Goal: Task Accomplishment & Management: Manage account settings

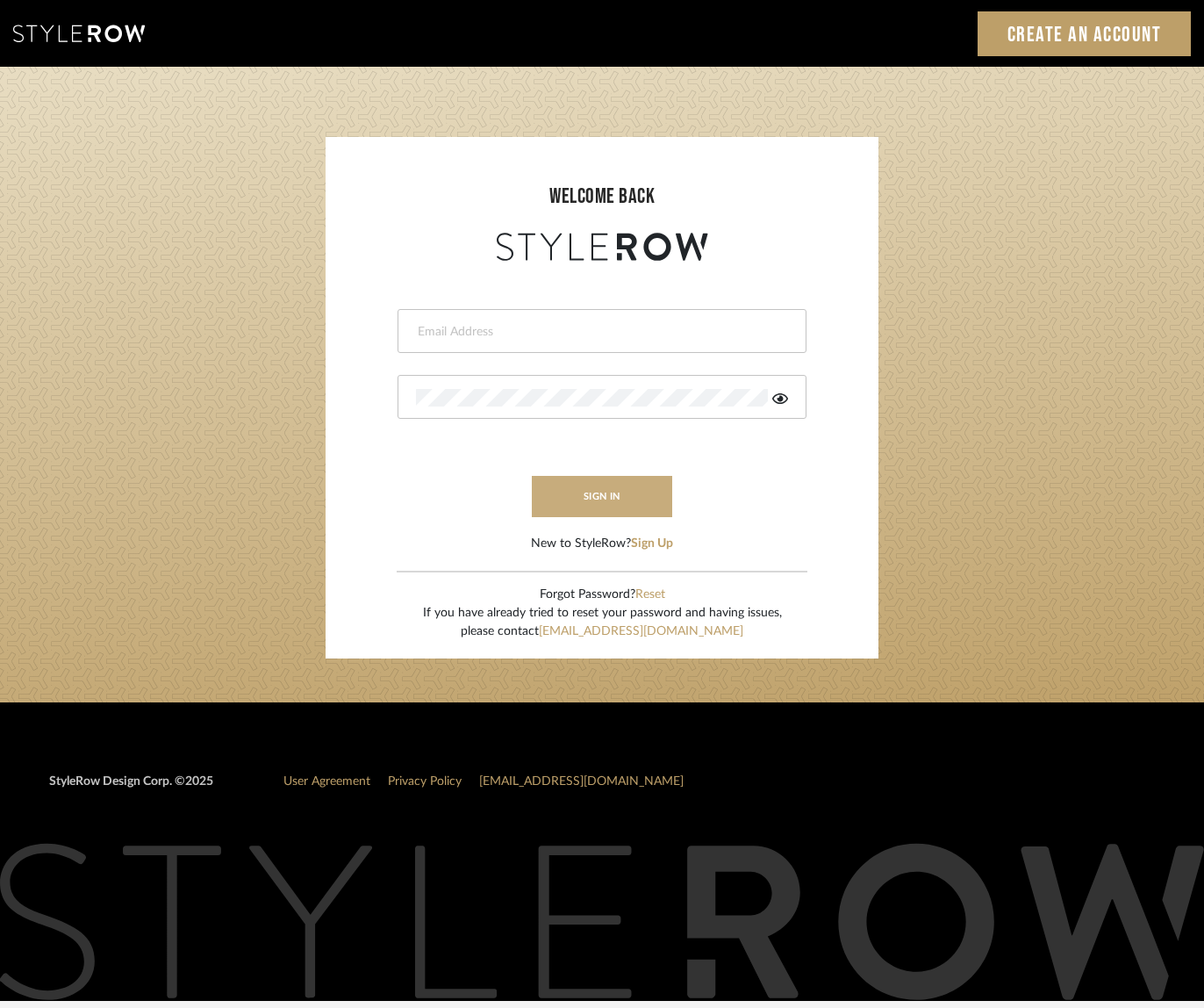
type input "sheridan@erinnv.com"
click at [606, 516] on button "sign in" at bounding box center [602, 496] width 140 height 41
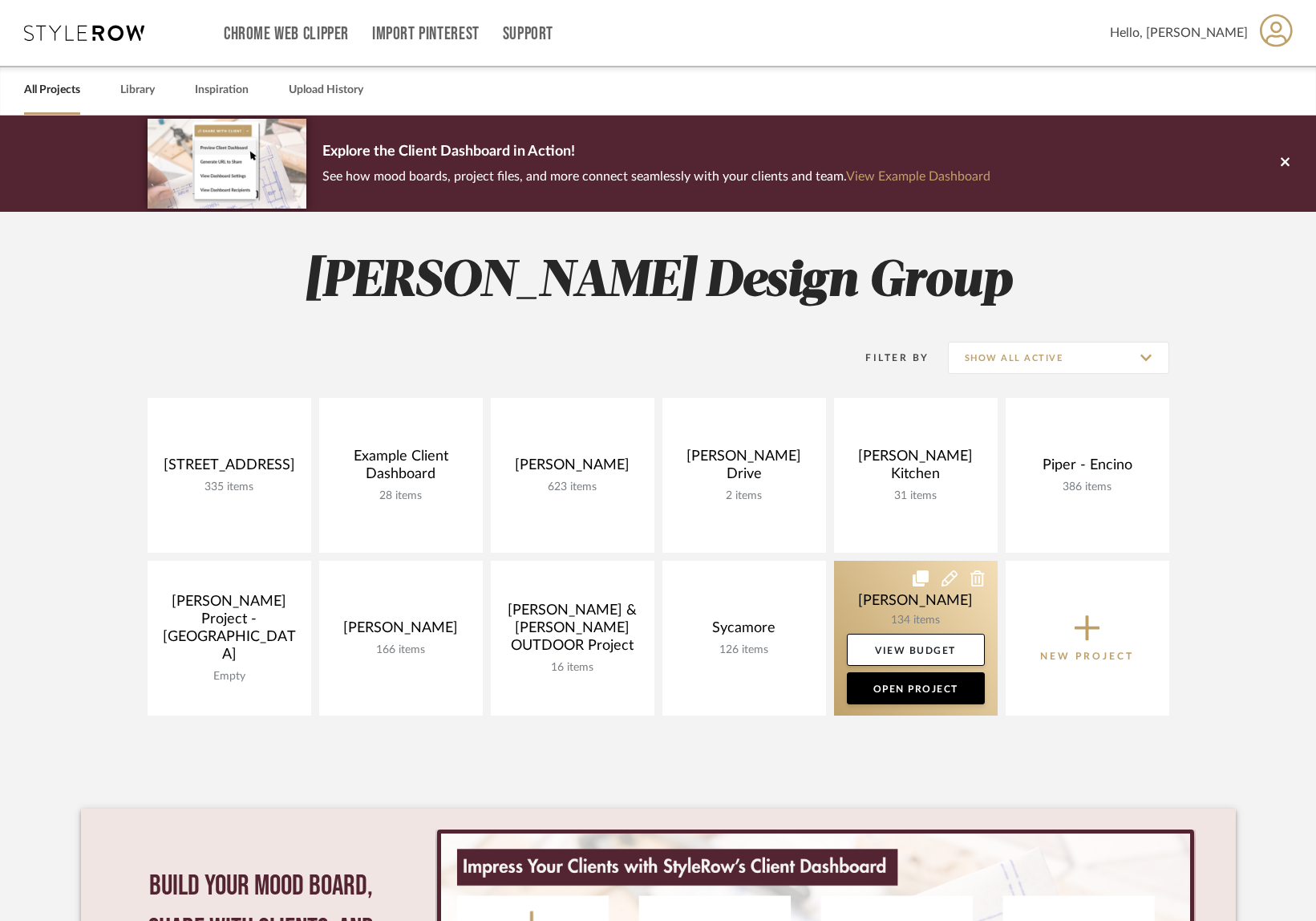
click at [870, 605] on link at bounding box center [916, 638] width 163 height 154
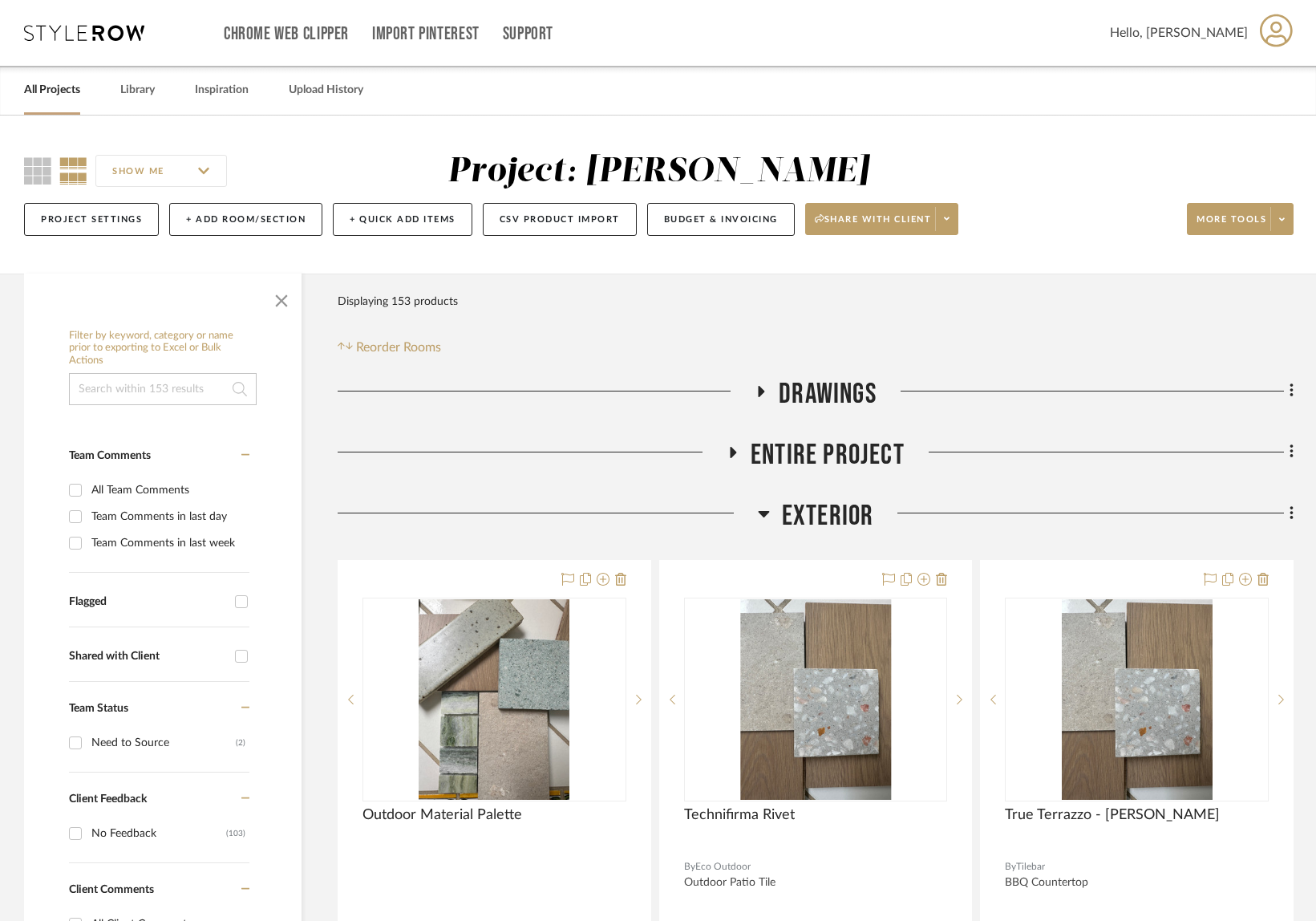
click at [811, 508] on span "Exterior" at bounding box center [828, 516] width 92 height 34
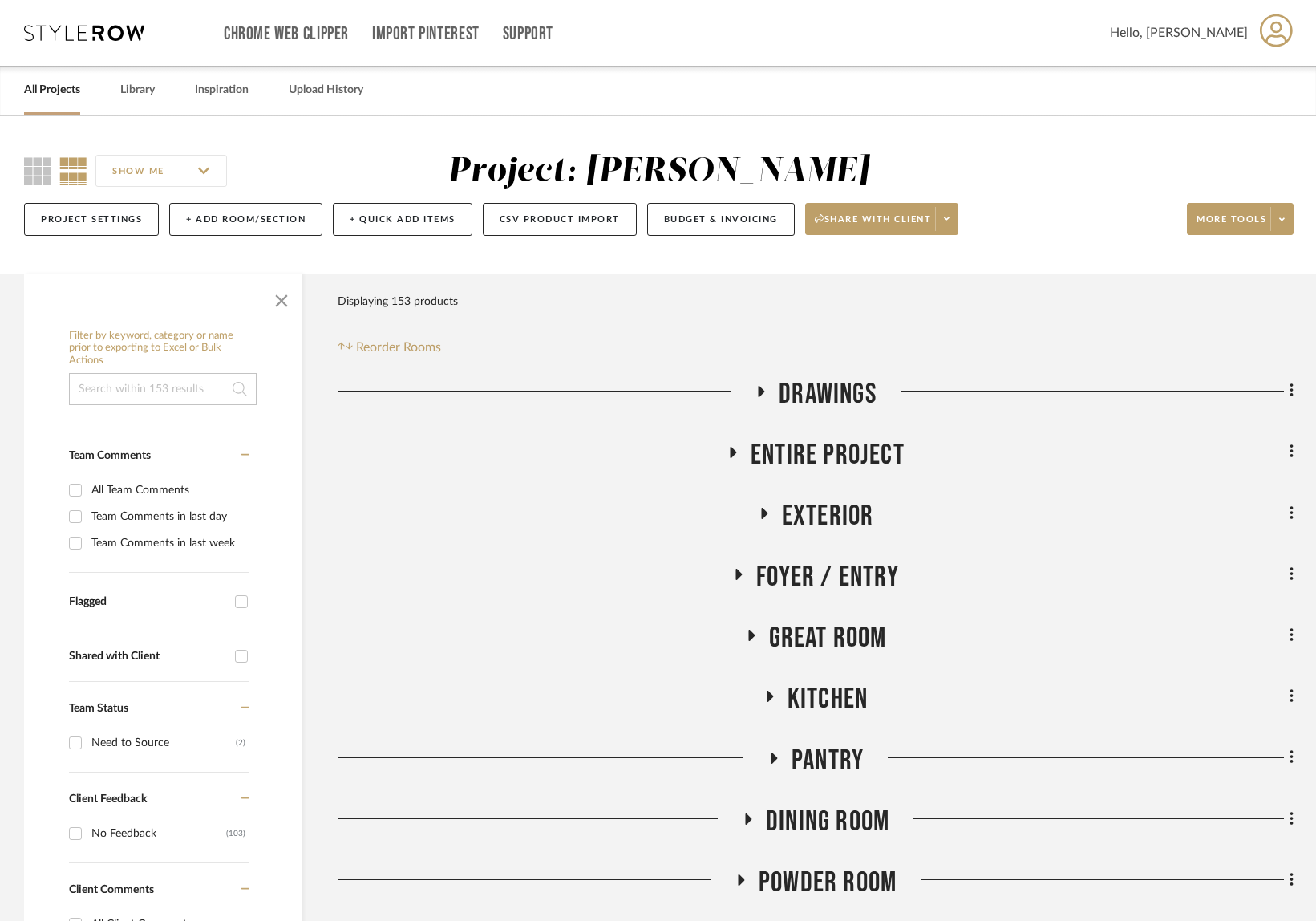
click at [834, 452] on span "Entire Project" at bounding box center [828, 455] width 154 height 34
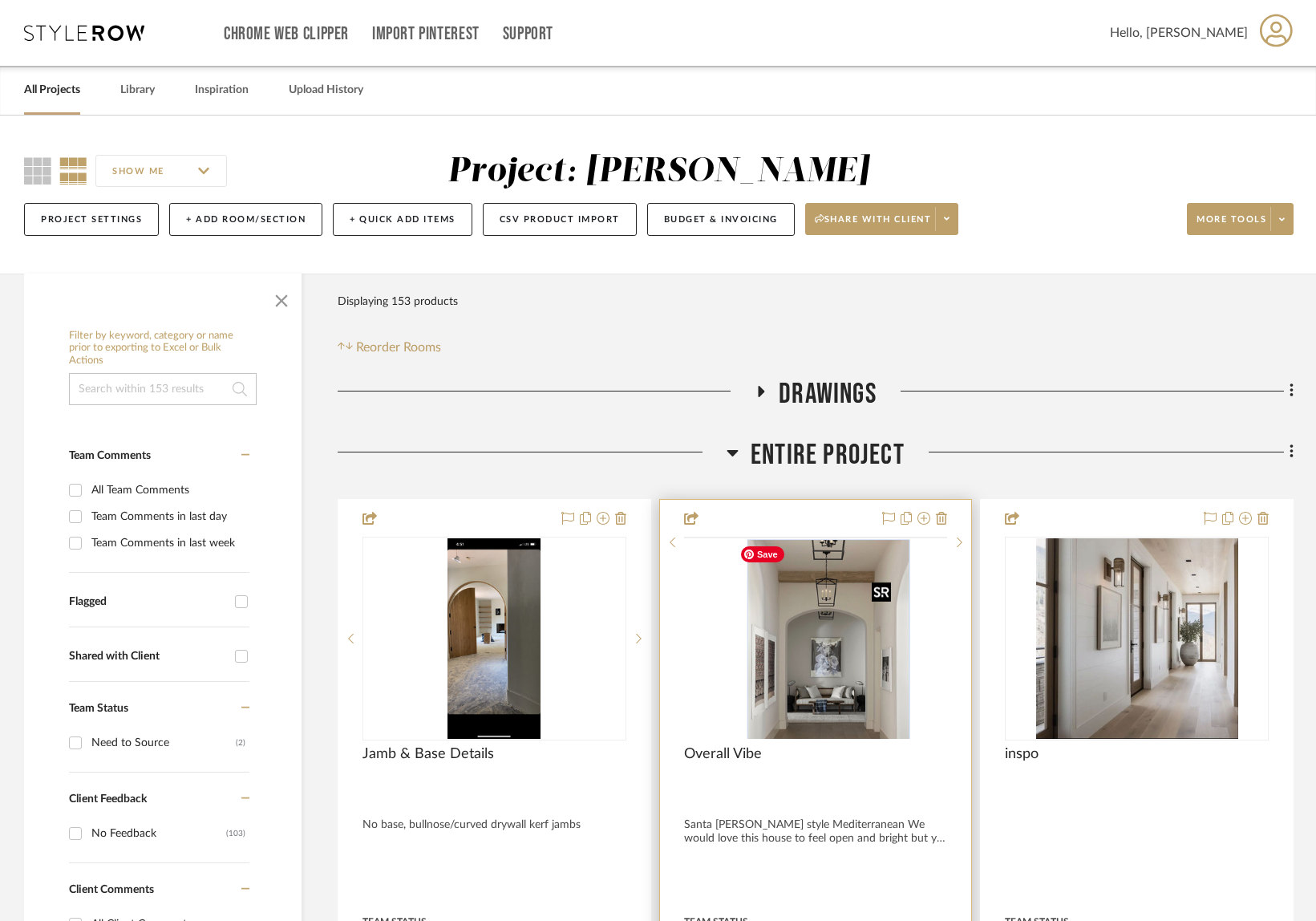
scroll to position [919, 0]
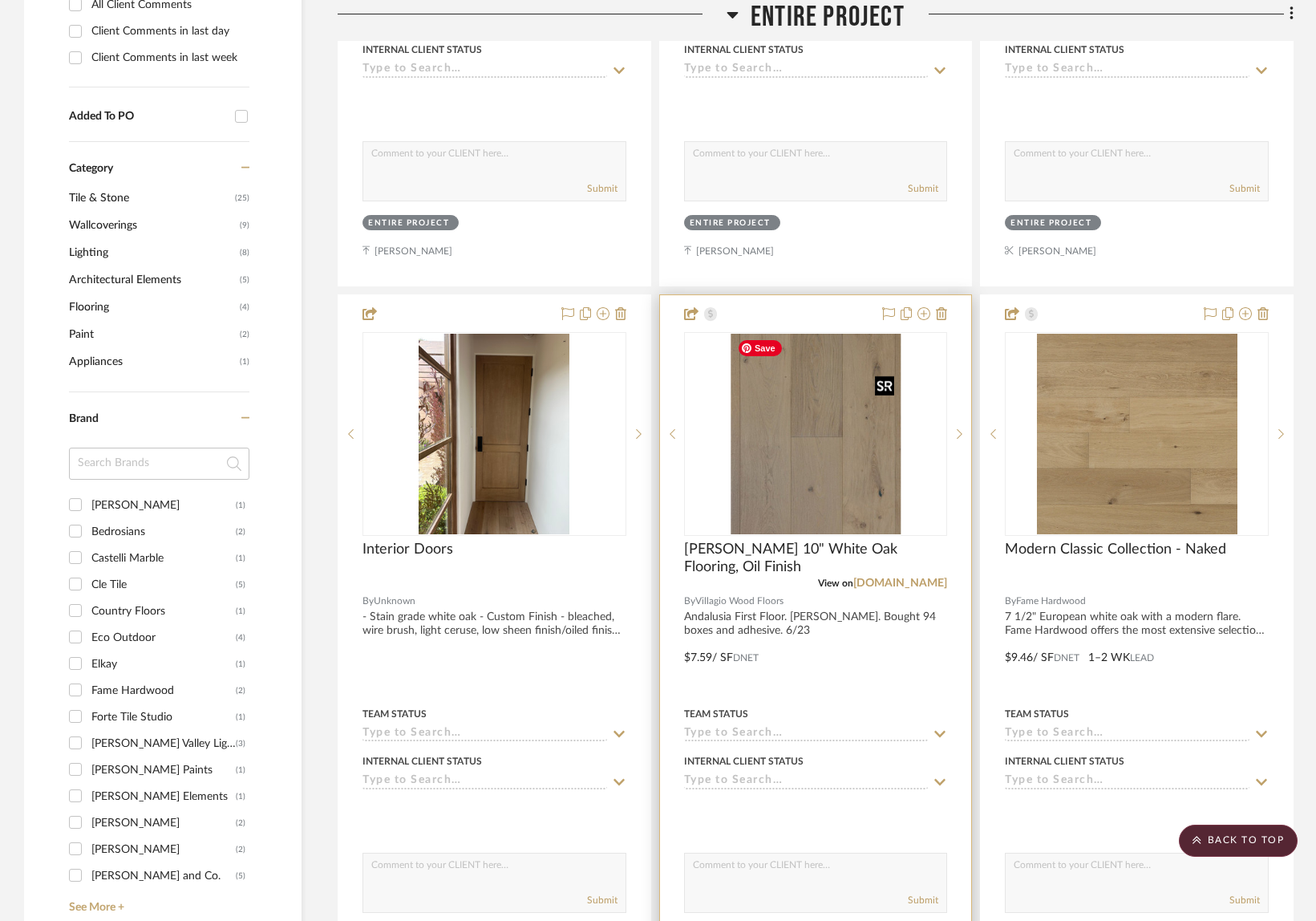
click at [784, 427] on img "0" at bounding box center [815, 434] width 170 height 200
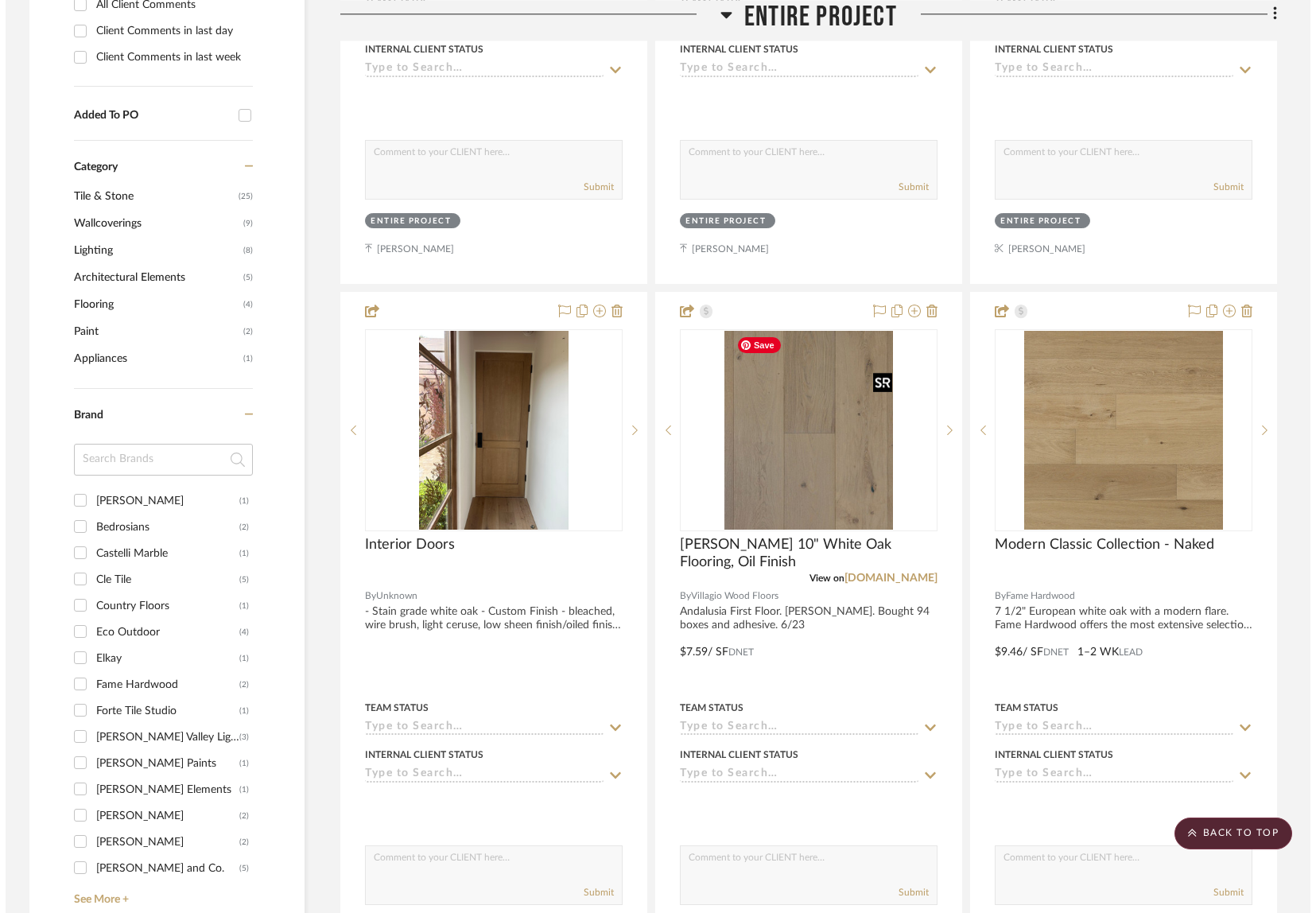
scroll to position [0, 0]
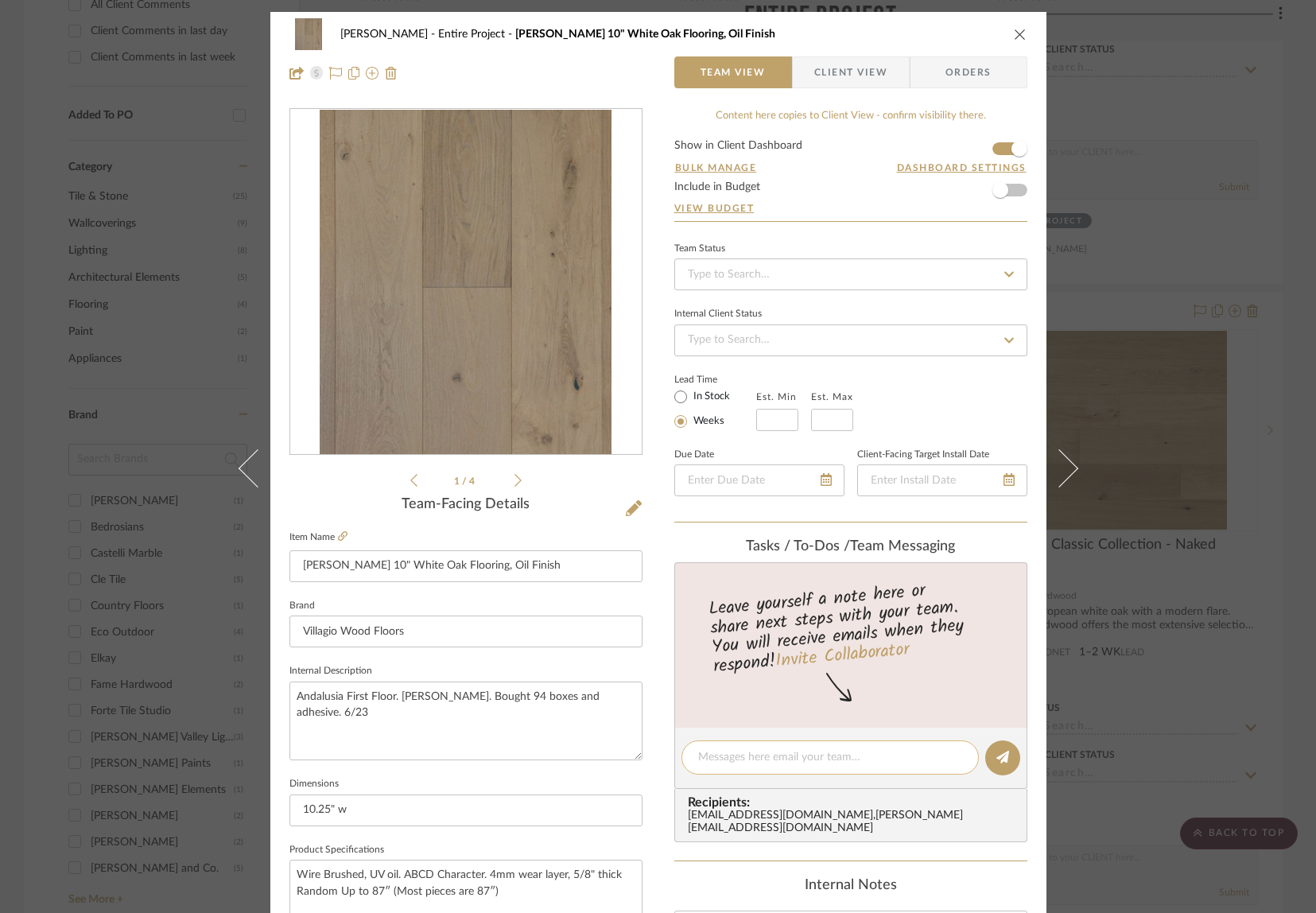
click at [740, 764] on textarea at bounding box center [830, 757] width 264 height 17
type textarea "X"
type textarea "Confirm flooring"
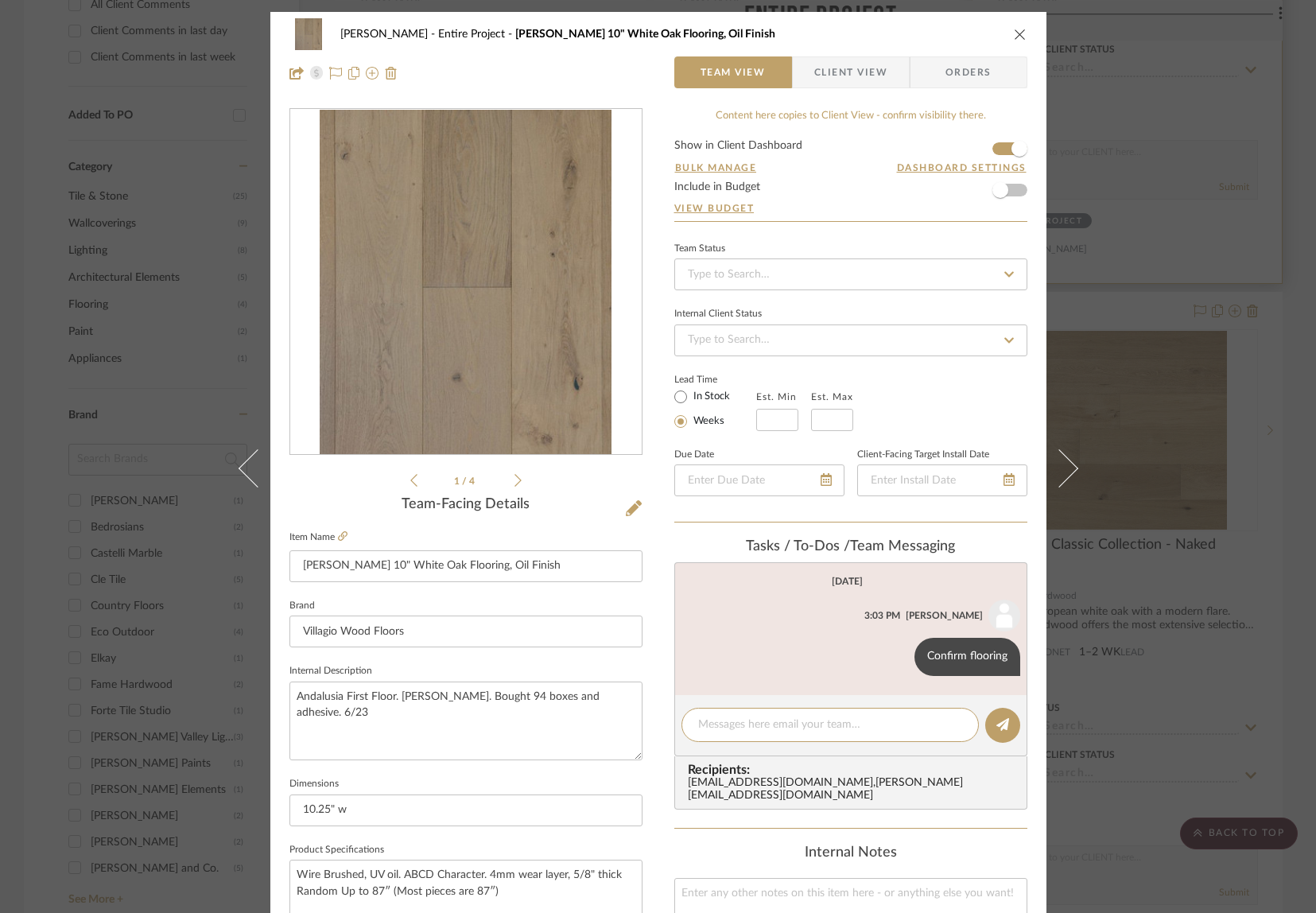
drag, startPoint x: 1015, startPoint y: 28, endPoint x: 981, endPoint y: 44, distance: 37.6
click at [1015, 28] on icon "close" at bounding box center [1020, 34] width 12 height 12
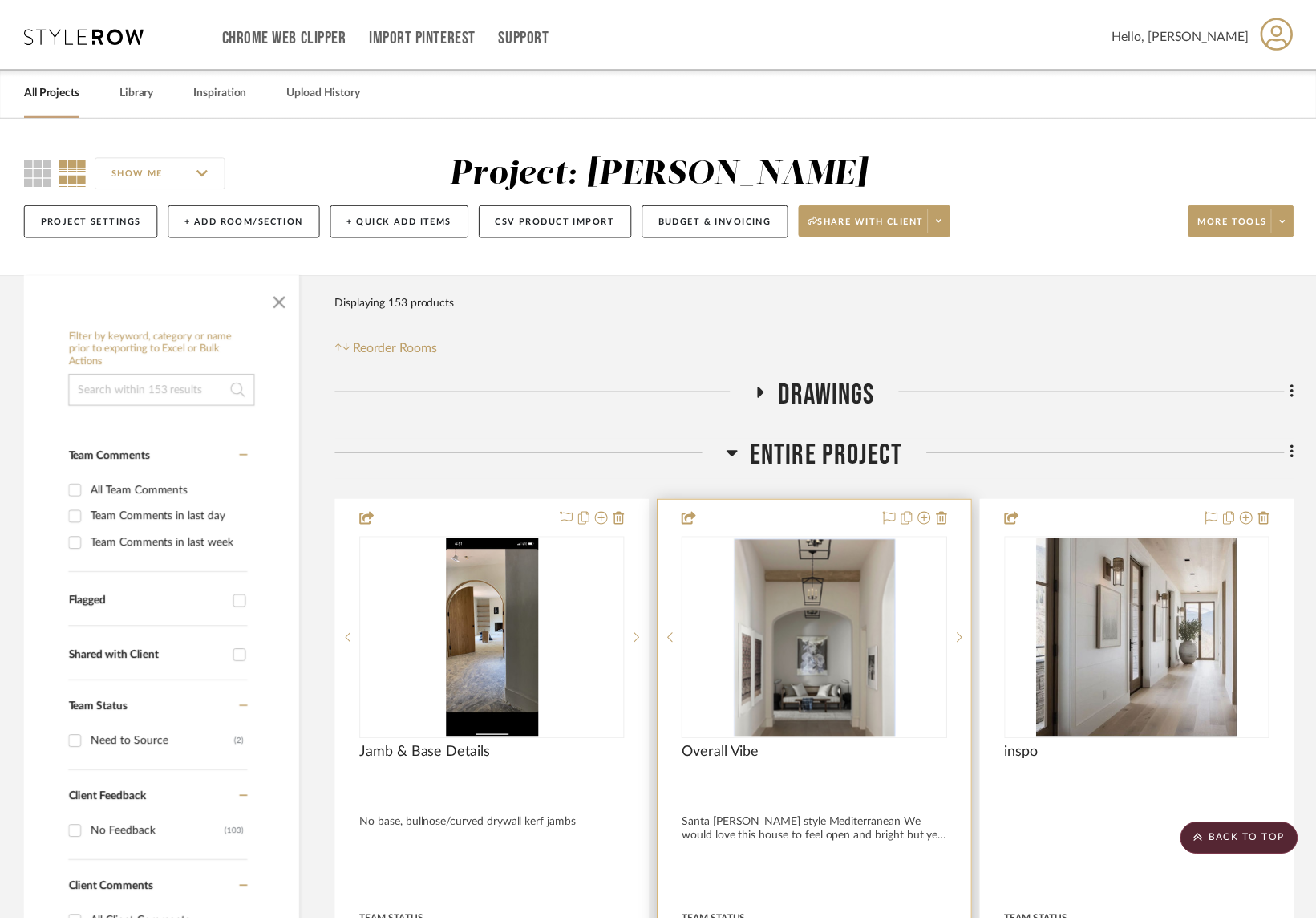
scroll to position [919, 0]
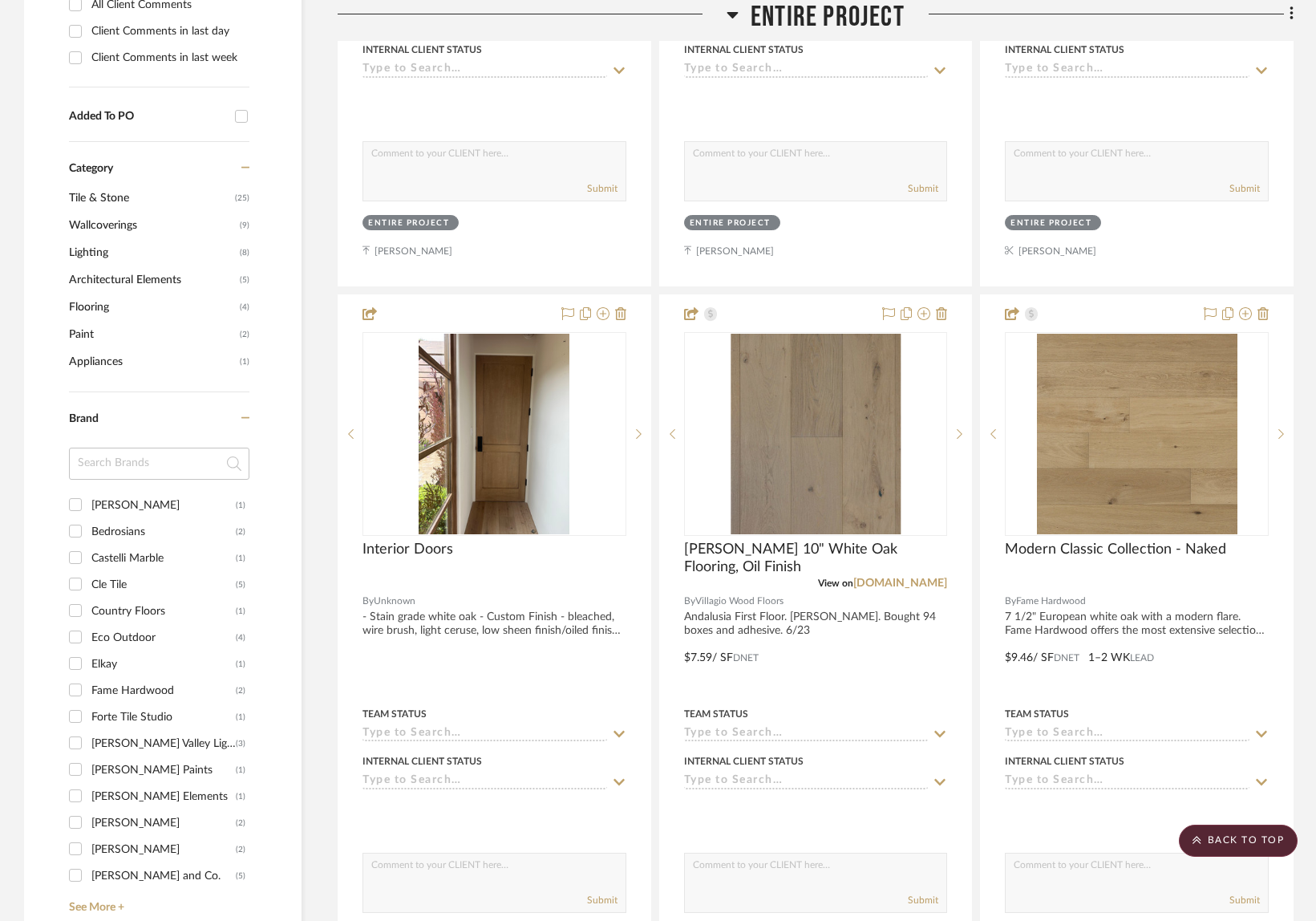
click at [856, 19] on span "Entire Project" at bounding box center [828, 17] width 154 height 34
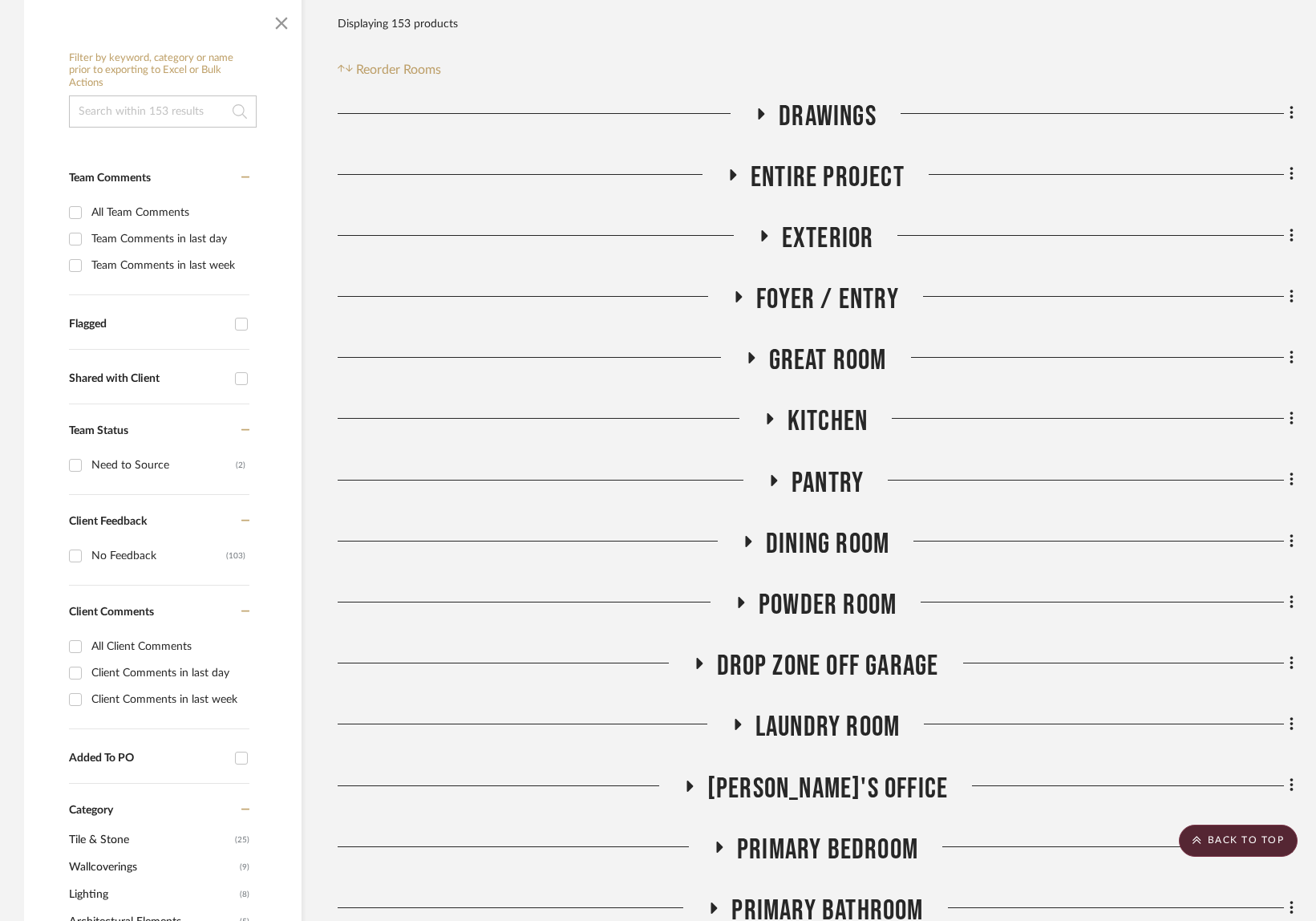
scroll to position [40, 0]
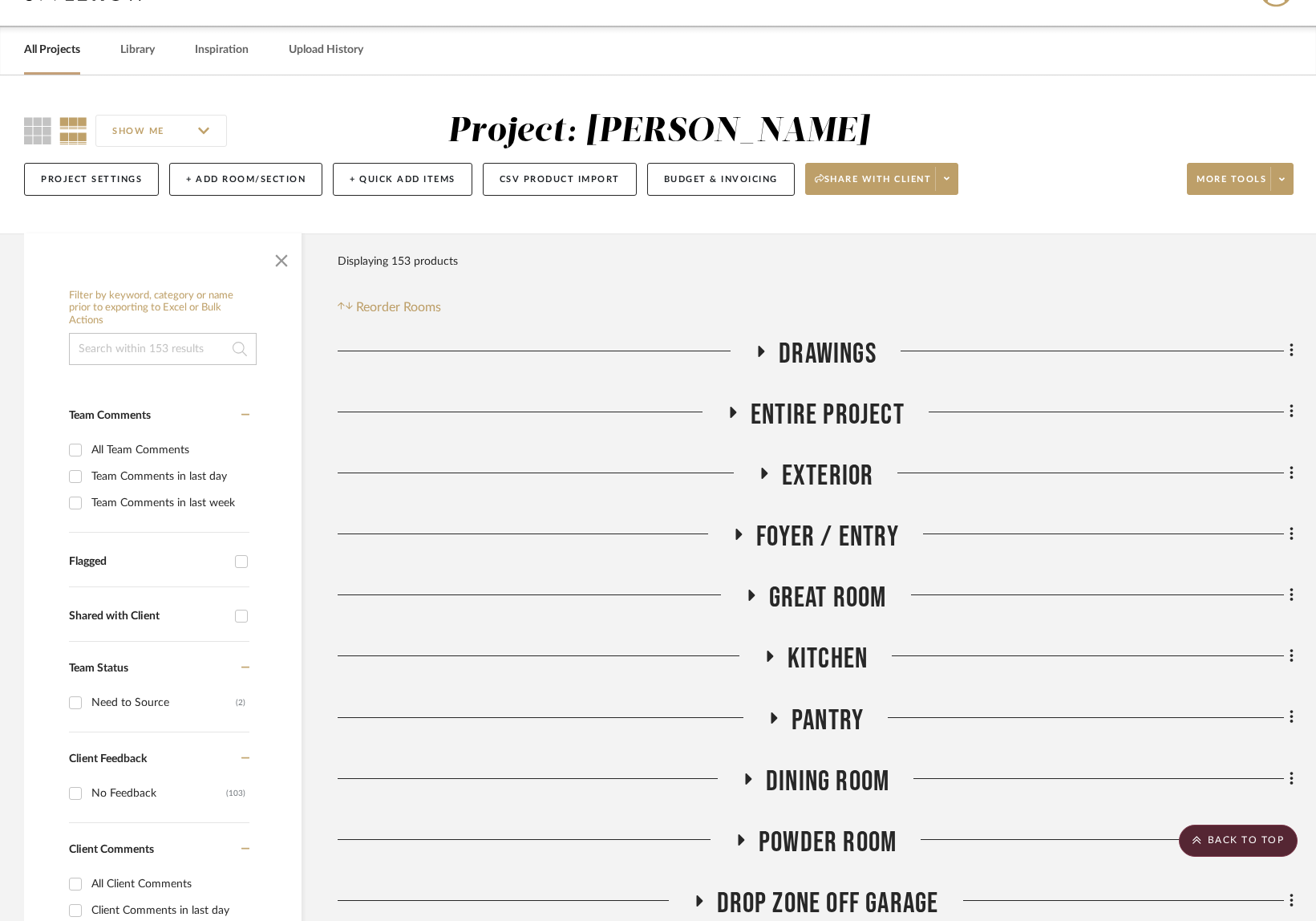
click at [849, 468] on span "Exterior" at bounding box center [828, 476] width 92 height 34
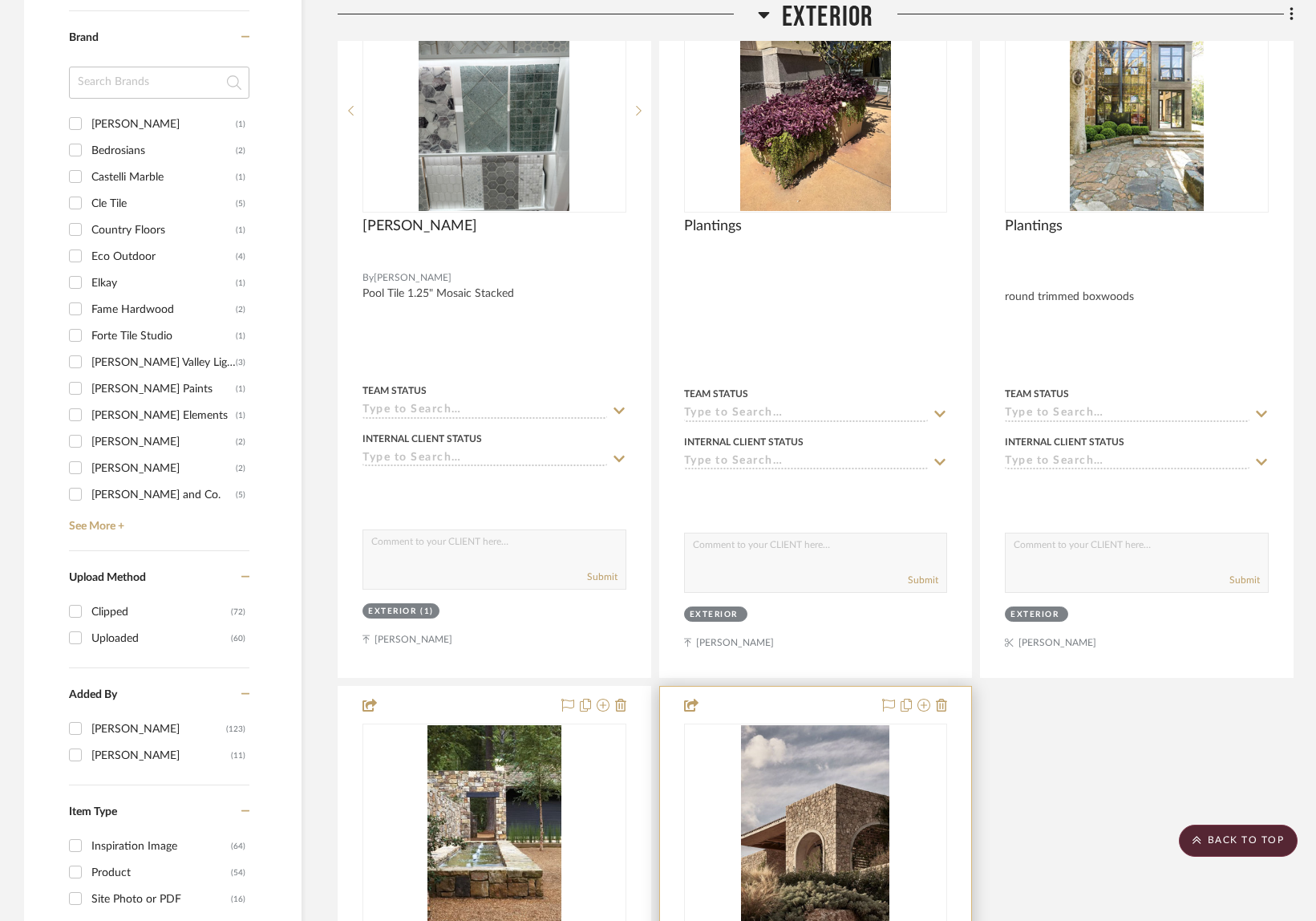
scroll to position [2093, 0]
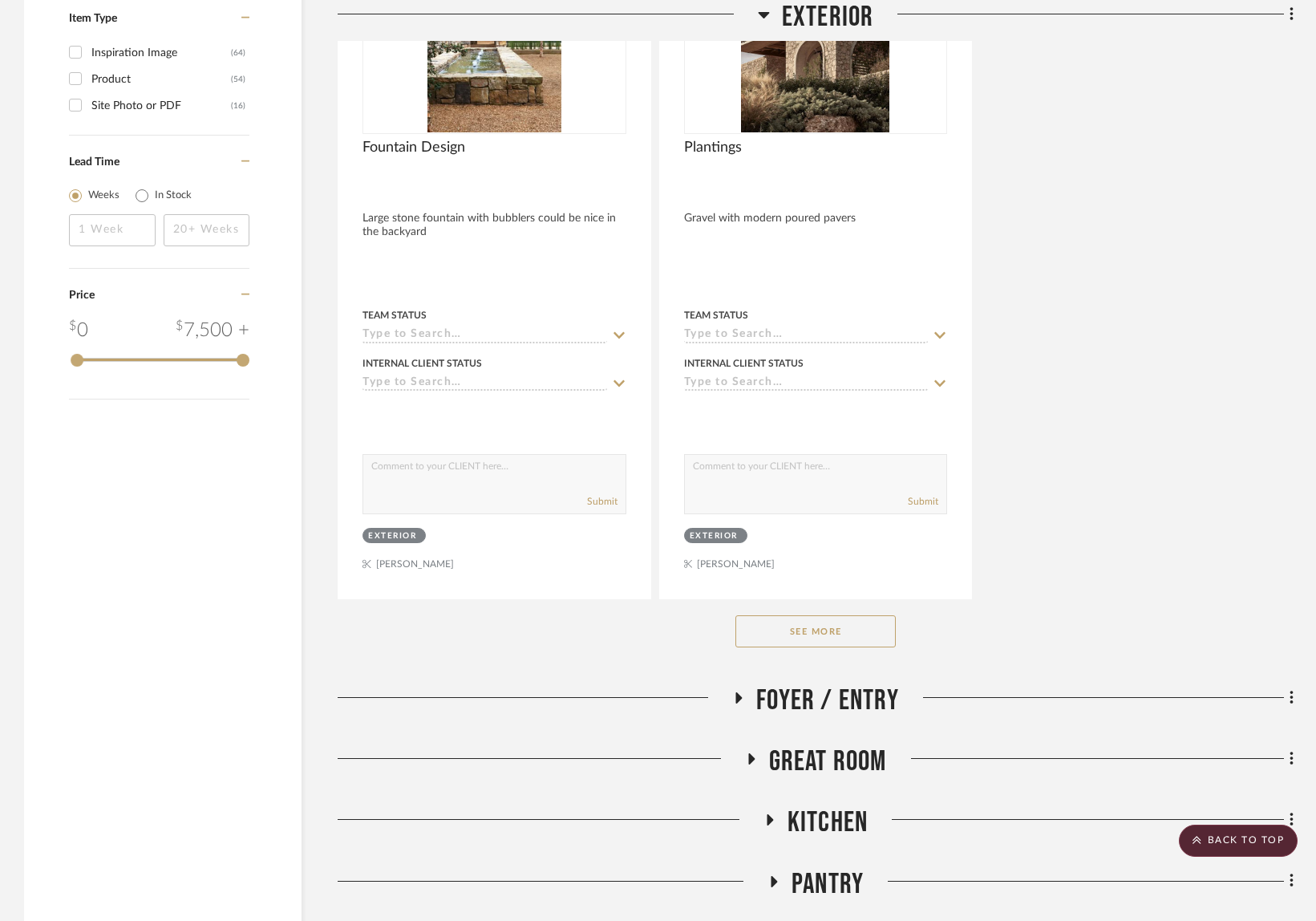
click at [845, 627] on button "See More" at bounding box center [815, 631] width 161 height 32
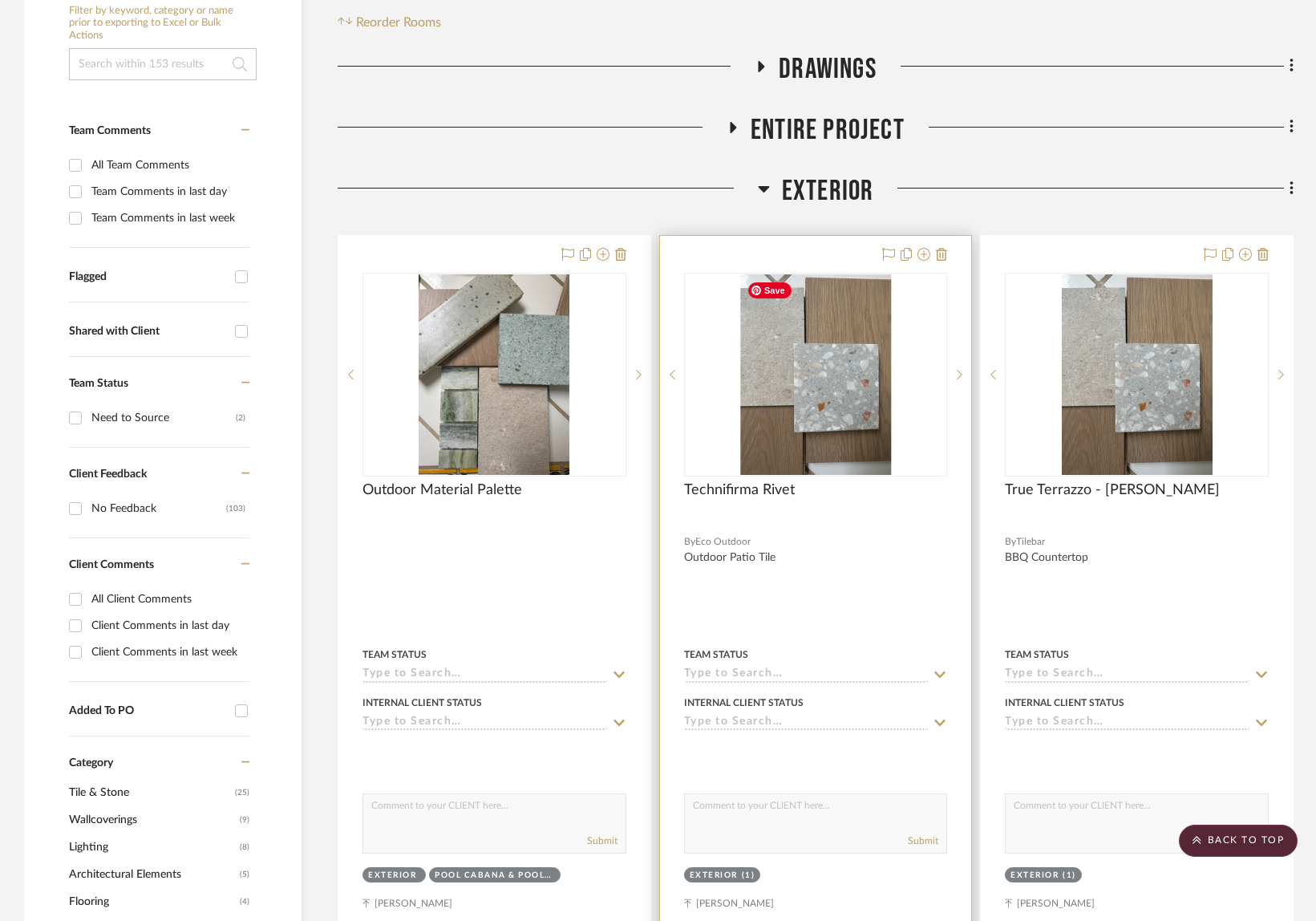
scroll to position [0, 0]
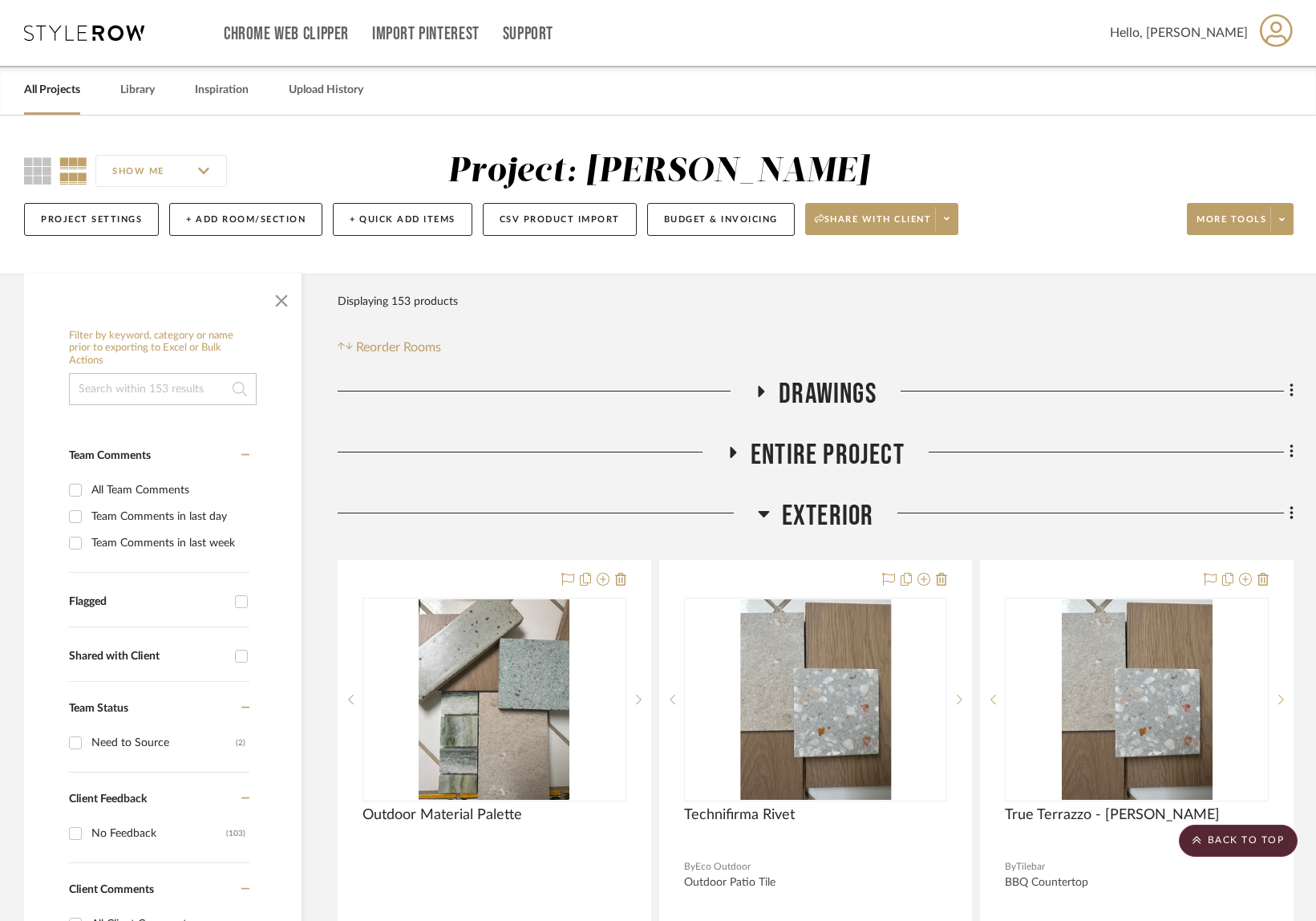
click at [893, 456] on span "Entire Project" at bounding box center [828, 455] width 154 height 34
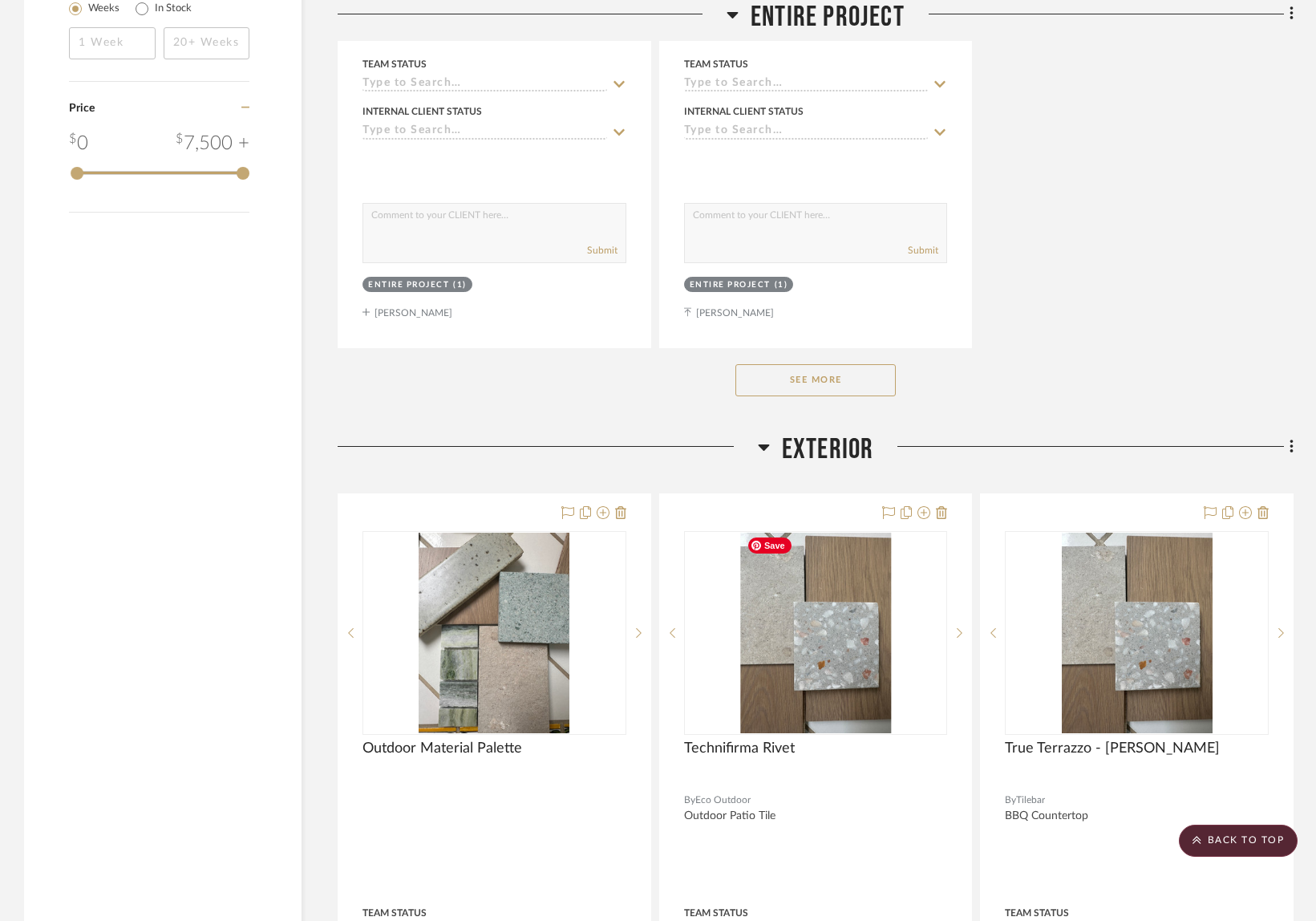
scroll to position [2282, 0]
click at [863, 380] on button "See More" at bounding box center [815, 379] width 161 height 32
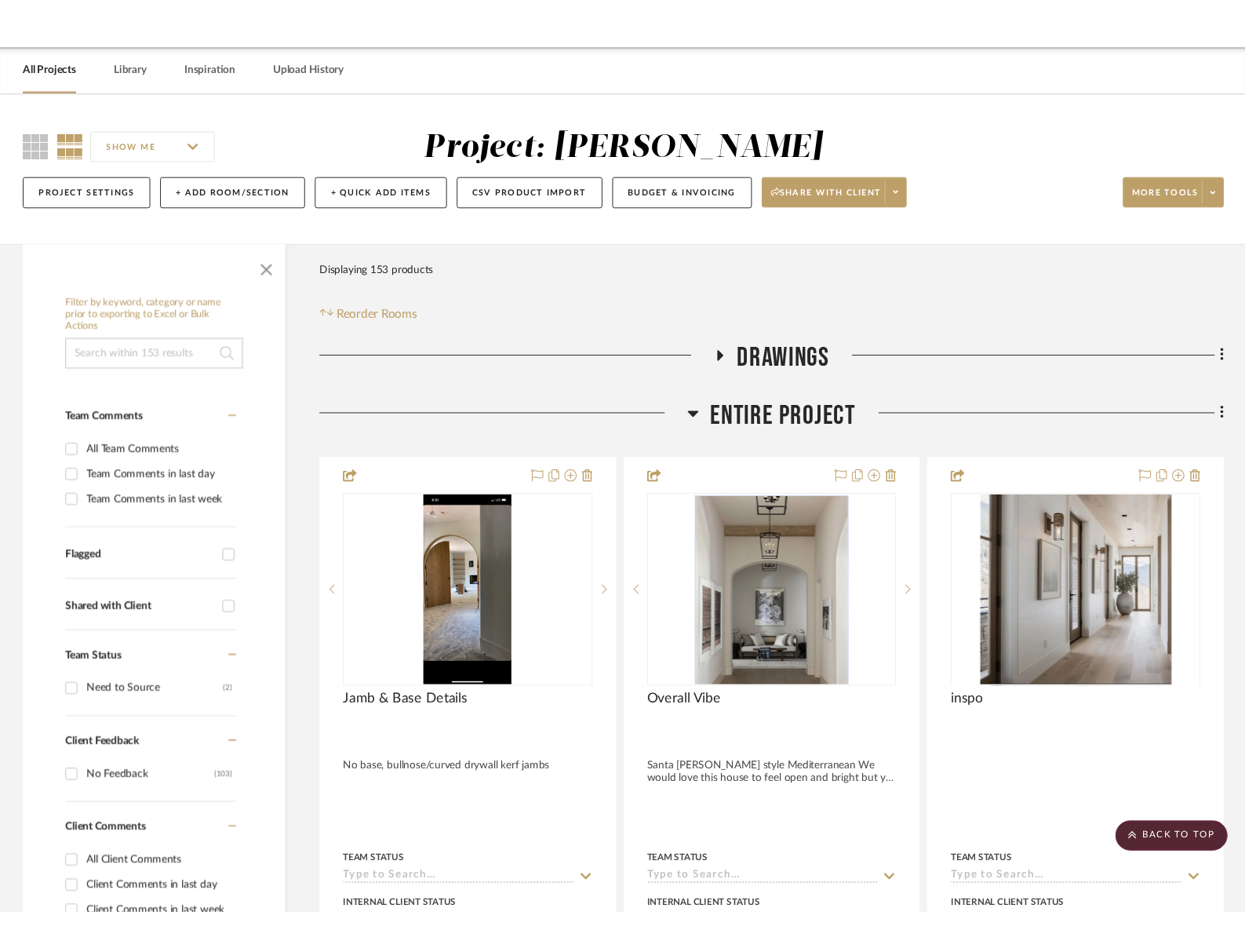
scroll to position [0, 0]
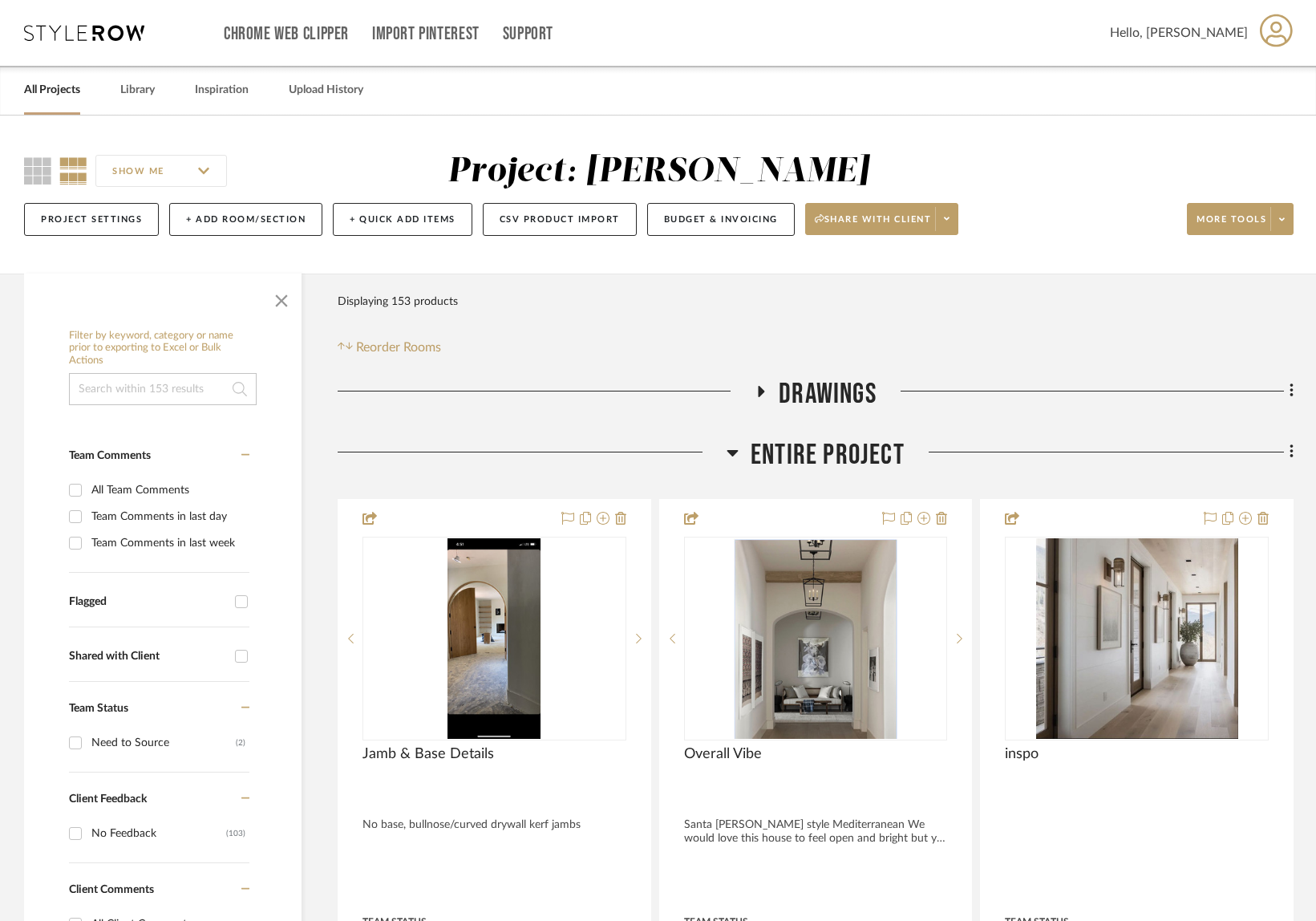
click at [111, 376] on input at bounding box center [162, 390] width 188 height 32
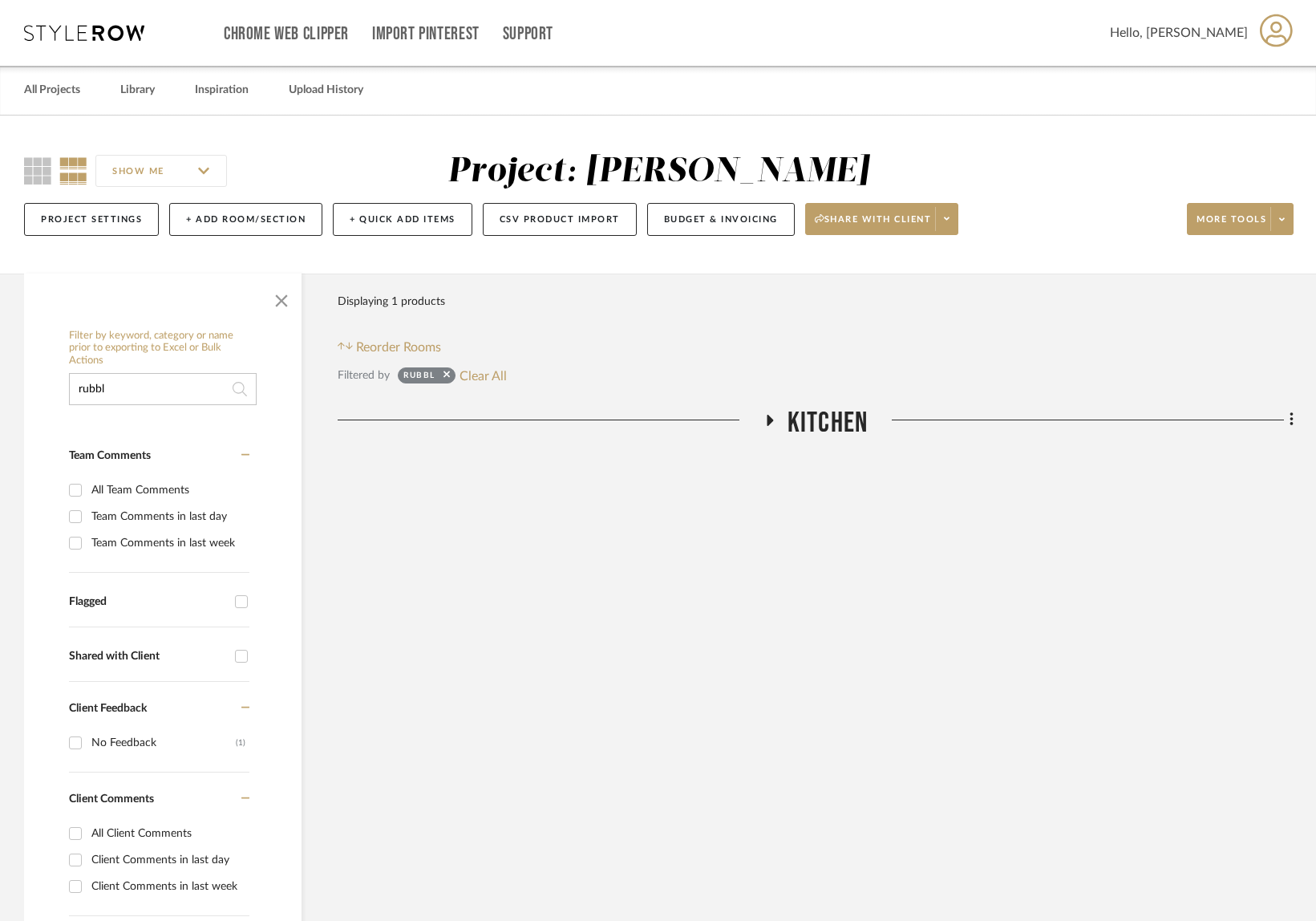
type input "rubbl"
click at [818, 418] on span "Kitchen" at bounding box center [828, 423] width 80 height 34
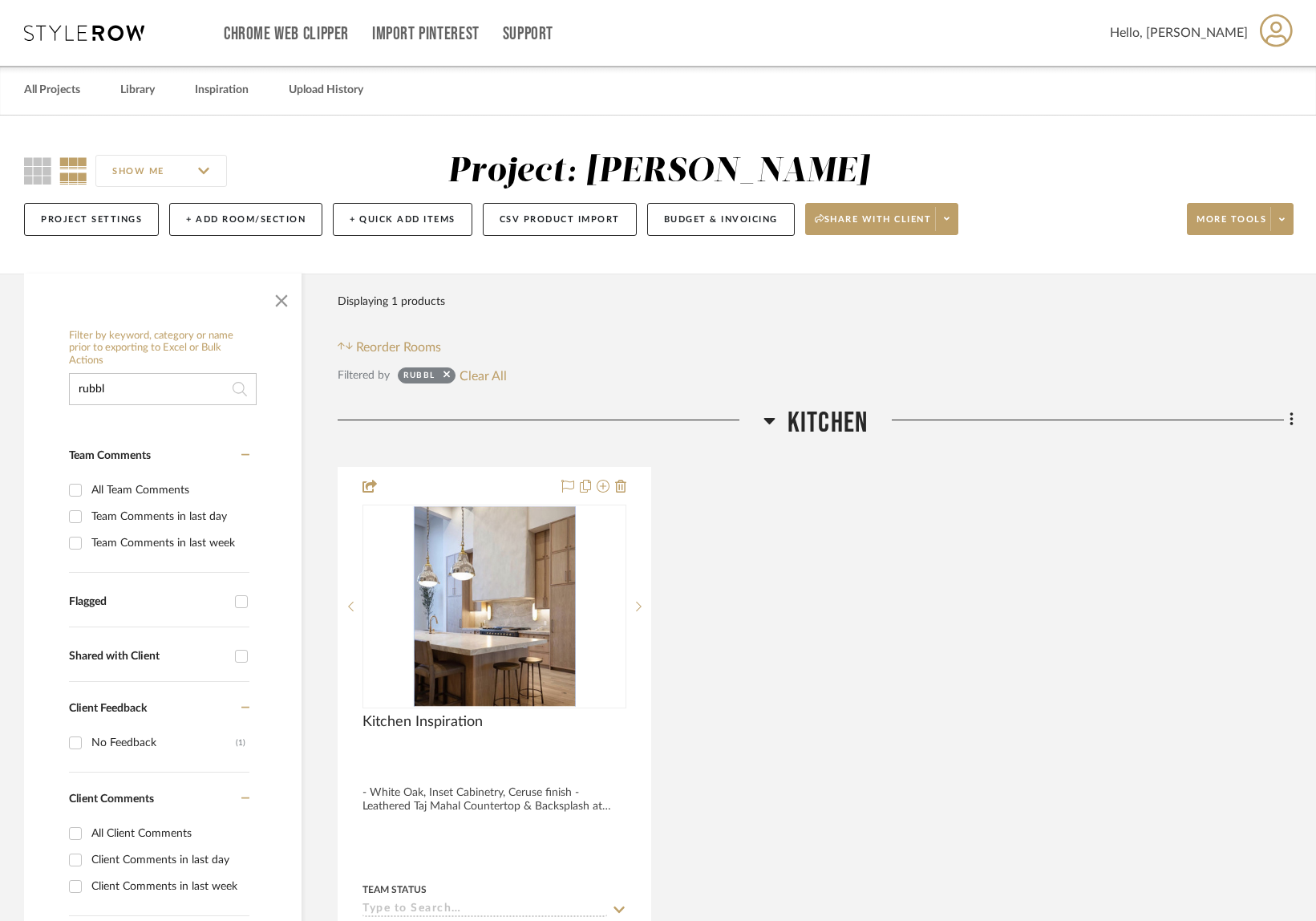
drag, startPoint x: 543, startPoint y: 381, endPoint x: 514, endPoint y: 377, distance: 29.3
click at [542, 381] on div "Filtered by rubbl Clear All" at bounding box center [815, 375] width 956 height 21
click at [505, 377] on button "Clear All" at bounding box center [483, 375] width 48 height 21
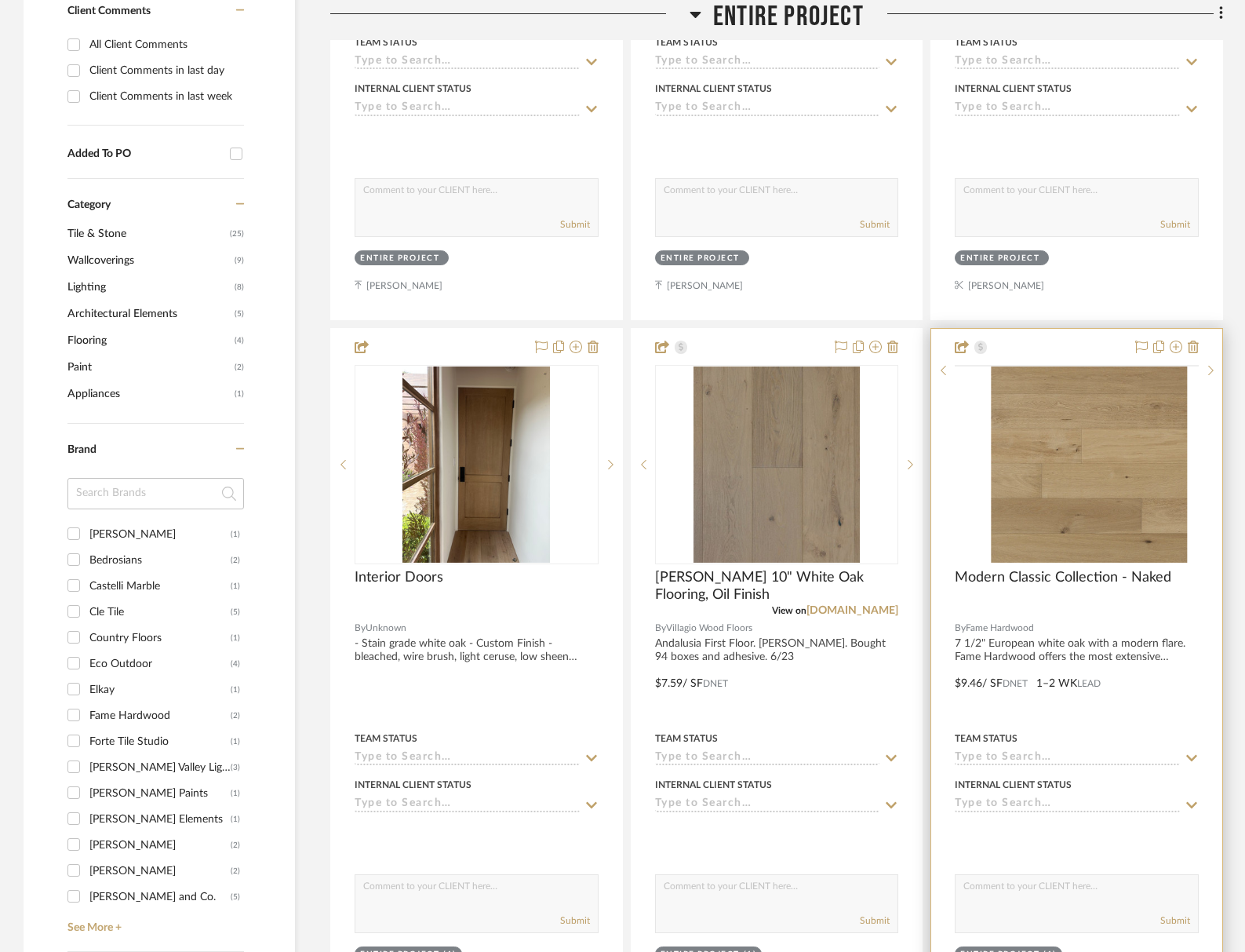
scroll to position [970, 0]
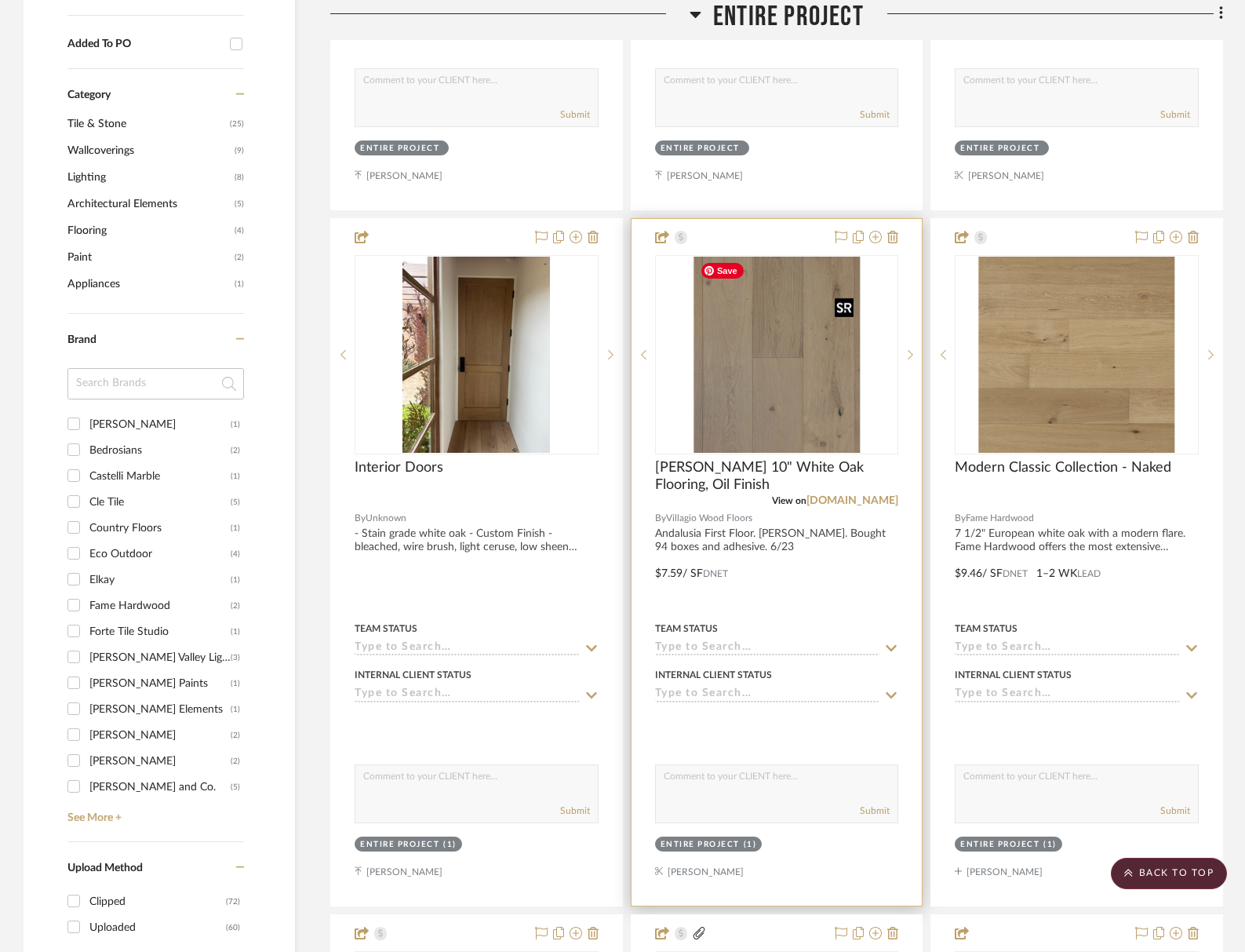
click at [783, 405] on div at bounding box center [777, 354] width 244 height 199
click at [781, 403] on img "0" at bounding box center [776, 354] width 166 height 196
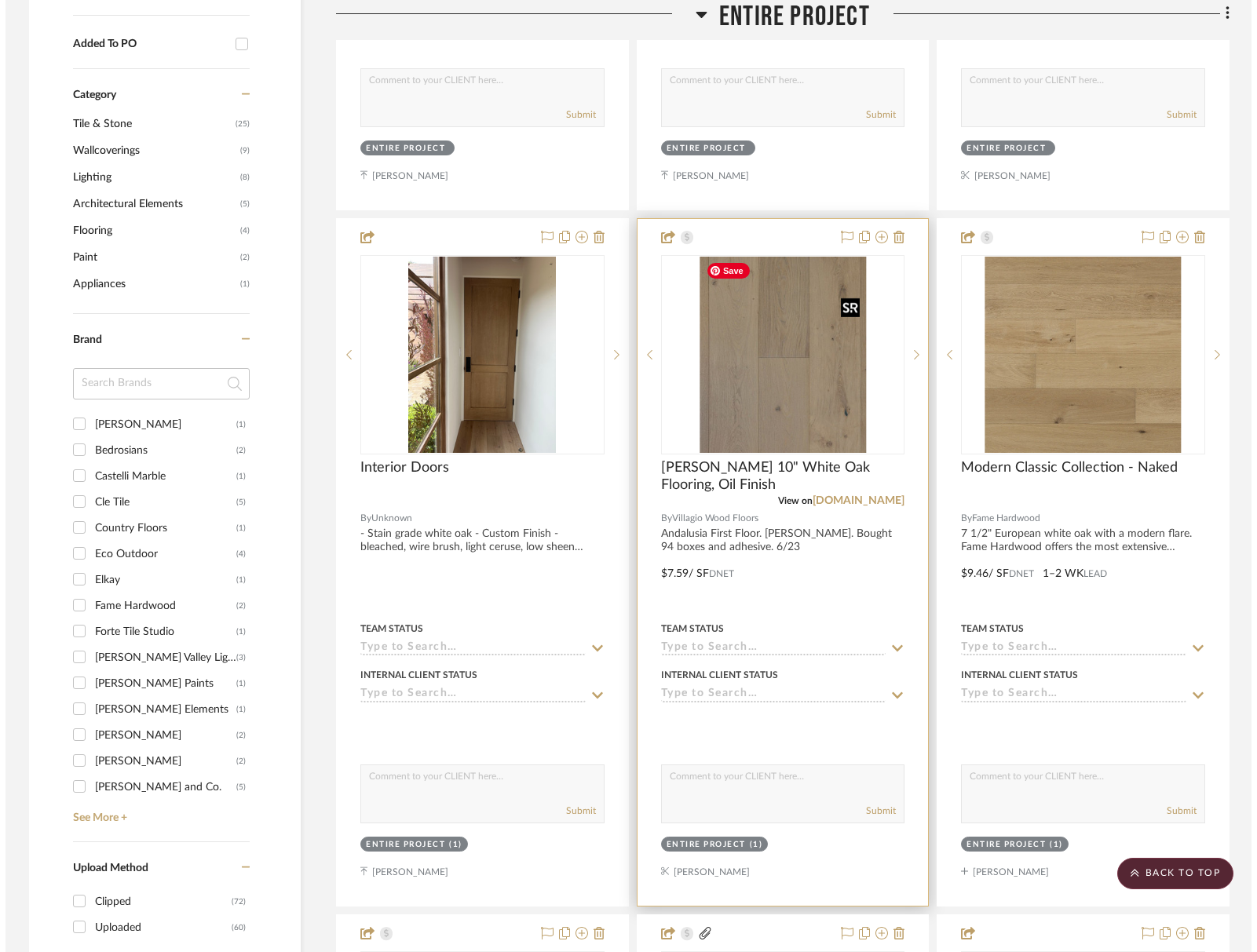
scroll to position [0, 0]
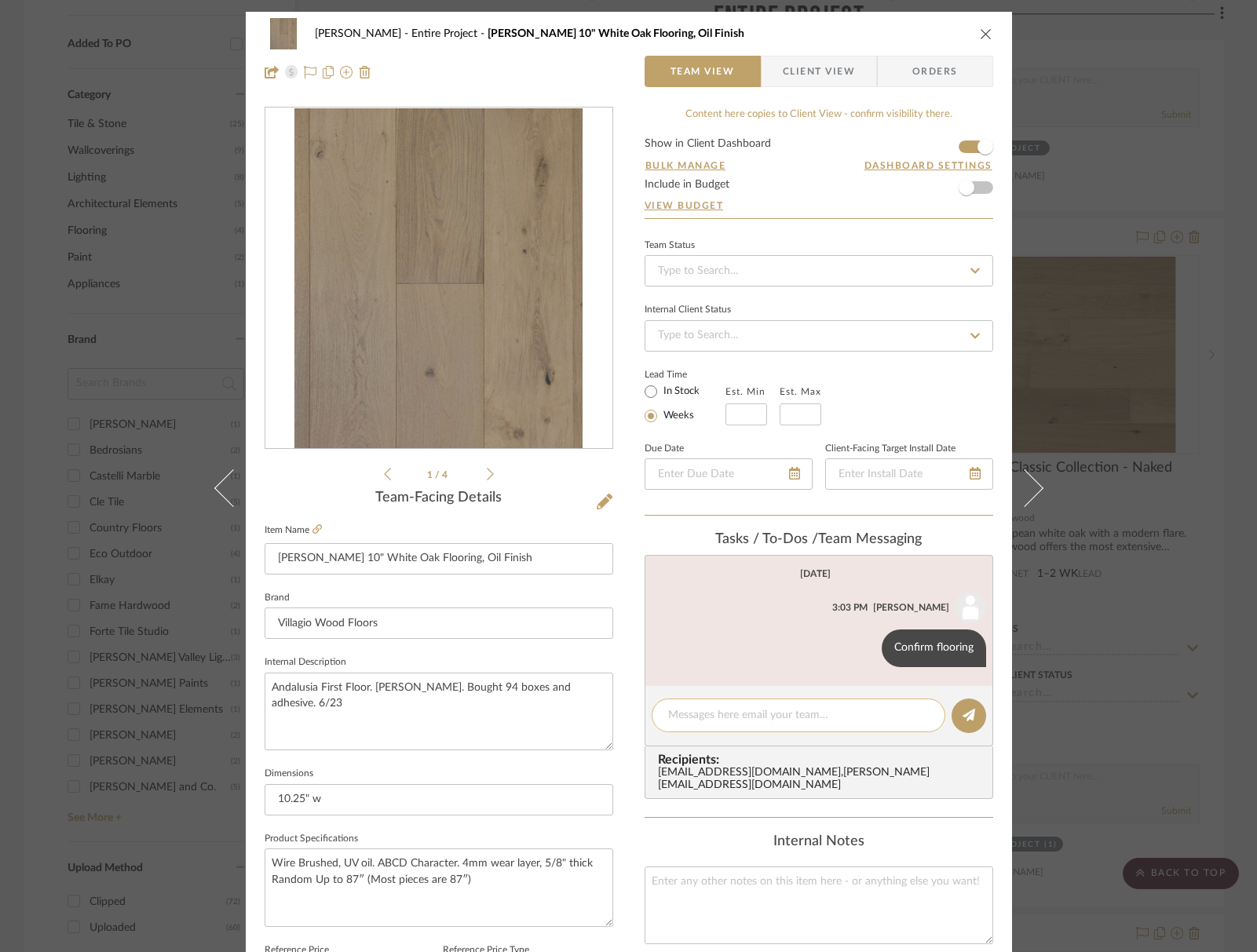
click at [796, 720] on textarea at bounding box center [798, 715] width 261 height 17
type textarea "and rubble veneer"
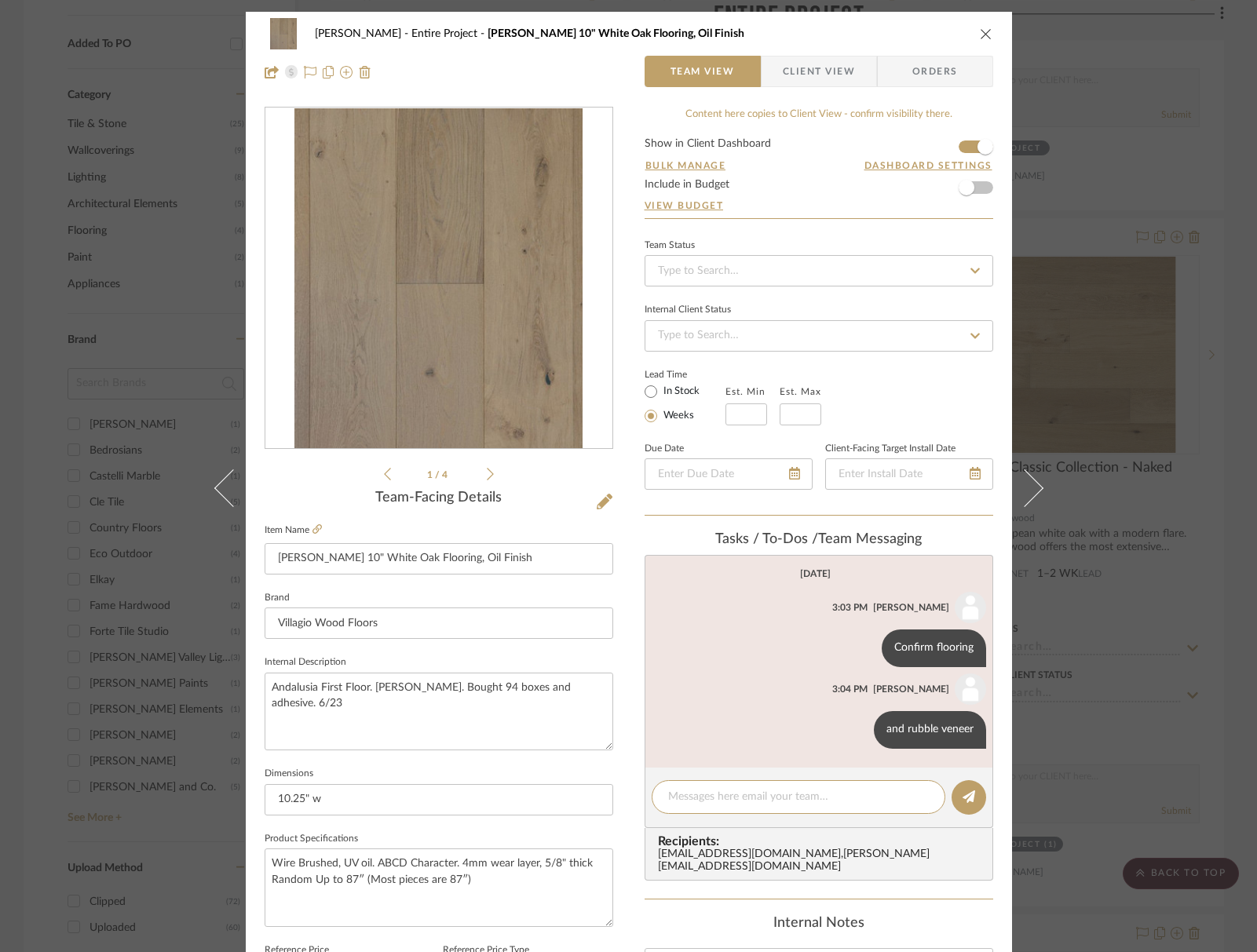
click at [980, 34] on icon "close" at bounding box center [986, 33] width 12 height 12
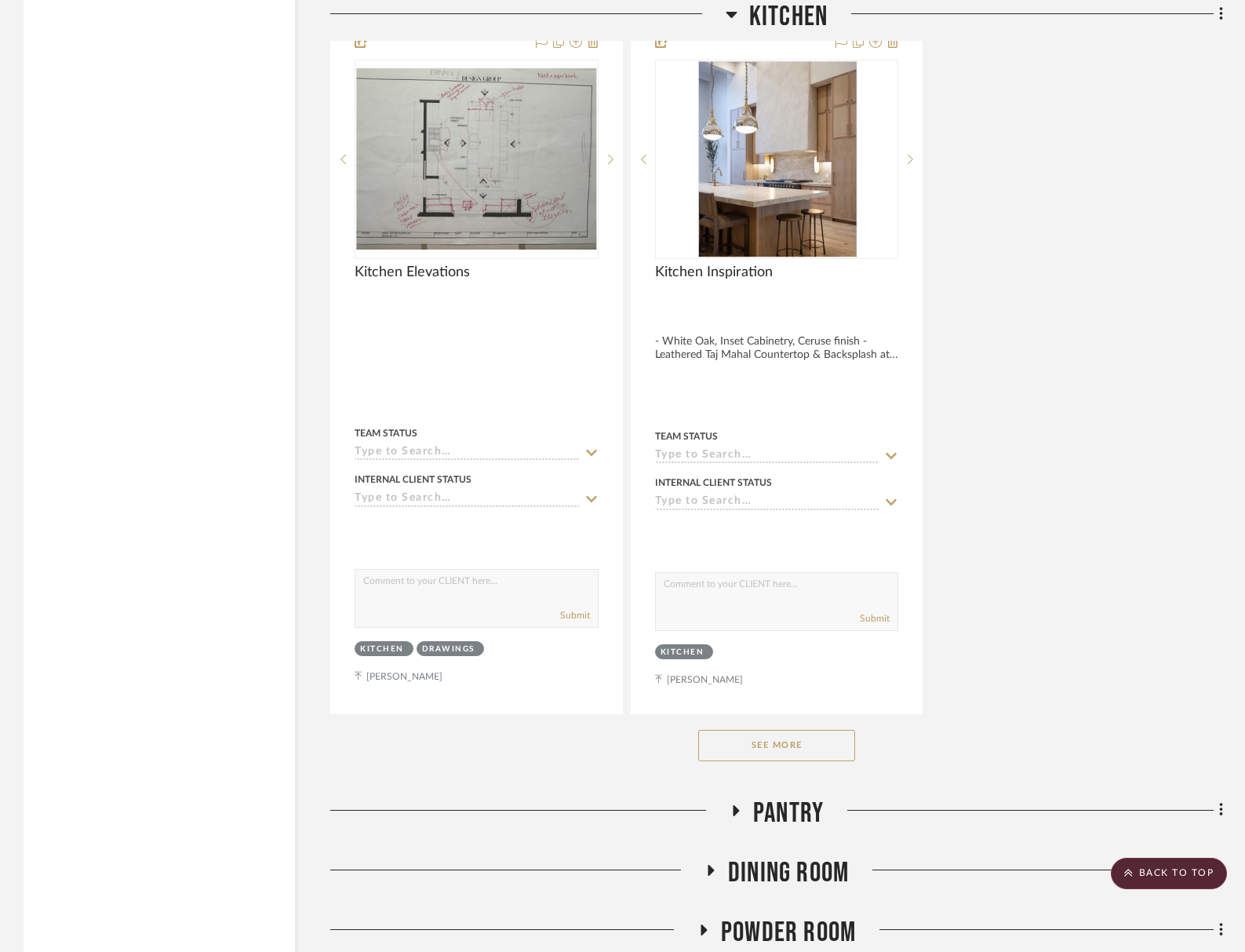
scroll to position [10266, 0]
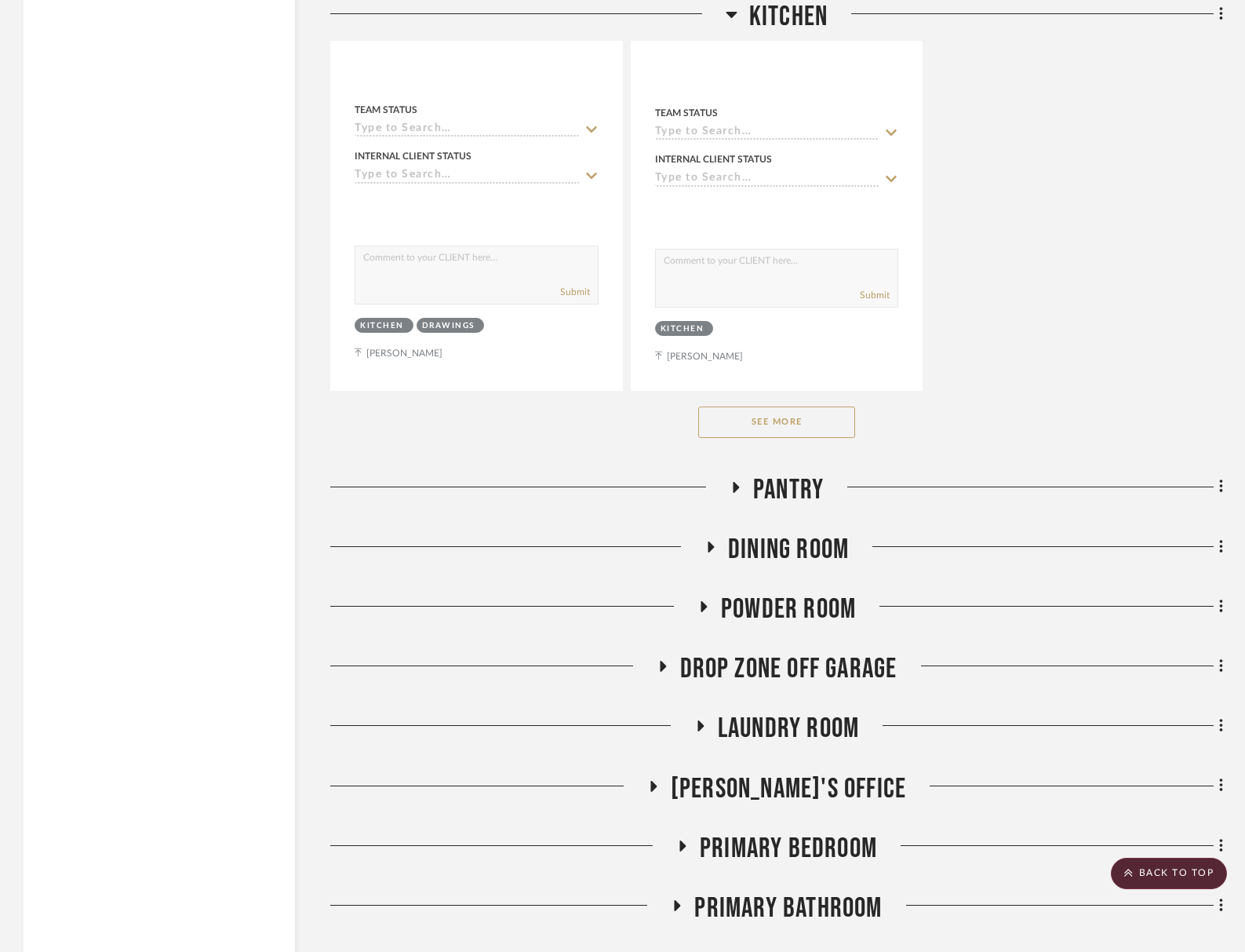
click at [784, 407] on button "See More" at bounding box center [776, 422] width 157 height 32
drag, startPoint x: 824, startPoint y: 539, endPoint x: 824, endPoint y: 515, distance: 24.0
click at [824, 539] on div "Dining Room" at bounding box center [776, 553] width 893 height 40
click at [826, 533] on span "Dining Room" at bounding box center [788, 550] width 121 height 33
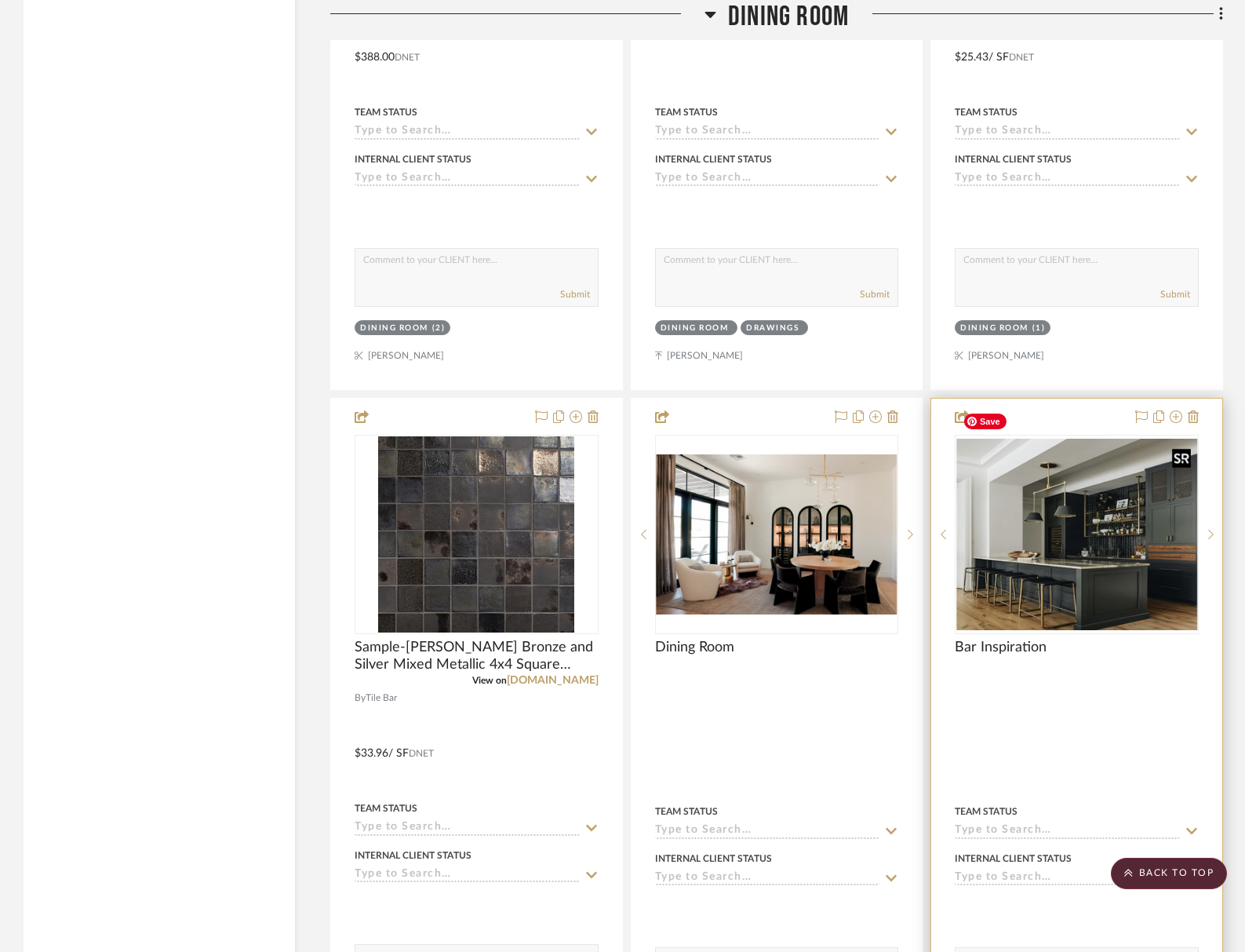
scroll to position [11155, 0]
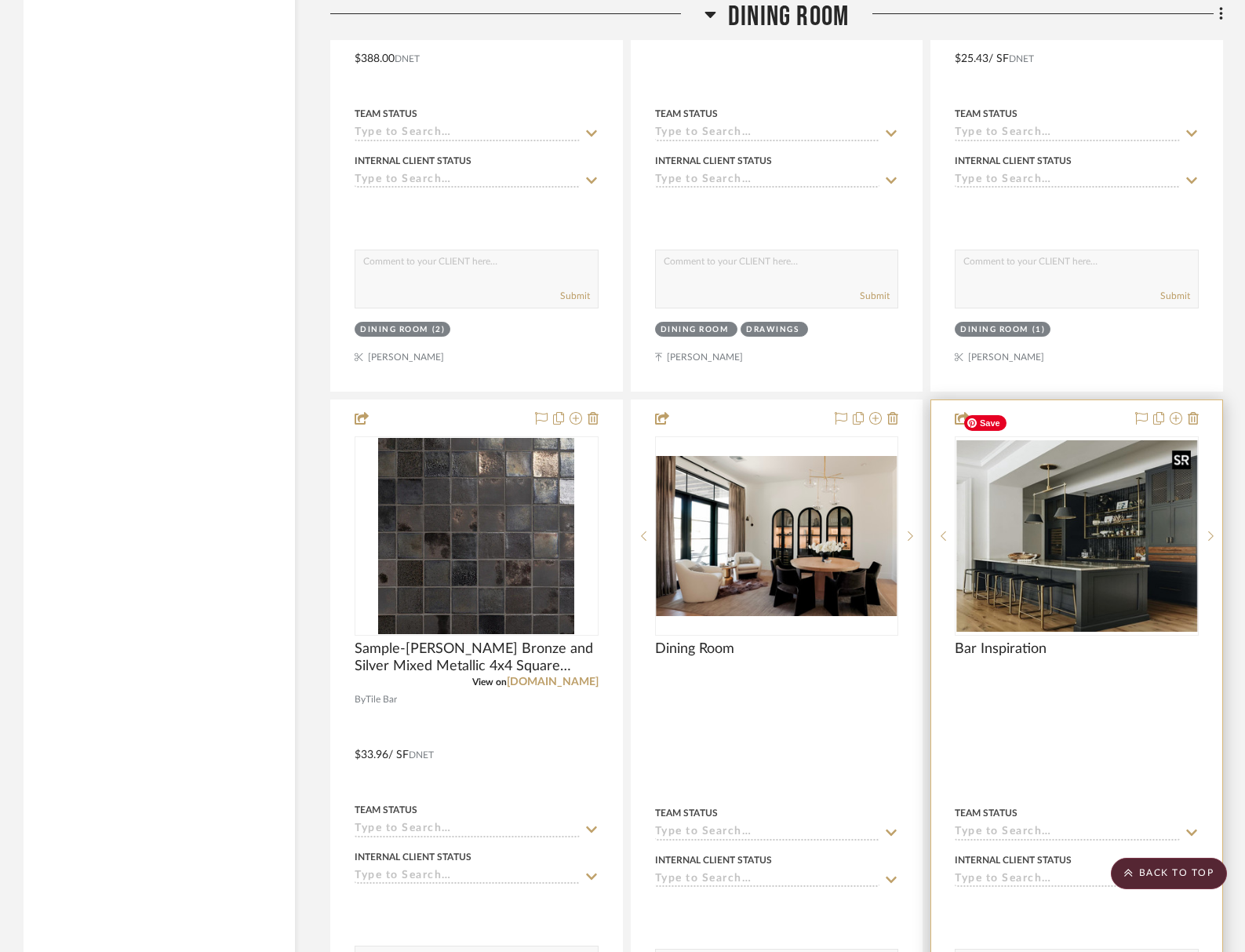
click at [1076, 453] on img "0" at bounding box center [1076, 536] width 241 height 191
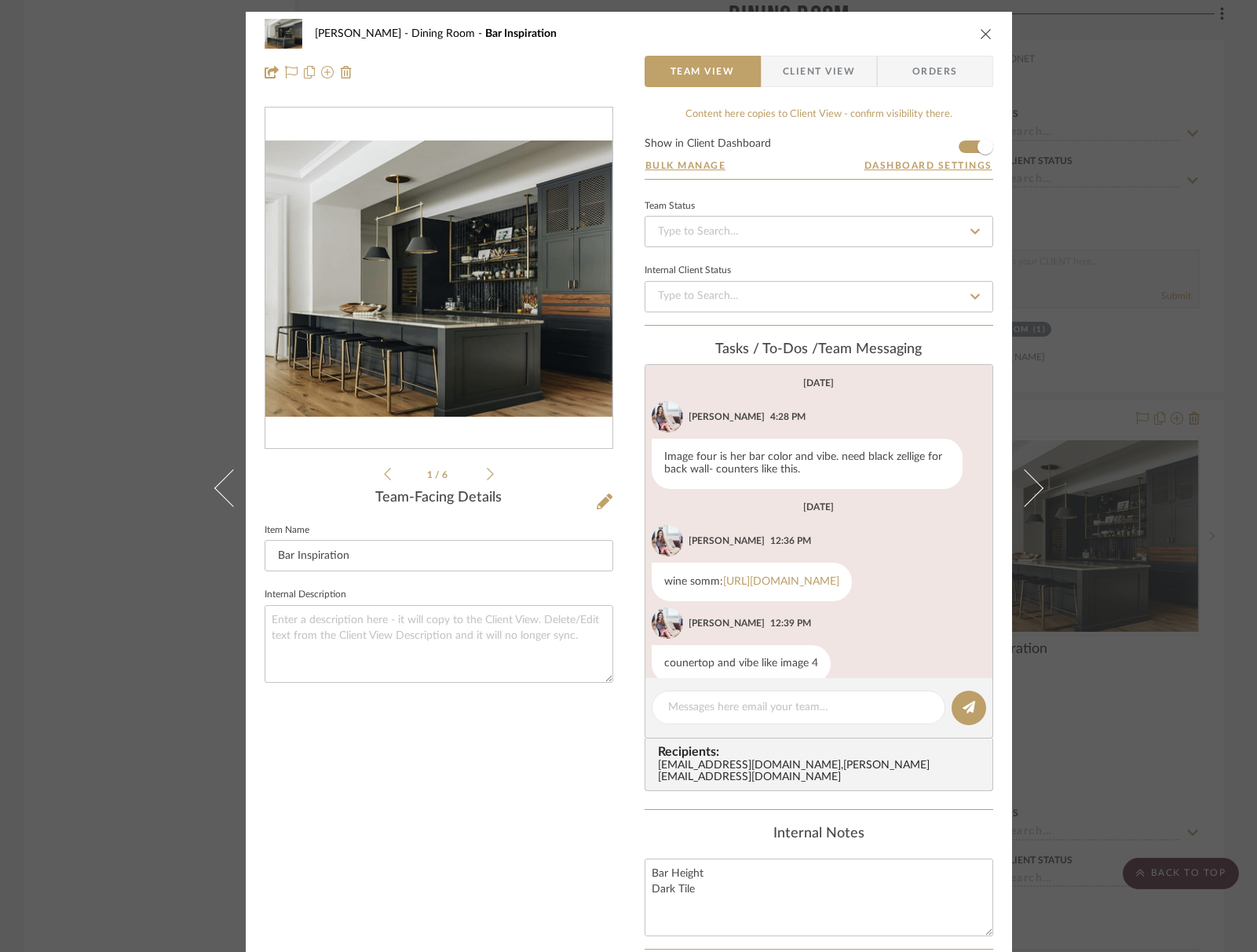
scroll to position [49, 0]
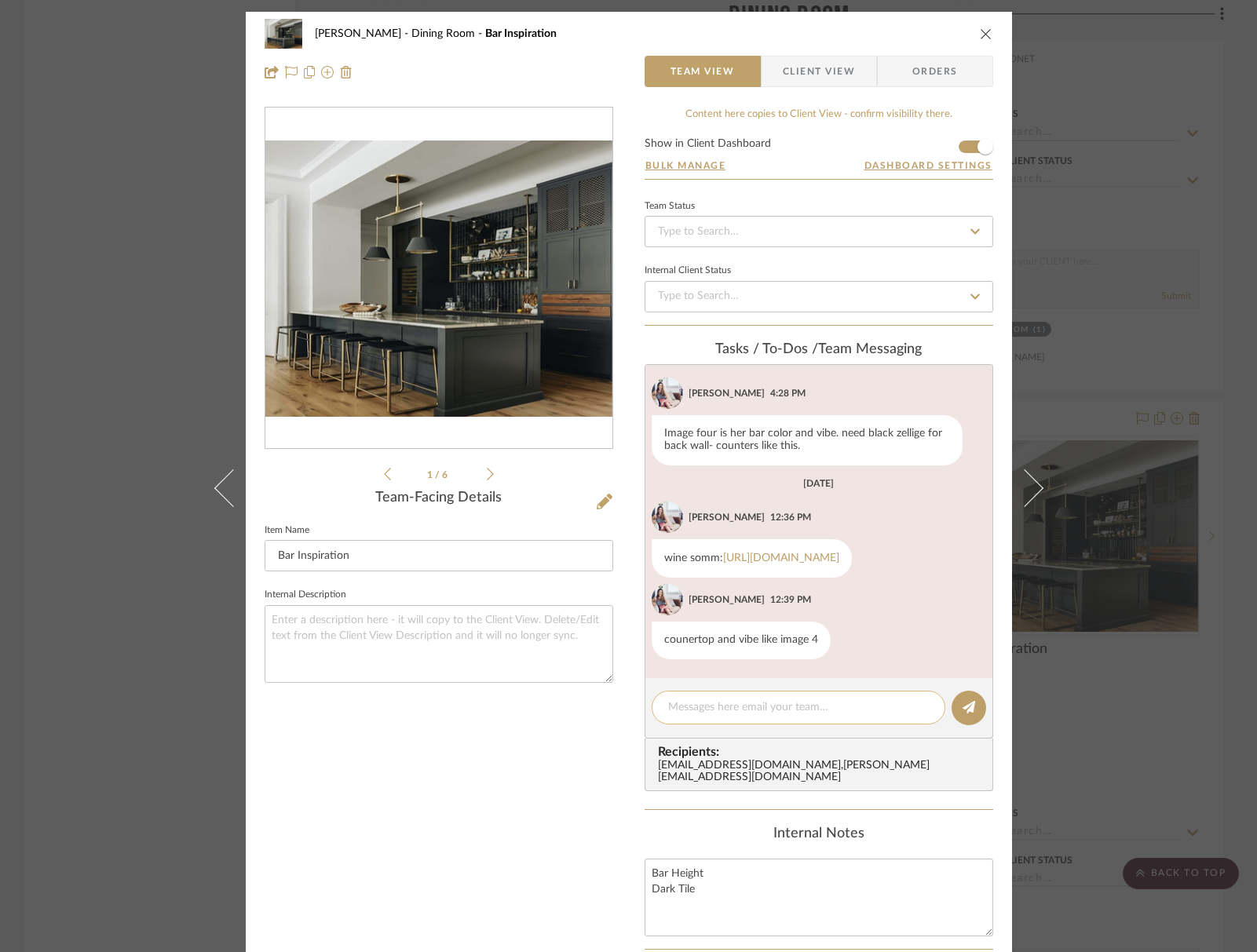
click at [749, 719] on div at bounding box center [798, 707] width 293 height 33
click at [755, 707] on textarea at bounding box center [798, 707] width 261 height 17
type textarea "black quartzite, leathered bluestone countertop"
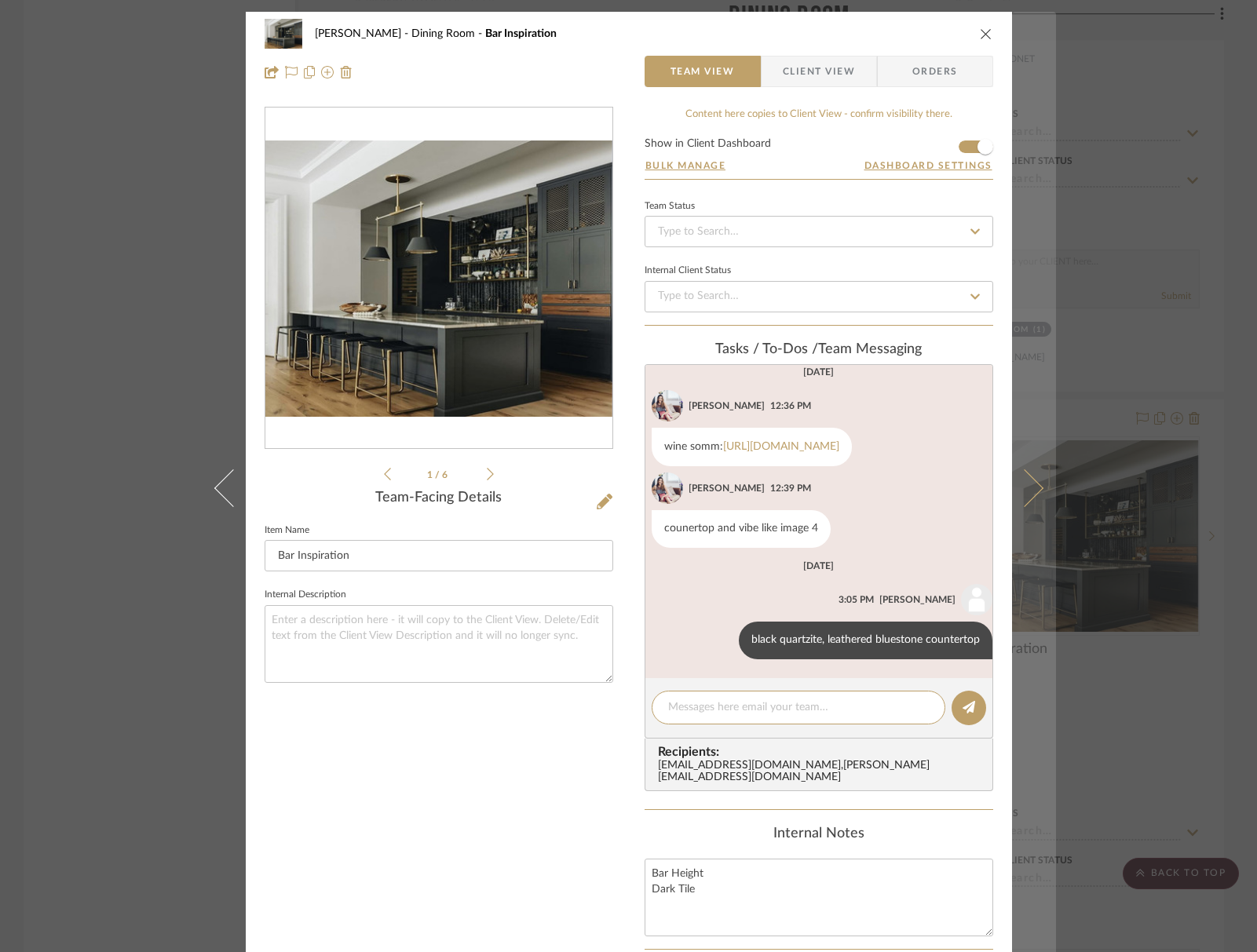
scroll to position [2, 0]
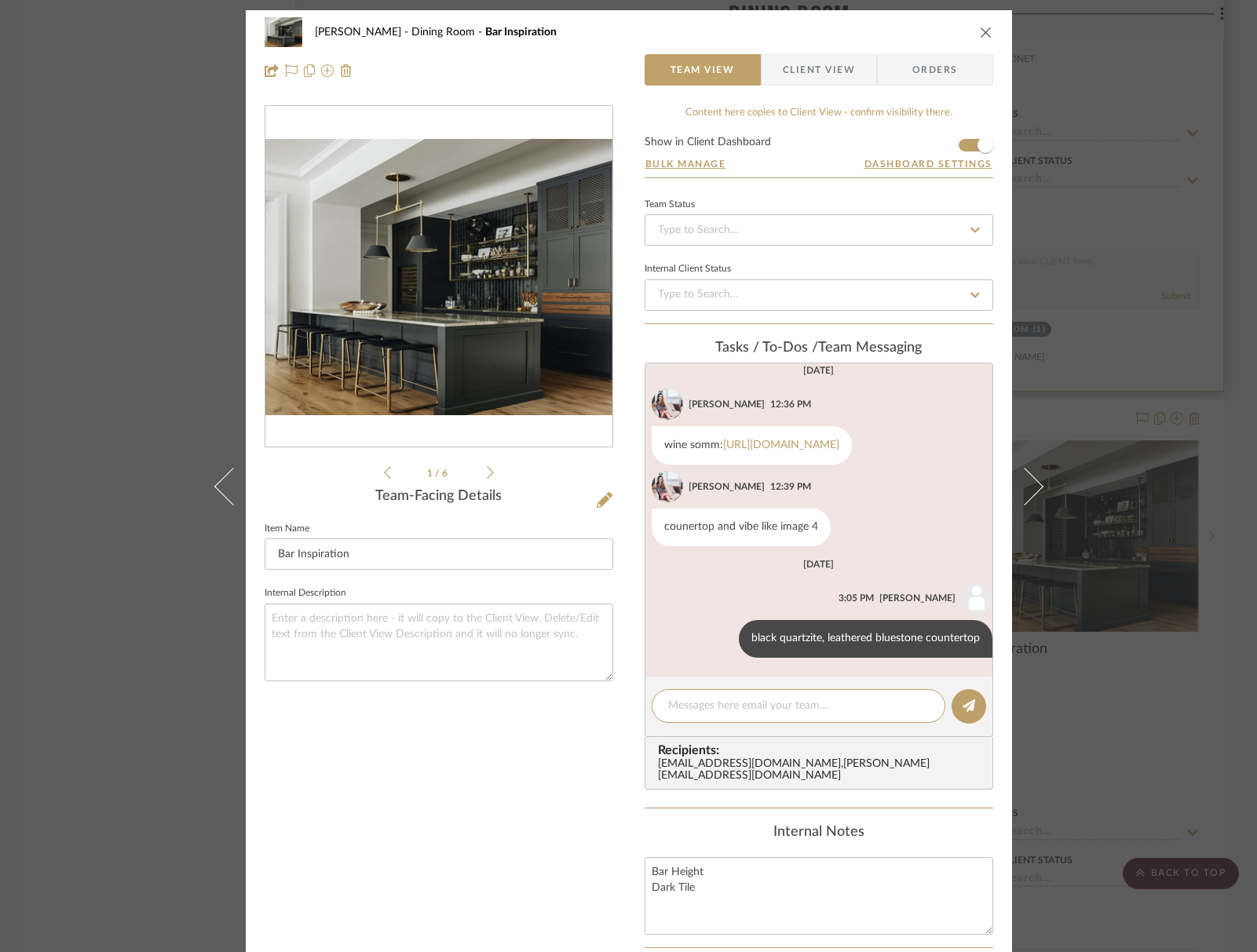
drag, startPoint x: 979, startPoint y: 30, endPoint x: 931, endPoint y: 185, distance: 162.3
click at [979, 31] on icon "close" at bounding box center [986, 32] width 12 height 12
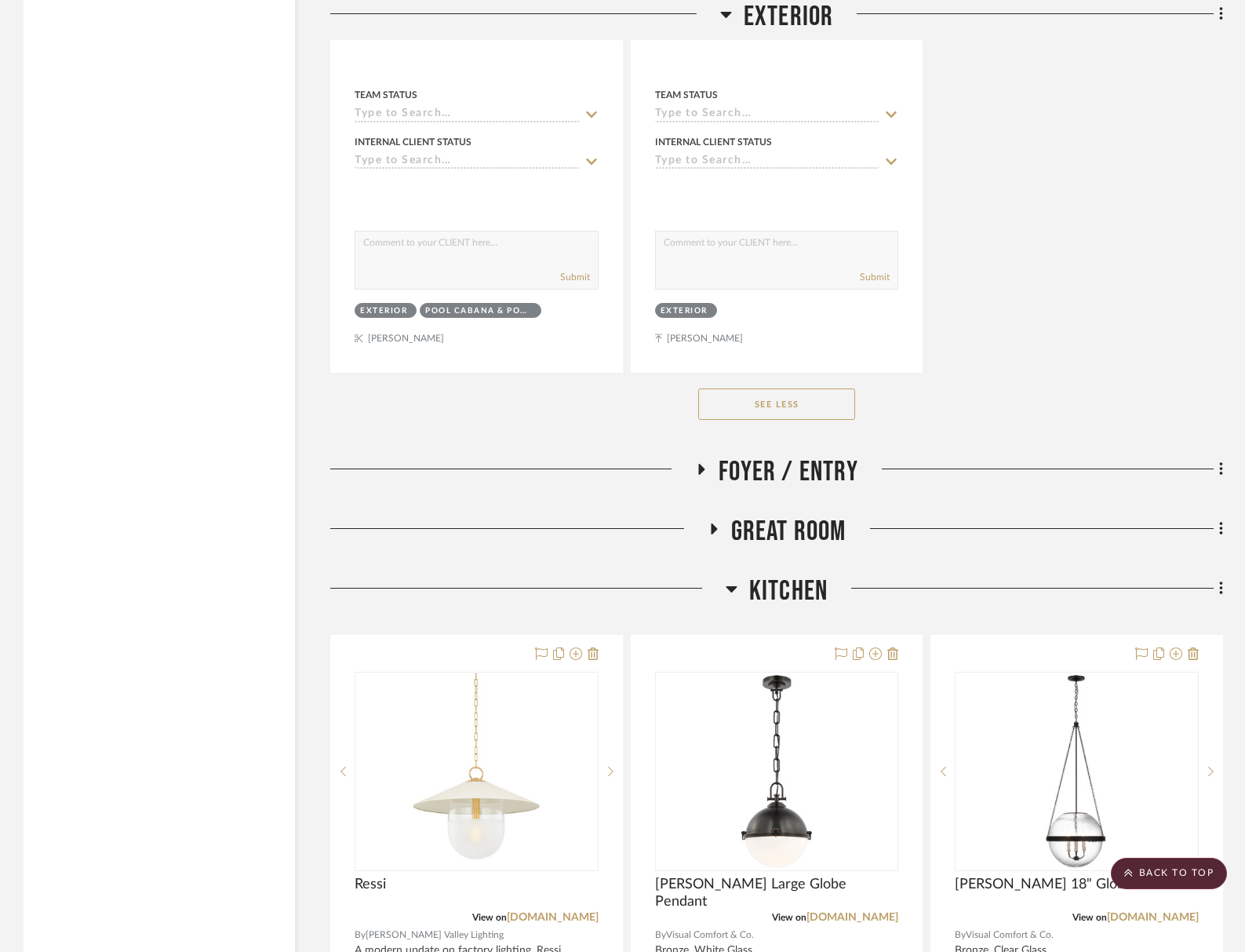
scroll to position [8093, 0]
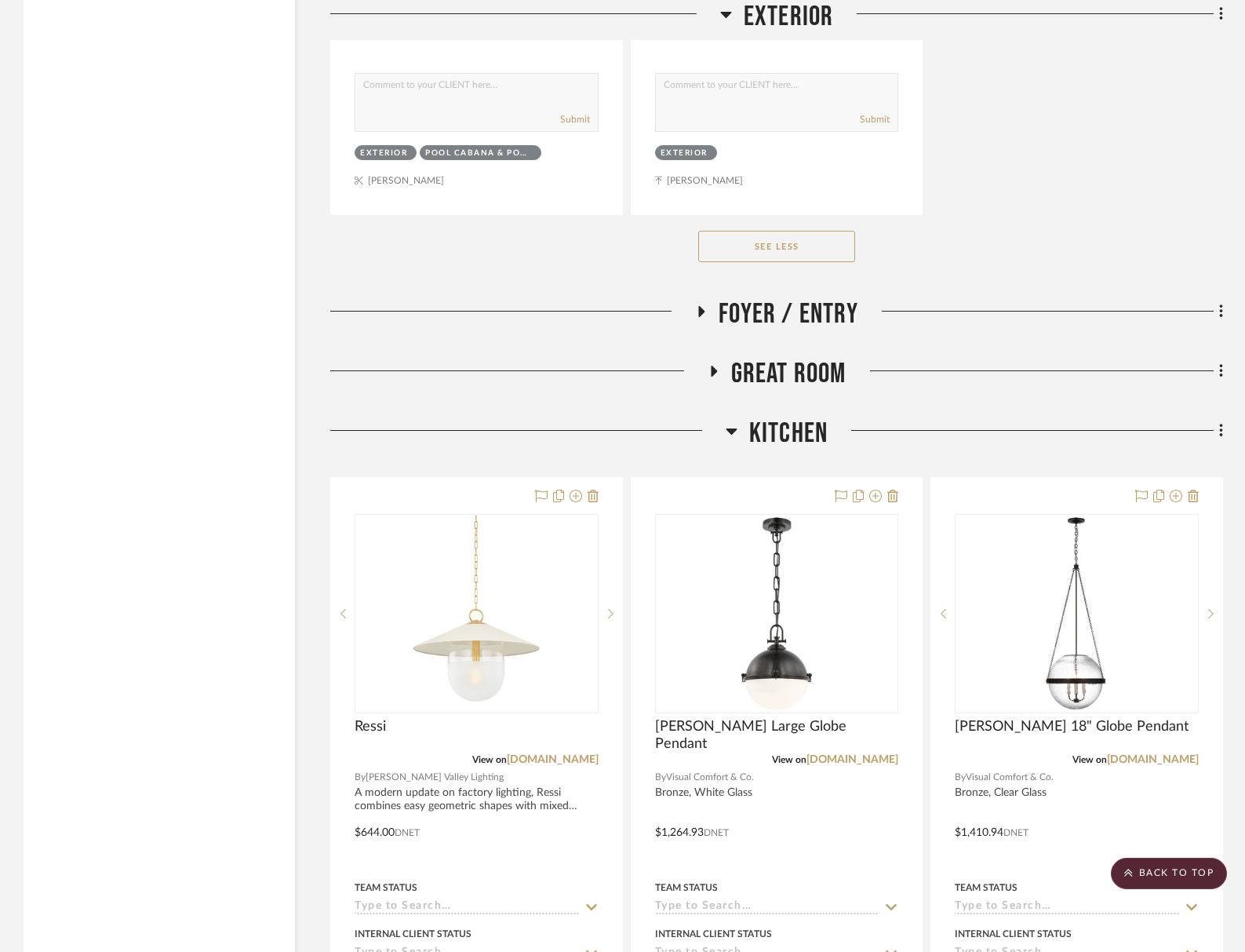
click at [773, 417] on span "Kitchen" at bounding box center [788, 434] width 78 height 33
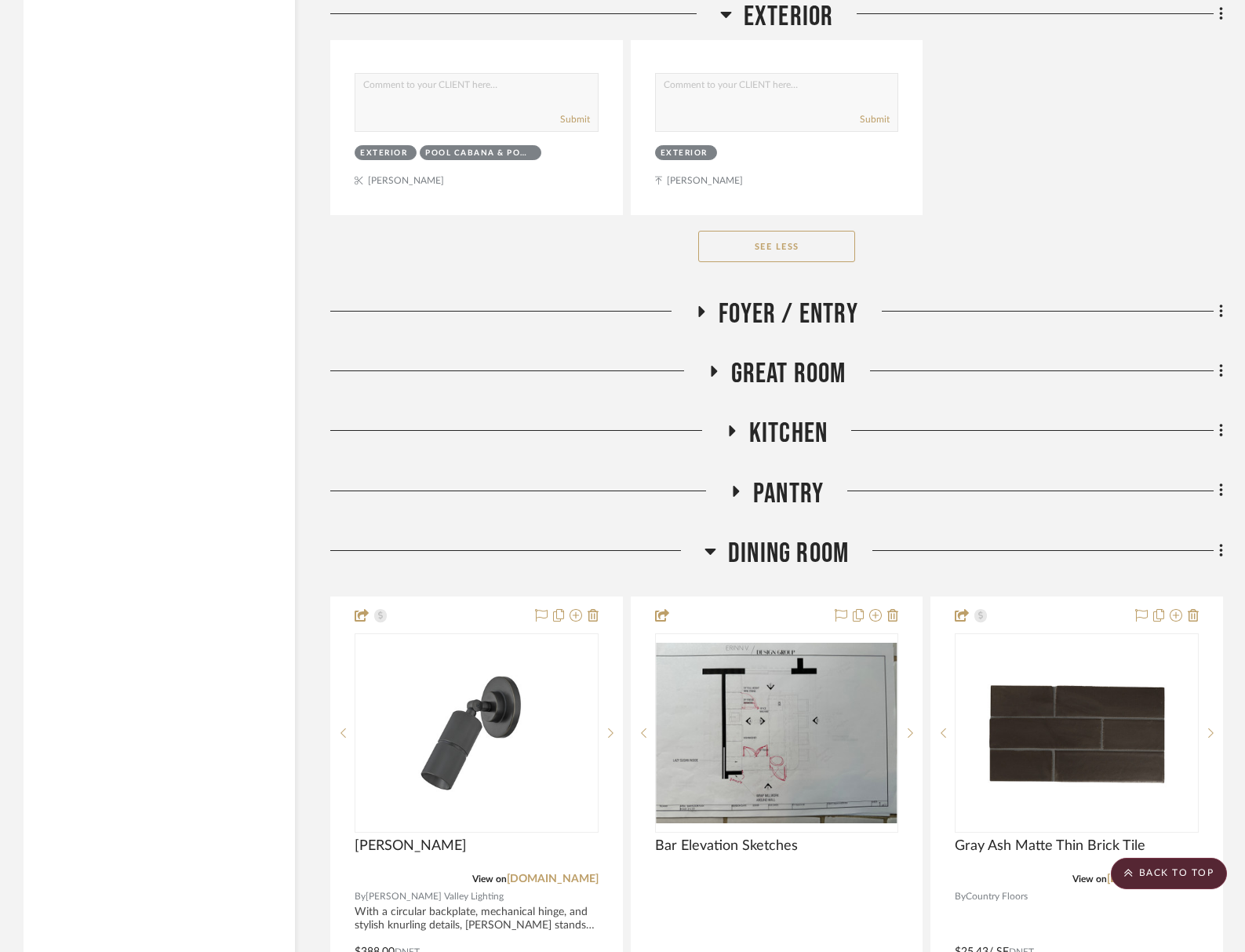
click at [786, 537] on span "Dining Room" at bounding box center [788, 553] width 121 height 33
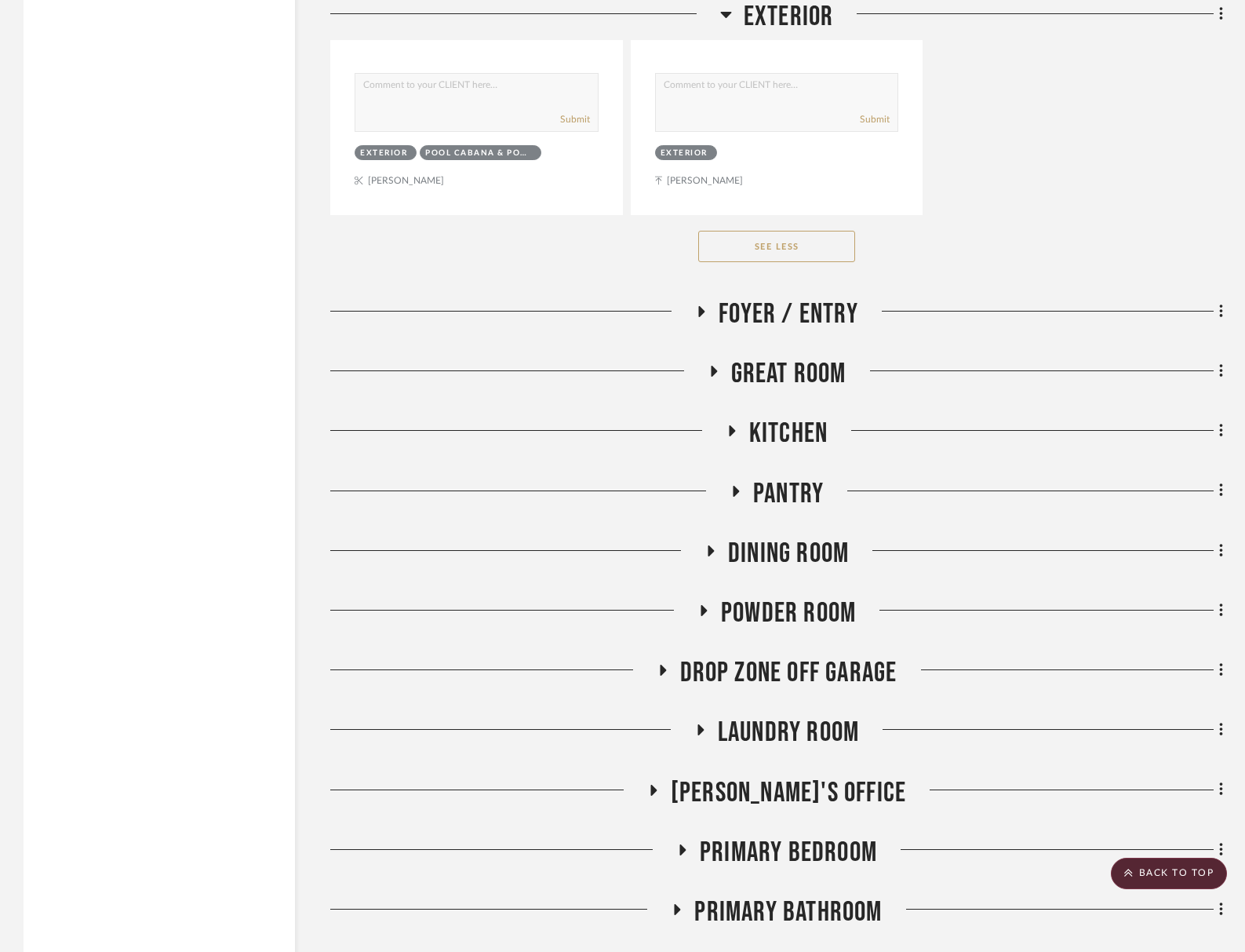
click at [812, 596] on span "Powder Room" at bounding box center [788, 613] width 135 height 33
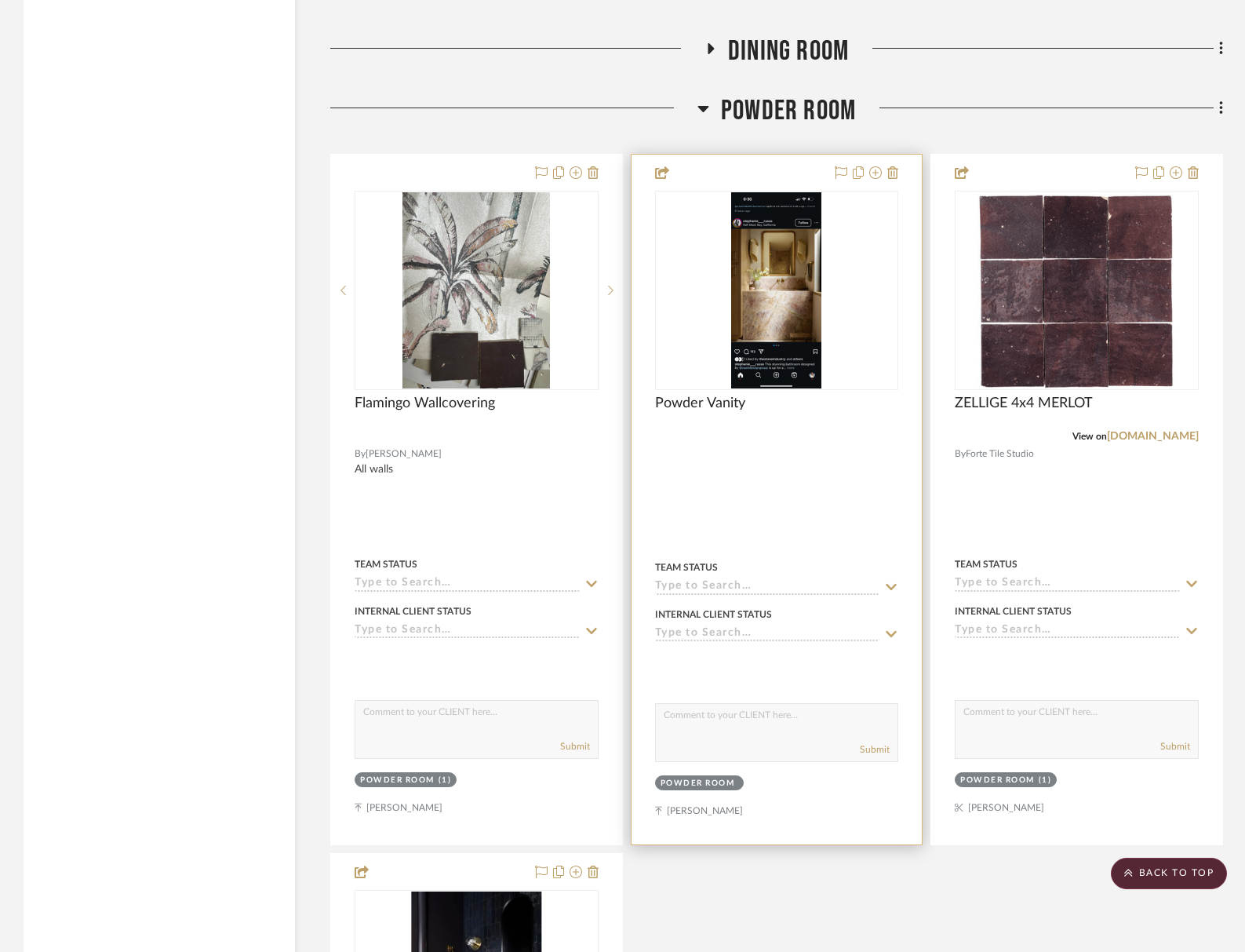
scroll to position [8531, 0]
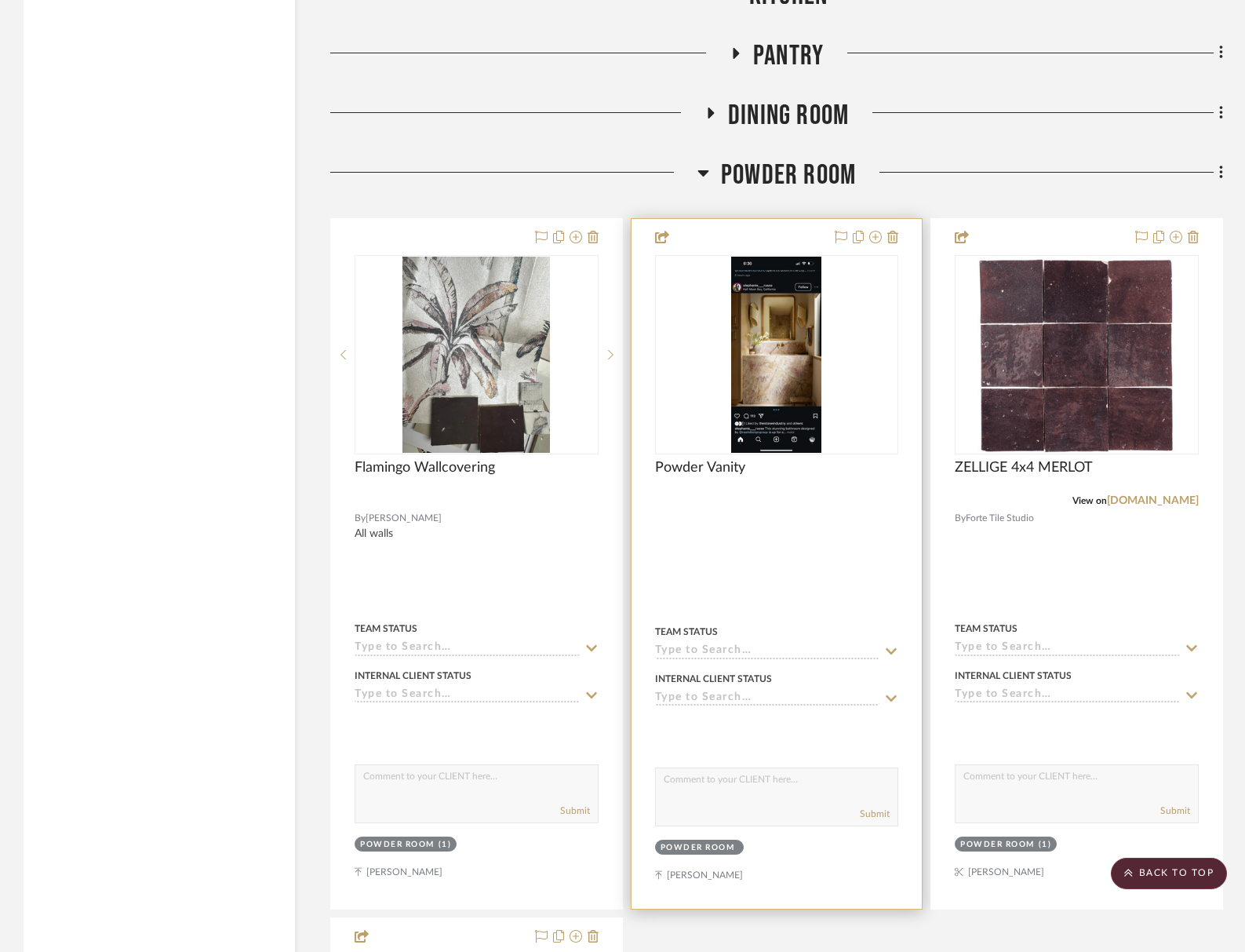
click at [779, 398] on img "0" at bounding box center [776, 354] width 90 height 196
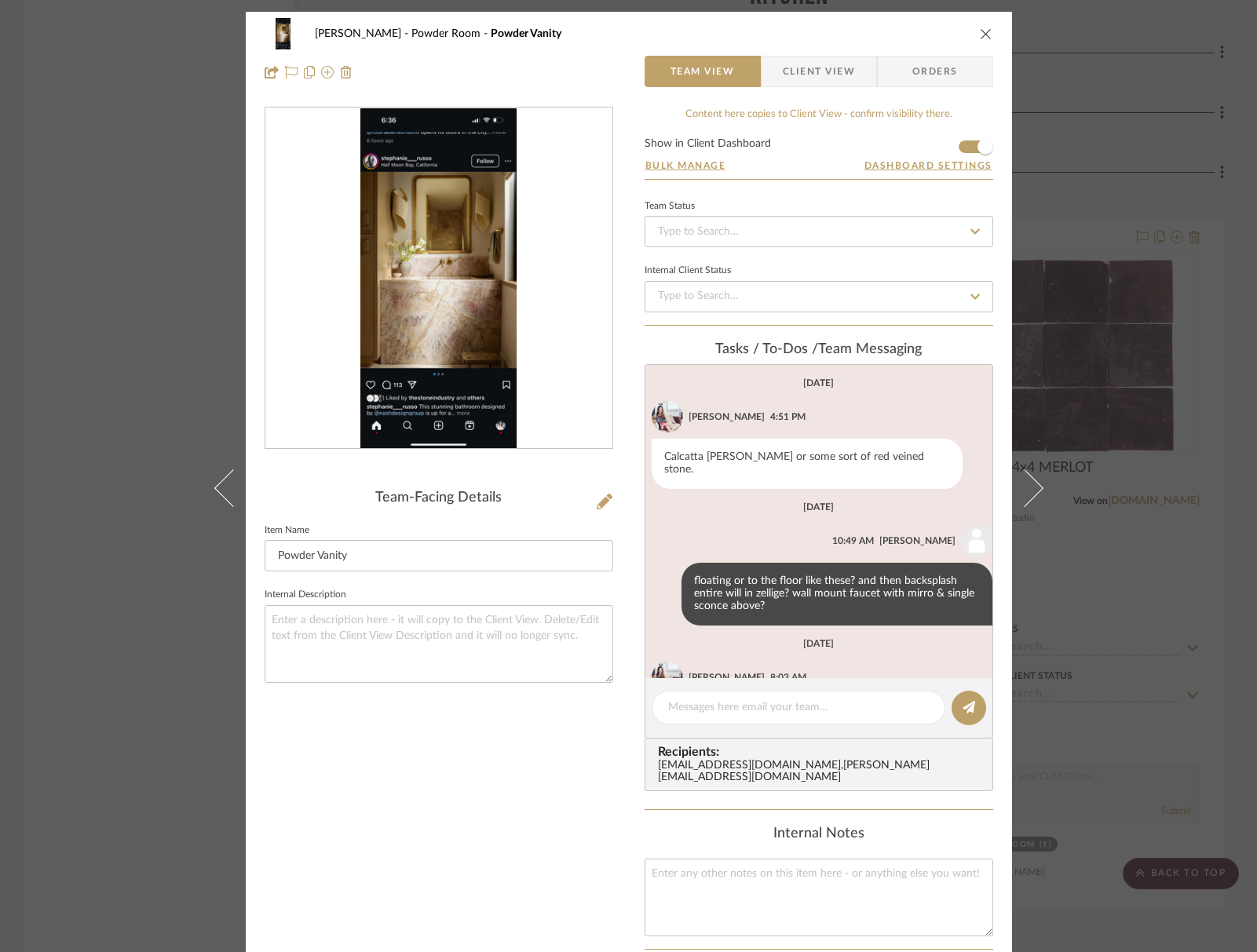
scroll to position [91, 0]
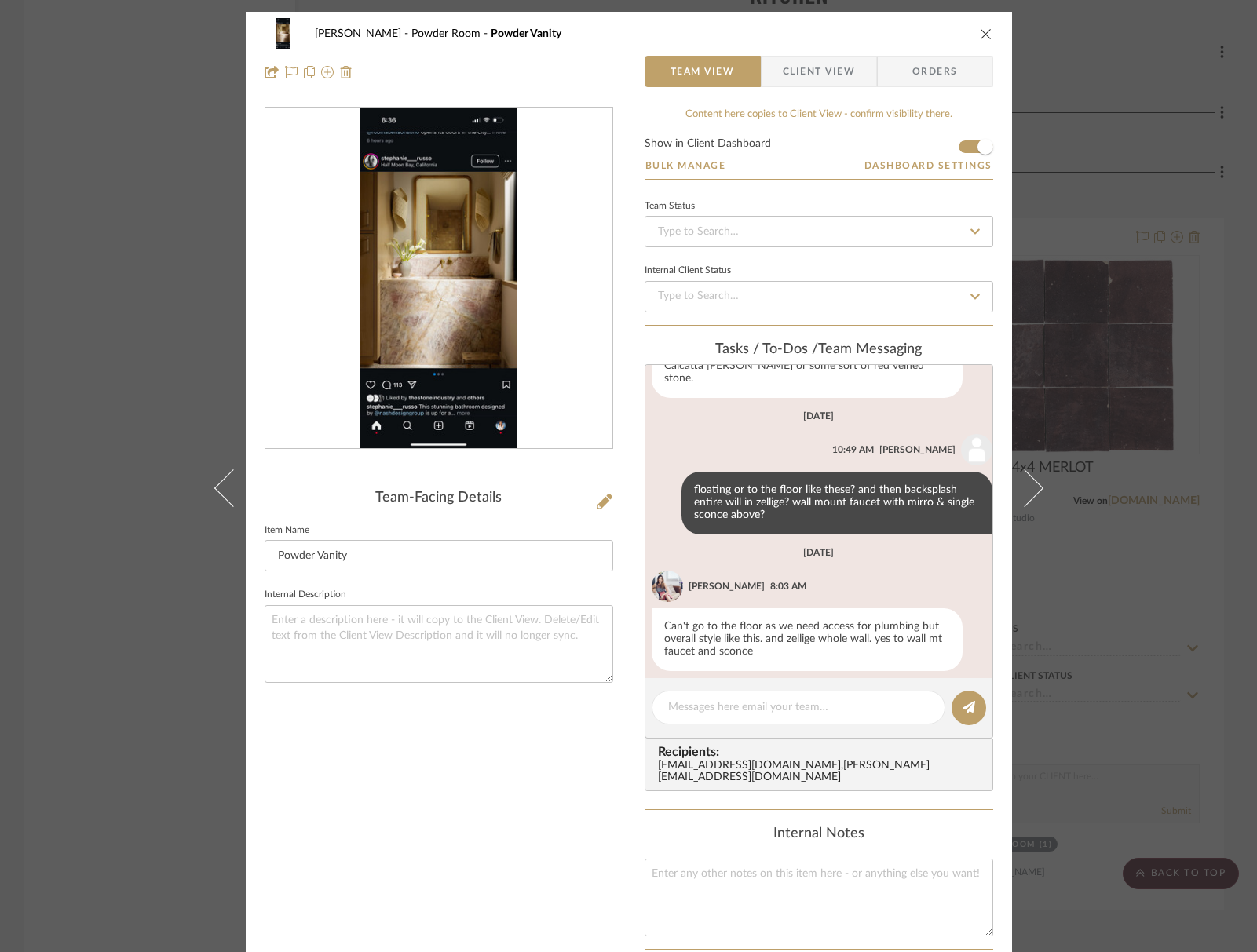
click at [979, 36] on icon "close" at bounding box center [986, 33] width 12 height 12
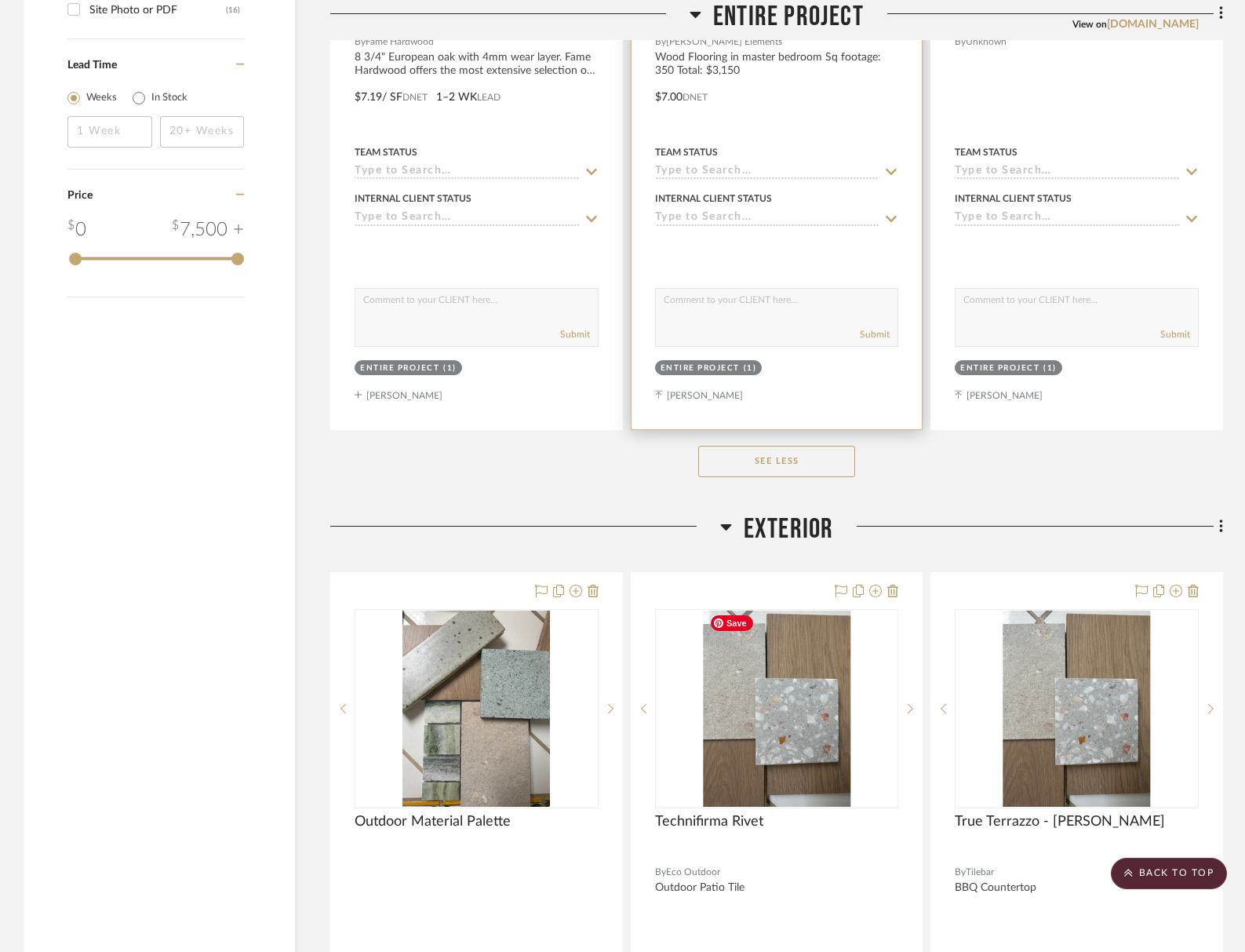
scroll to position [1771, 0]
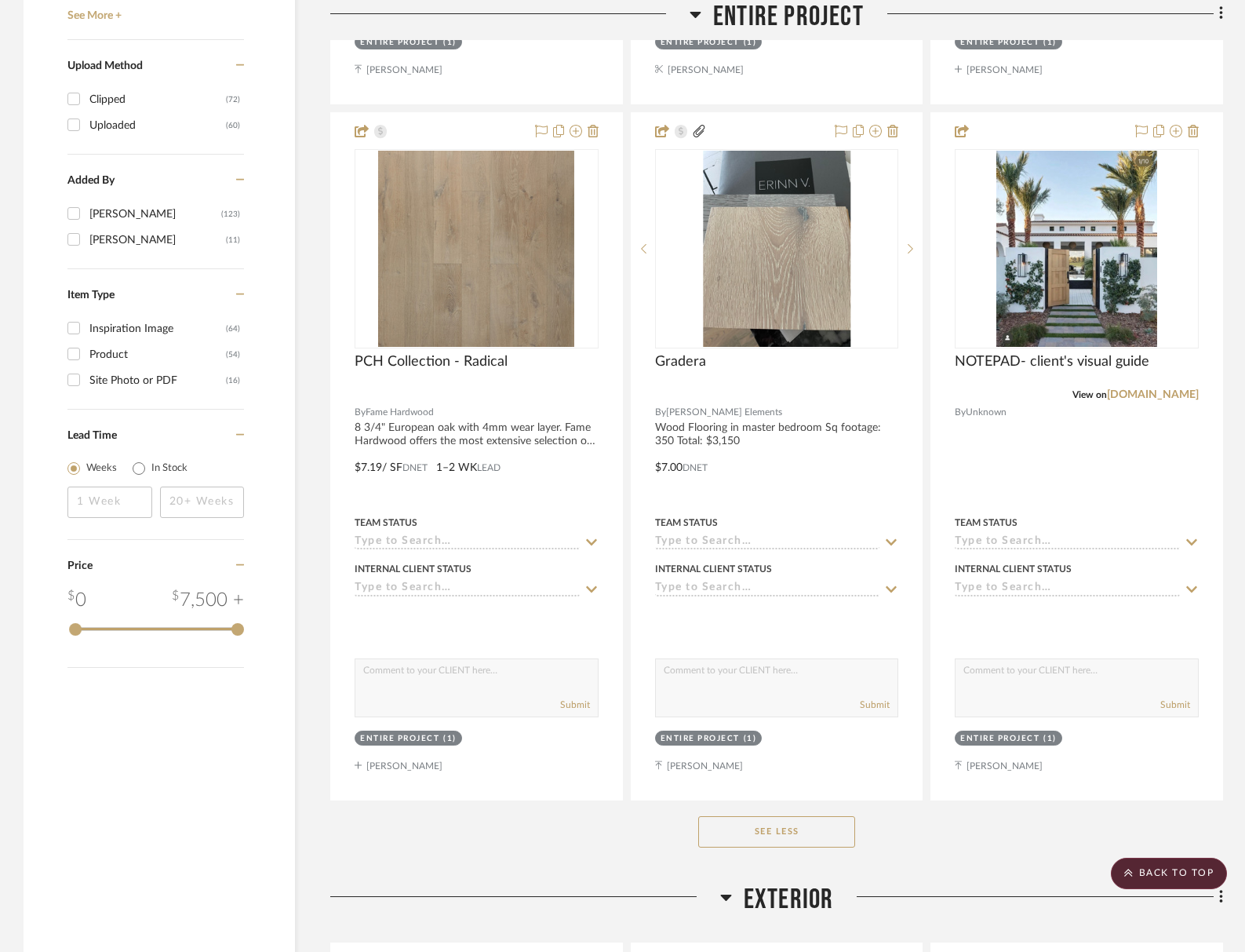
click at [793, 900] on div "Exterior" at bounding box center [776, 903] width 893 height 40
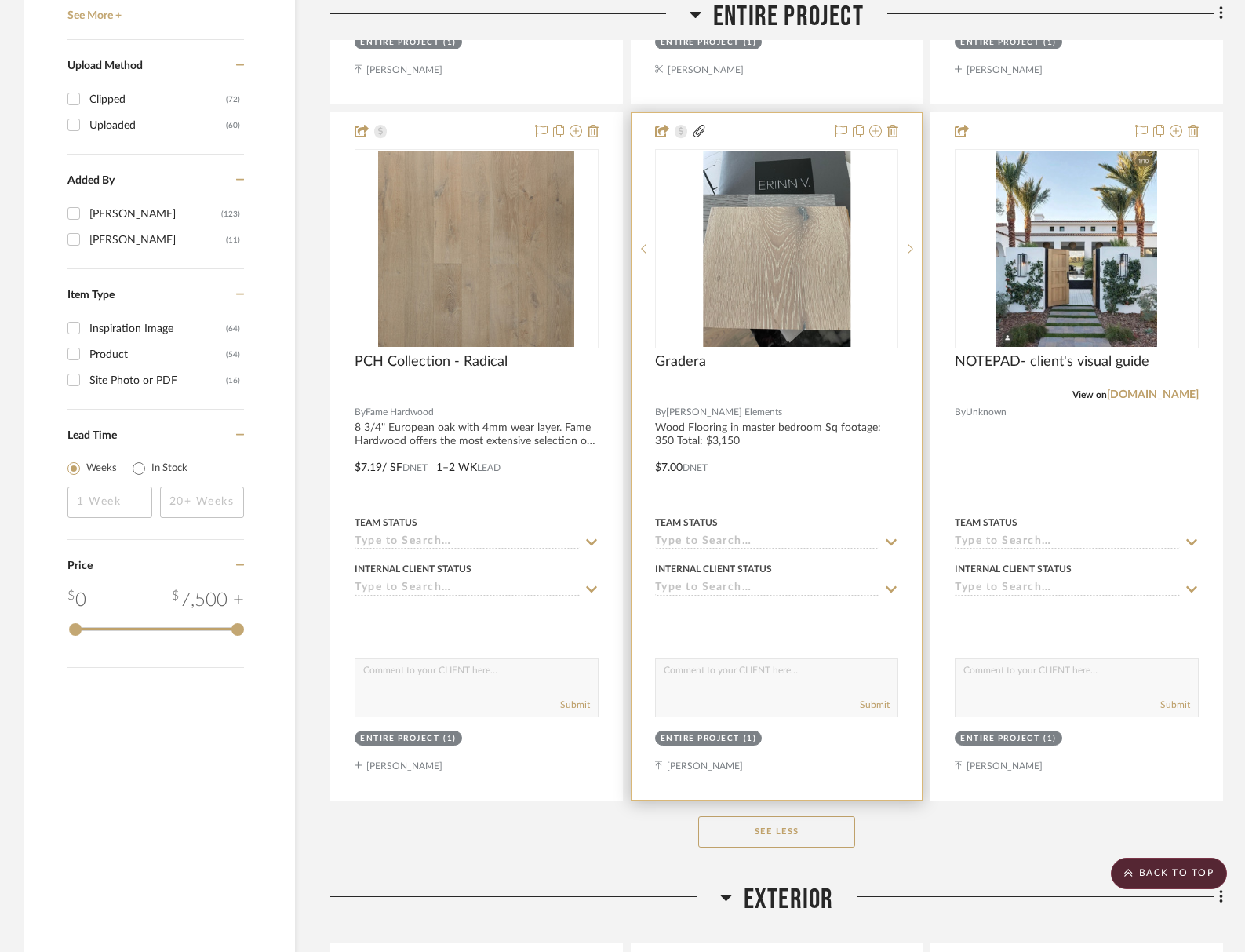
drag, startPoint x: 788, startPoint y: 901, endPoint x: 792, endPoint y: 783, distance: 118.1
click at [788, 900] on span "Exterior" at bounding box center [788, 899] width 90 height 33
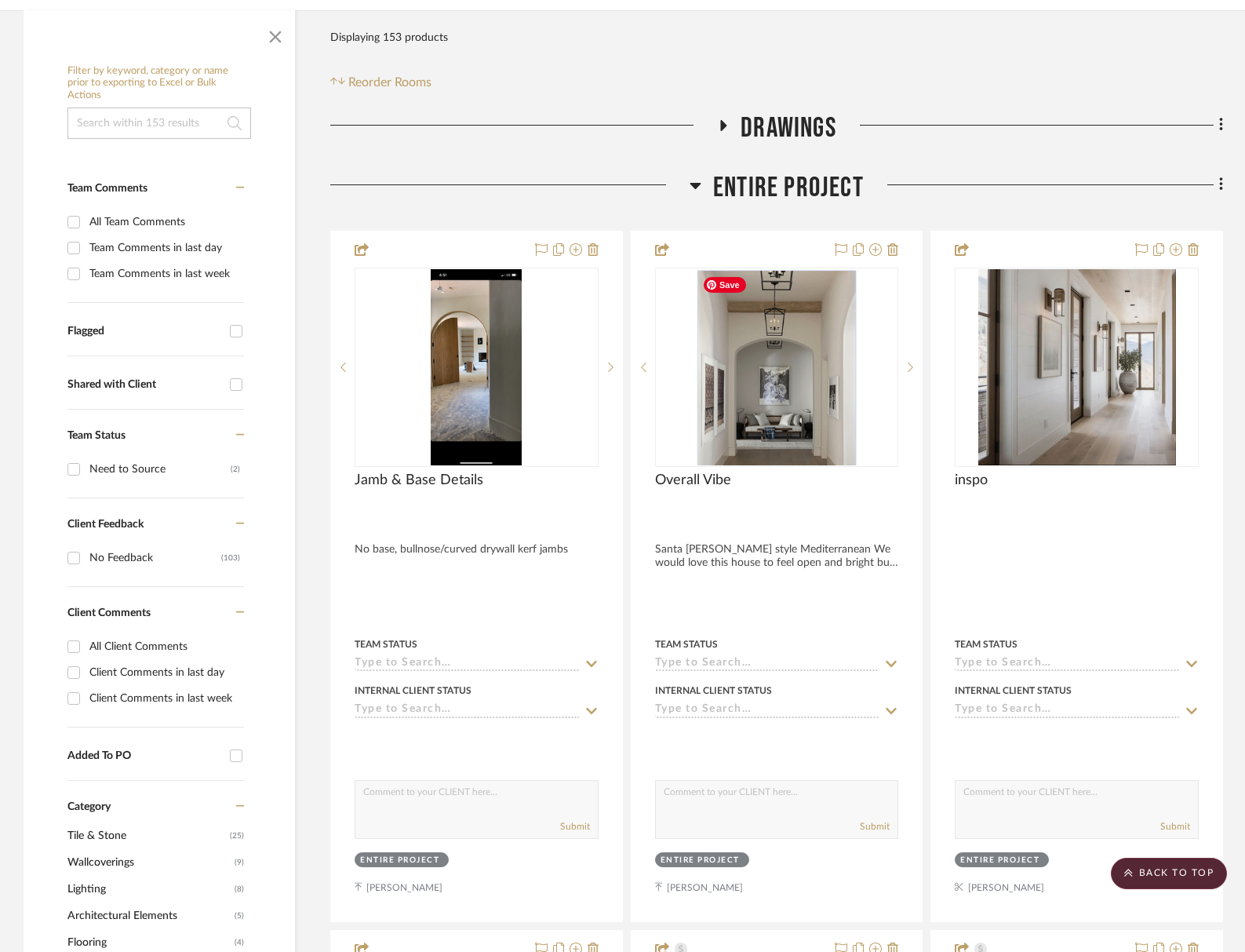
scroll to position [0, 0]
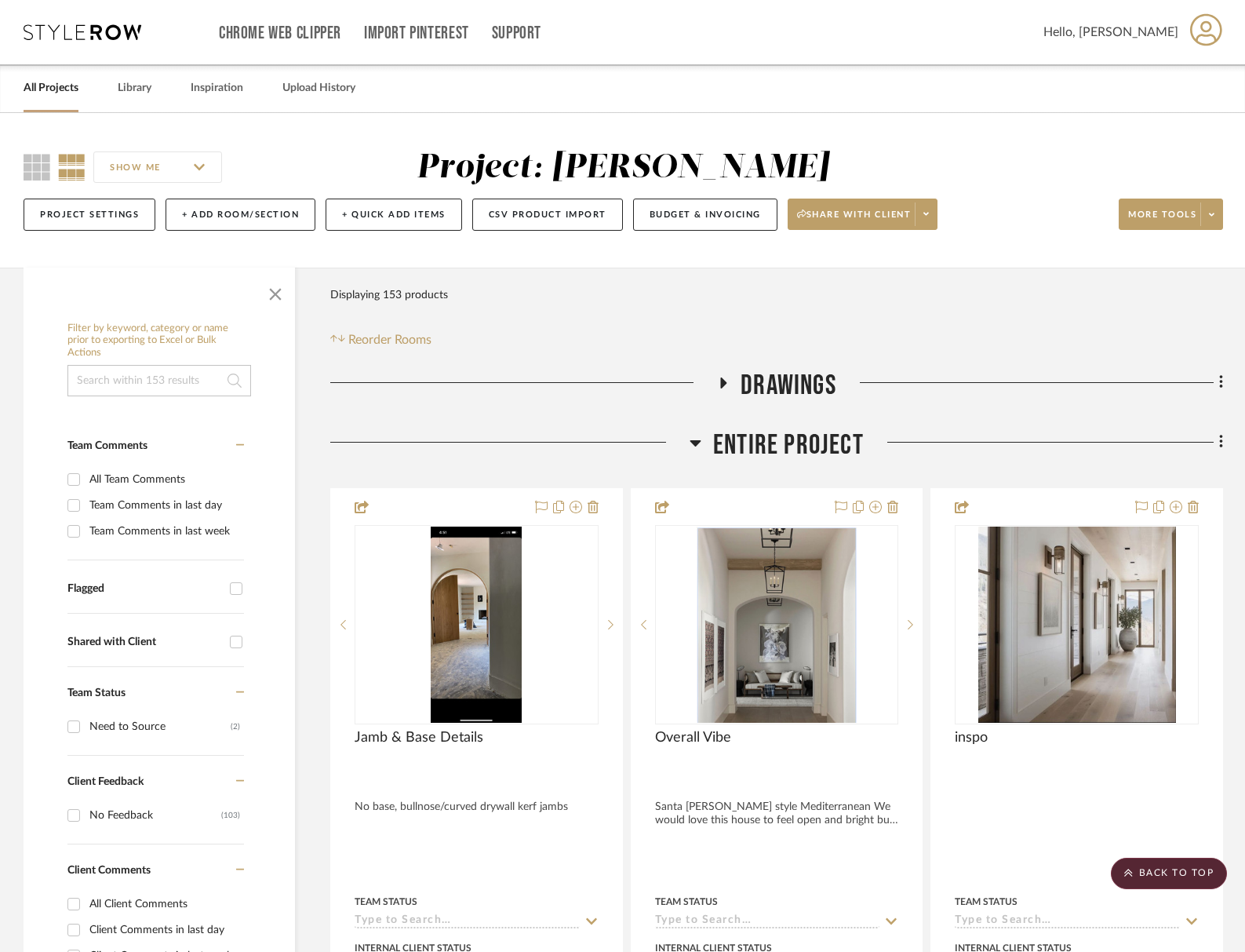
click at [775, 438] on span "Entire Project" at bounding box center [788, 445] width 151 height 33
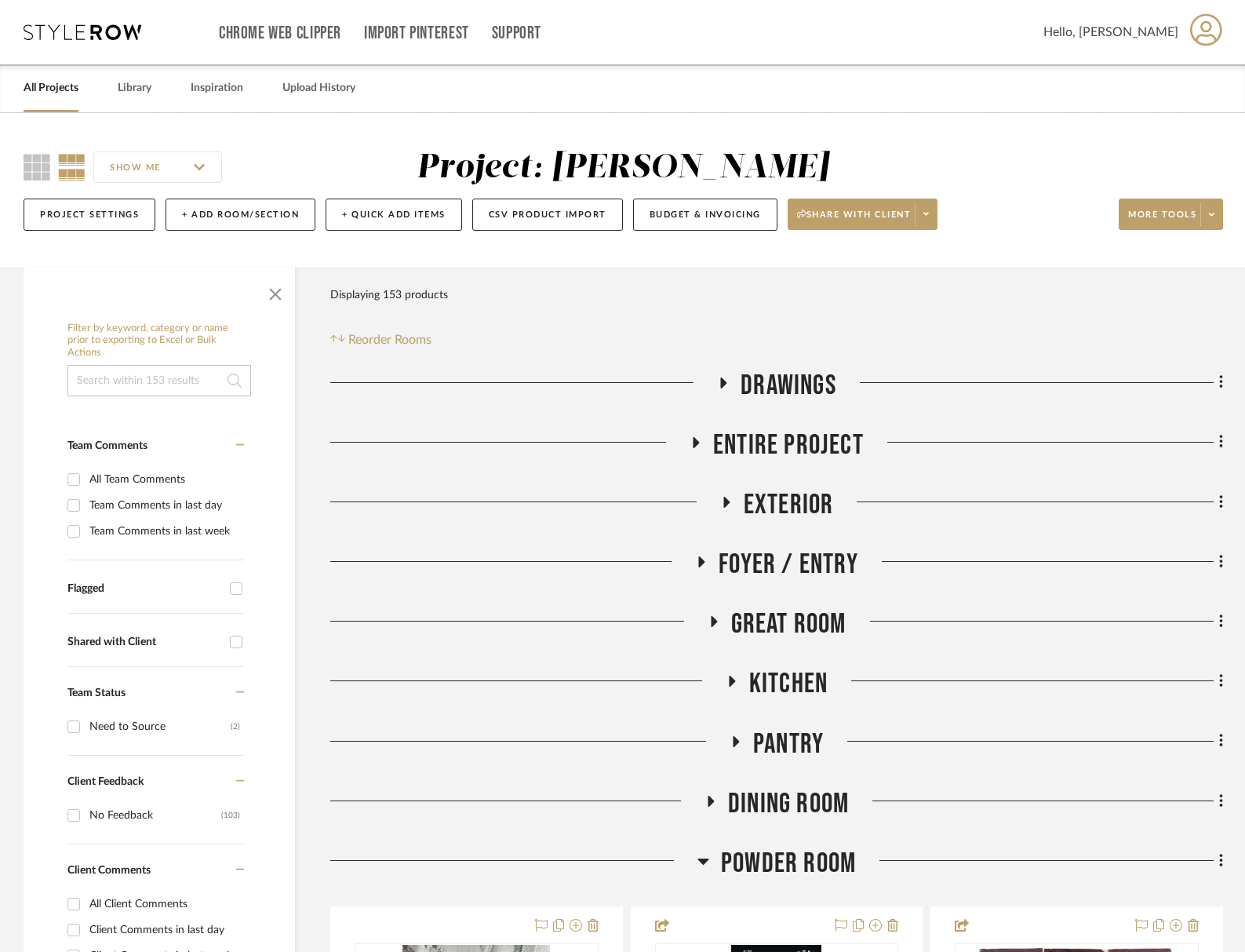
drag, startPoint x: 804, startPoint y: 681, endPoint x: 790, endPoint y: 672, distance: 16.6
click at [804, 680] on span "Kitchen" at bounding box center [788, 684] width 78 height 33
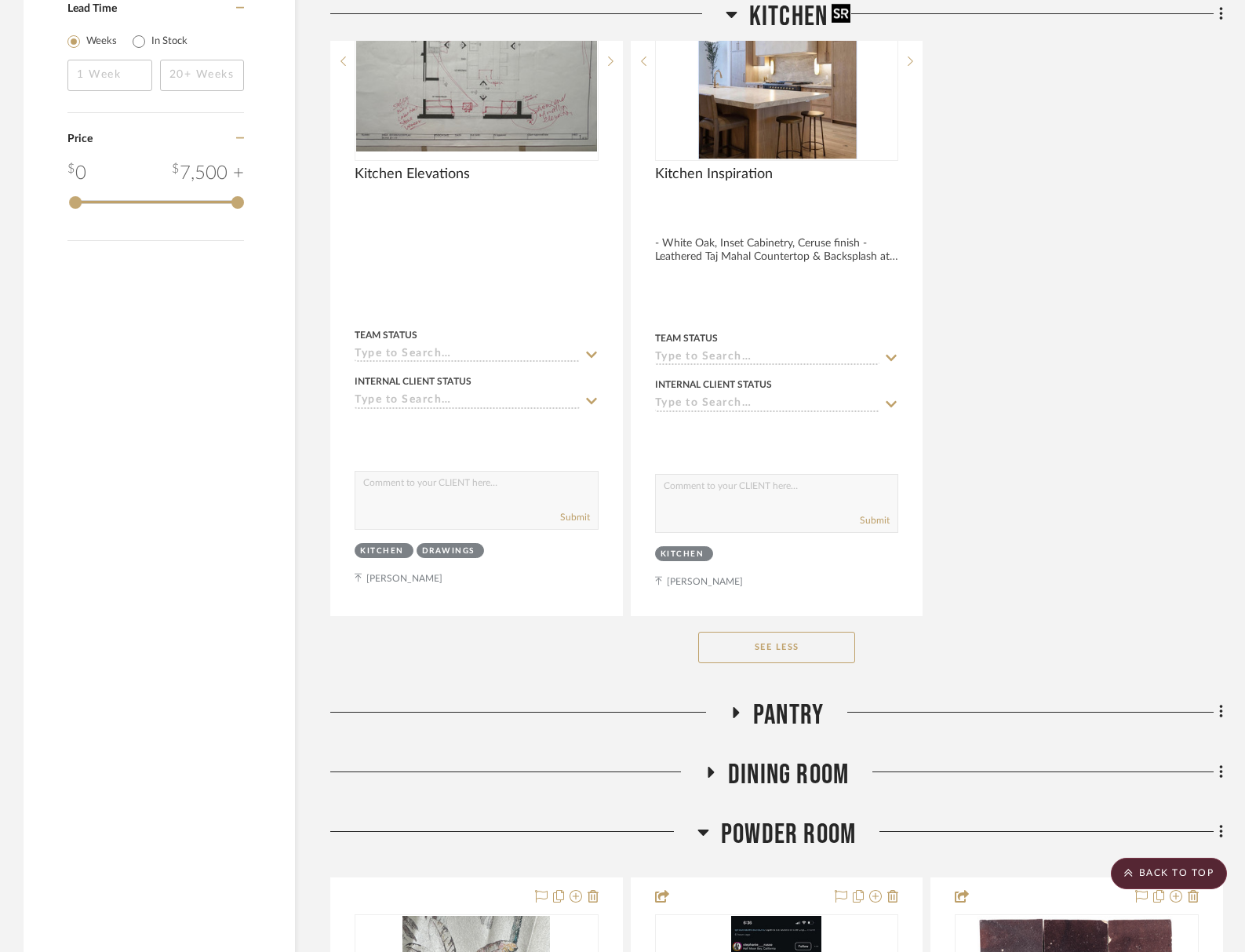
scroll to position [2439, 0]
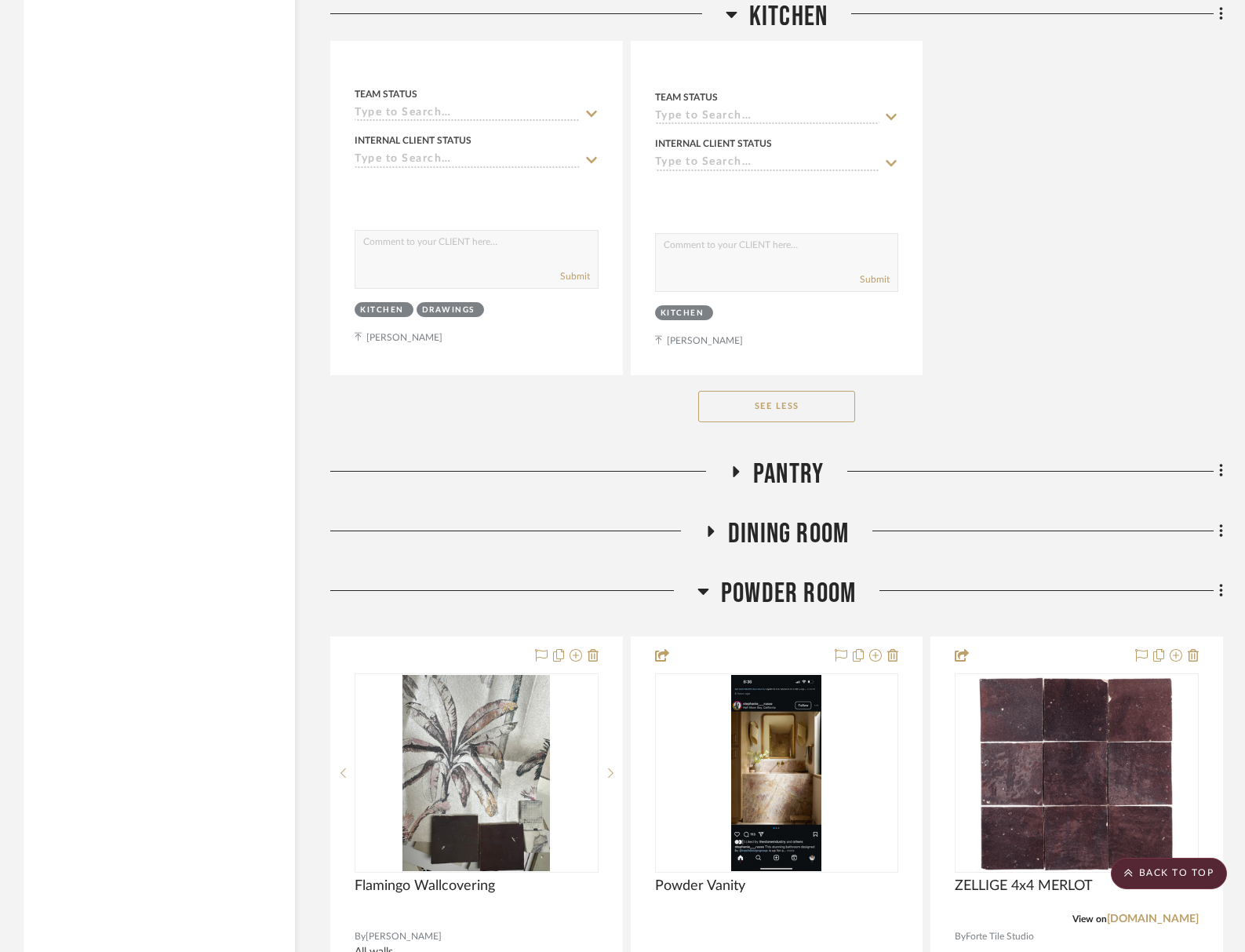
click at [802, 483] on span "Pantry" at bounding box center [788, 474] width 70 height 33
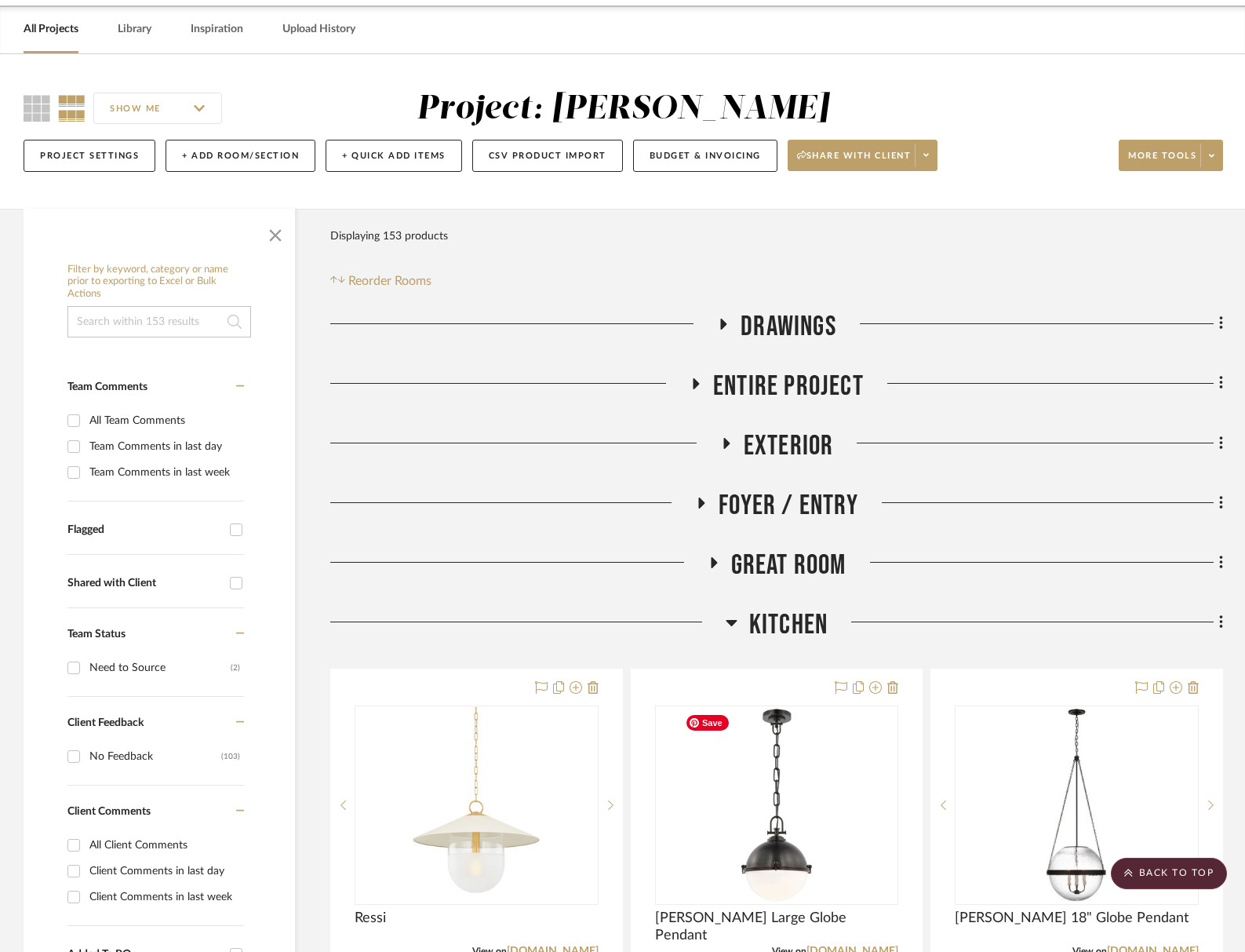
scroll to position [0, 0]
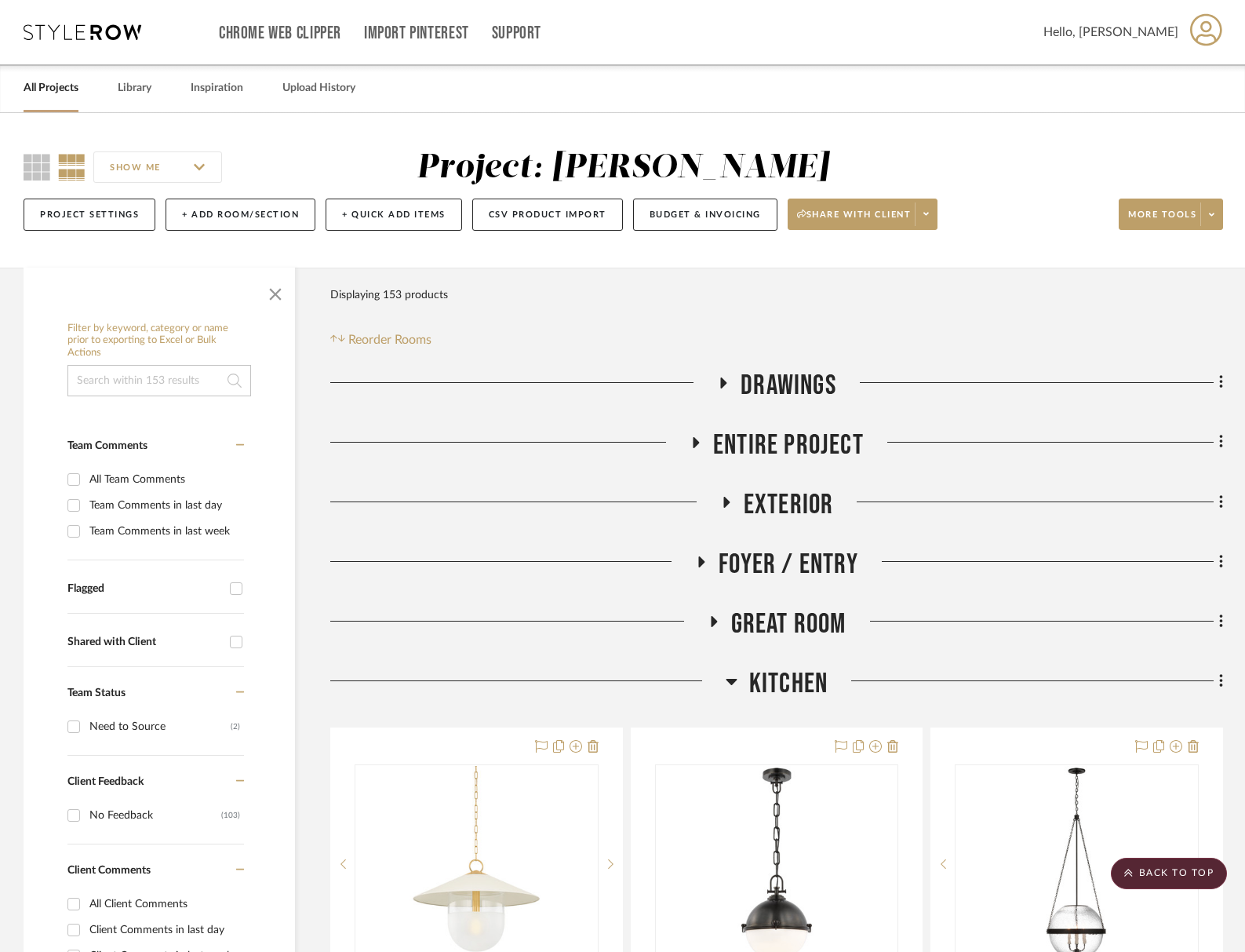
click at [817, 672] on span "Kitchen" at bounding box center [788, 684] width 78 height 33
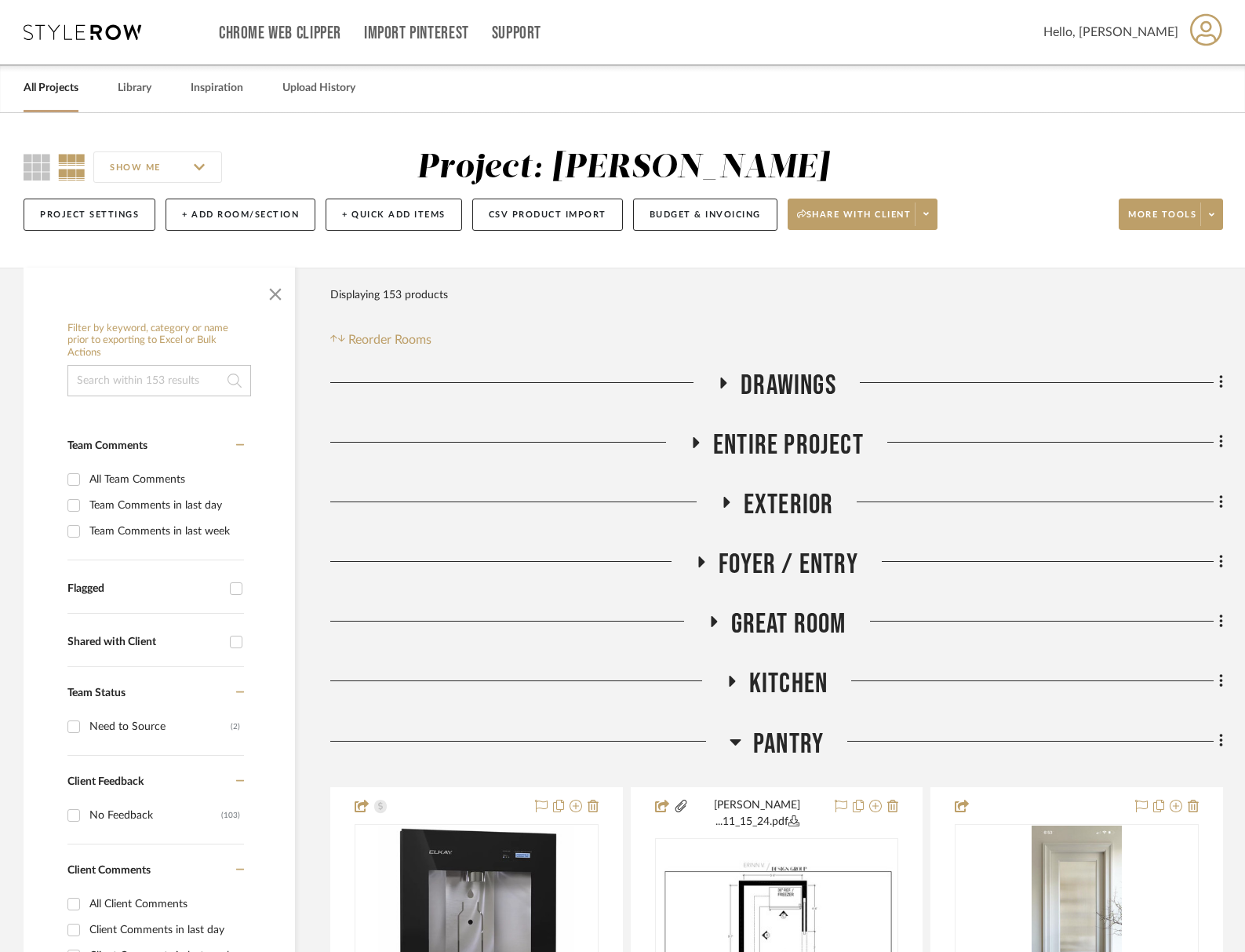
click at [811, 734] on span "Pantry" at bounding box center [788, 744] width 70 height 33
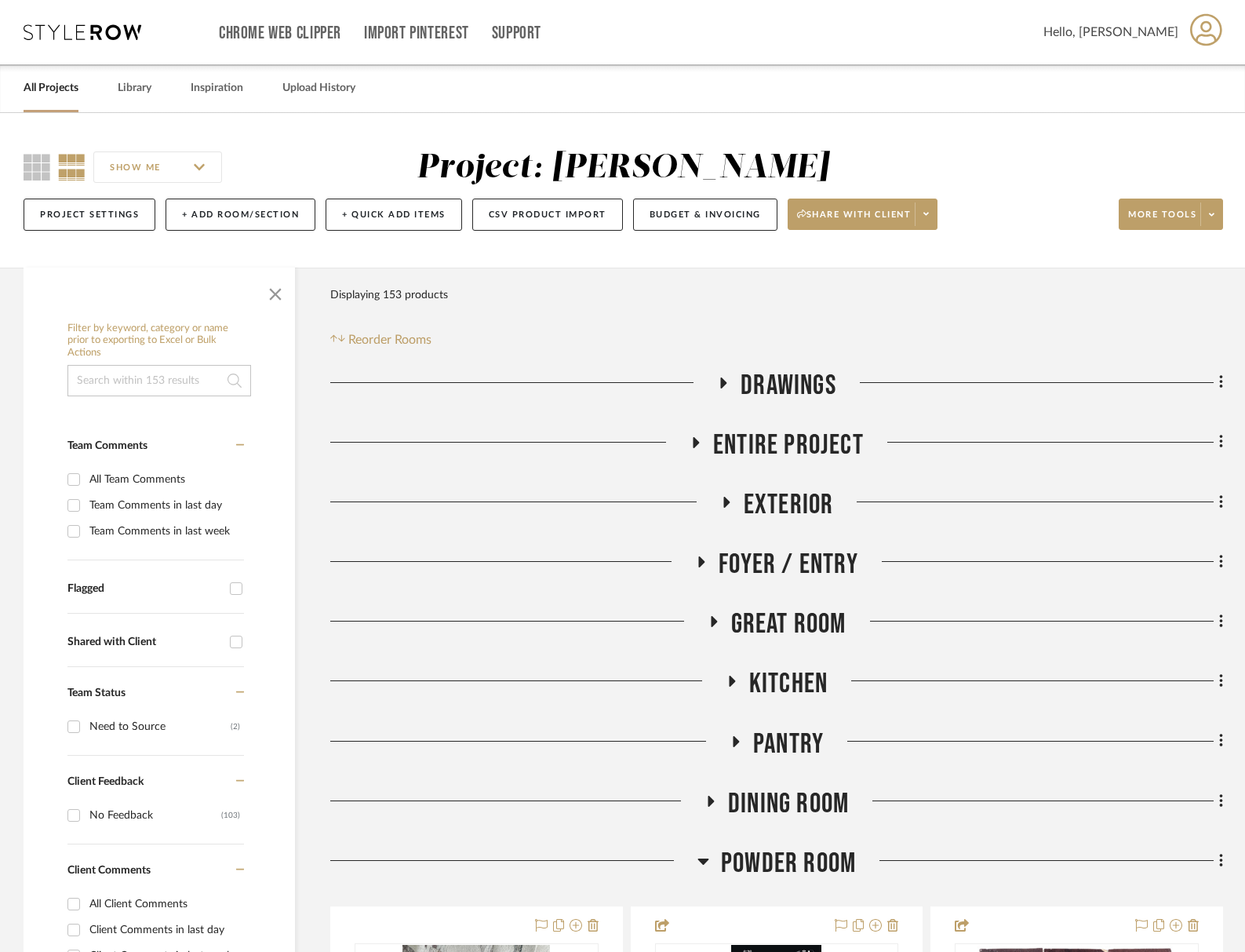
click at [808, 814] on span "Dining Room" at bounding box center [788, 804] width 121 height 33
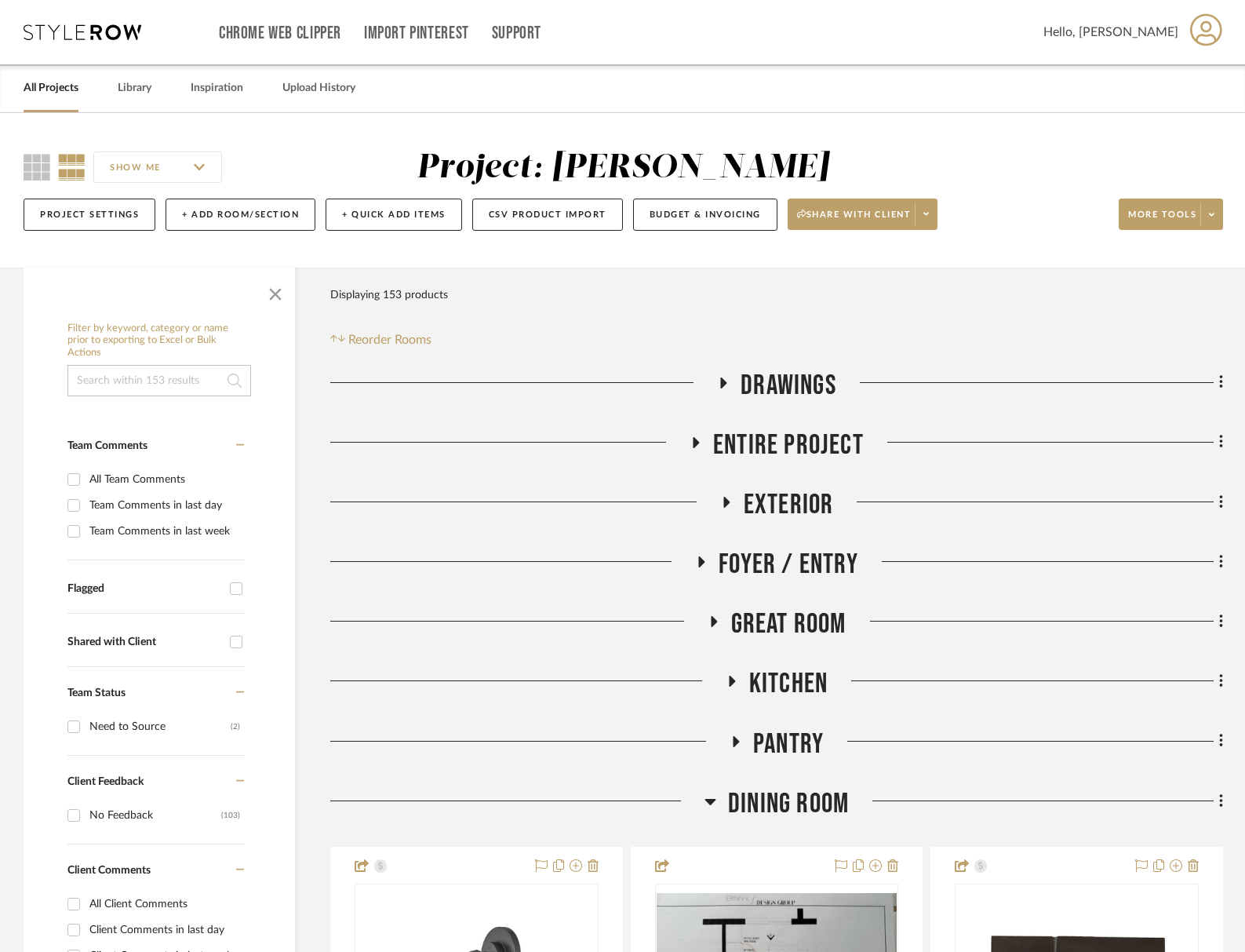
click at [808, 814] on span "Dining Room" at bounding box center [788, 804] width 121 height 33
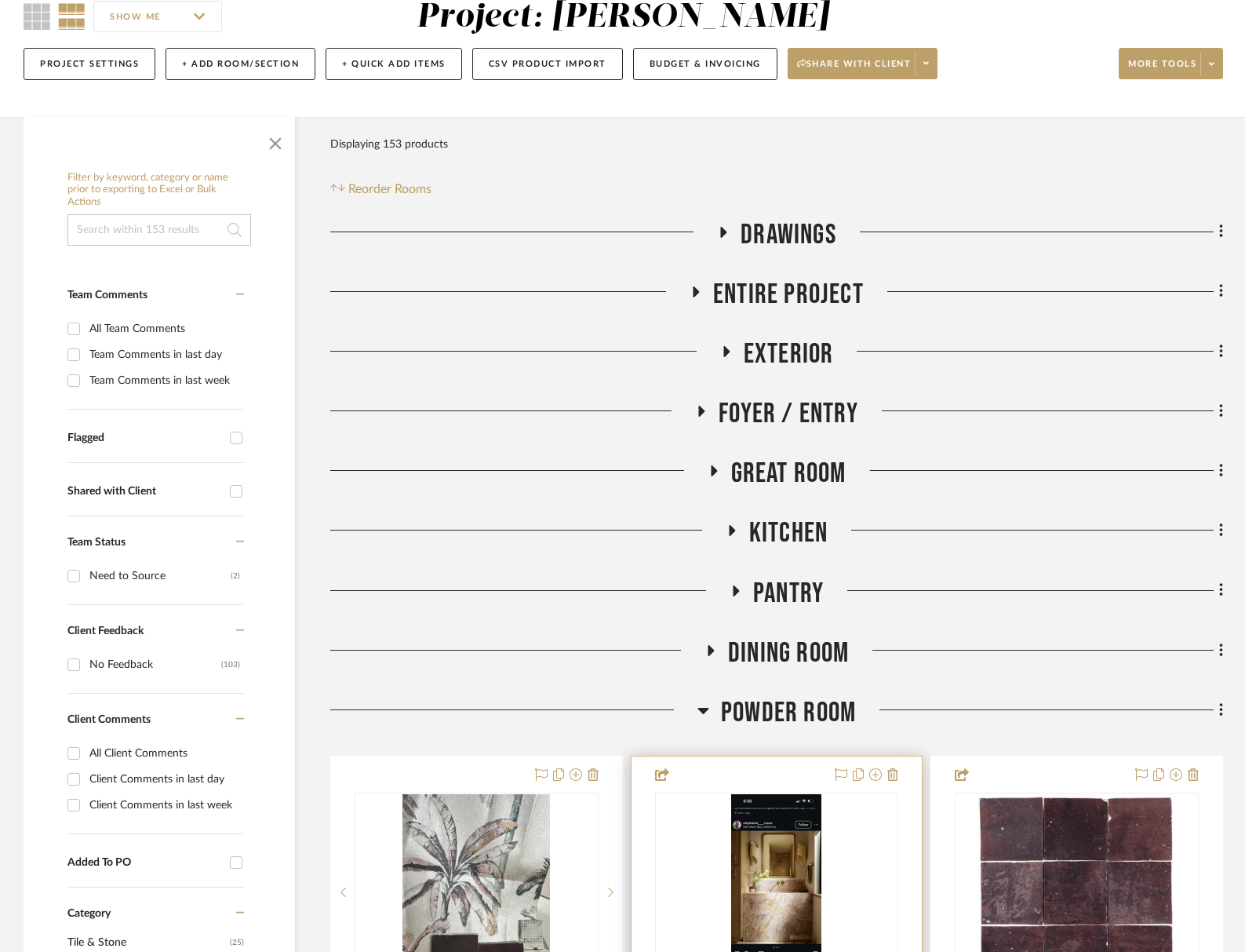
scroll to position [186, 0]
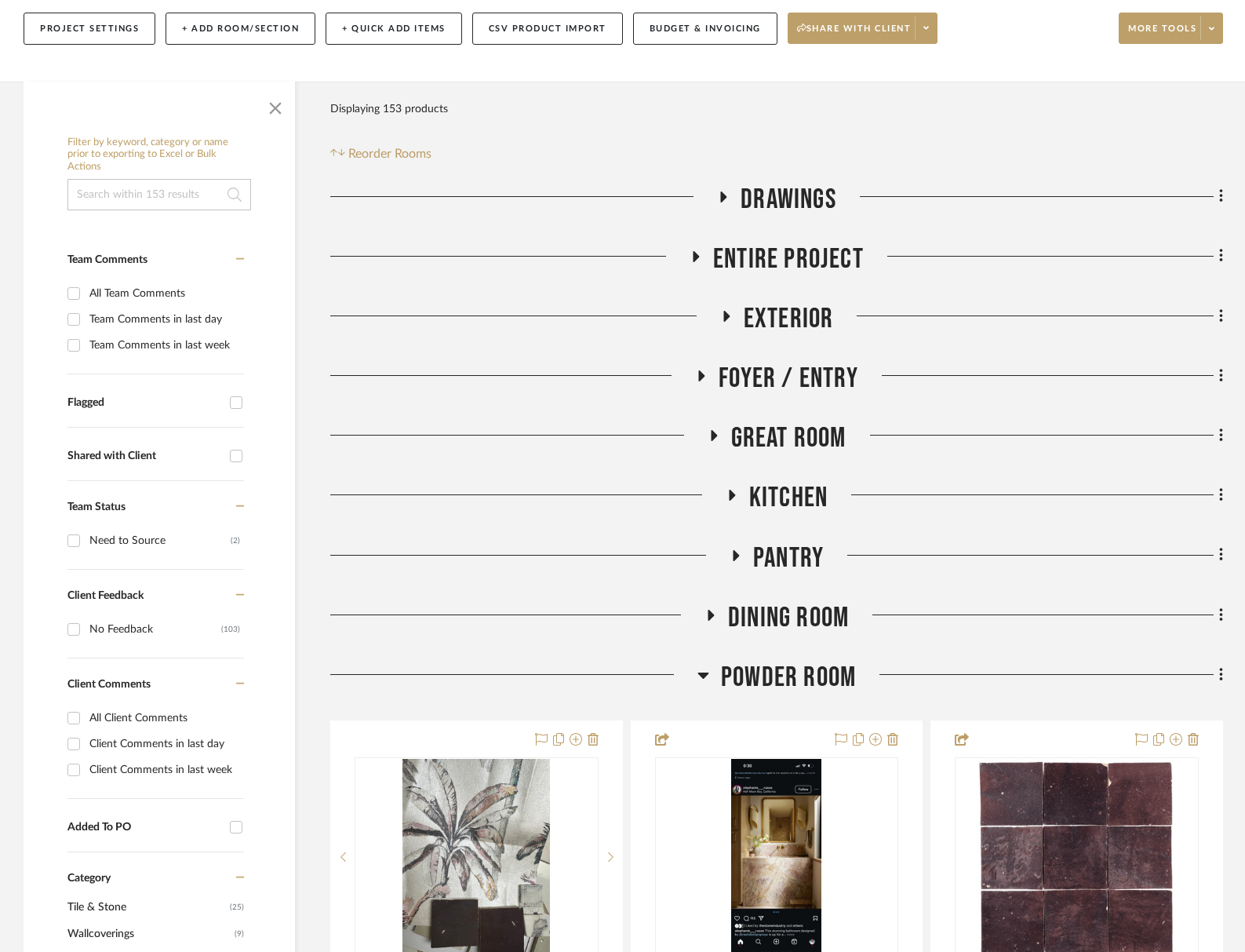
click at [834, 677] on span "Powder Room" at bounding box center [788, 677] width 135 height 33
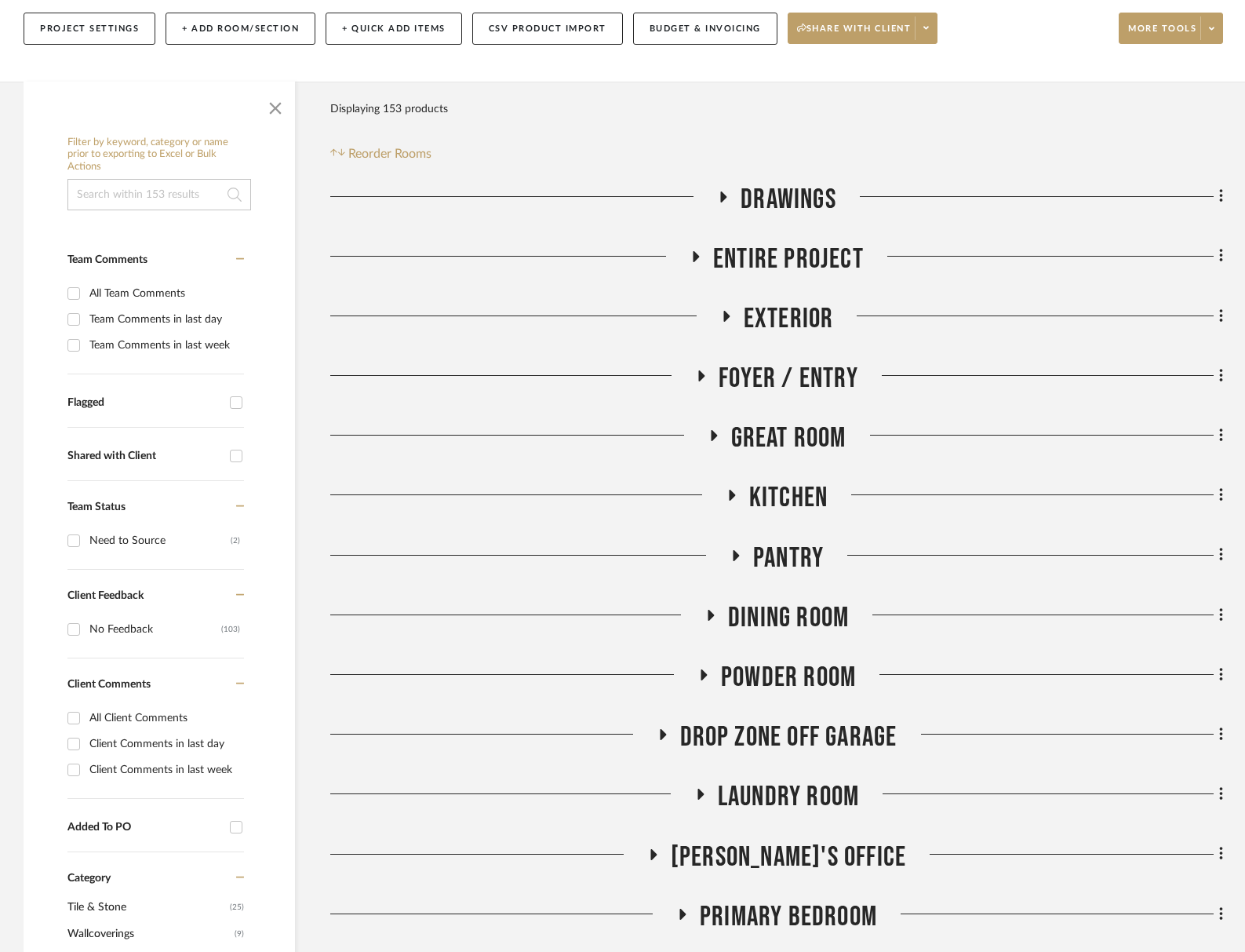
click at [825, 730] on span "Drop Zone off Garage" at bounding box center [789, 737] width 218 height 33
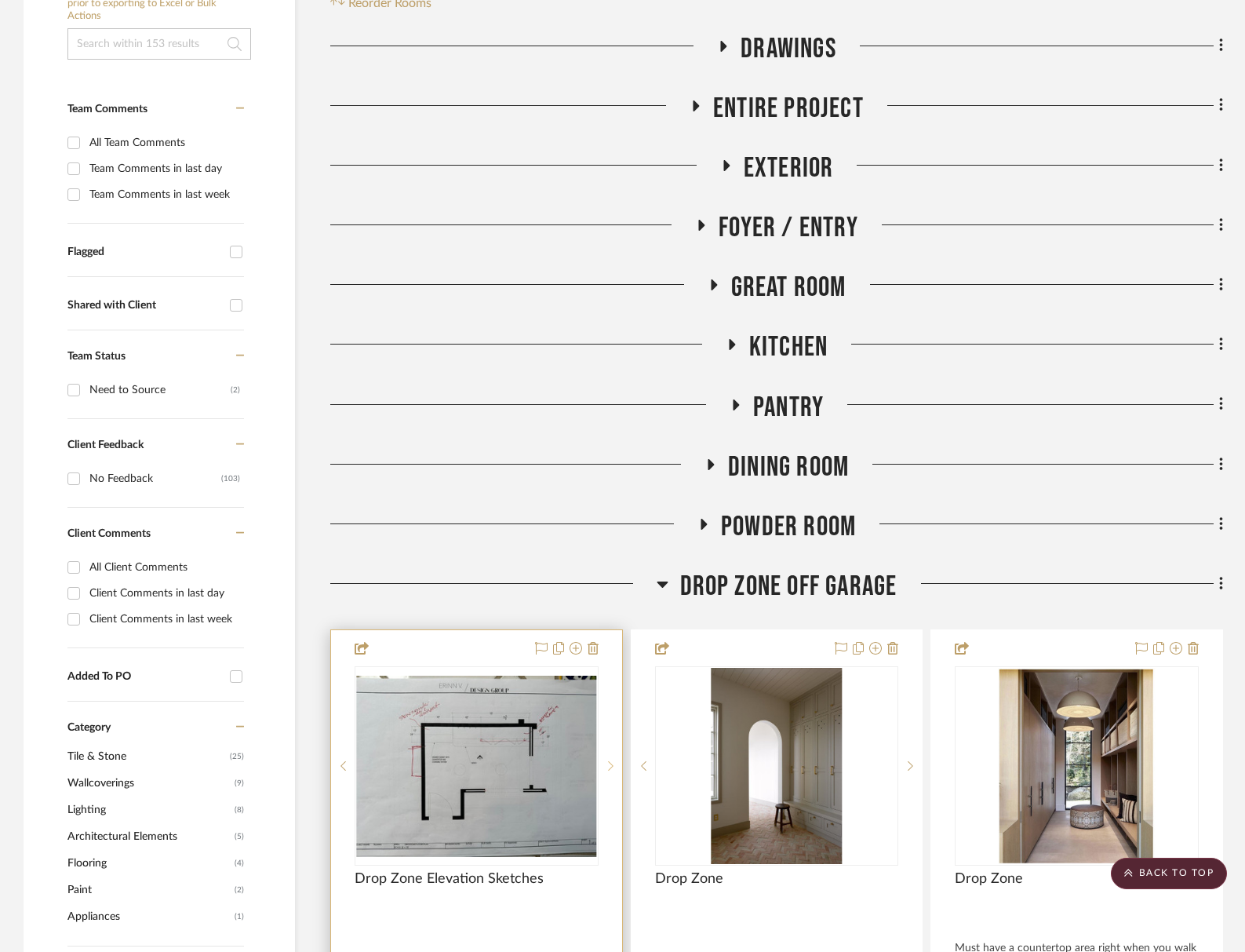
click at [601, 766] on sr-next-btn at bounding box center [610, 766] width 24 height 11
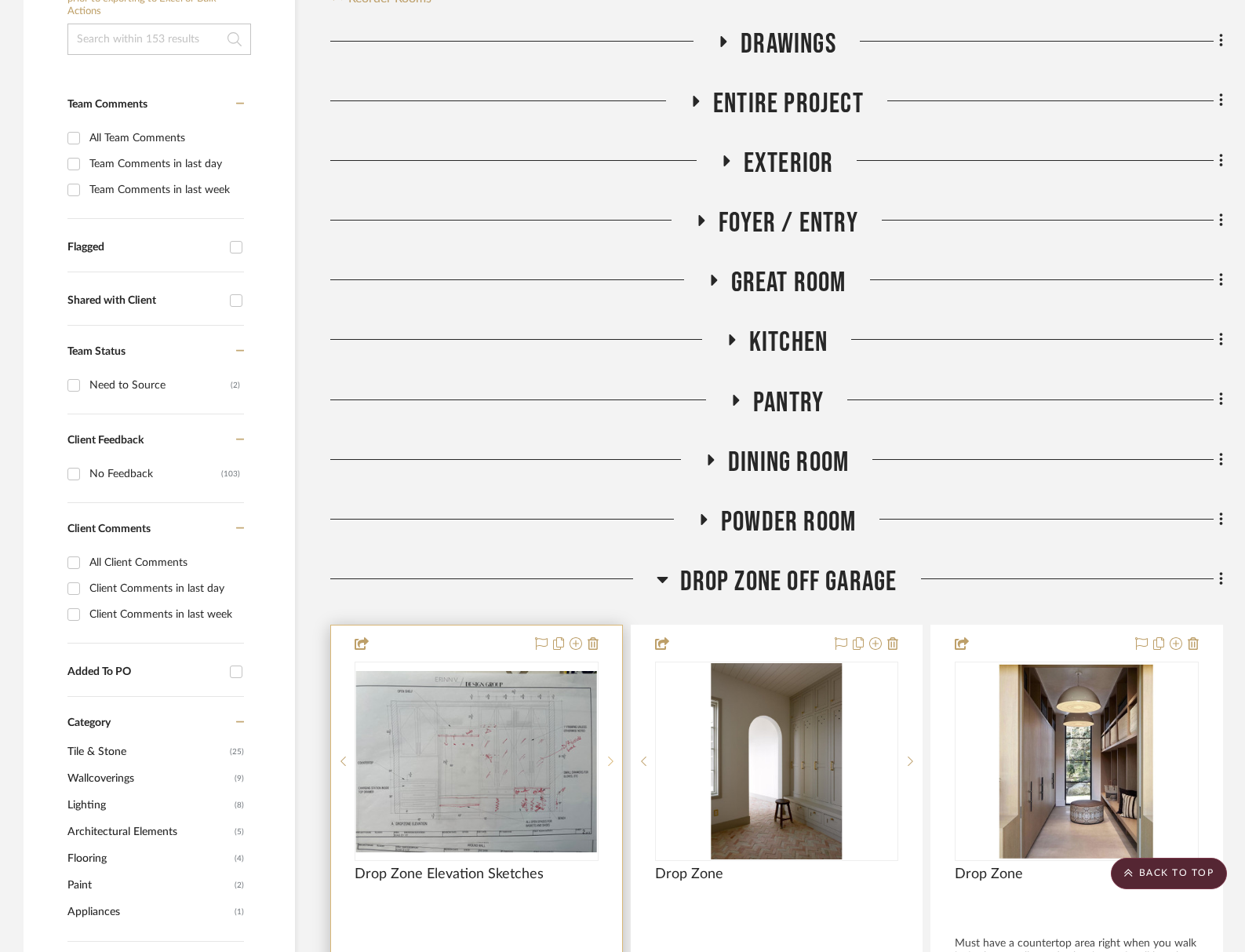
scroll to position [344, 0]
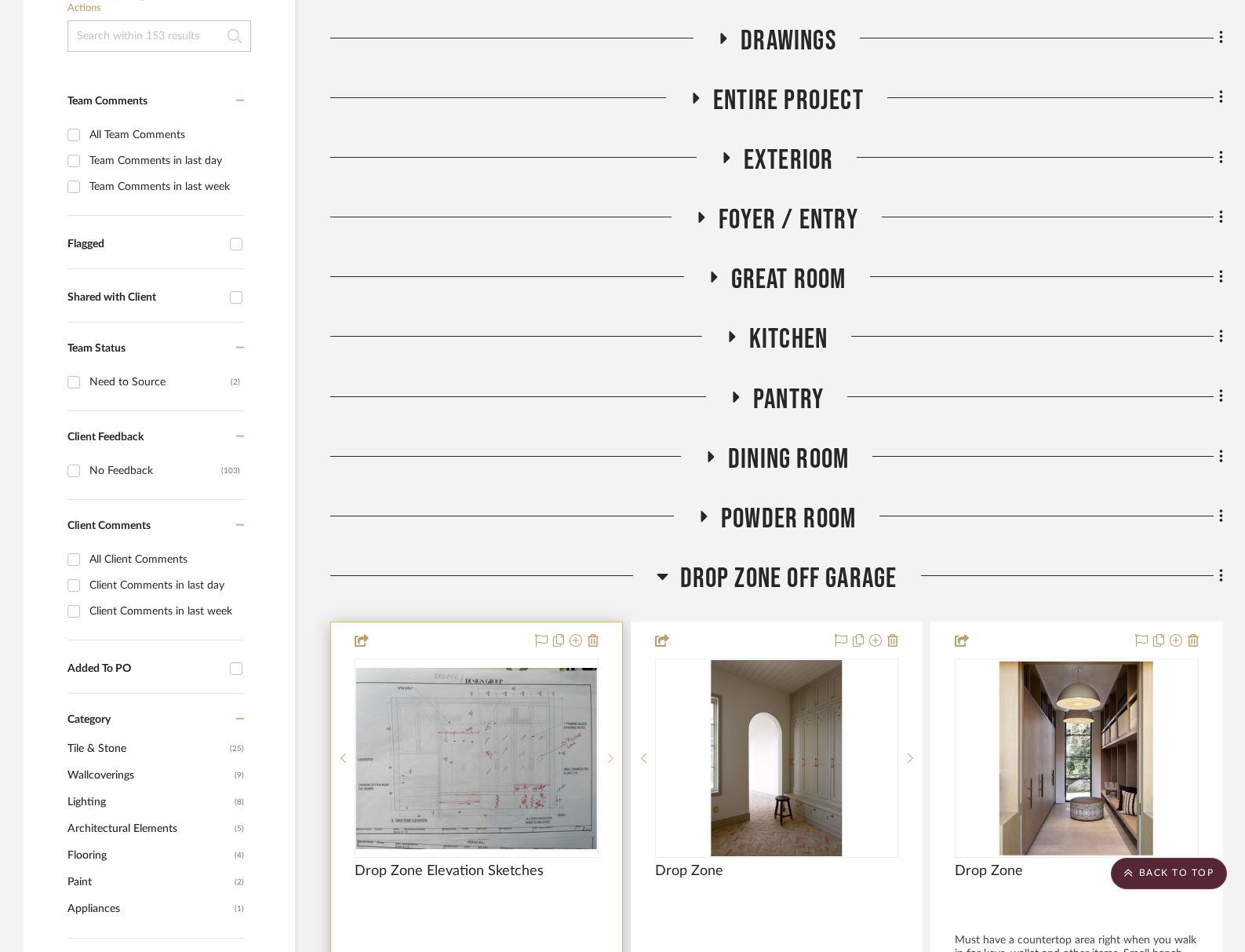
click at [601, 766] on div at bounding box center [610, 758] width 24 height 199
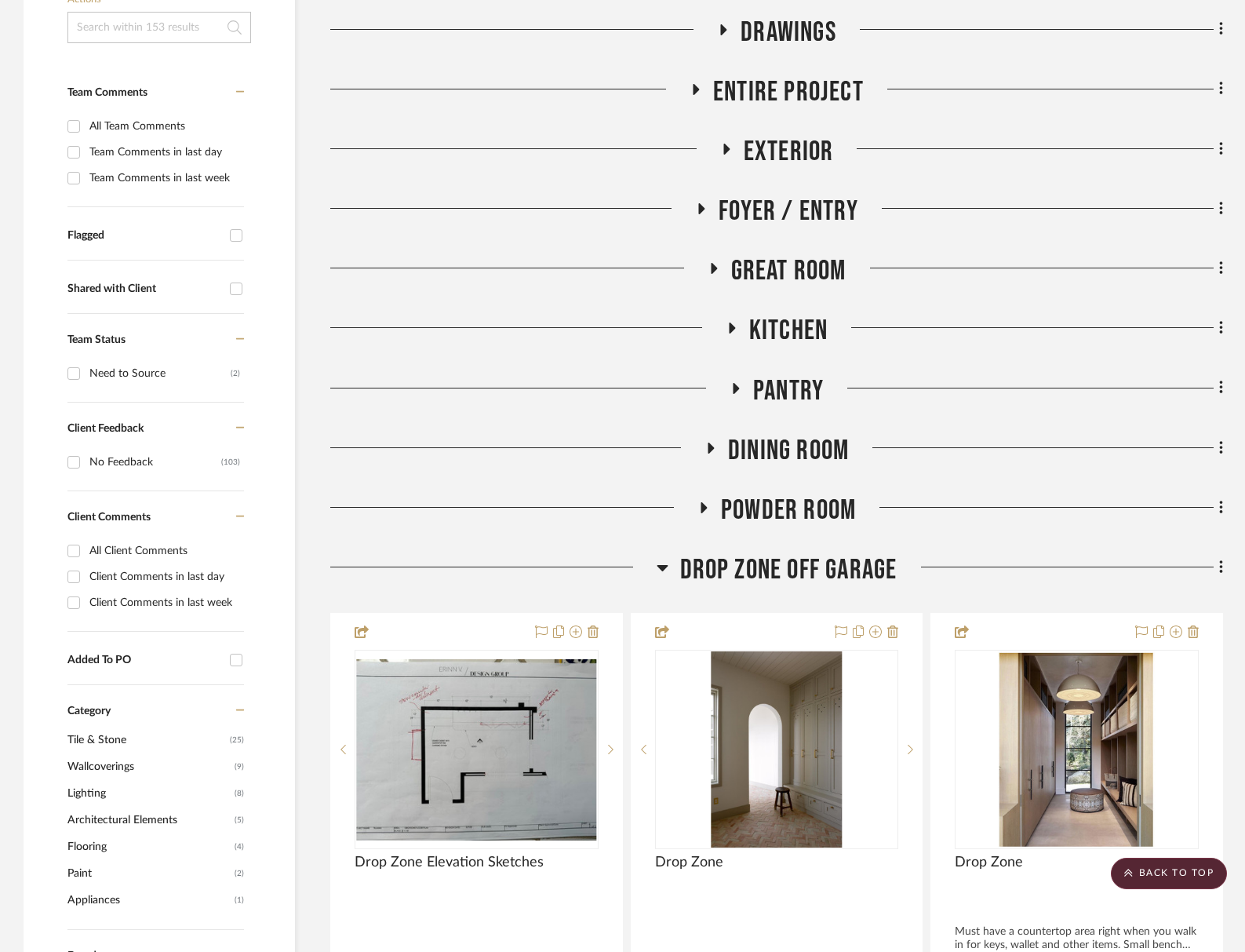
drag, startPoint x: 745, startPoint y: 577, endPoint x: 738, endPoint y: 586, distance: 11.4
click at [745, 577] on span "Drop Zone off Garage" at bounding box center [789, 570] width 218 height 33
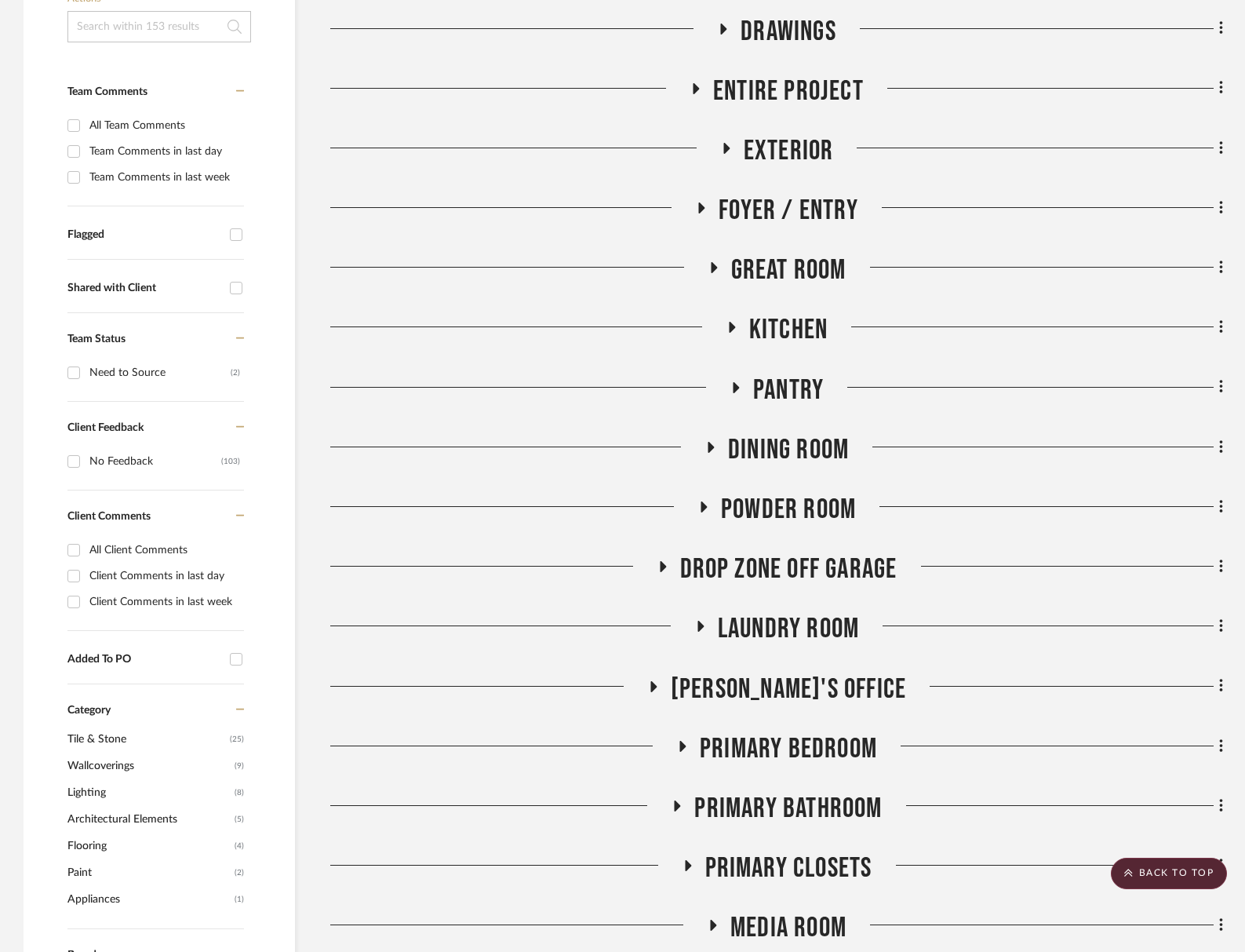
click at [769, 628] on span "Laundry Room" at bounding box center [788, 629] width 141 height 33
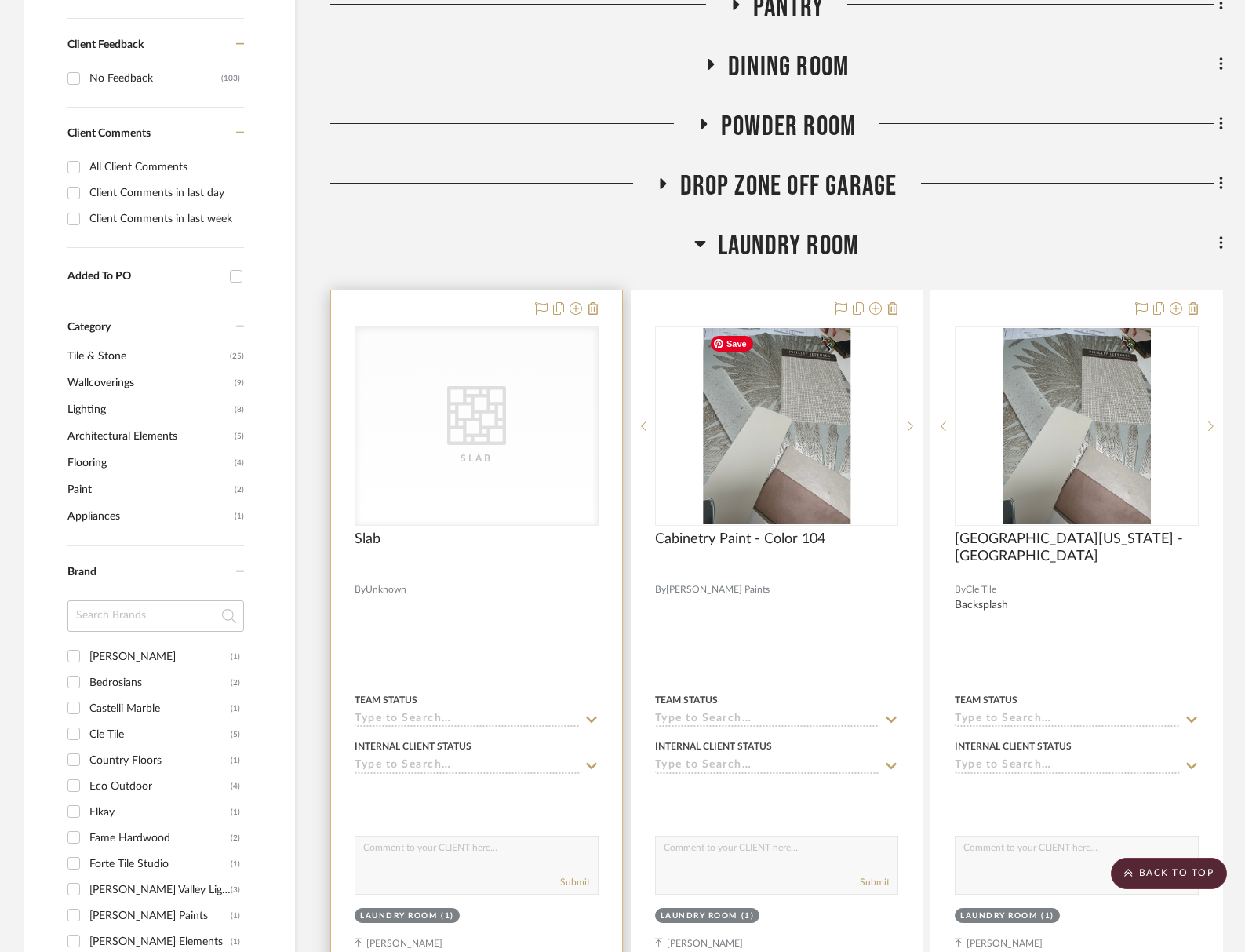
scroll to position [735, 0]
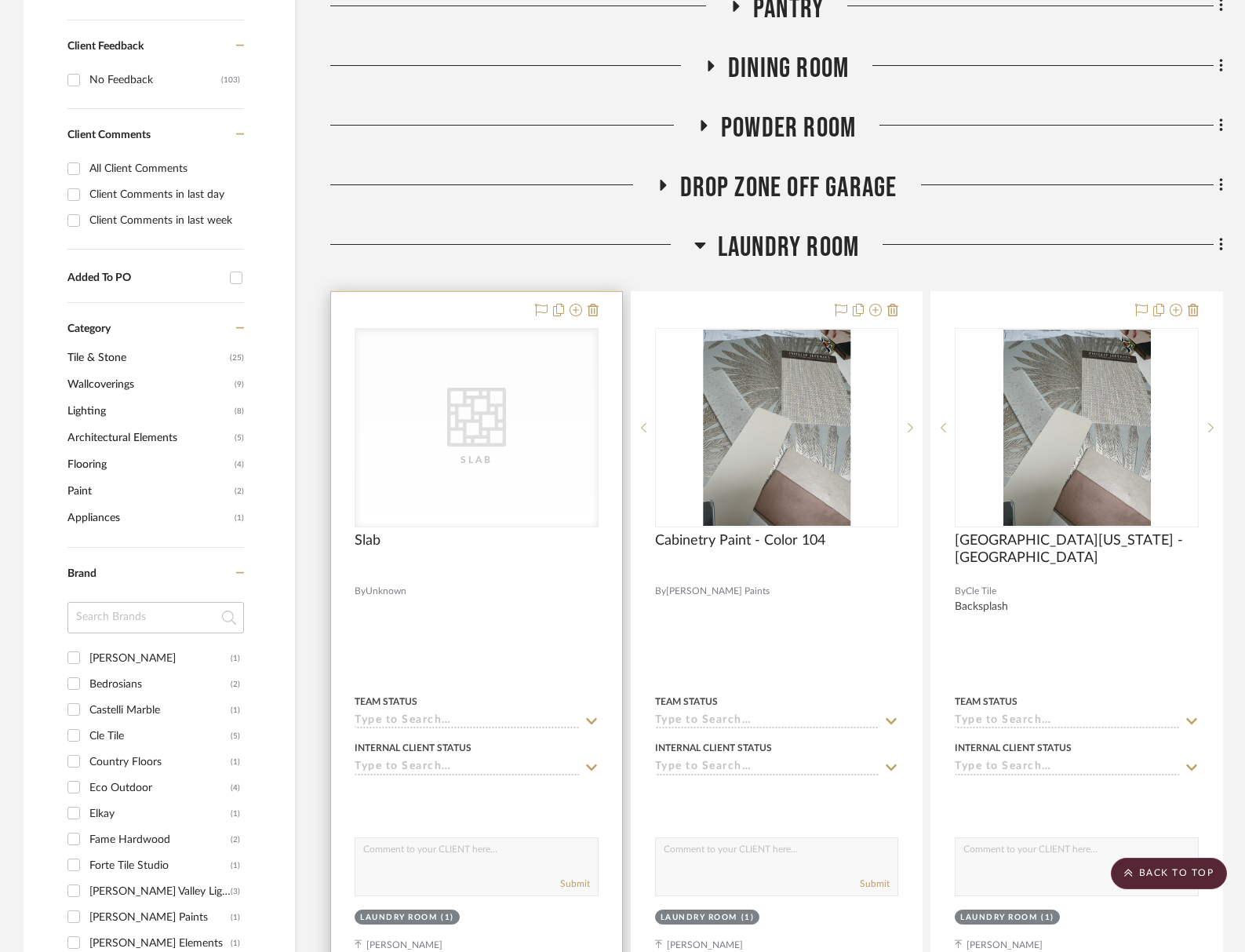
click at [515, 444] on div "CategoryIconTile Created with Sketch. Slab" at bounding box center [477, 427] width 242 height 198
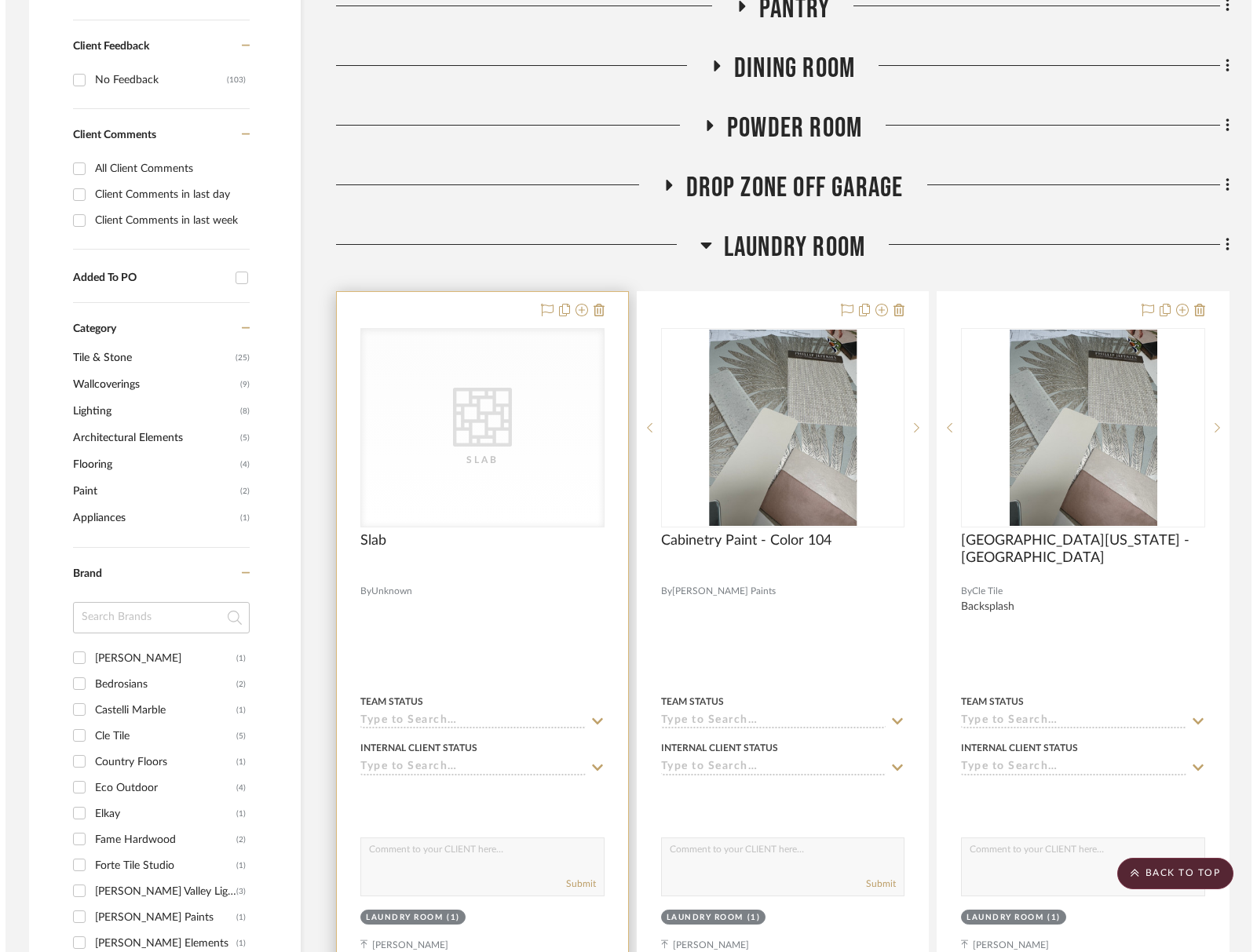
scroll to position [0, 0]
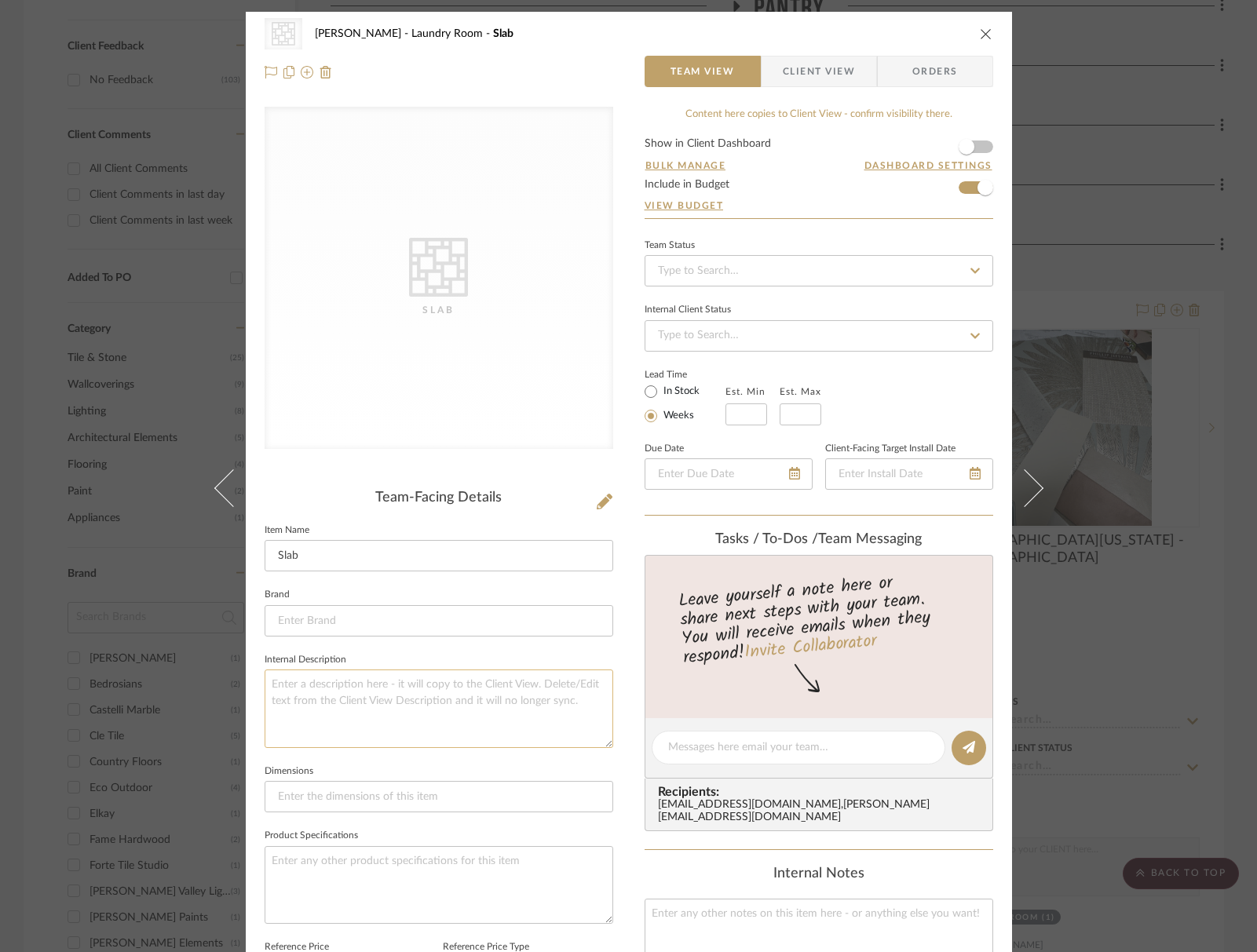
click at [423, 718] on textarea at bounding box center [438, 708] width 349 height 77
click at [710, 752] on textarea at bounding box center [798, 747] width 261 height 17
type textarea "mint green or blue countertop"
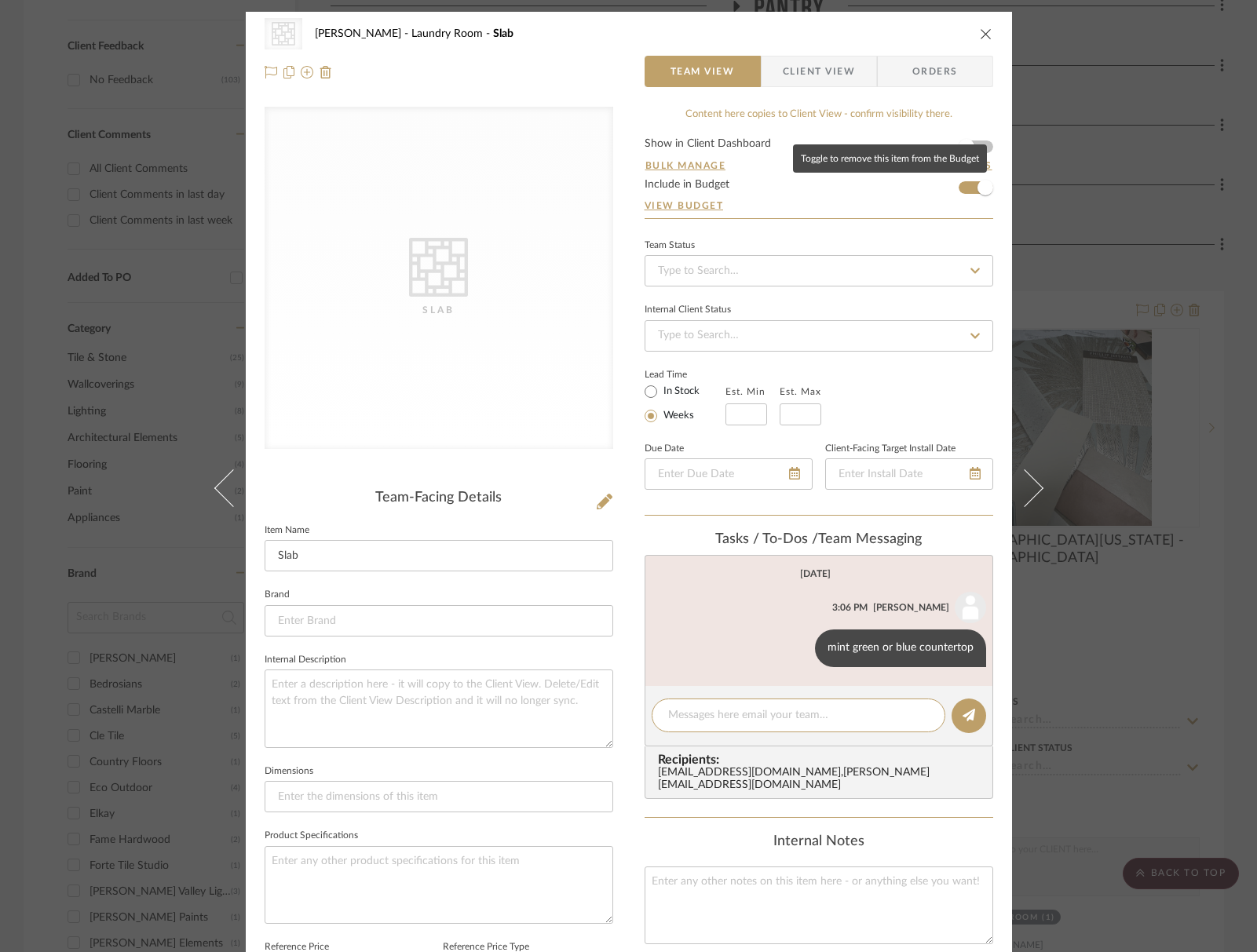
drag, startPoint x: 981, startPoint y: 182, endPoint x: 980, endPoint y: 87, distance: 95.0
click at [982, 181] on span "button" at bounding box center [986, 188] width 16 height 16
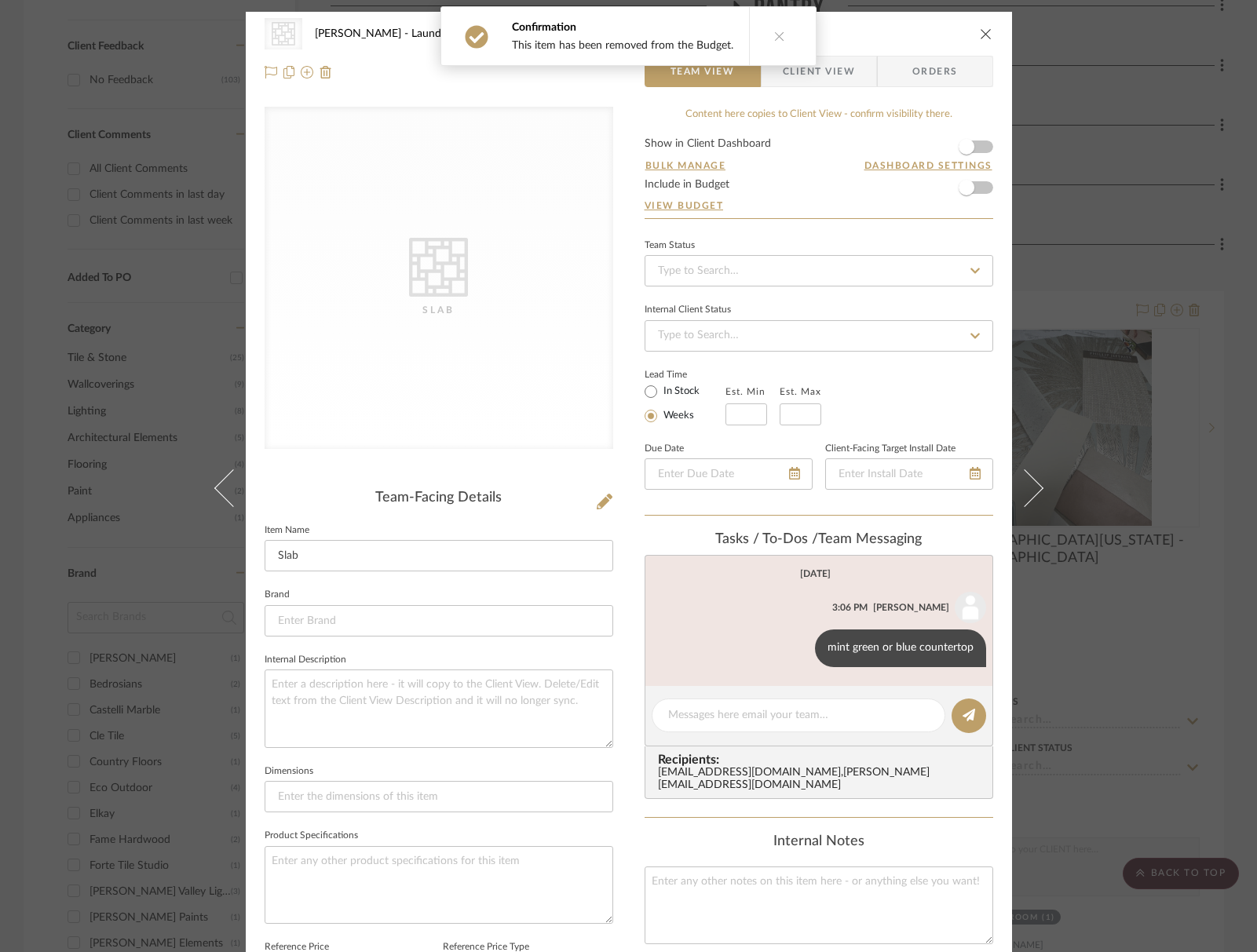
click at [983, 40] on div "CategoryIconTile Created with Sketch. Slab Tillman Scottsdale Laundry Room Slab" at bounding box center [628, 34] width 728 height 32
click at [983, 31] on icon "close" at bounding box center [986, 33] width 12 height 12
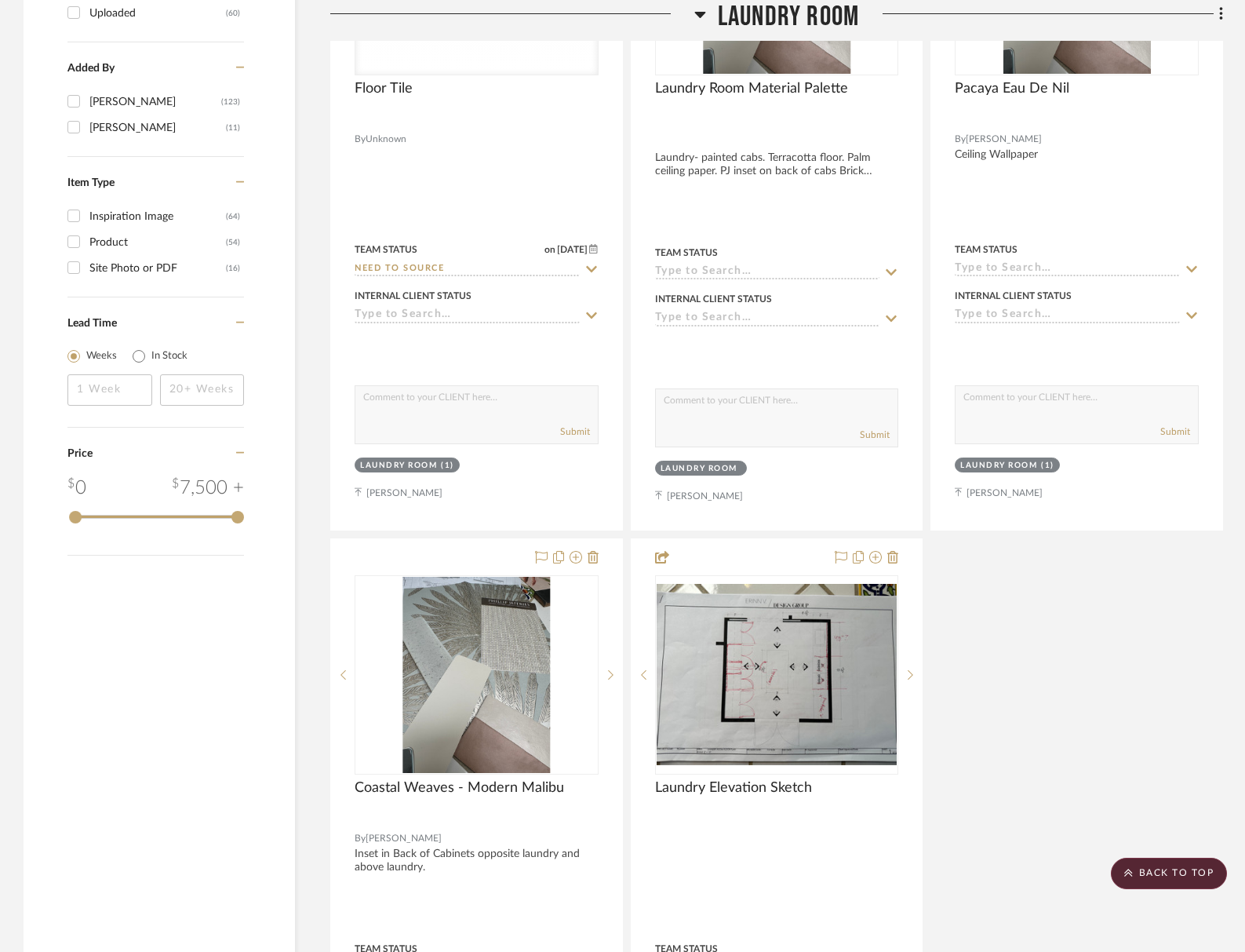
scroll to position [2701, 0]
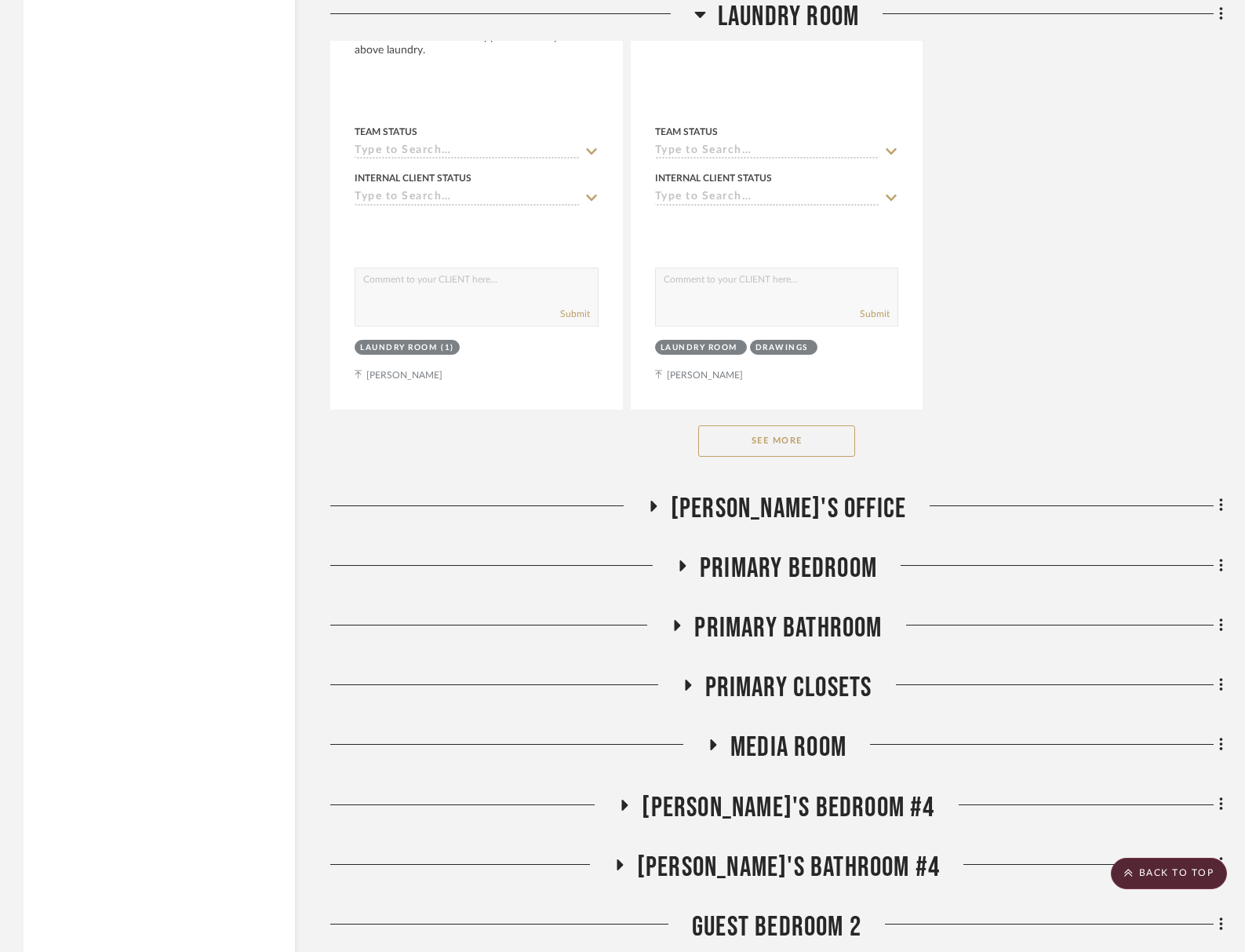
click at [752, 437] on button "See More" at bounding box center [776, 441] width 157 height 32
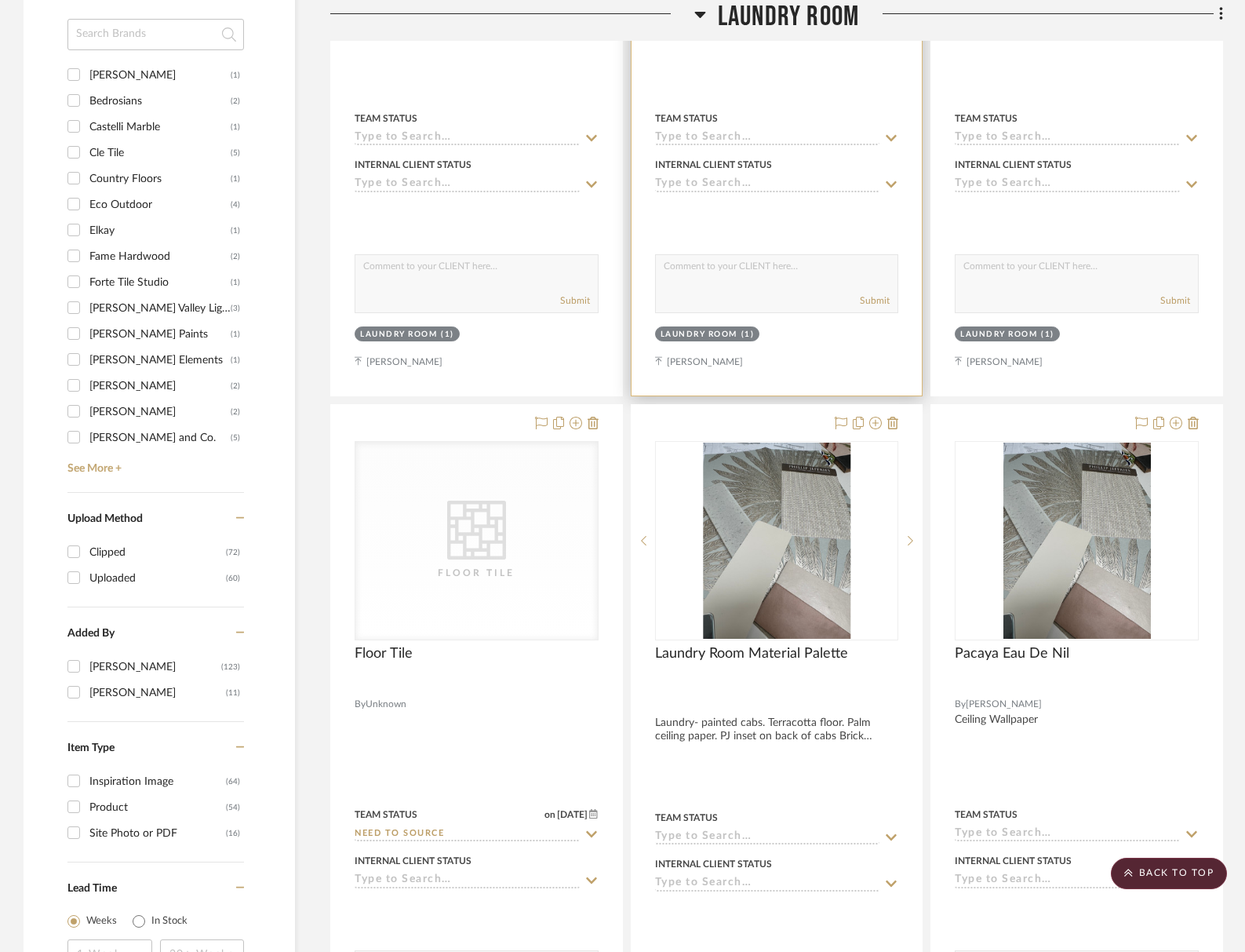
scroll to position [1240, 0]
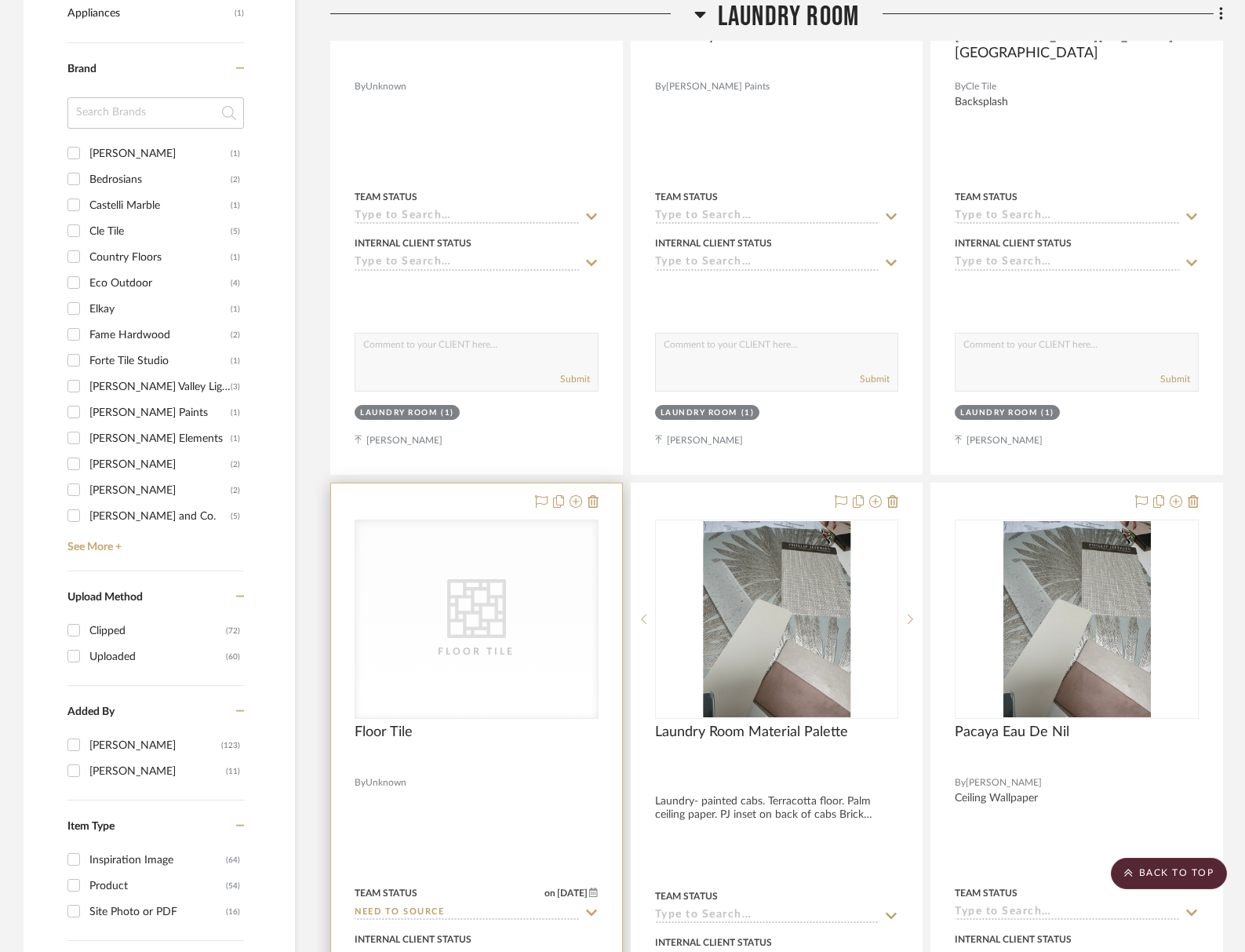
click at [434, 678] on div "CategoryIconTile Created with Sketch. Floor Tile" at bounding box center [477, 618] width 242 height 198
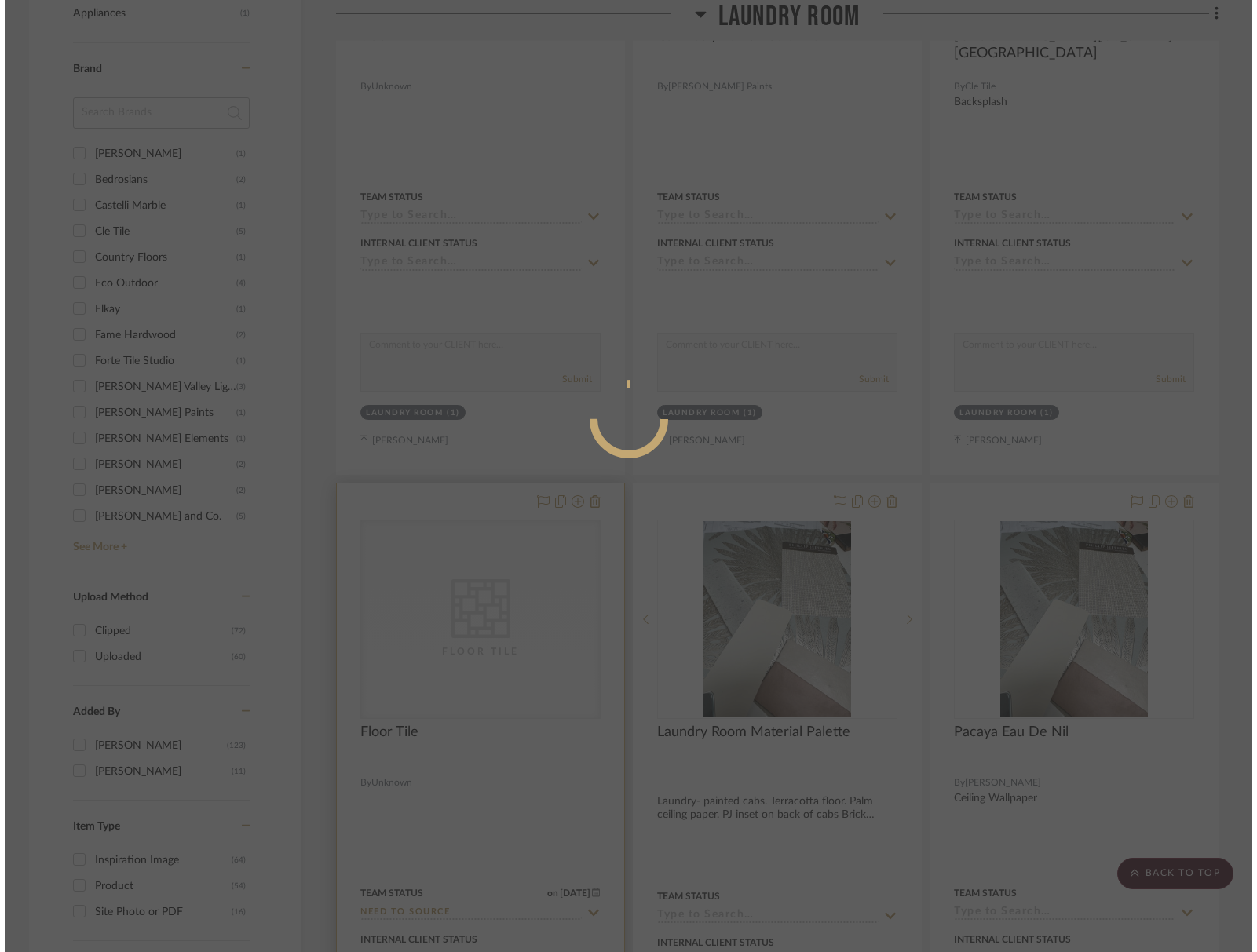
scroll to position [0, 0]
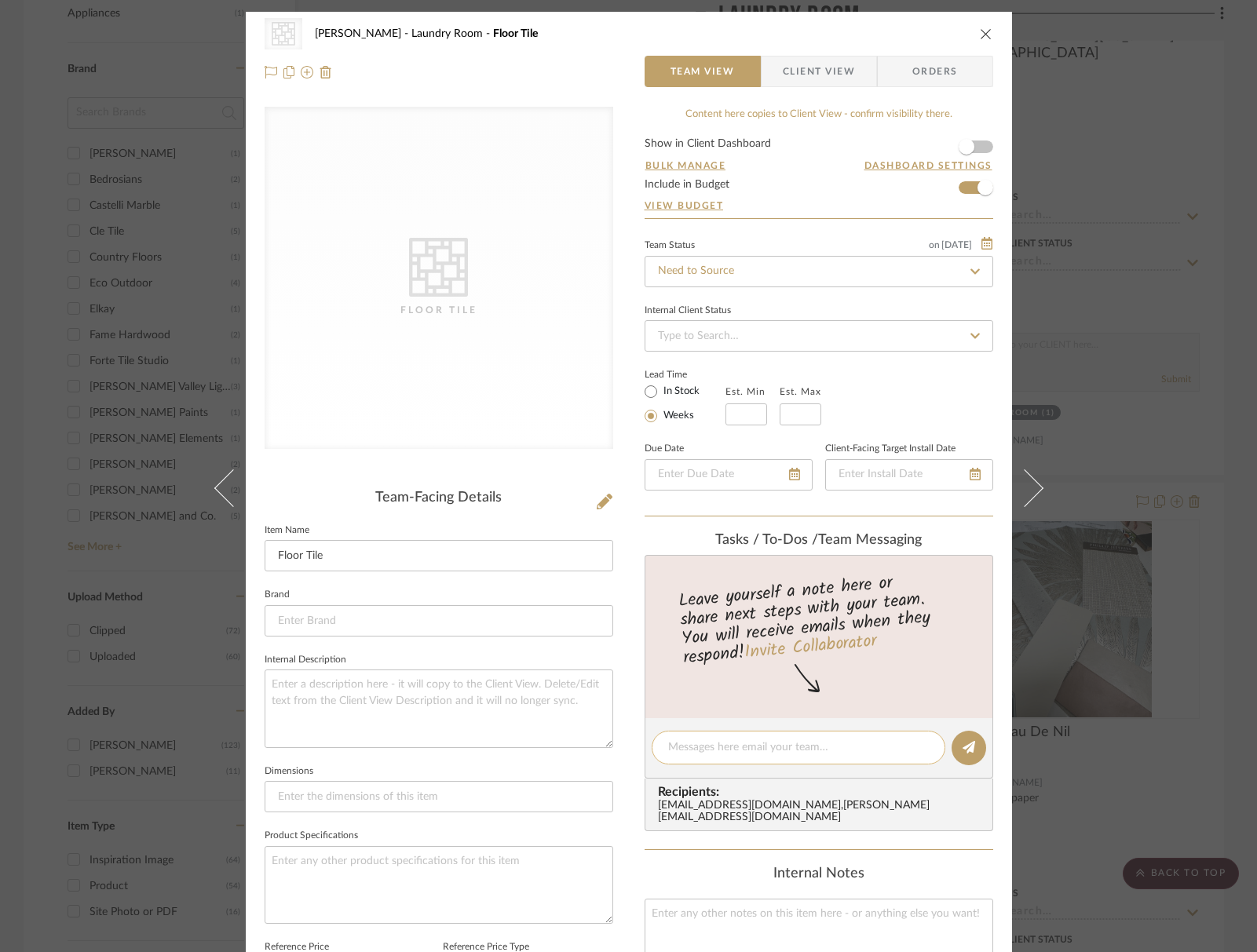
click at [744, 748] on textarea at bounding box center [798, 747] width 261 height 17
type textarea "terracotta floor sample?"
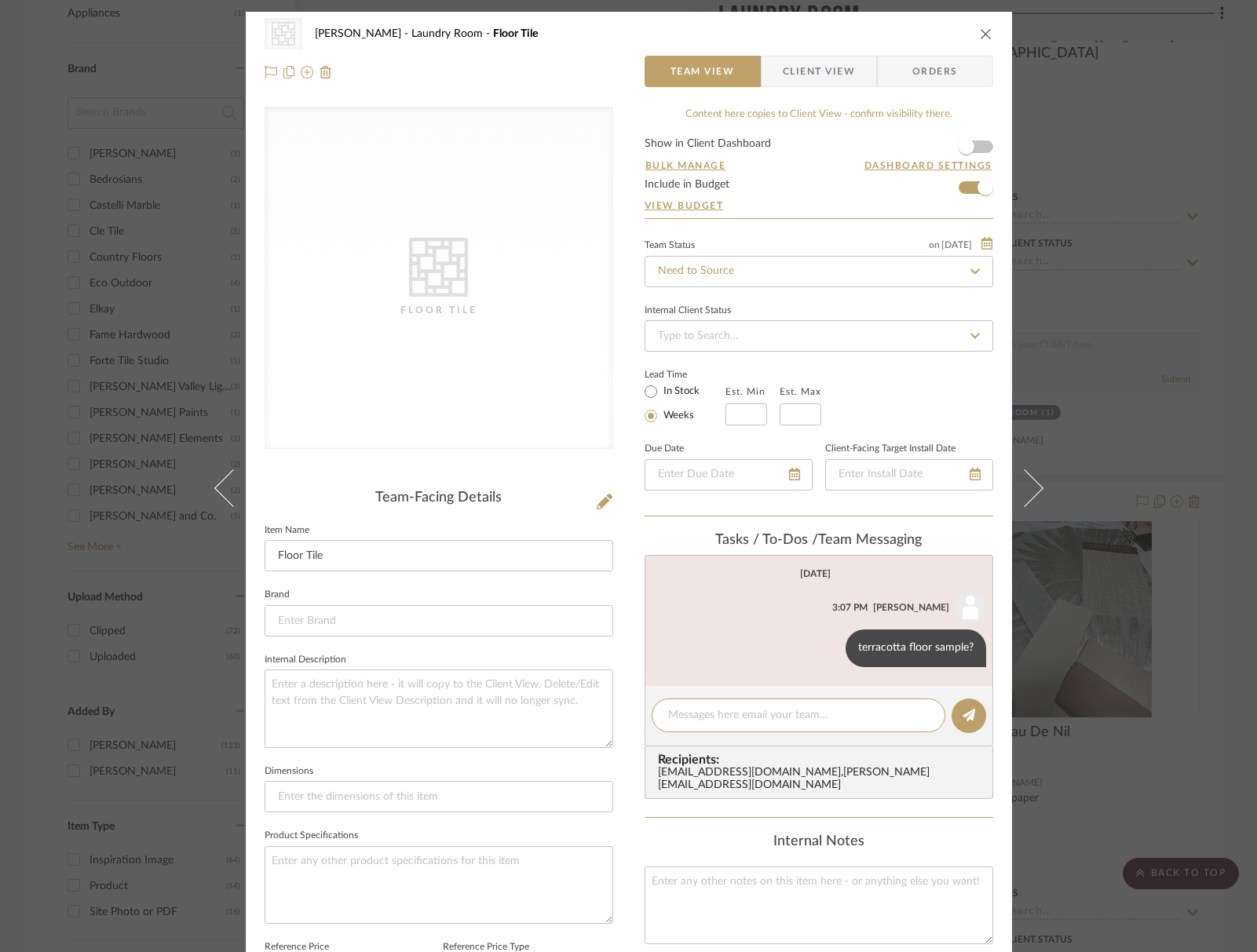
click at [983, 32] on icon "close" at bounding box center [986, 33] width 12 height 12
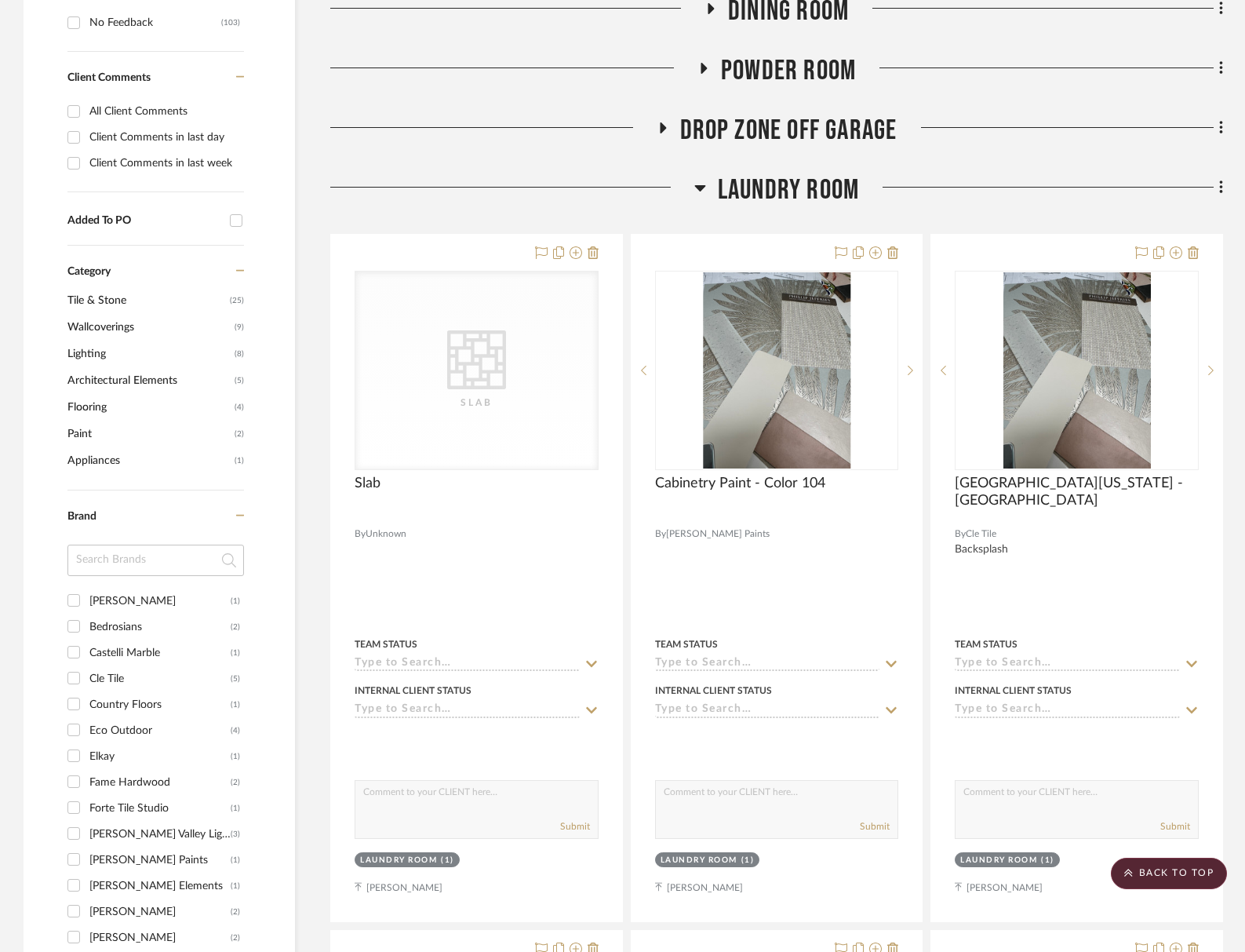
scroll to position [758, 0]
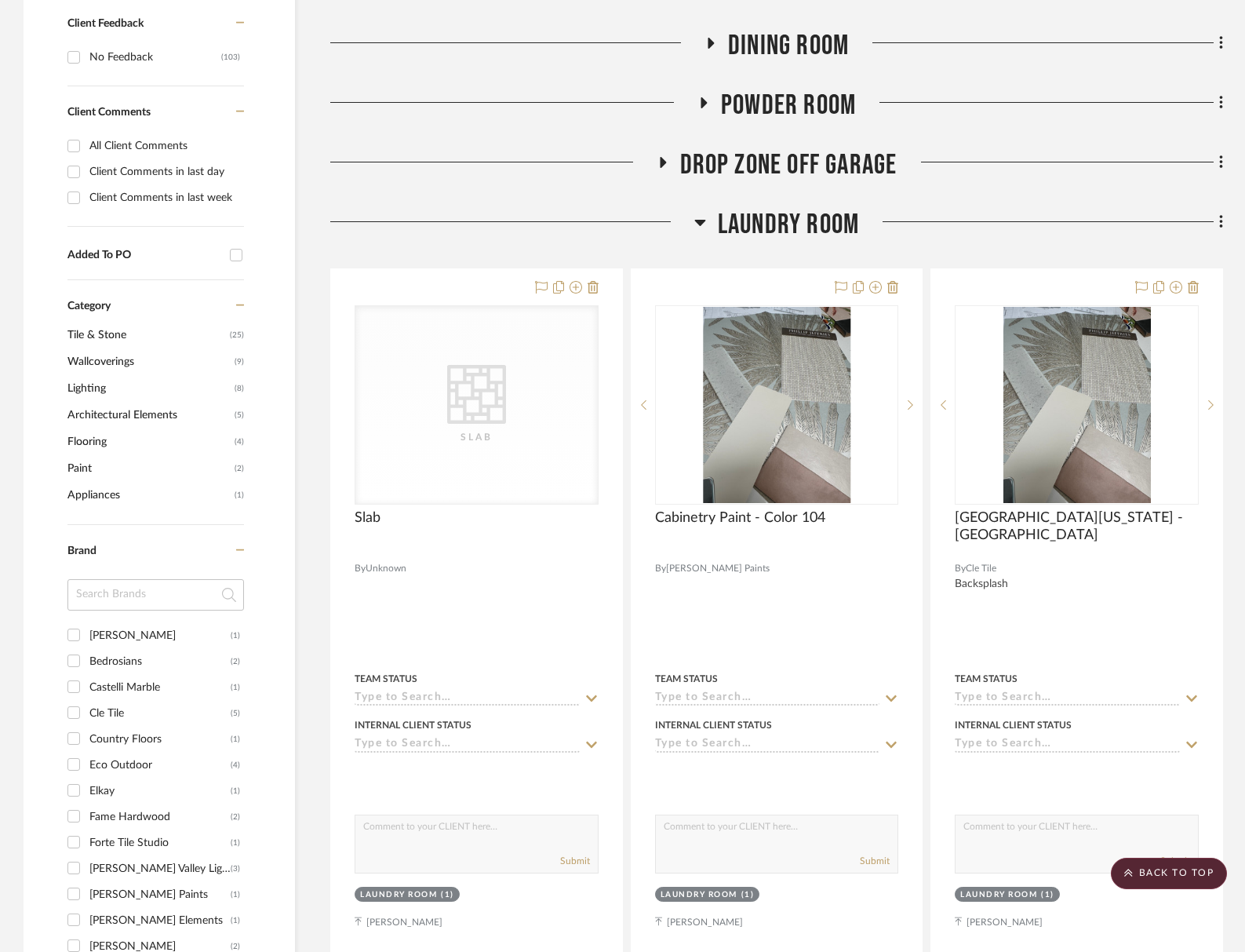
click at [805, 226] on span "Laundry Room" at bounding box center [788, 225] width 141 height 33
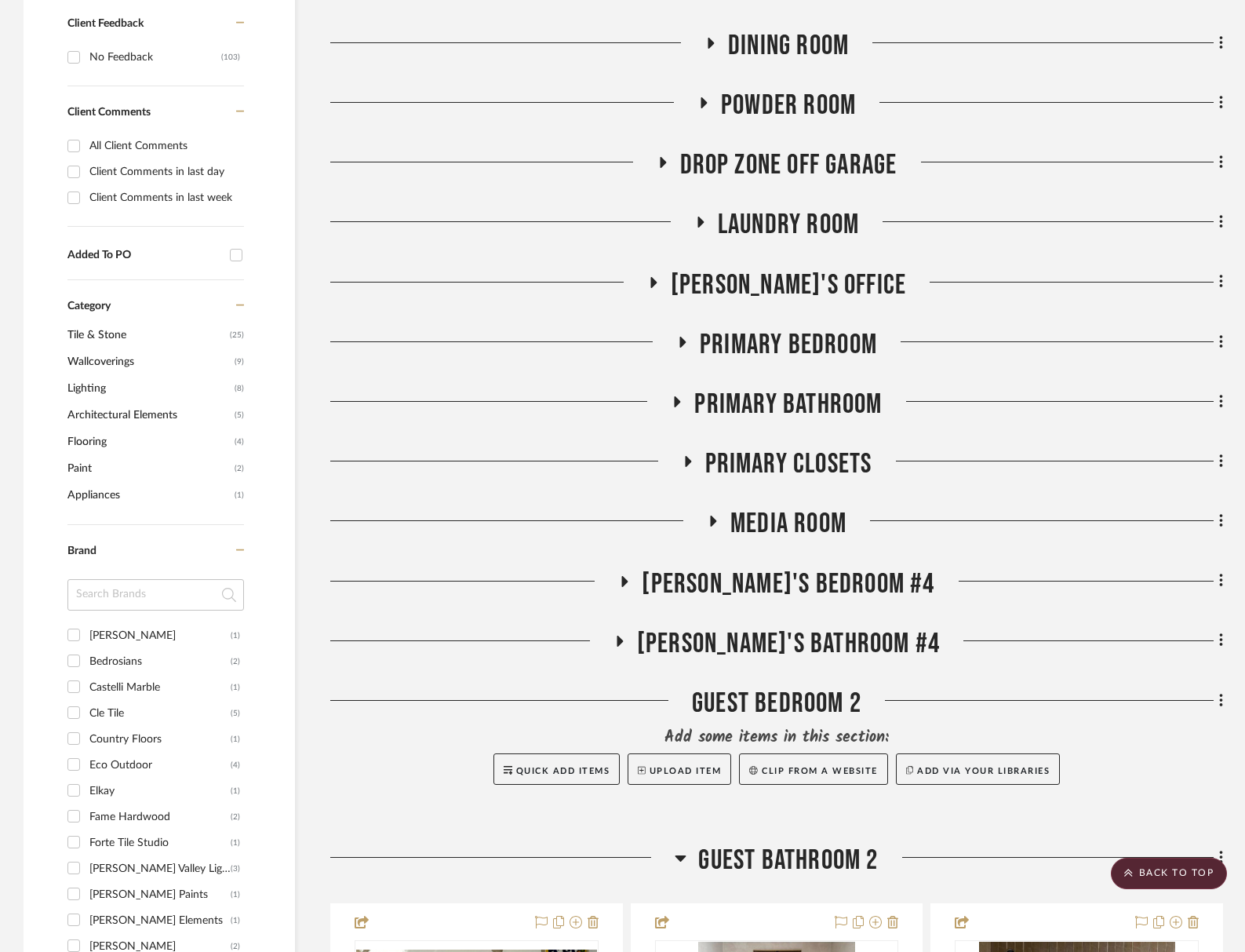
click at [798, 176] on span "Drop Zone off Garage" at bounding box center [789, 165] width 218 height 33
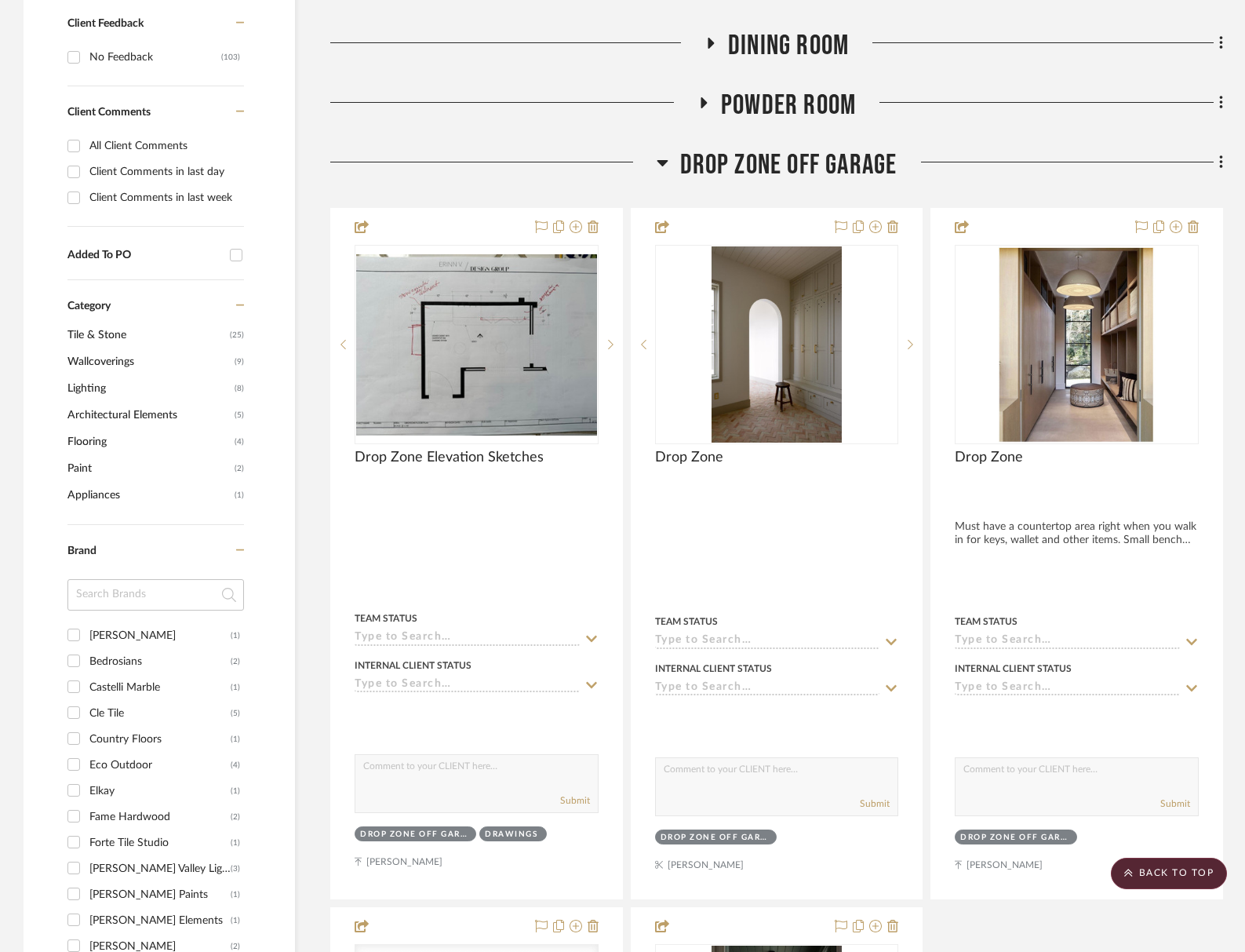
click at [798, 176] on span "Drop Zone off Garage" at bounding box center [789, 165] width 218 height 33
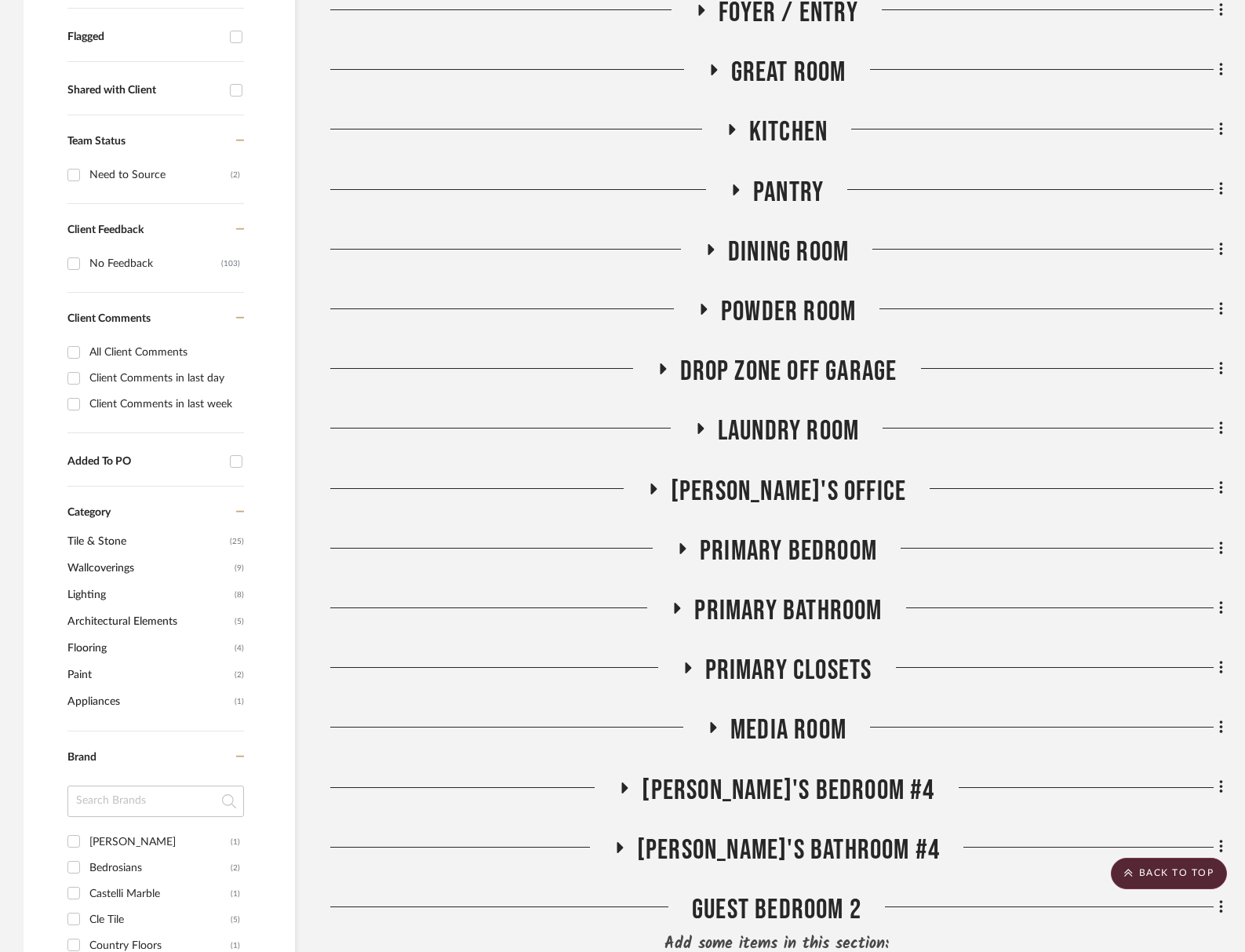
scroll to position [545, 0]
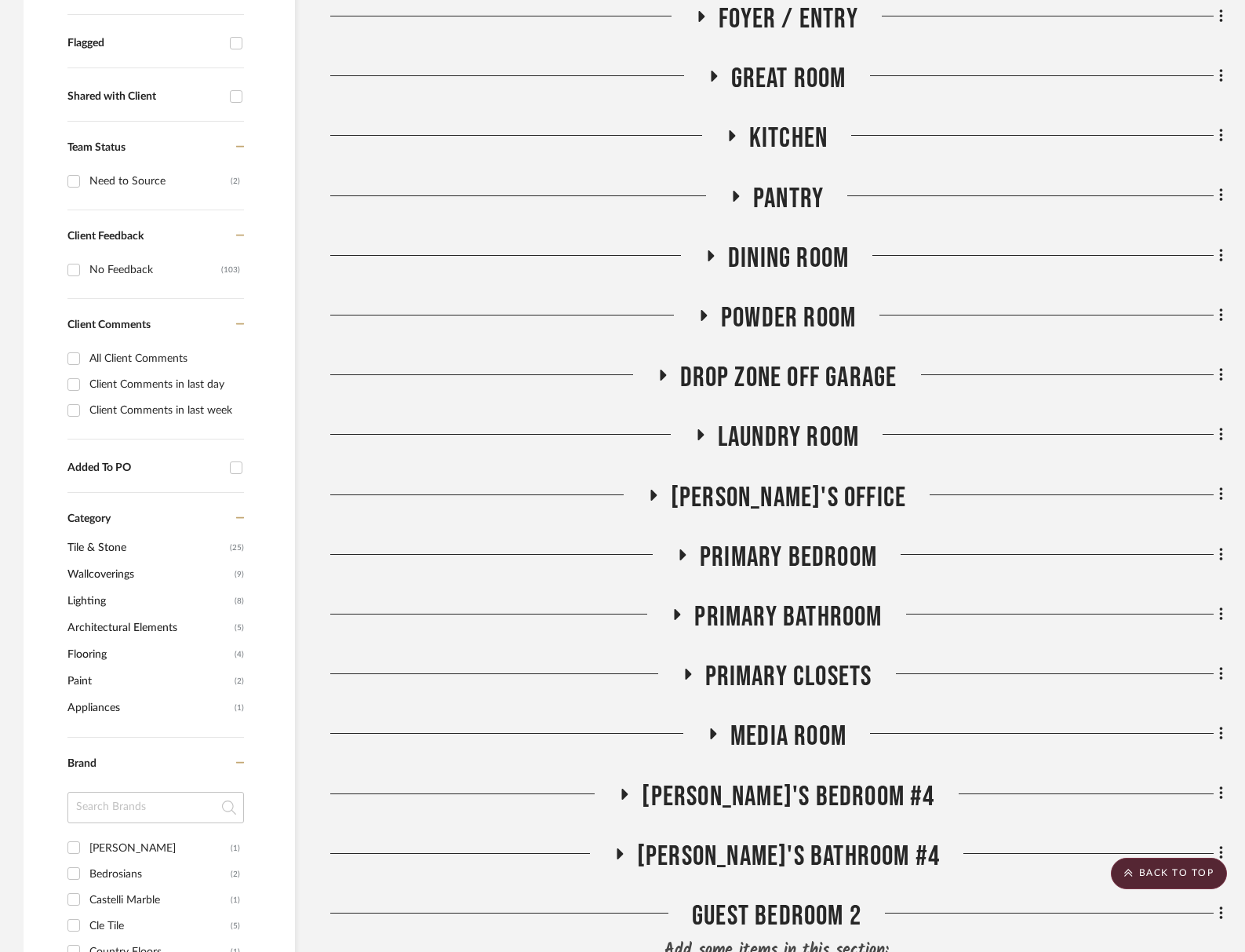
click at [822, 313] on span "Powder Room" at bounding box center [788, 318] width 135 height 33
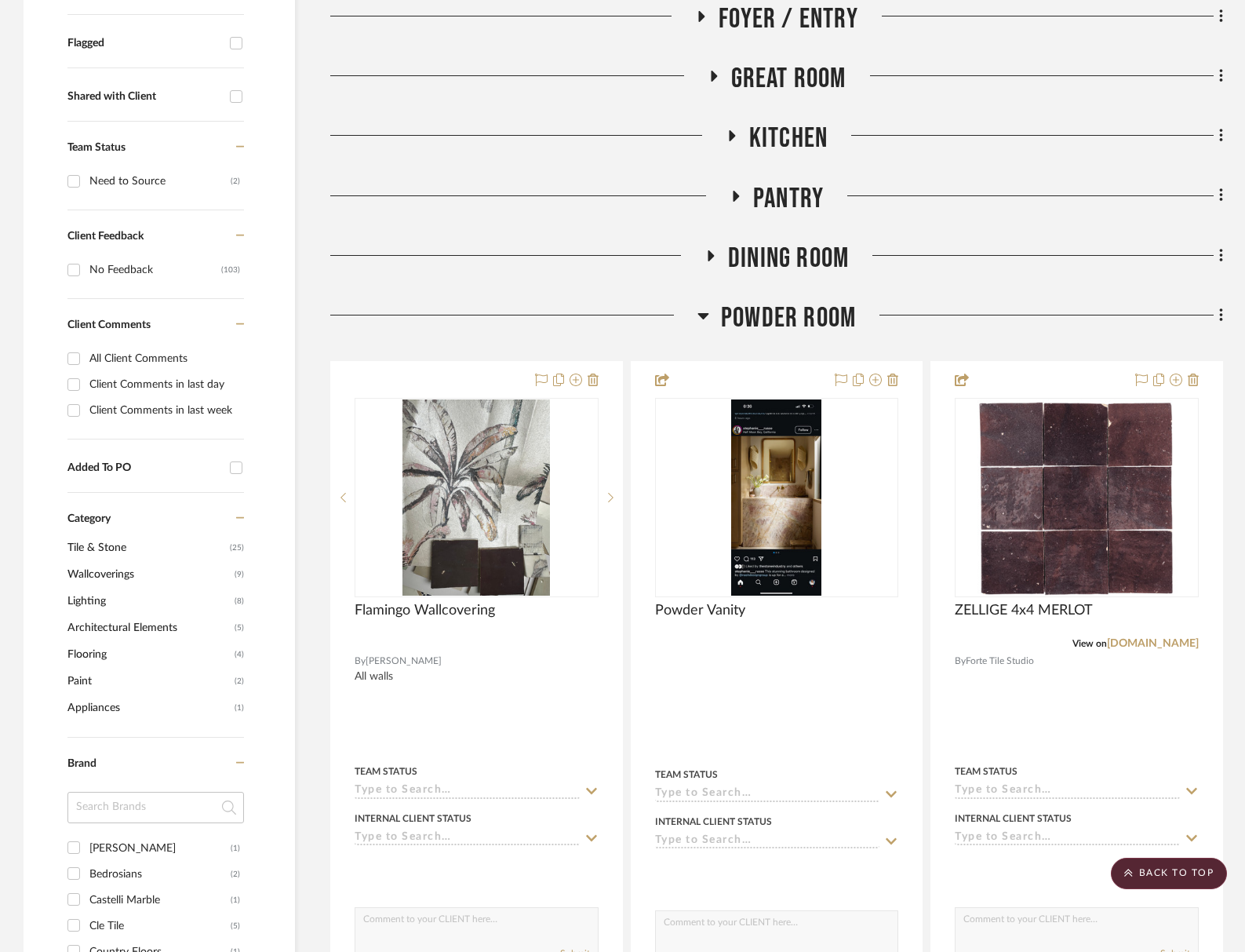
click at [822, 313] on span "Powder Room" at bounding box center [788, 318] width 135 height 33
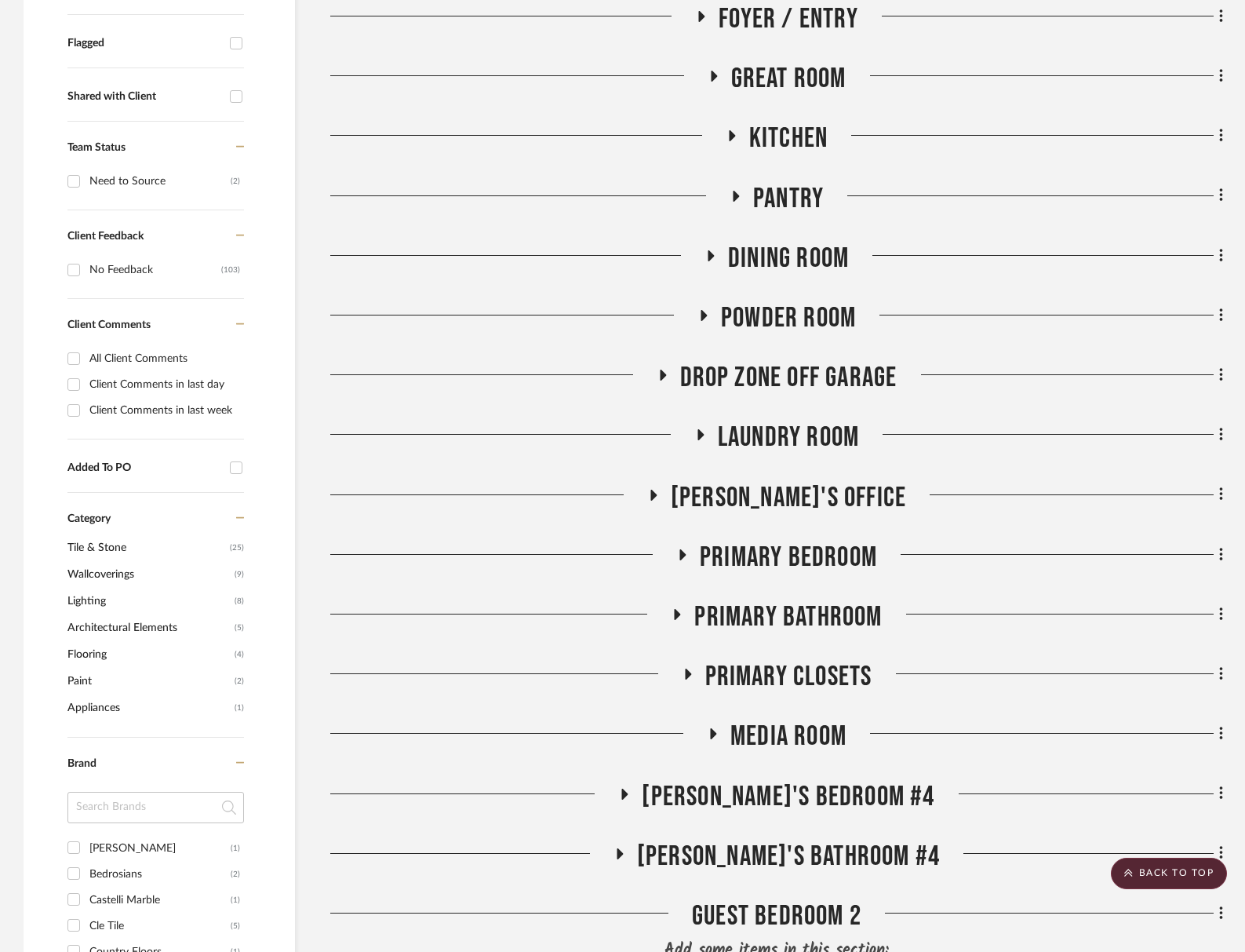
click at [808, 424] on span "Laundry Room" at bounding box center [788, 437] width 141 height 33
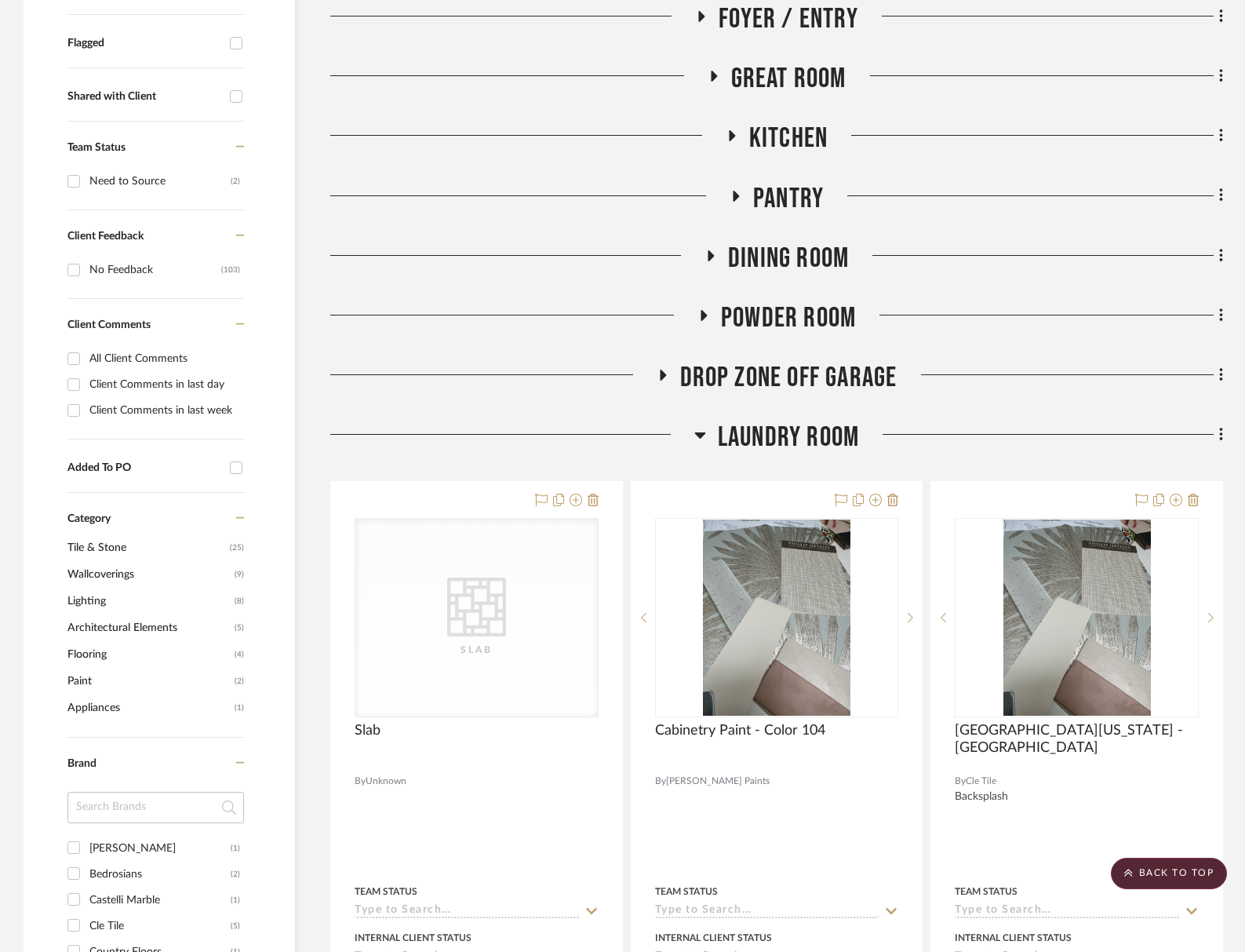
click at [808, 424] on span "Laundry Room" at bounding box center [788, 437] width 141 height 33
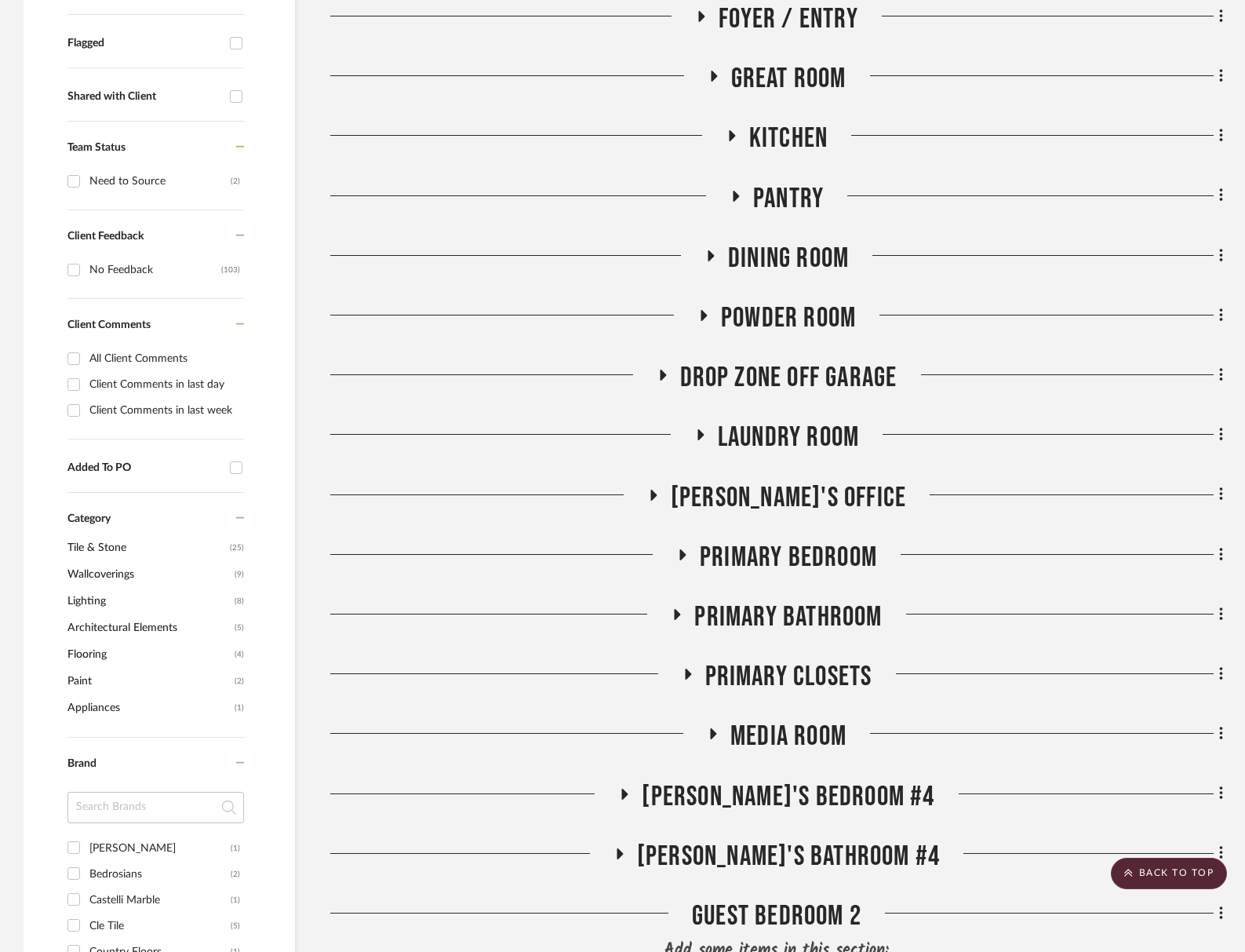
click at [806, 377] on span "Drop Zone off Garage" at bounding box center [789, 378] width 218 height 33
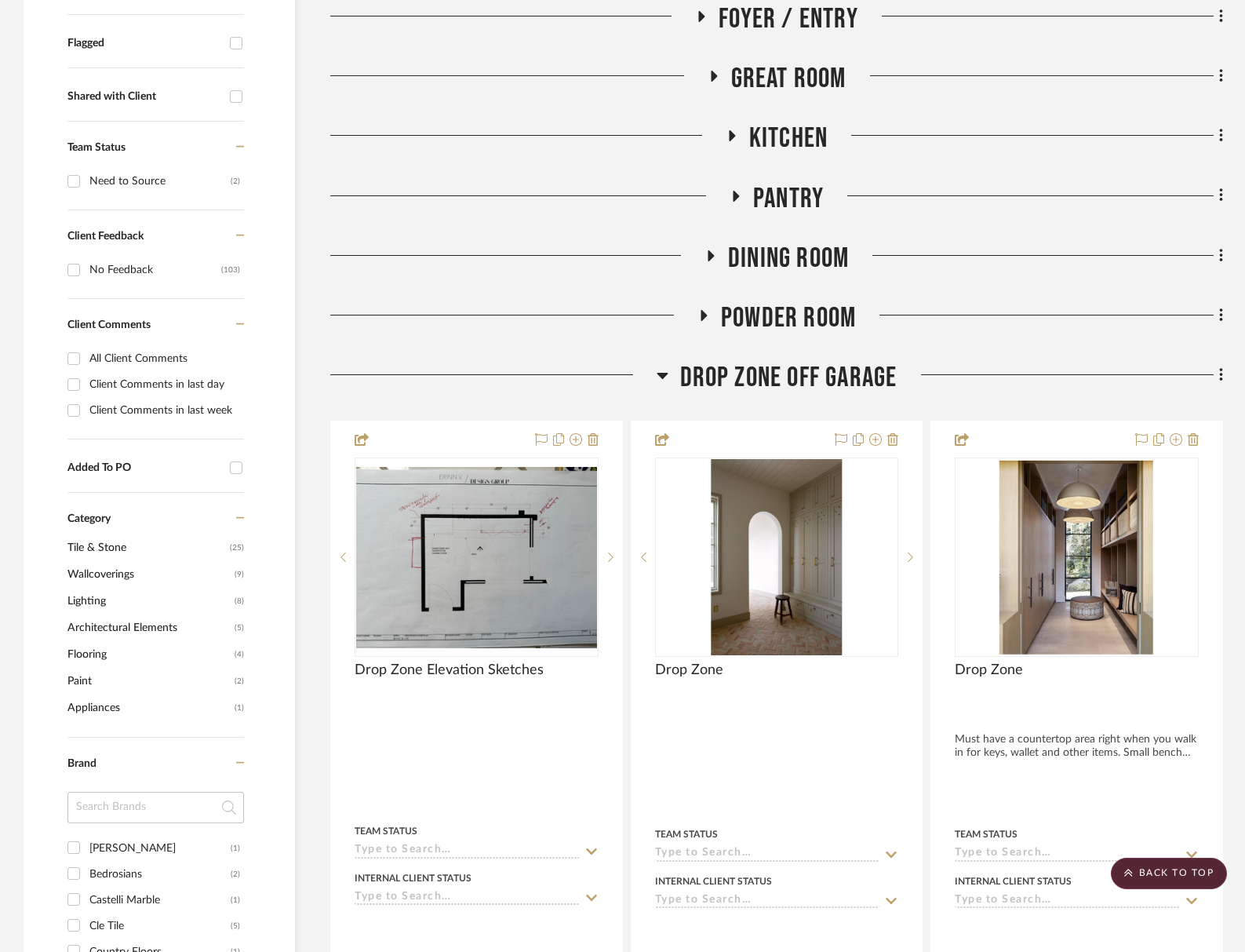
click at [818, 374] on span "Drop Zone off Garage" at bounding box center [789, 378] width 218 height 33
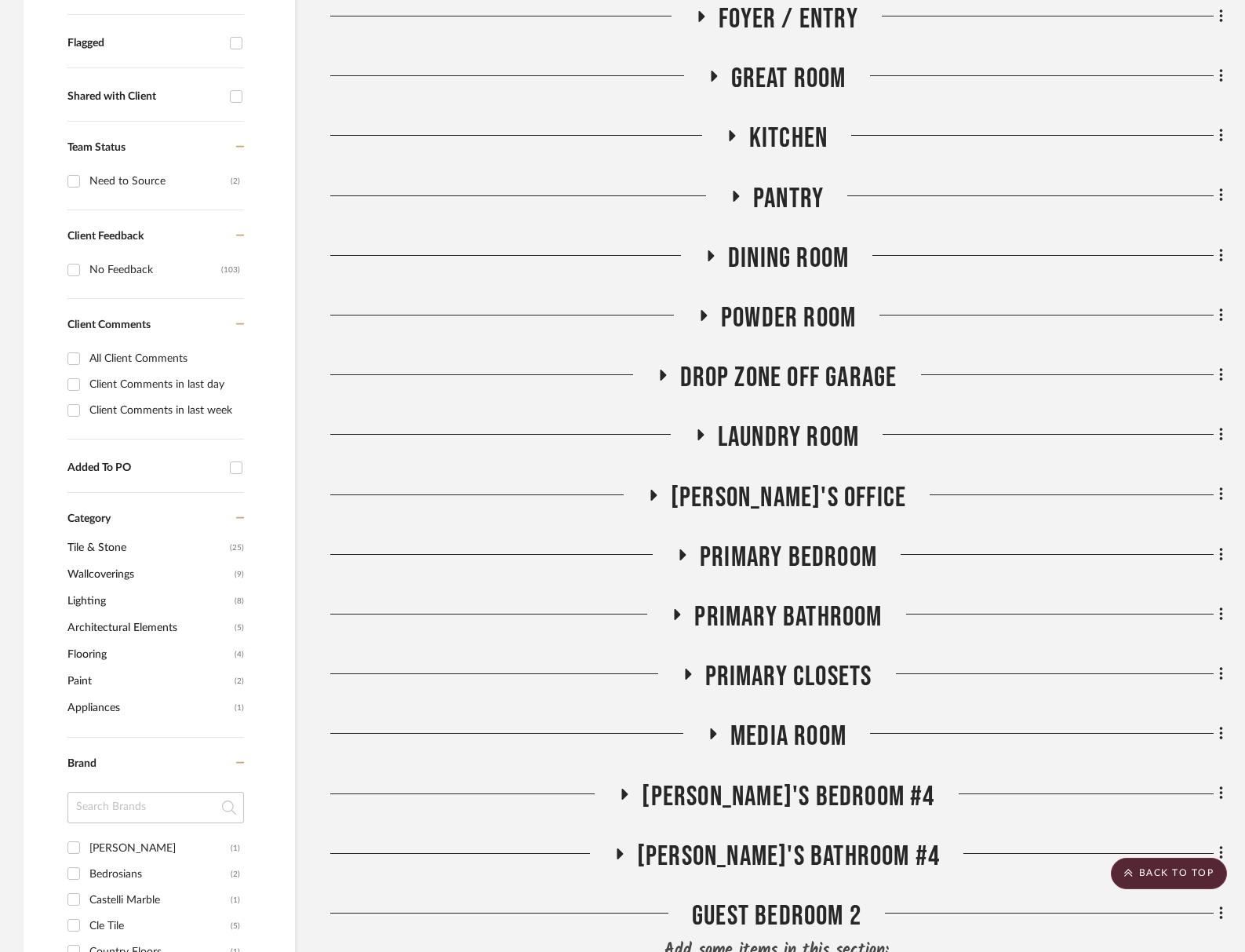
click at [810, 321] on span "Powder Room" at bounding box center [788, 318] width 135 height 33
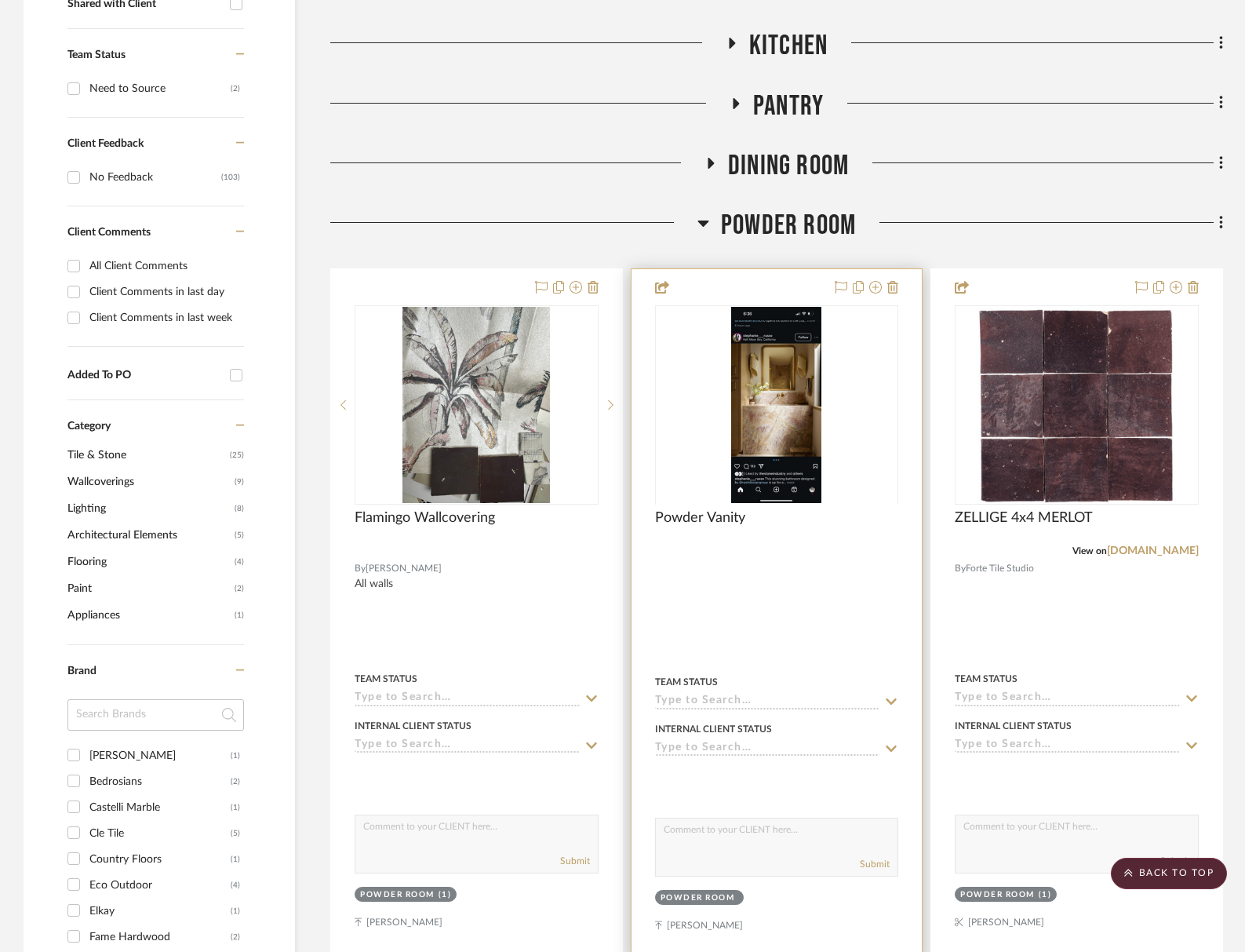
scroll to position [725, 0]
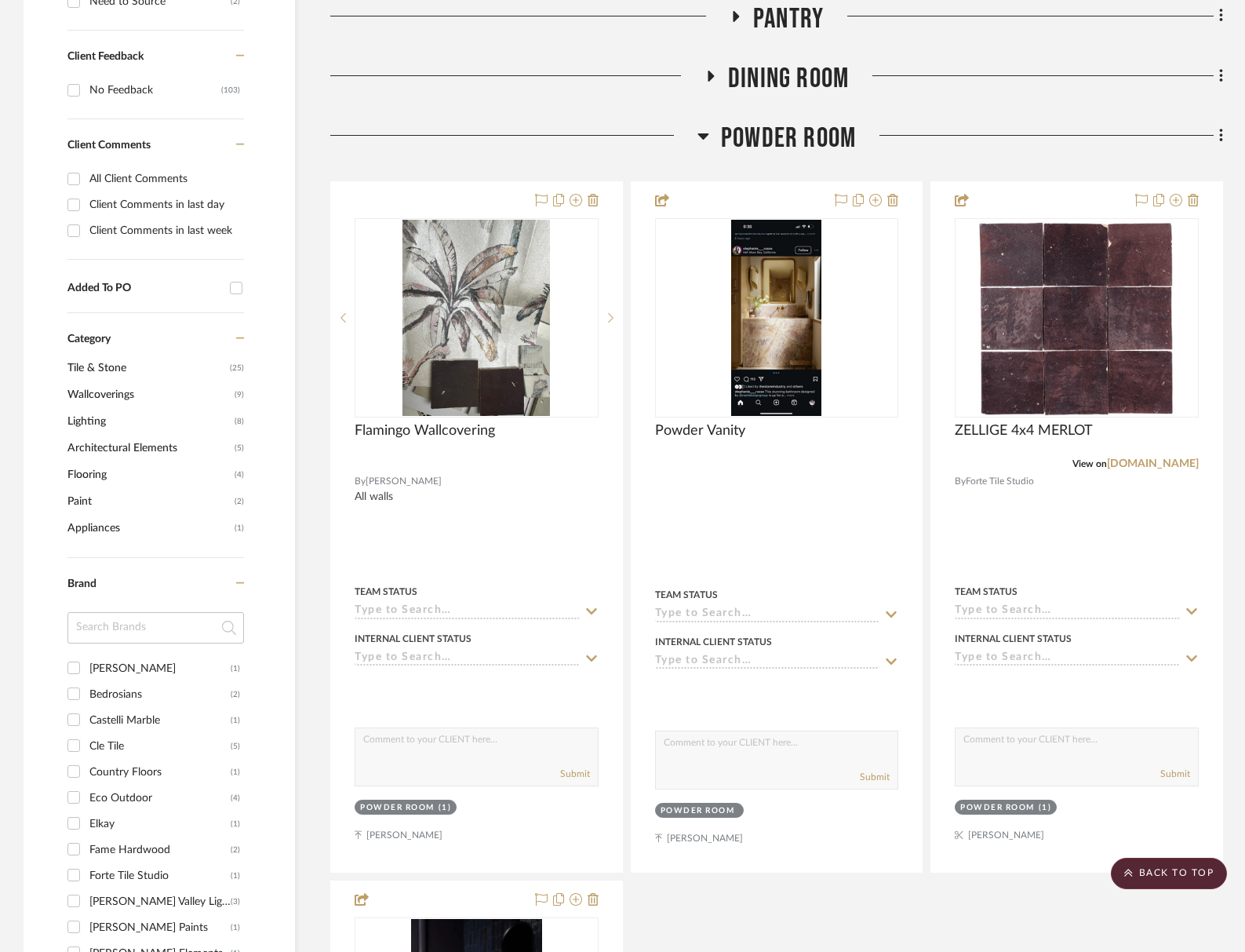
click at [822, 135] on span "Powder Room" at bounding box center [788, 139] width 135 height 33
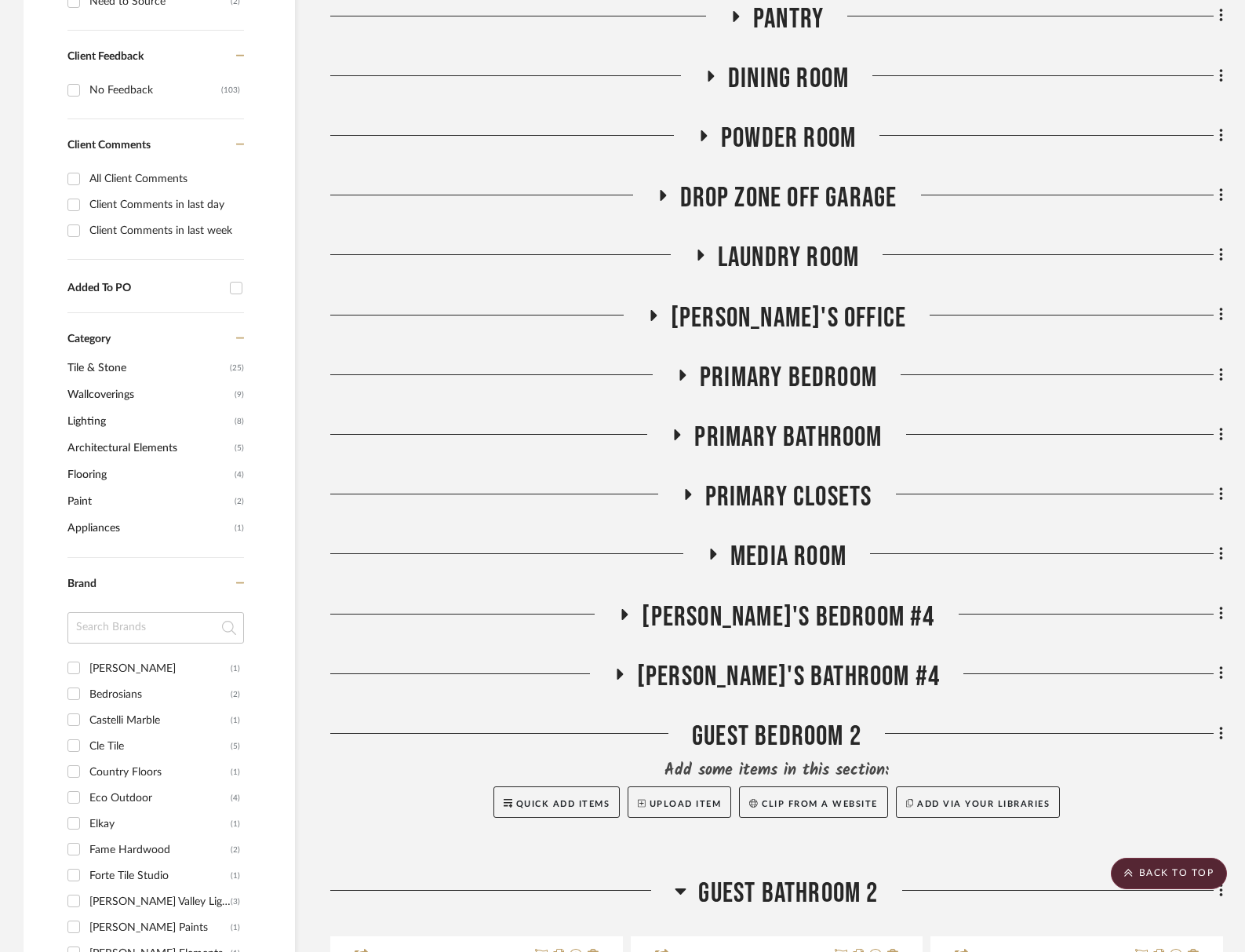
click at [860, 436] on span "Primary Bathroom" at bounding box center [788, 437] width 188 height 33
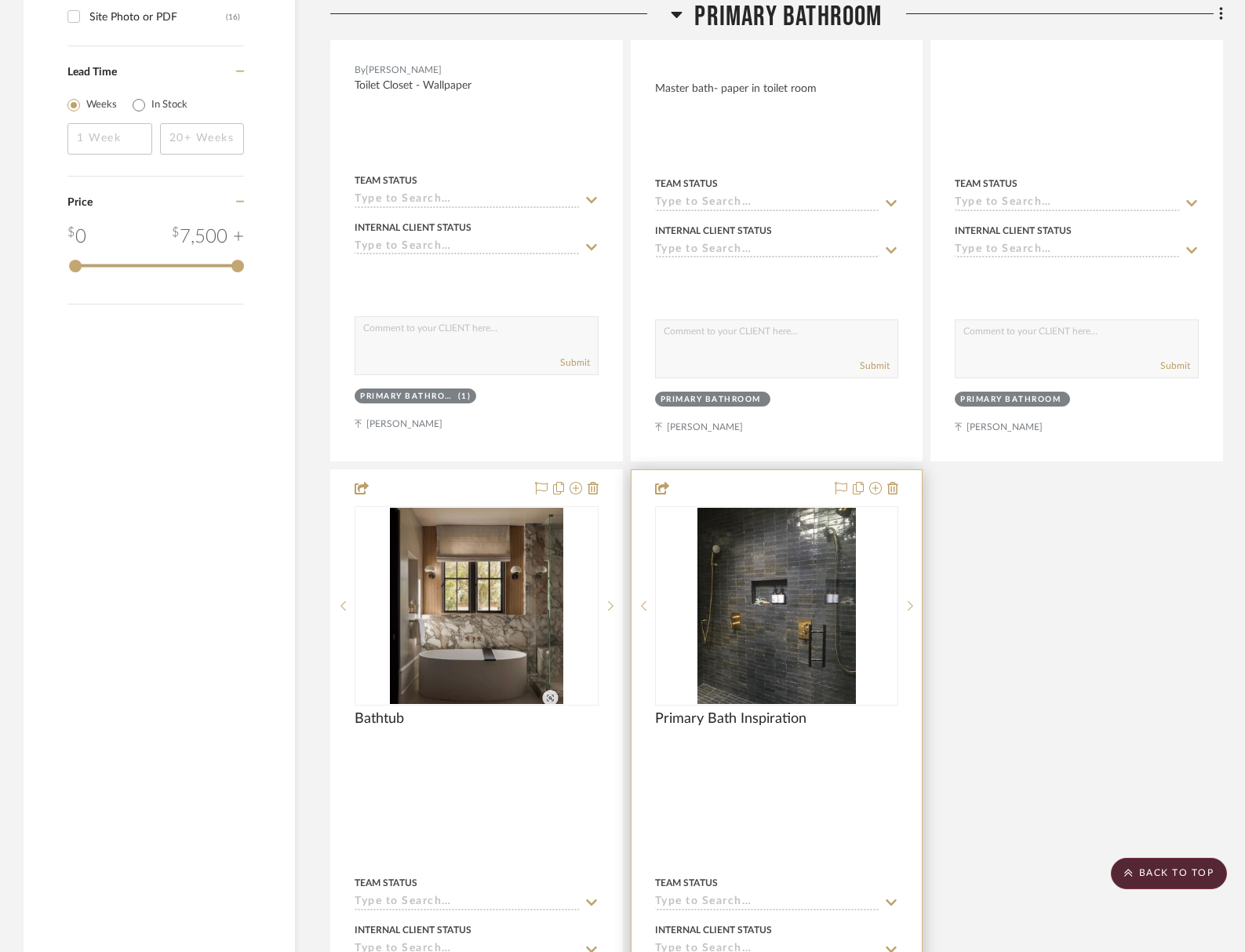
scroll to position [2450, 0]
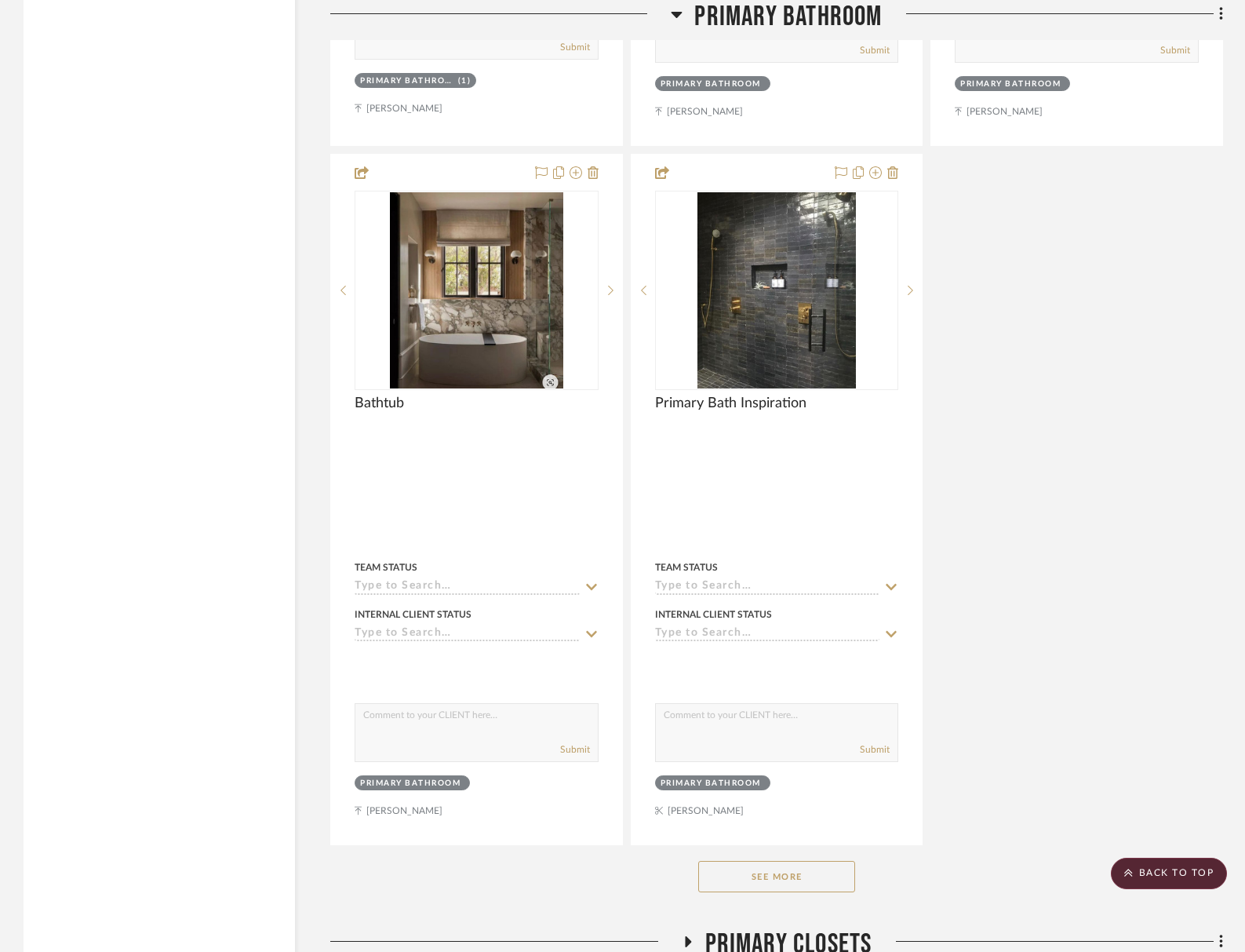
click at [788, 861] on button "See More" at bounding box center [776, 876] width 157 height 32
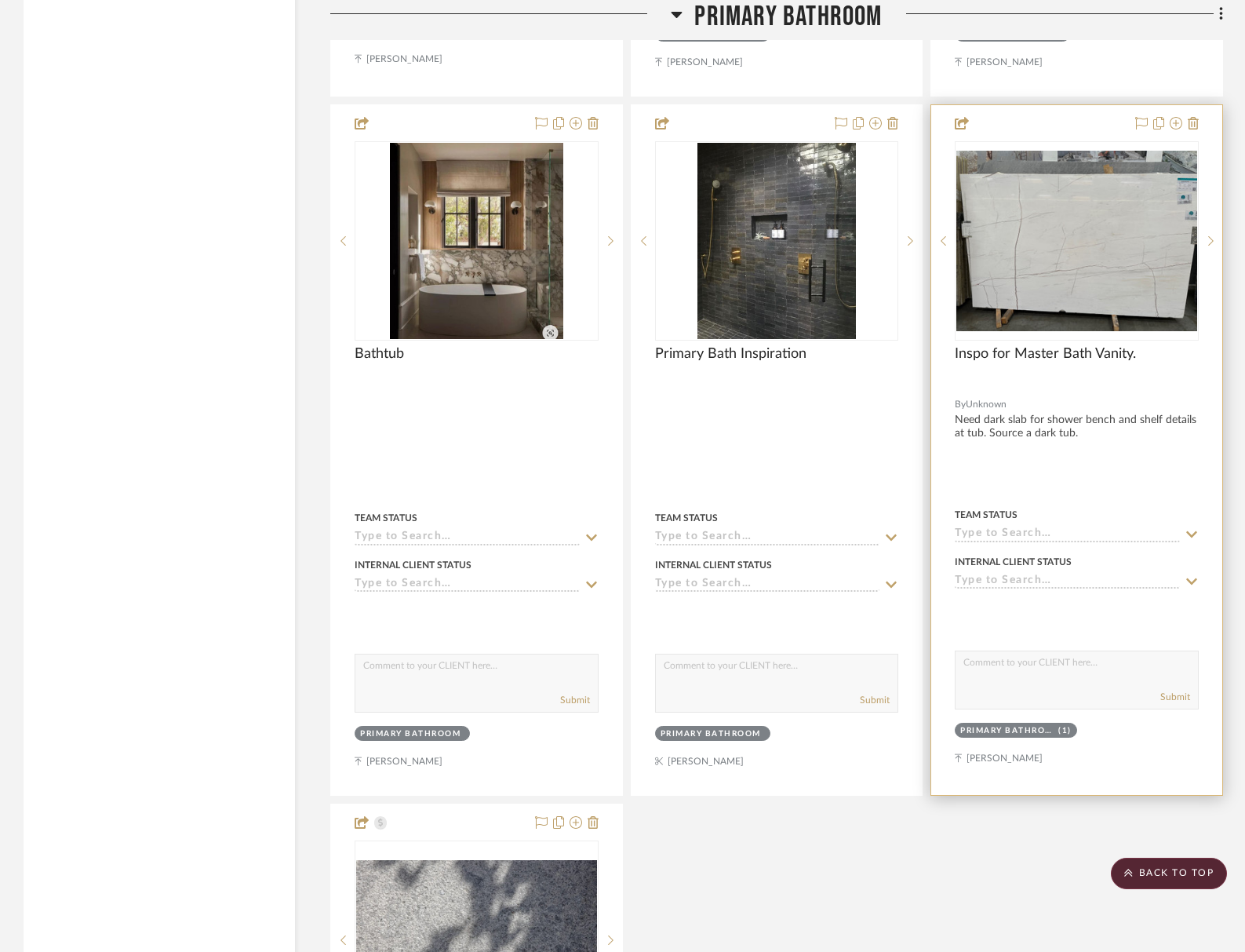
scroll to position [2436, 0]
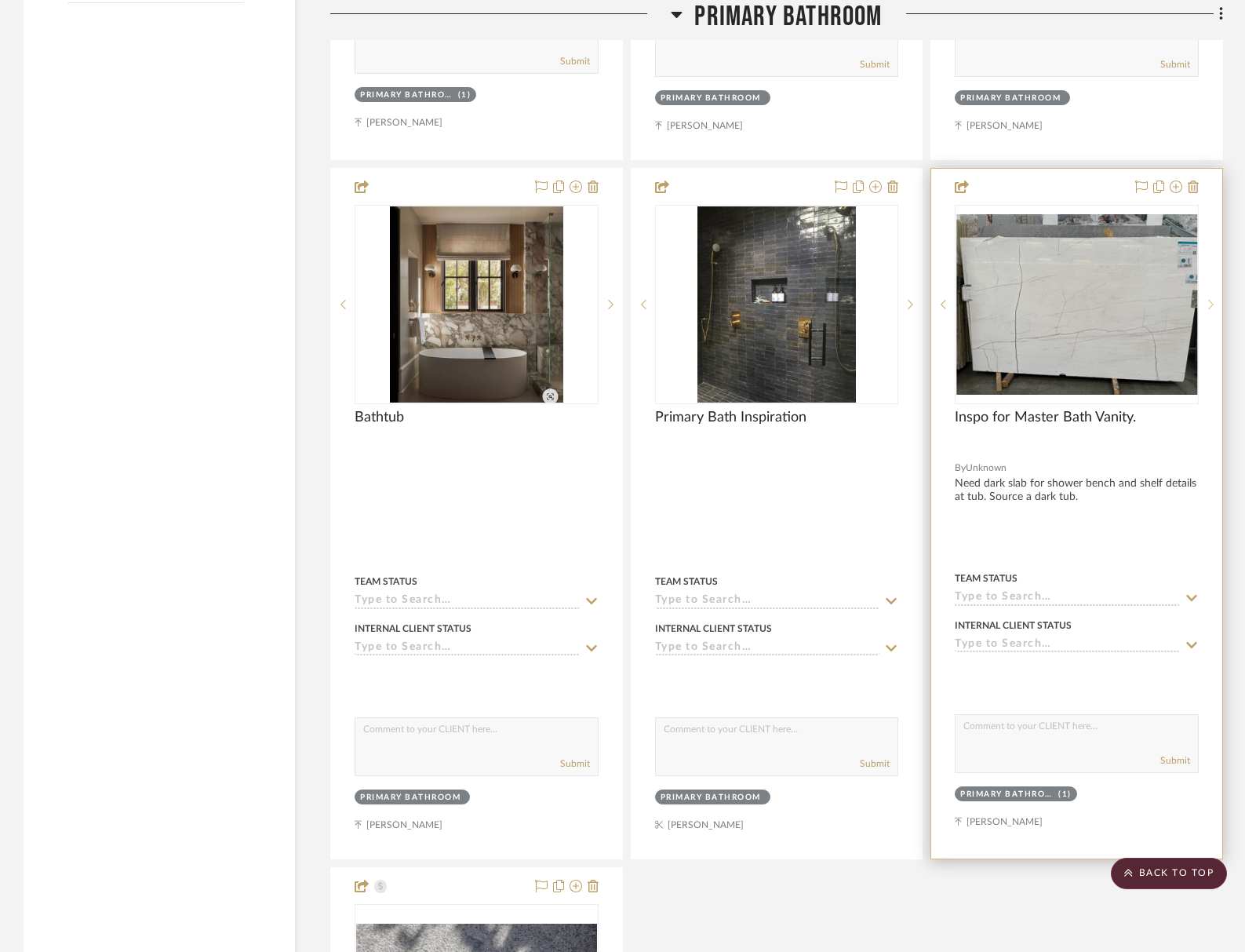
click at [1076, 294] on div at bounding box center [1210, 304] width 24 height 199
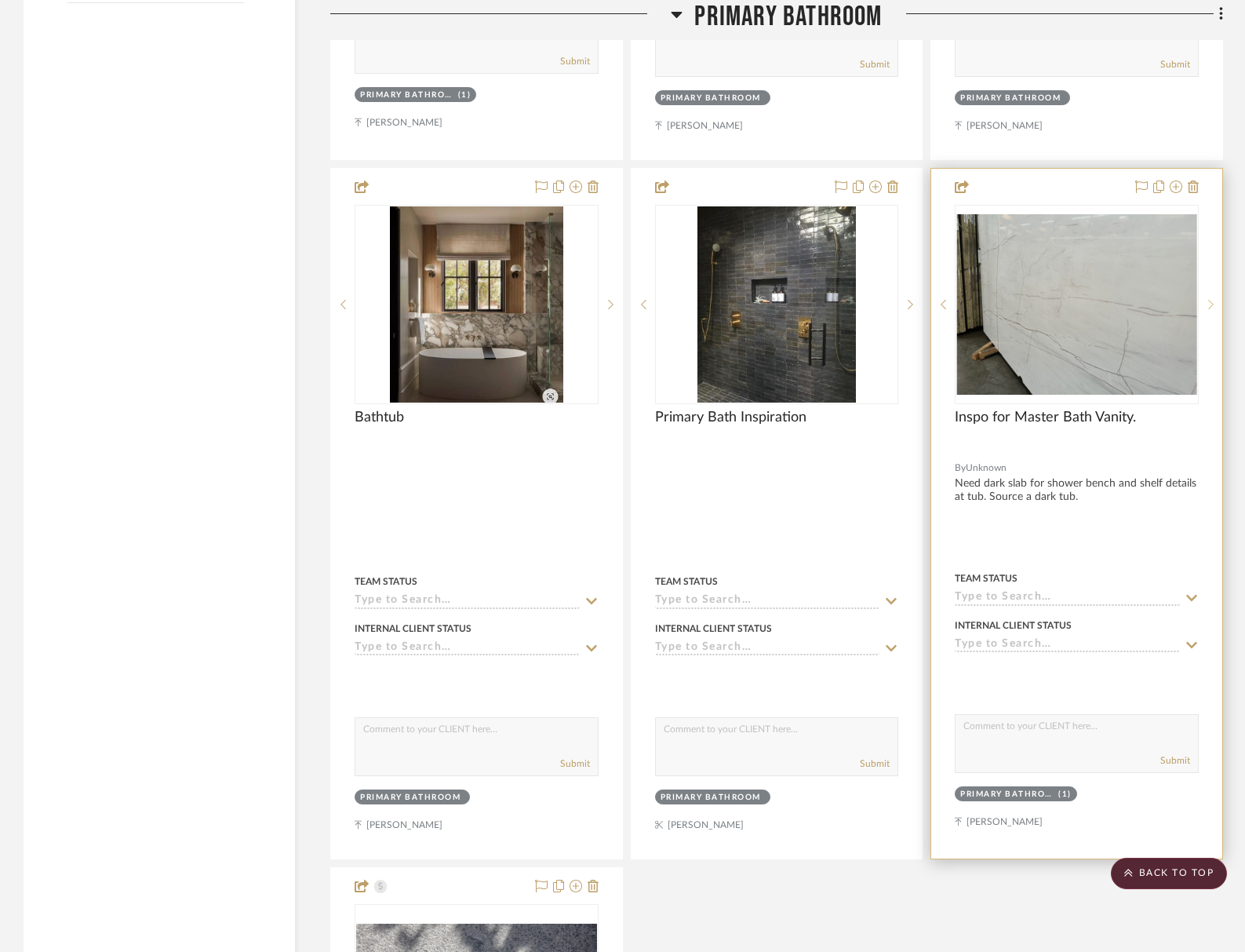
click at [1076, 294] on div at bounding box center [1210, 304] width 24 height 199
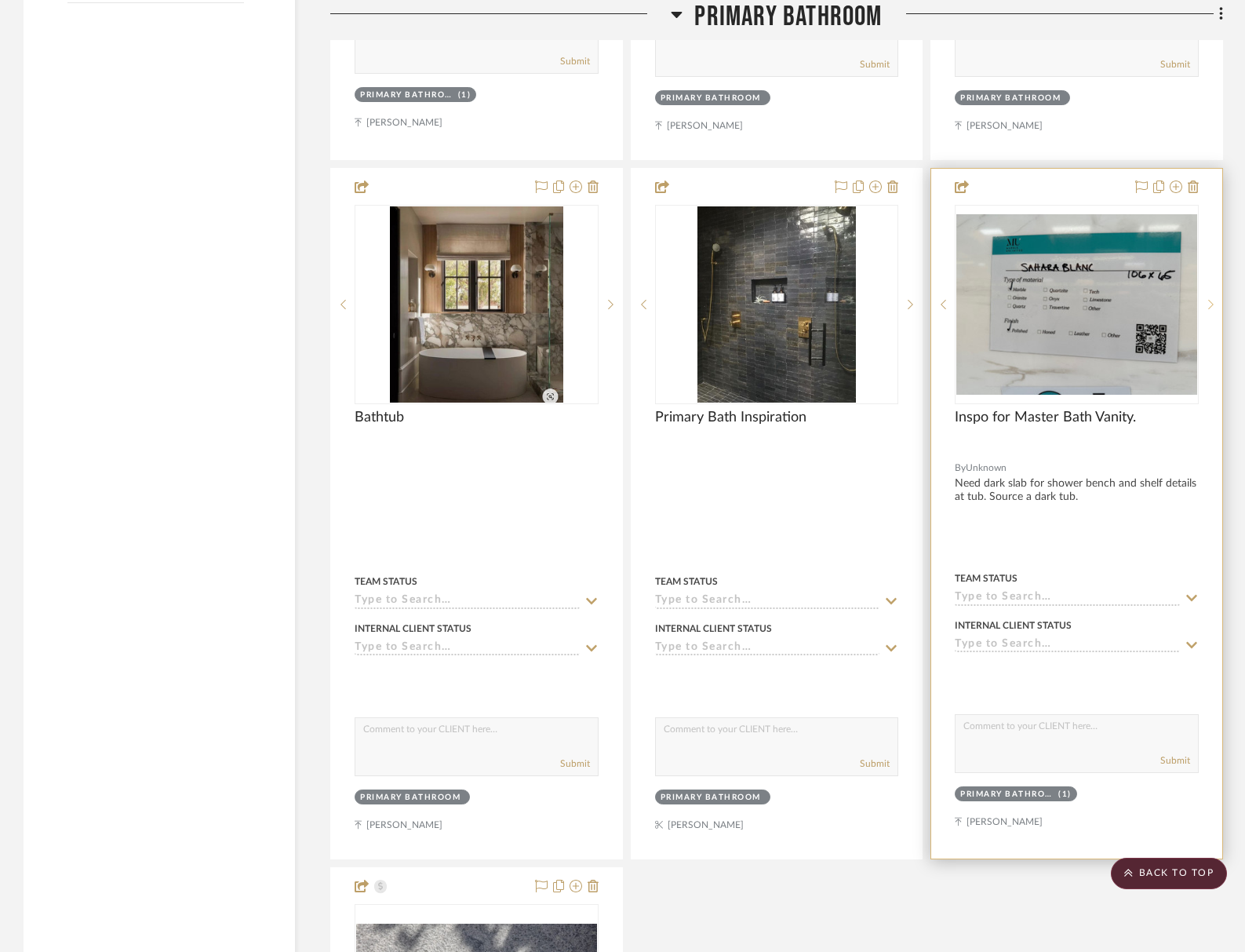
click at [1076, 294] on div at bounding box center [1210, 304] width 24 height 199
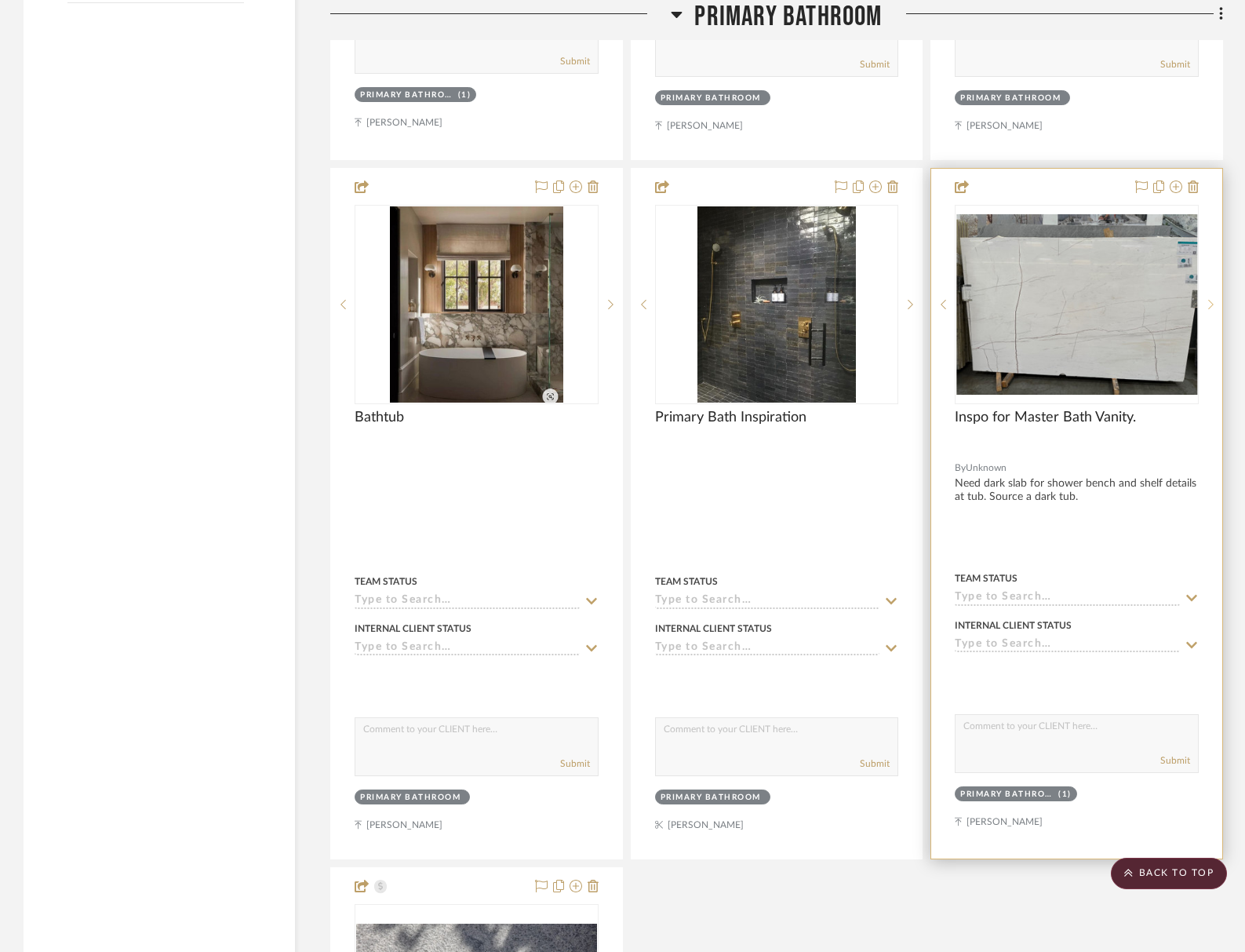
click at [1076, 294] on div at bounding box center [1210, 304] width 24 height 199
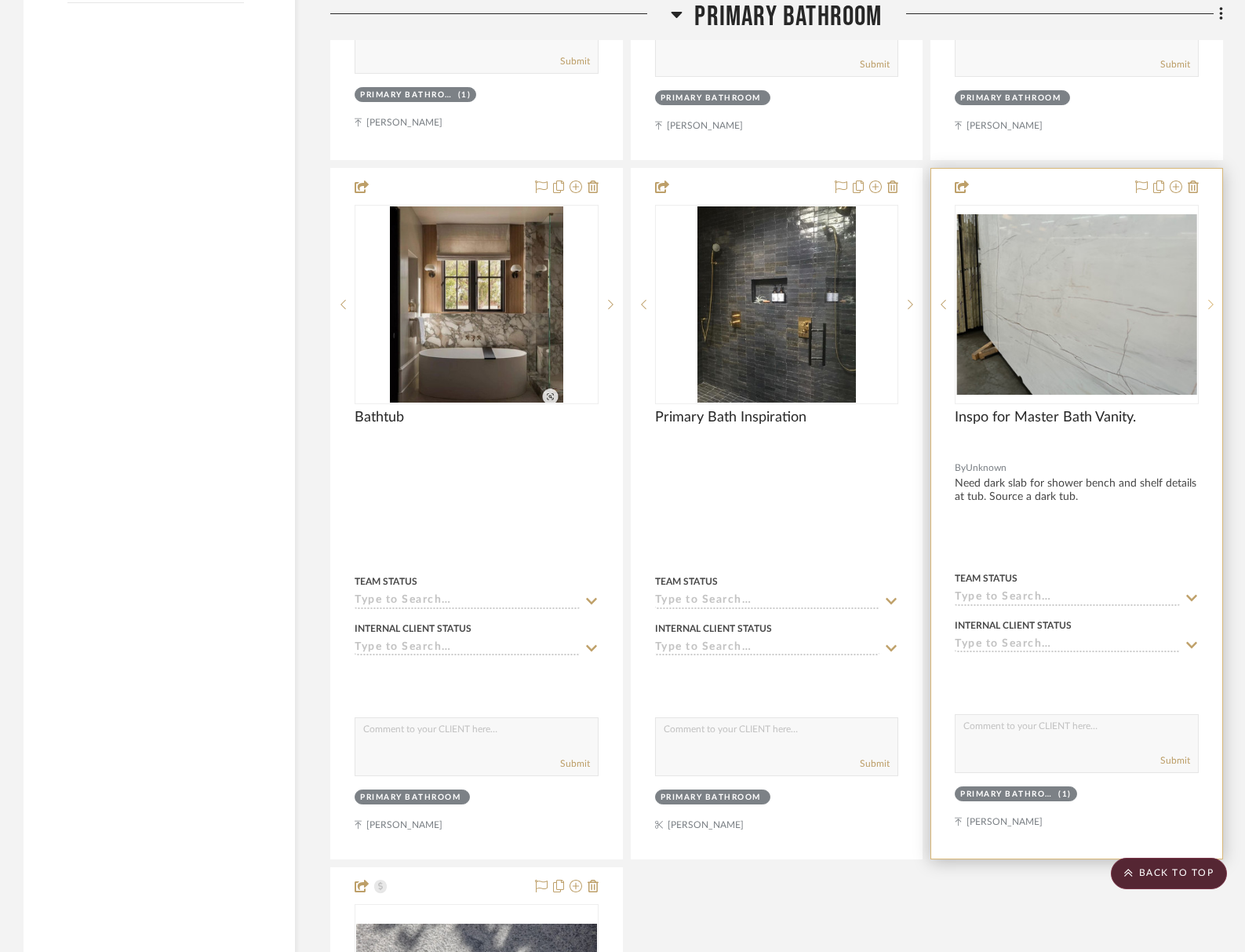
click at [1076, 294] on div at bounding box center [1210, 304] width 24 height 199
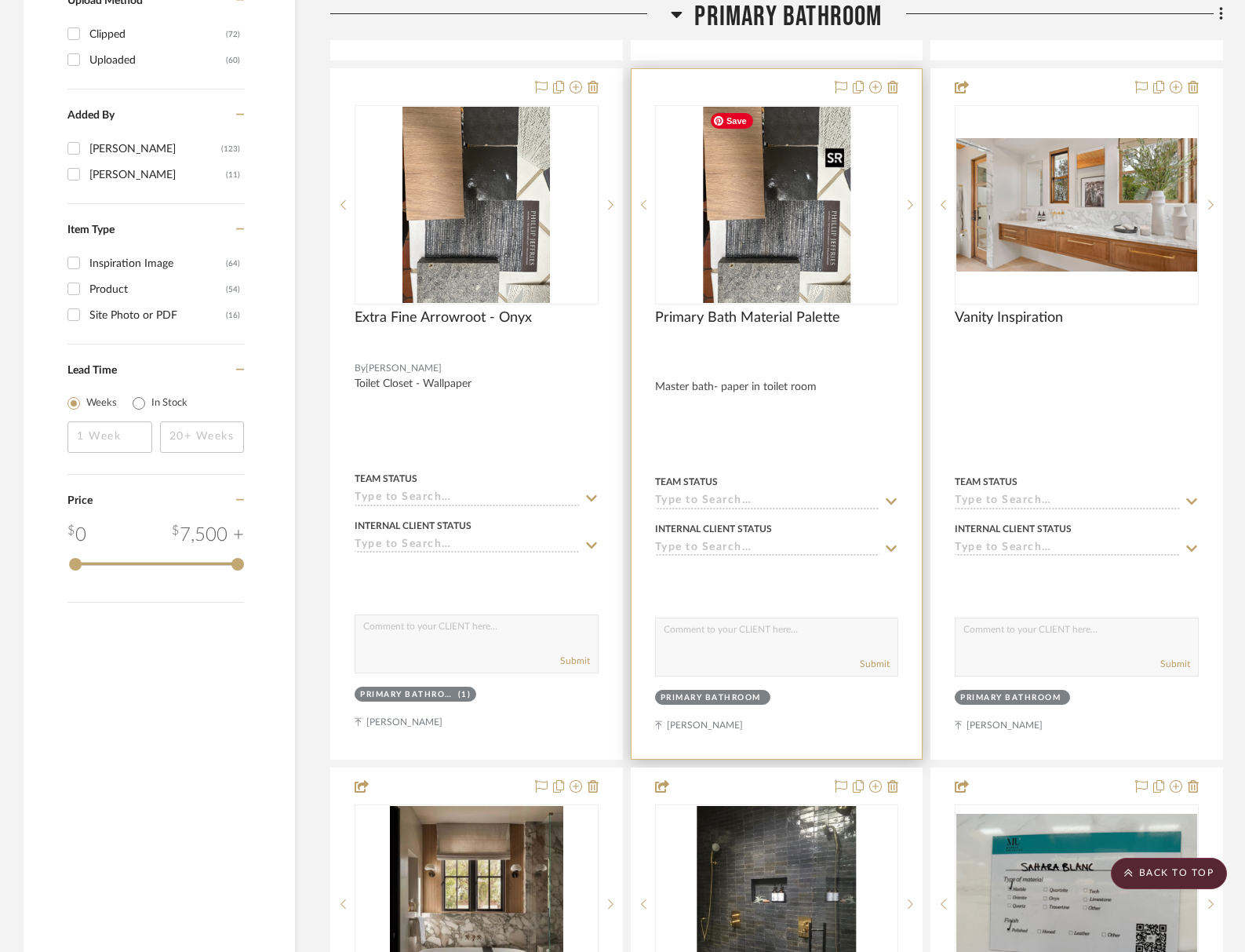
scroll to position [1819, 0]
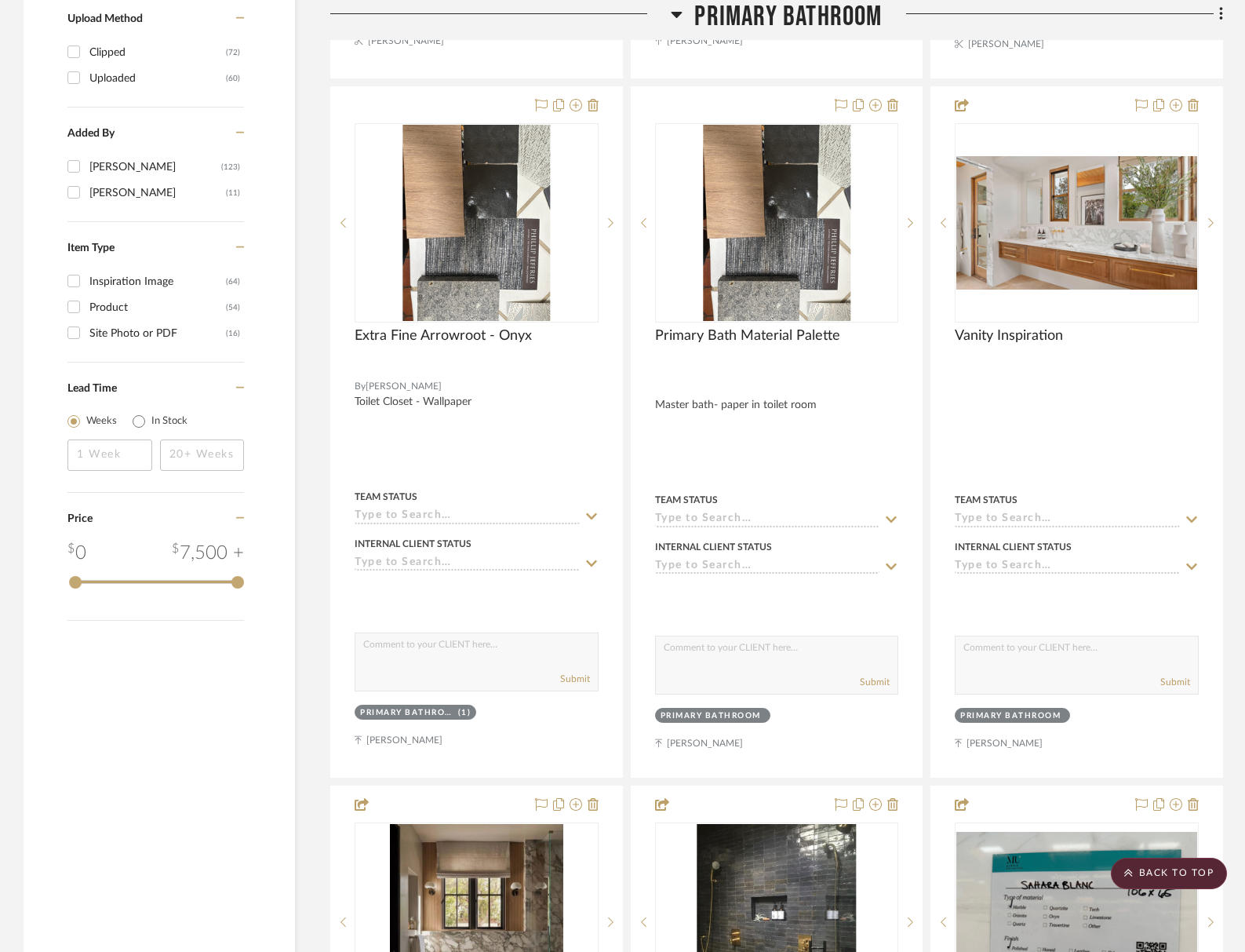
click at [790, 18] on span "Primary Bathroom" at bounding box center [788, 17] width 188 height 33
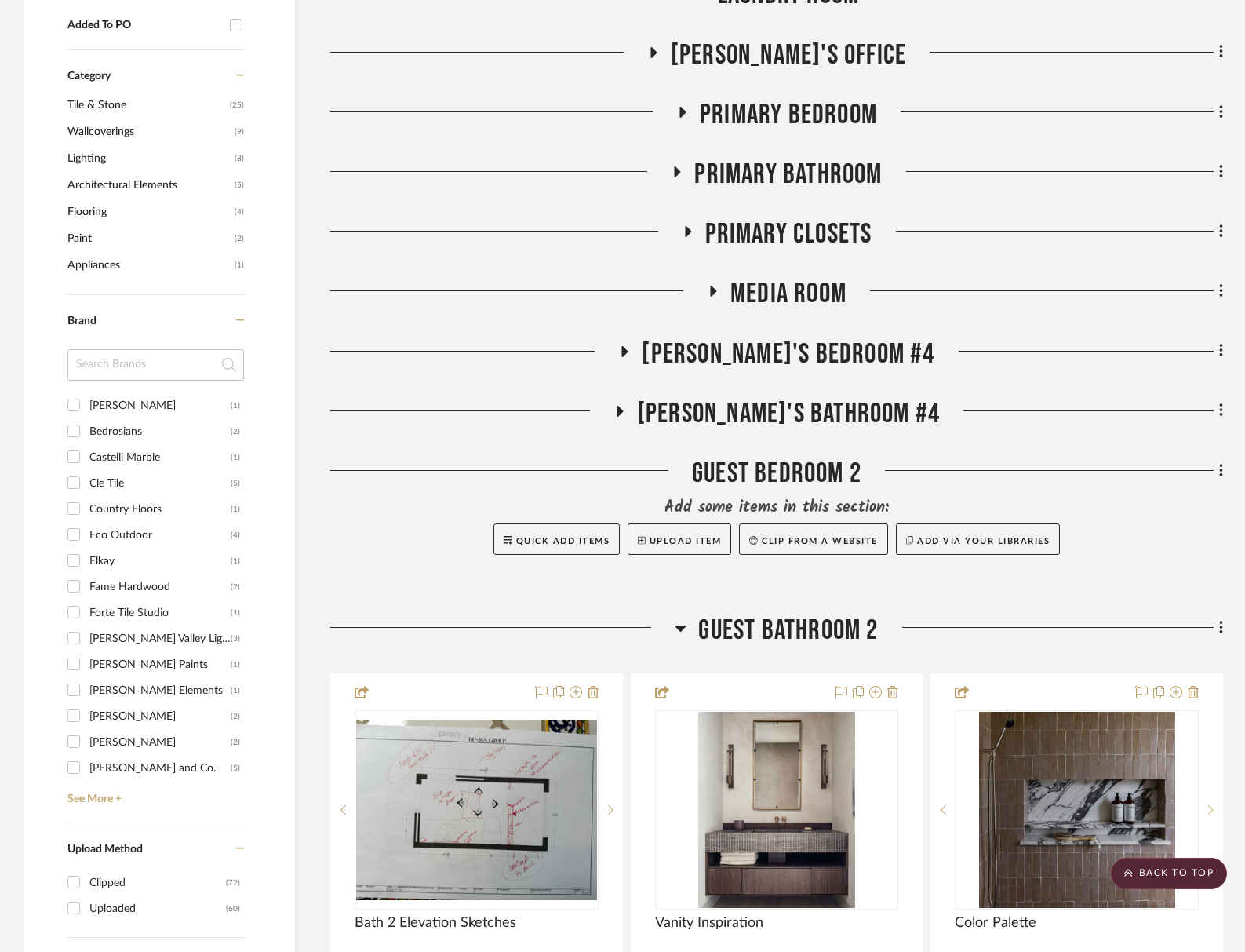
scroll to position [1004, 0]
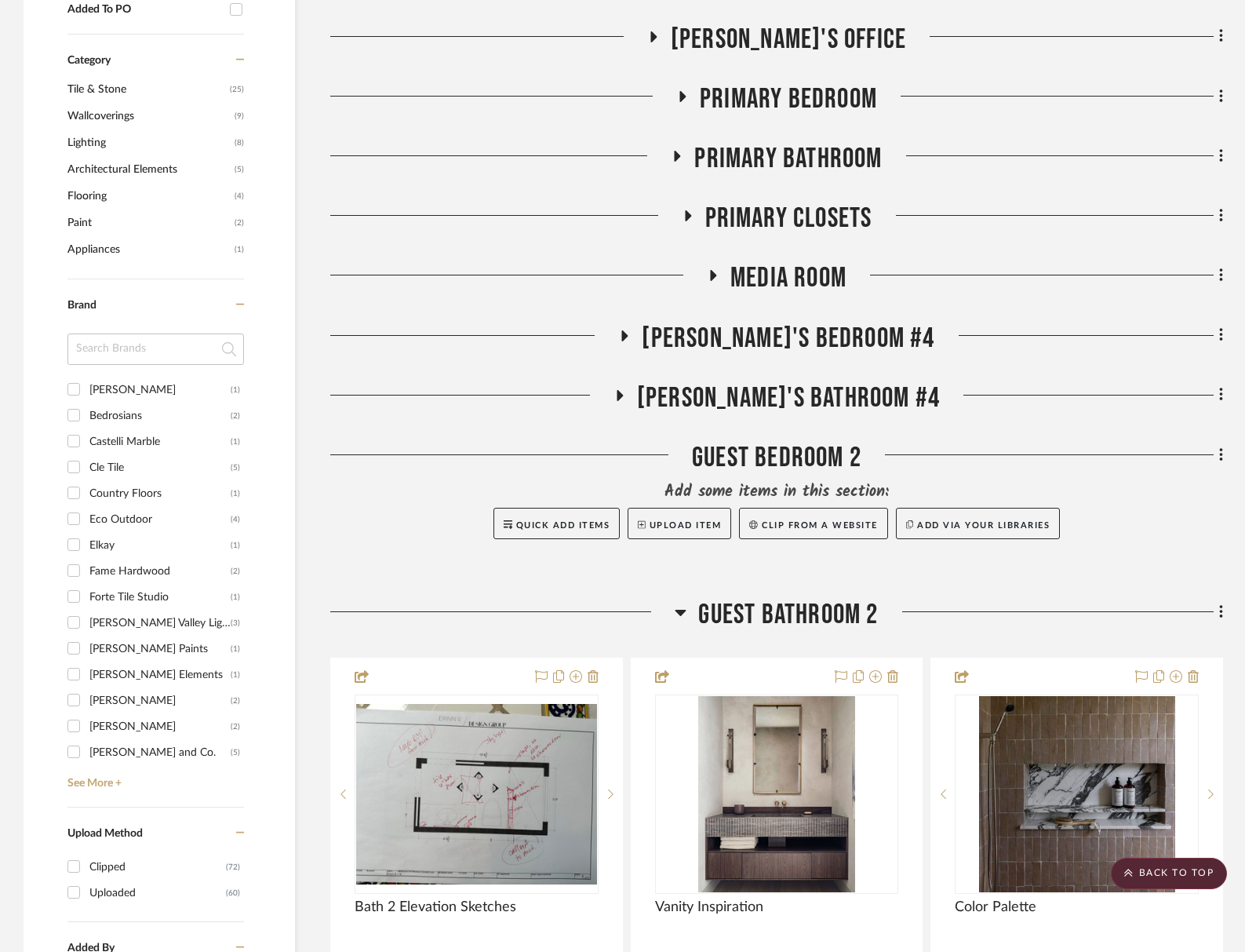
click at [807, 278] on span "Media Room" at bounding box center [788, 278] width 116 height 33
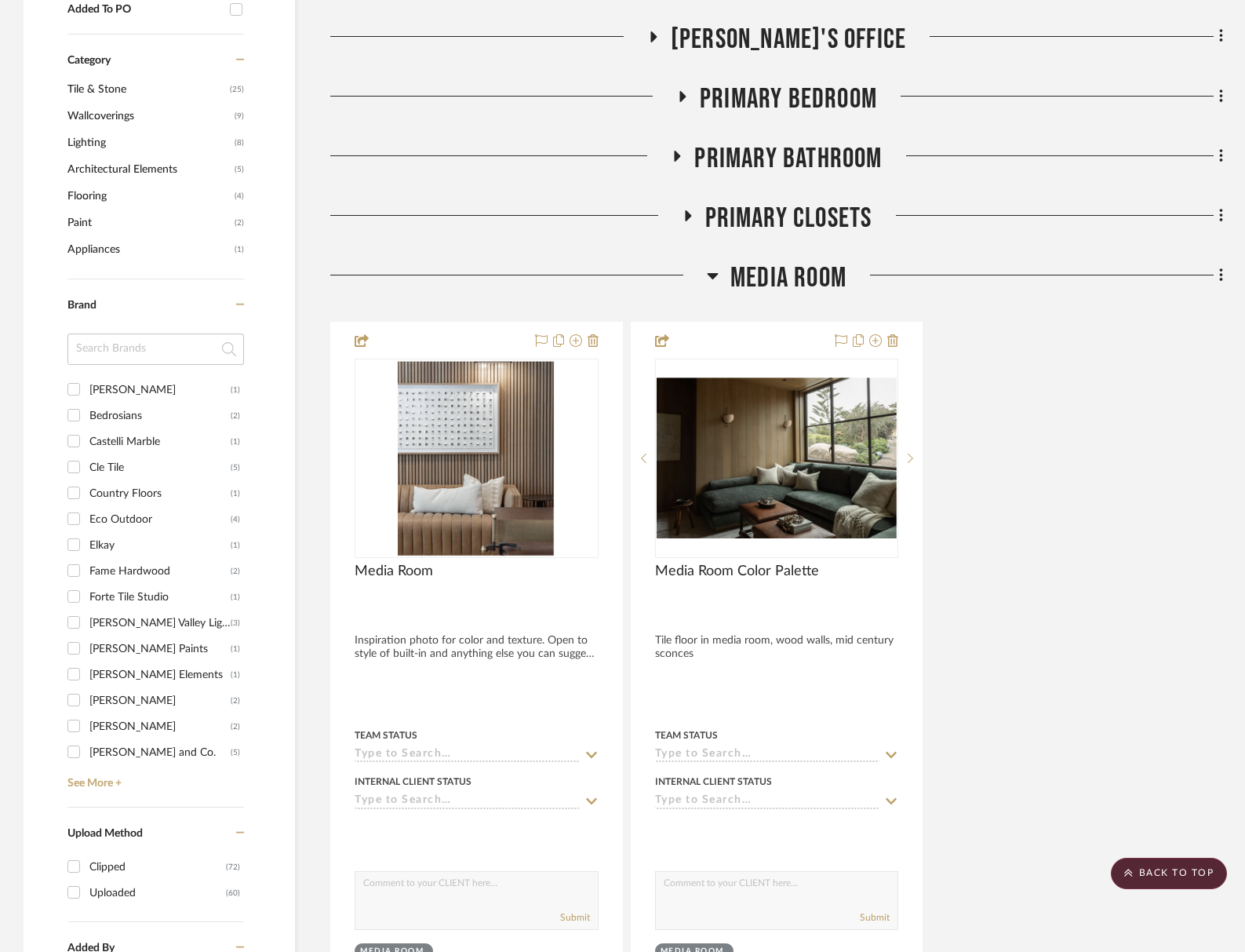
click at [807, 278] on span "Media Room" at bounding box center [788, 278] width 116 height 33
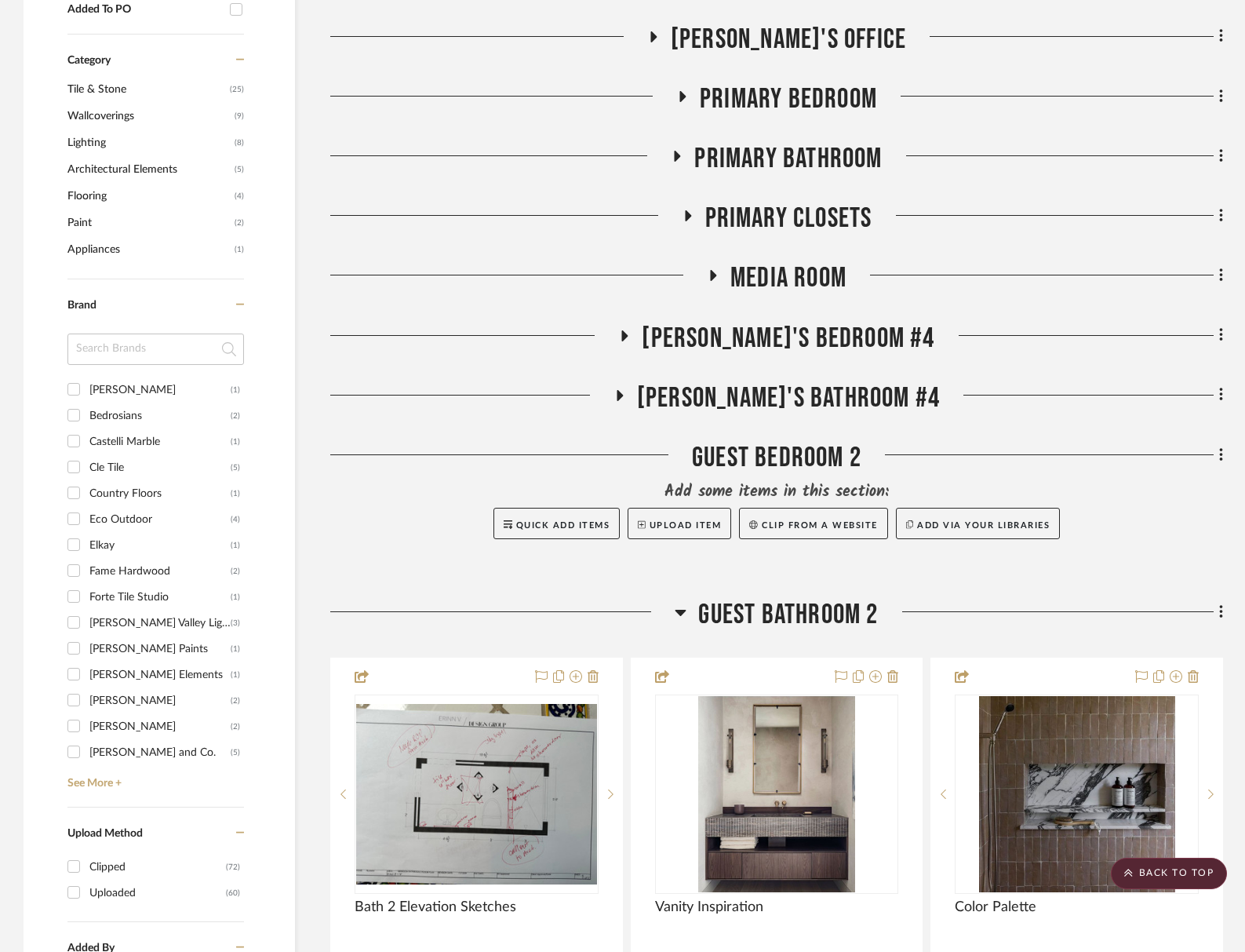
click at [809, 278] on span "Media Room" at bounding box center [788, 278] width 116 height 33
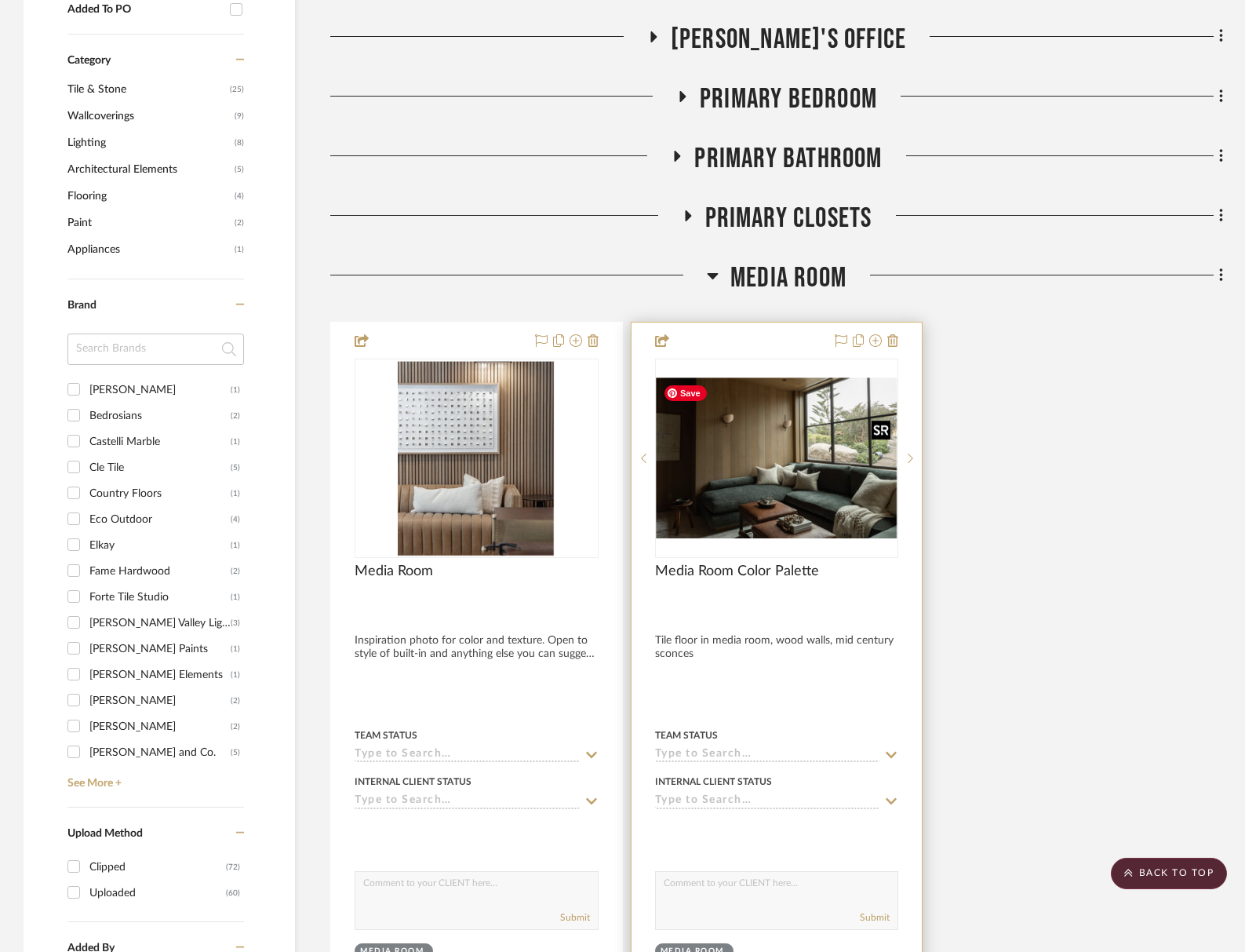
click at [778, 415] on img "0" at bounding box center [777, 458] width 241 height 161
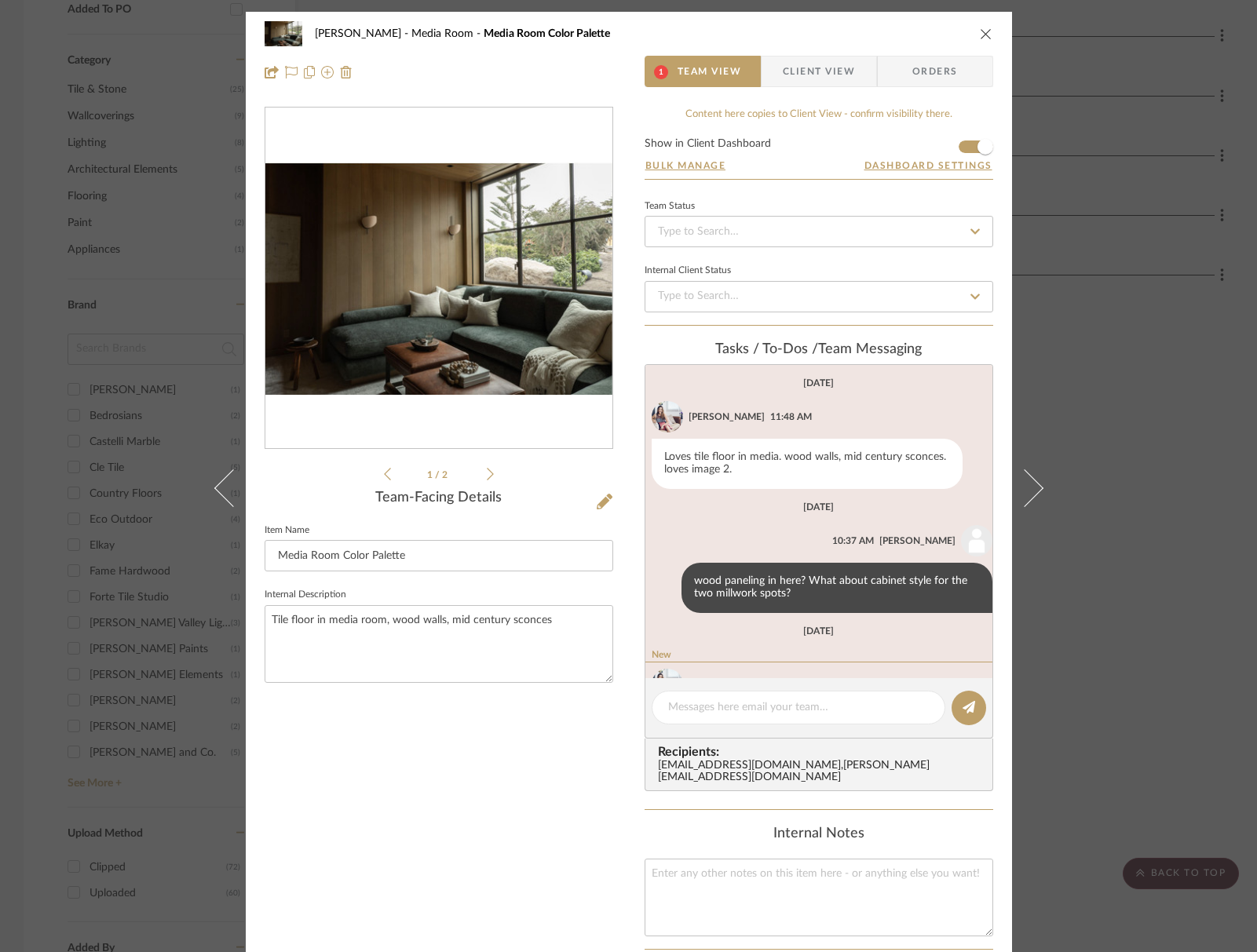
scroll to position [98, 0]
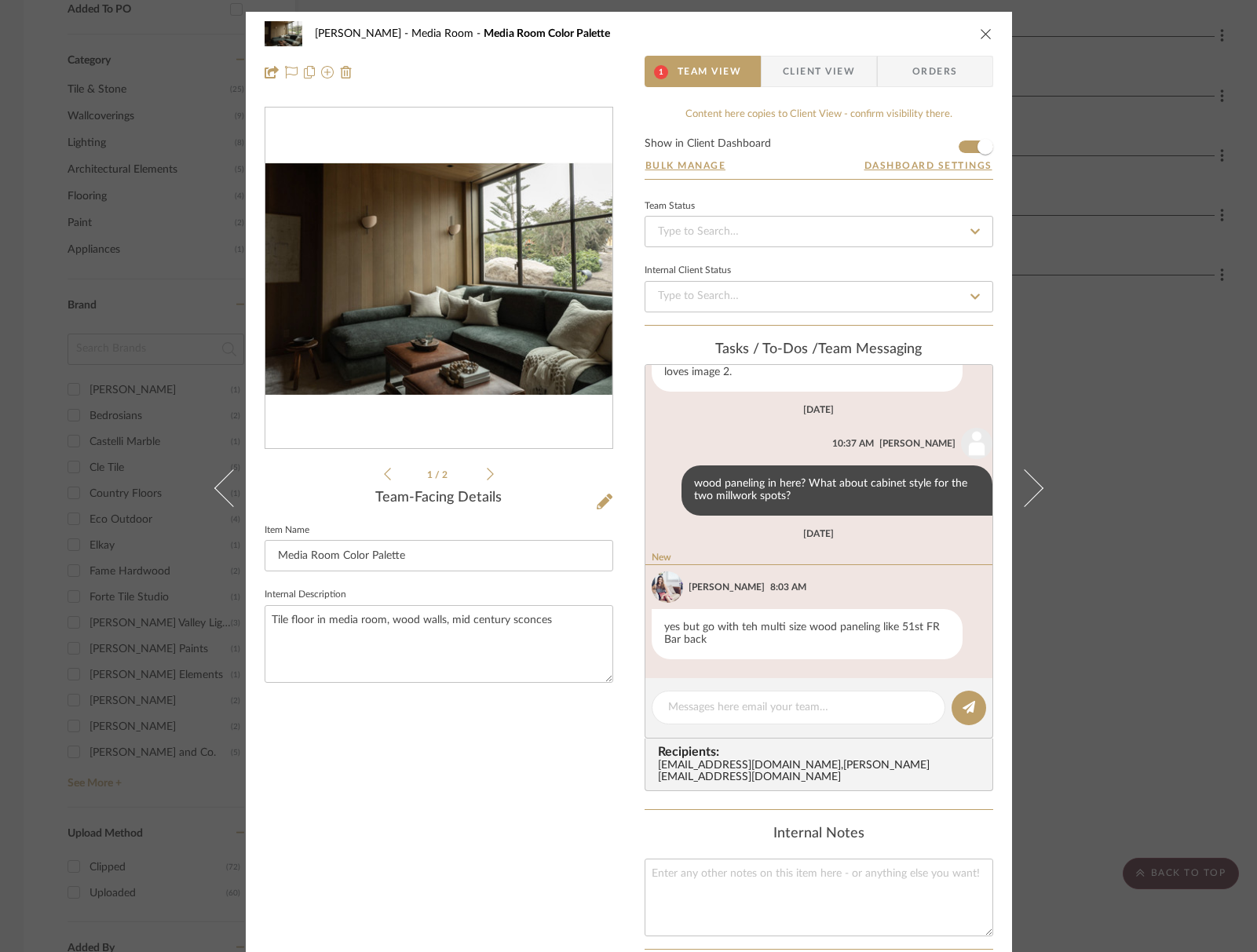
drag, startPoint x: 661, startPoint y: 654, endPoint x: 682, endPoint y: 666, distance: 24.2
click at [661, 654] on div "yes but go with teh multi size wood paneling like 51st FR Bar back" at bounding box center [807, 633] width 311 height 50
click at [719, 708] on textarea at bounding box center [798, 707] width 261 height 17
type textarea "large format tumbled limestone floor"
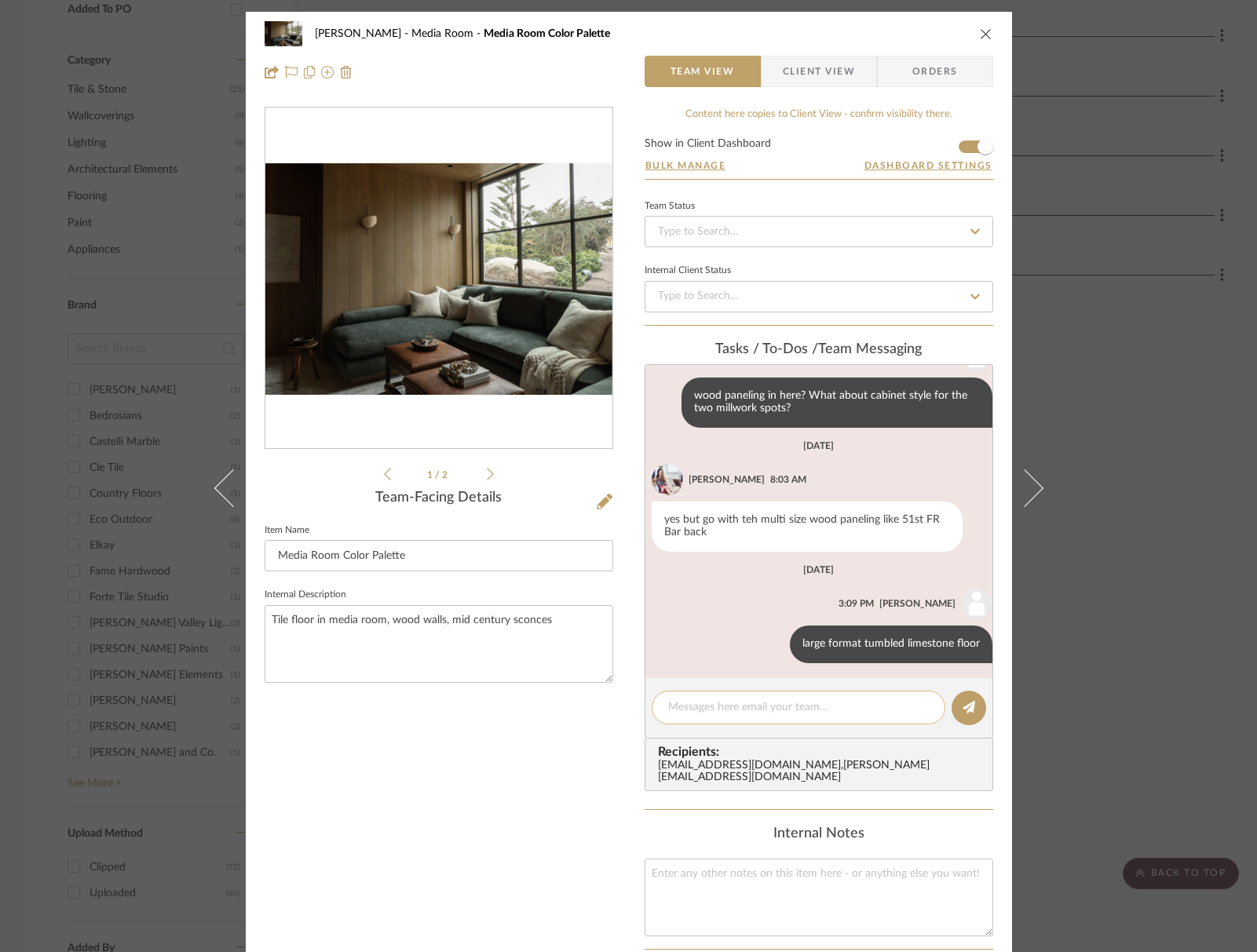
scroll to position [190, 0]
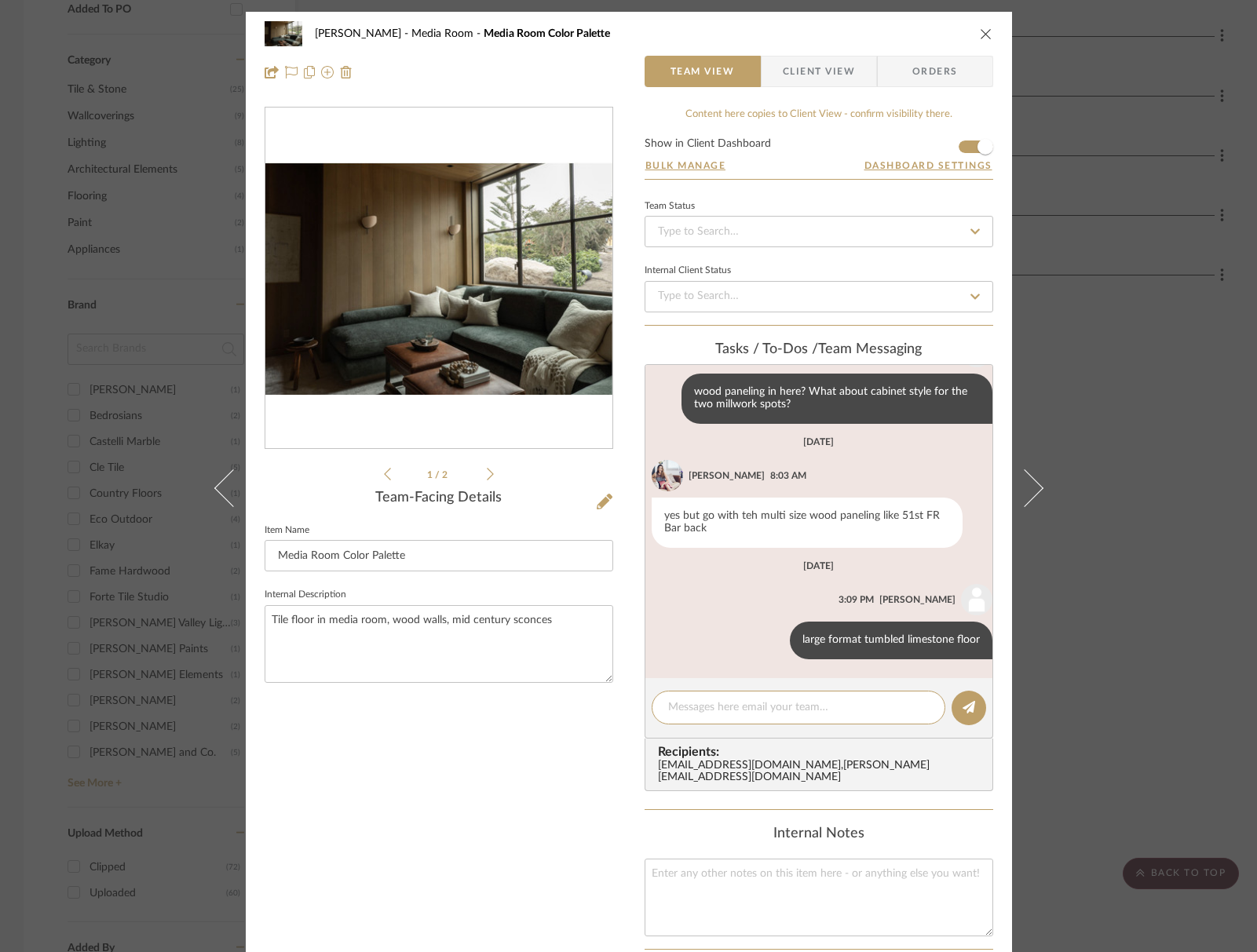
click at [952, 37] on div "Tillman Scottsdale Media Room Media Room Color Palette" at bounding box center [640, 33] width 652 height 11
click at [979, 32] on icon "close" at bounding box center [986, 33] width 12 height 12
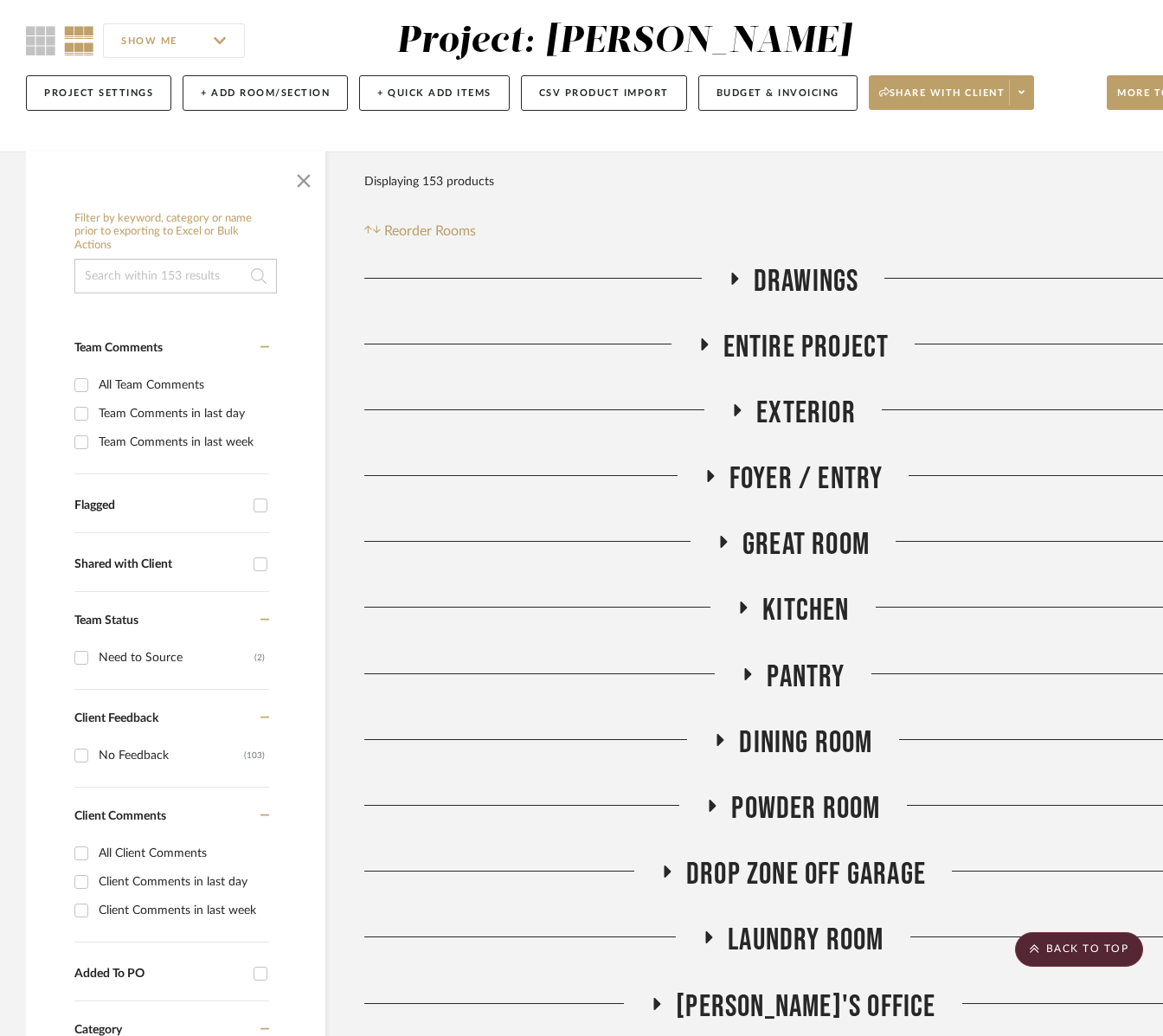
scroll to position [148, 0]
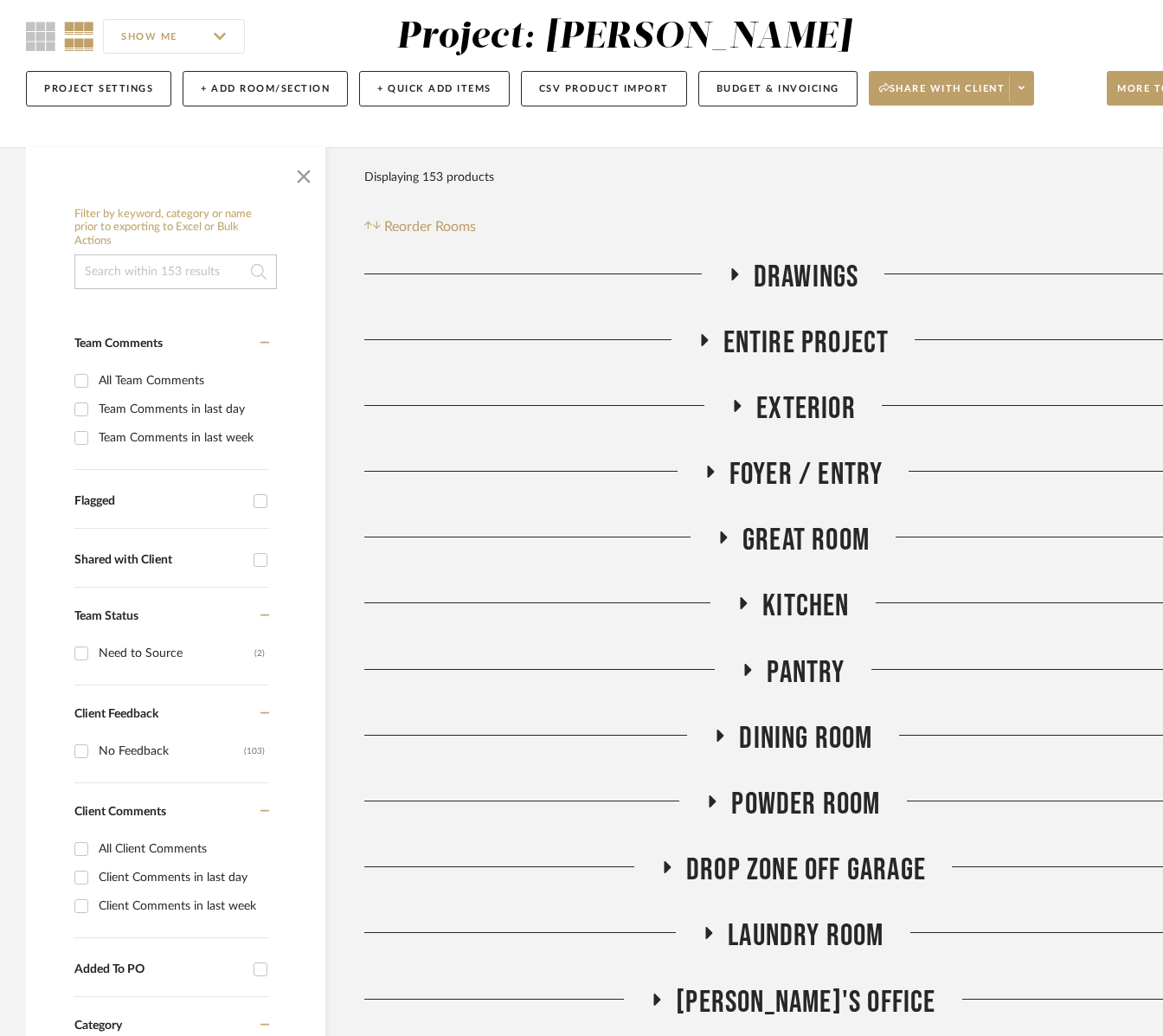
click at [807, 400] on span "Exterior" at bounding box center [806, 409] width 100 height 37
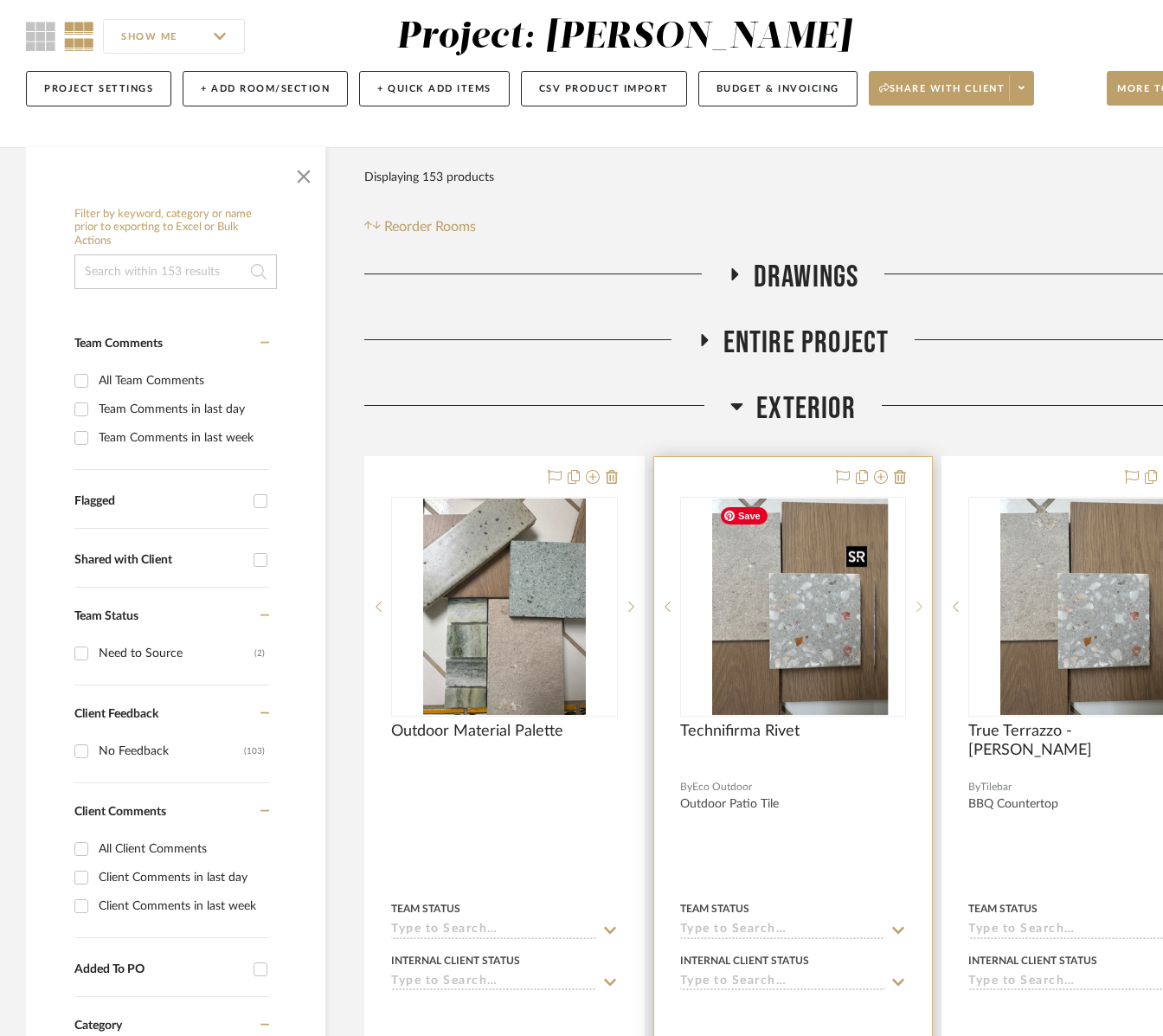
scroll to position [148, 83]
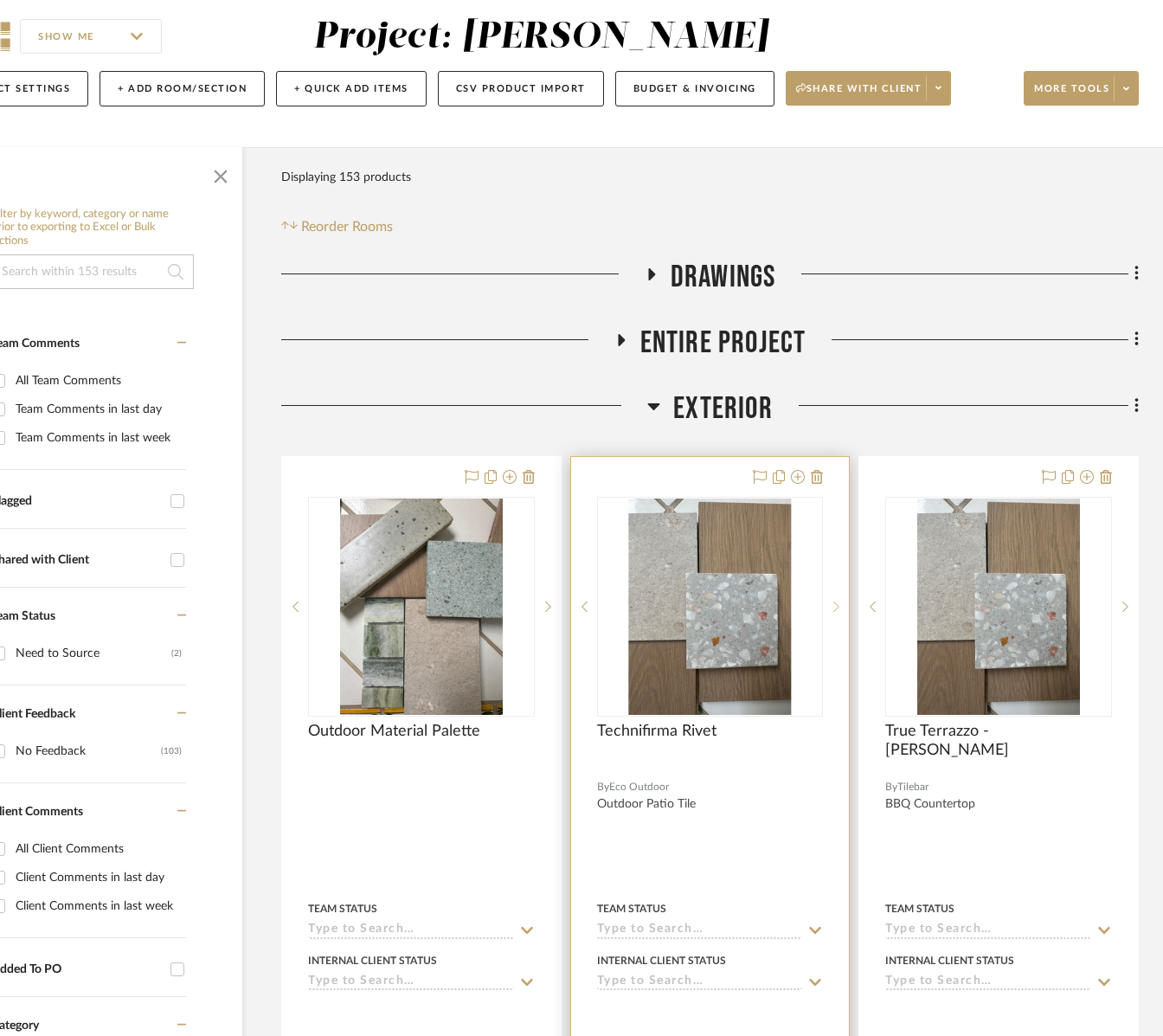
click at [828, 600] on sr-next-btn at bounding box center [836, 606] width 26 height 13
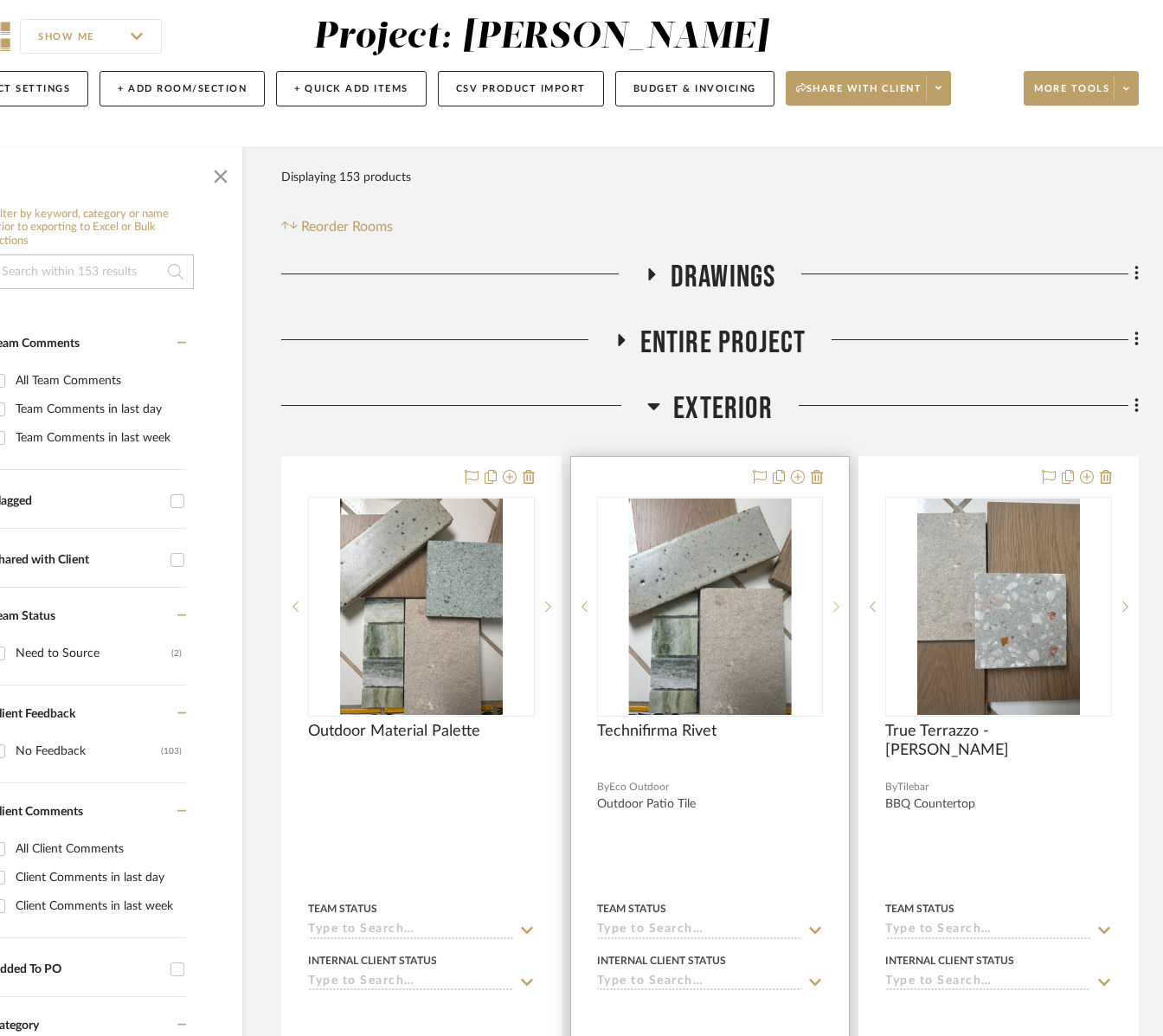
click at [828, 600] on sr-next-btn at bounding box center [836, 606] width 26 height 13
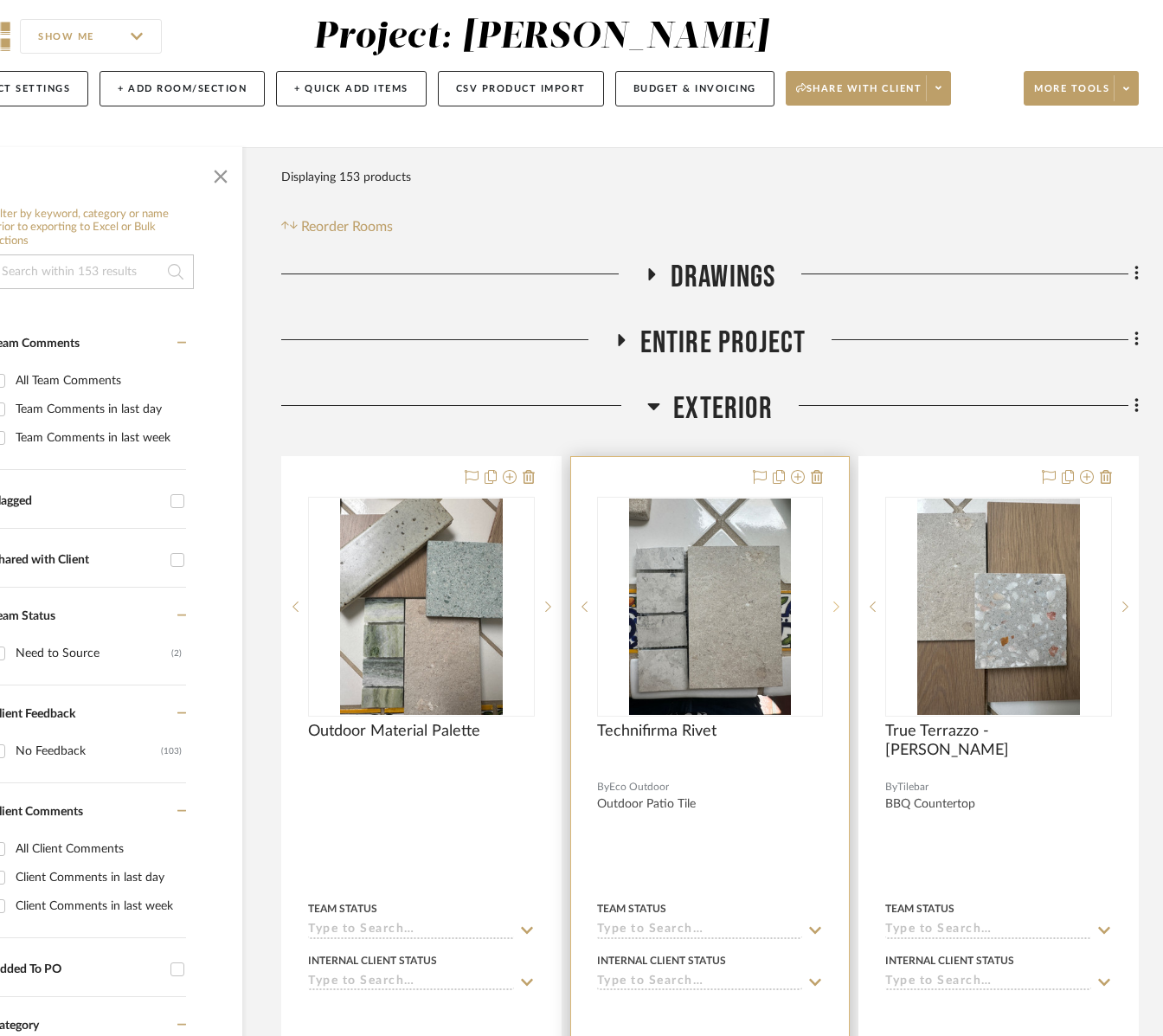
click at [828, 600] on sr-next-btn at bounding box center [836, 606] width 26 height 13
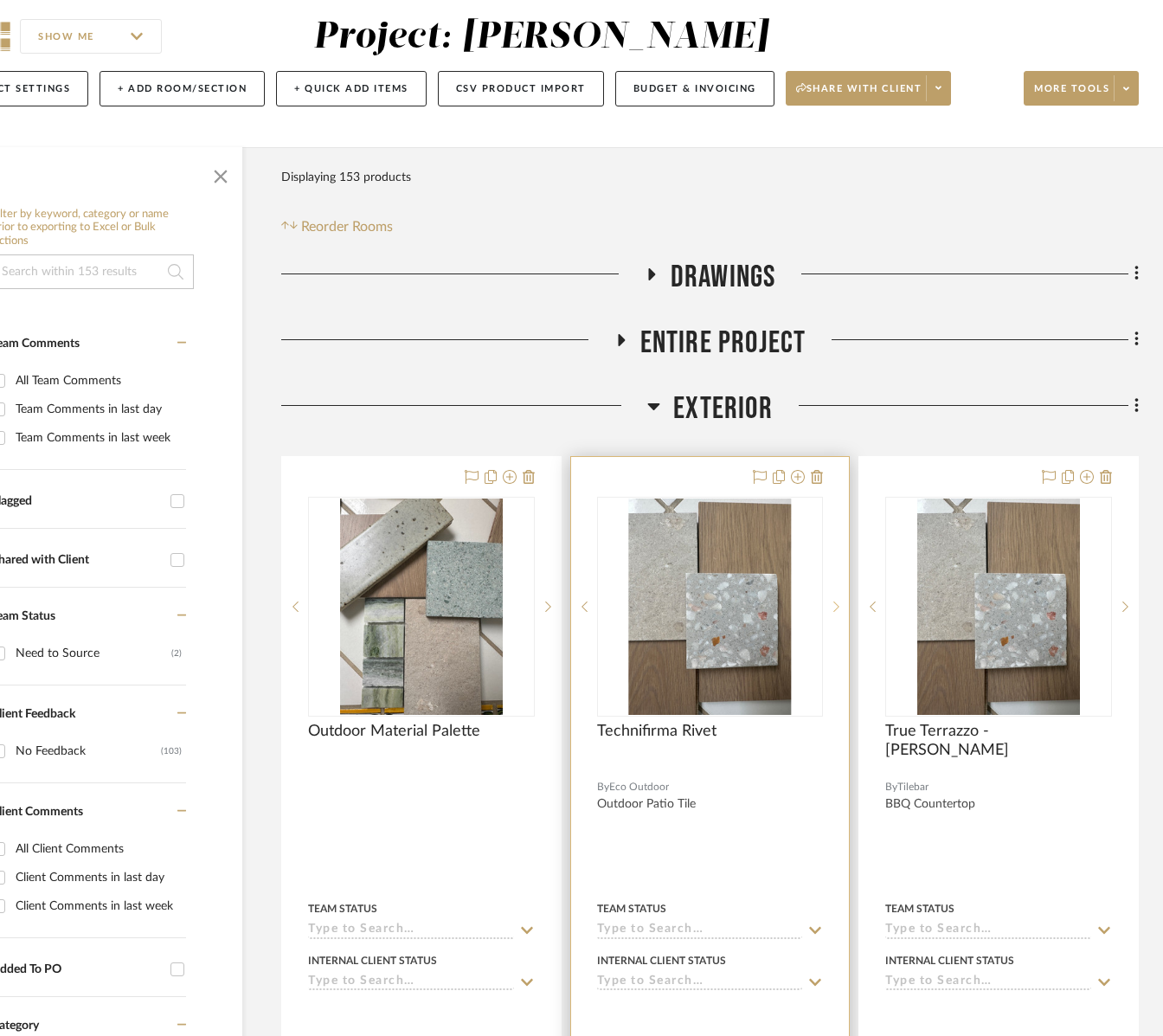
click at [829, 600] on sr-next-btn at bounding box center [836, 606] width 26 height 13
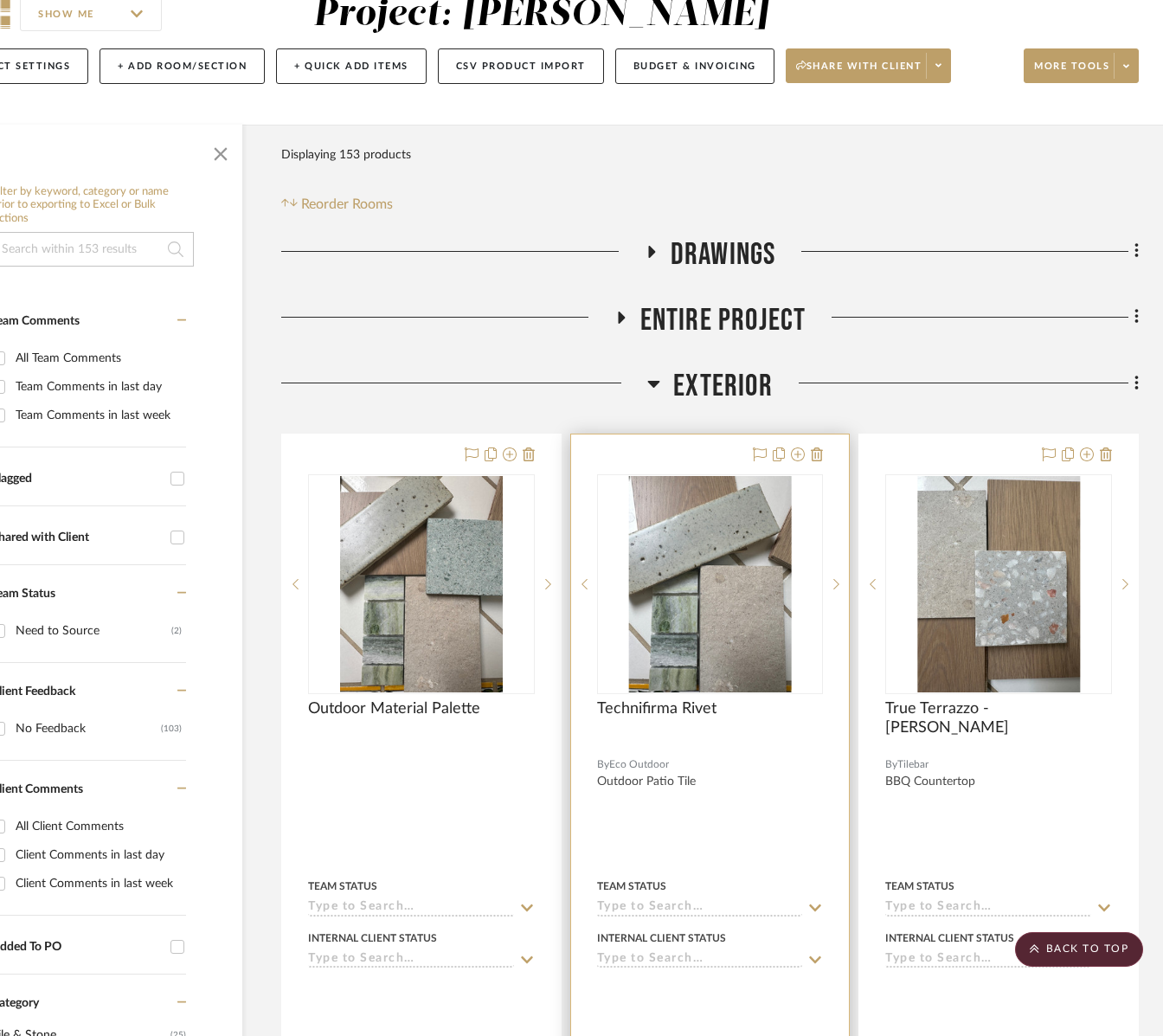
scroll to position [0, 83]
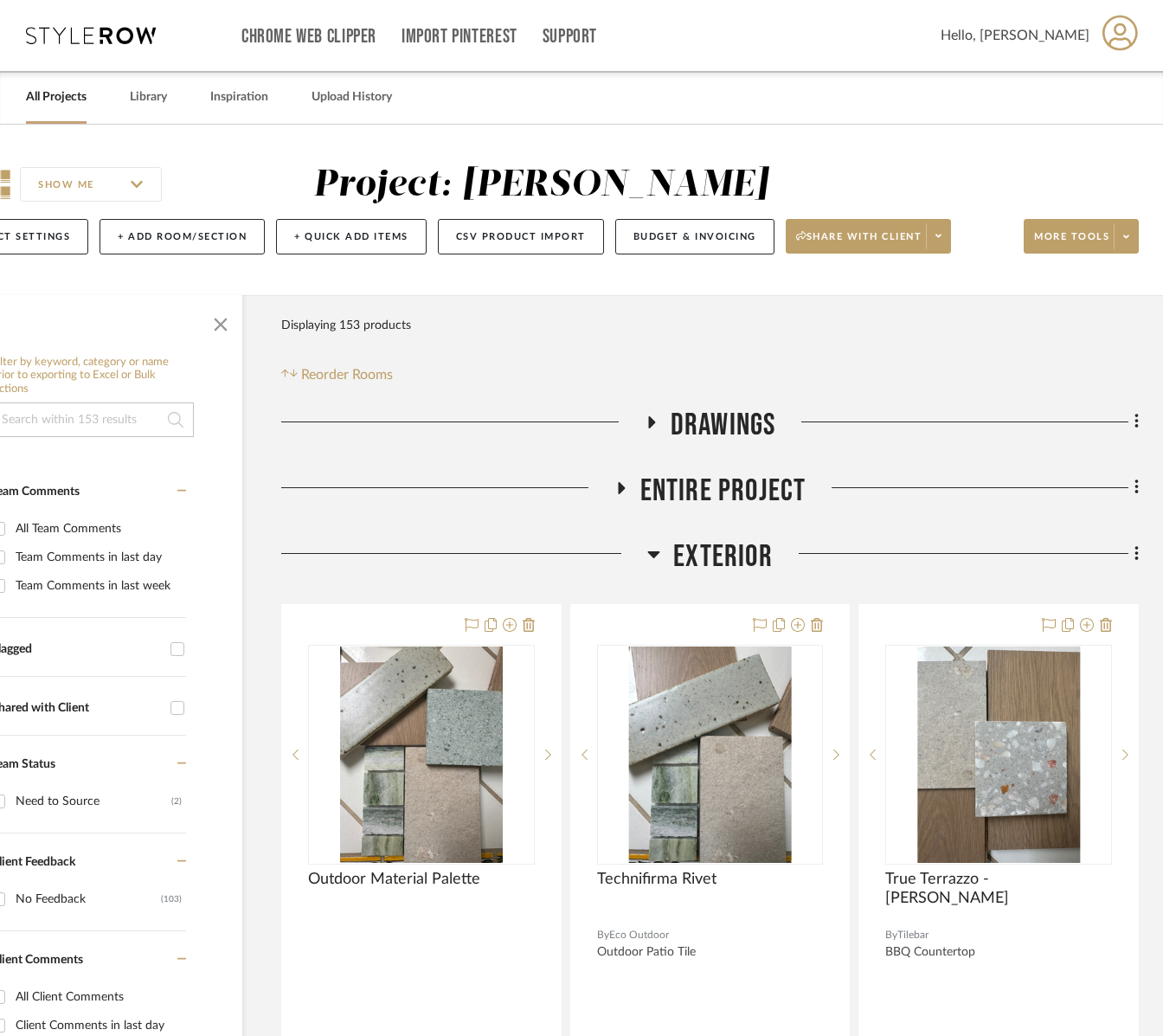
click at [715, 562] on span "Exterior" at bounding box center [722, 557] width 100 height 37
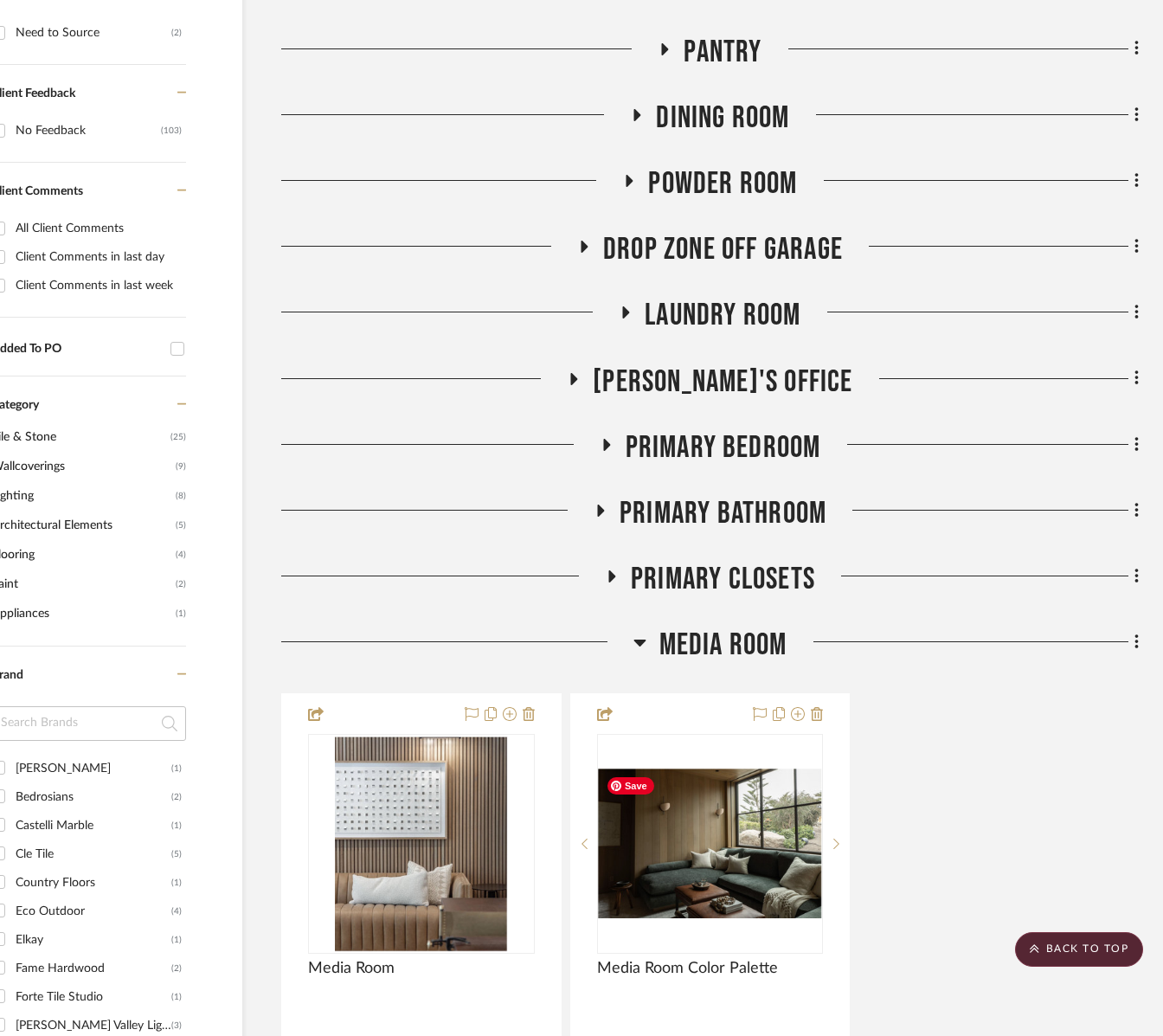
scroll to position [806, 83]
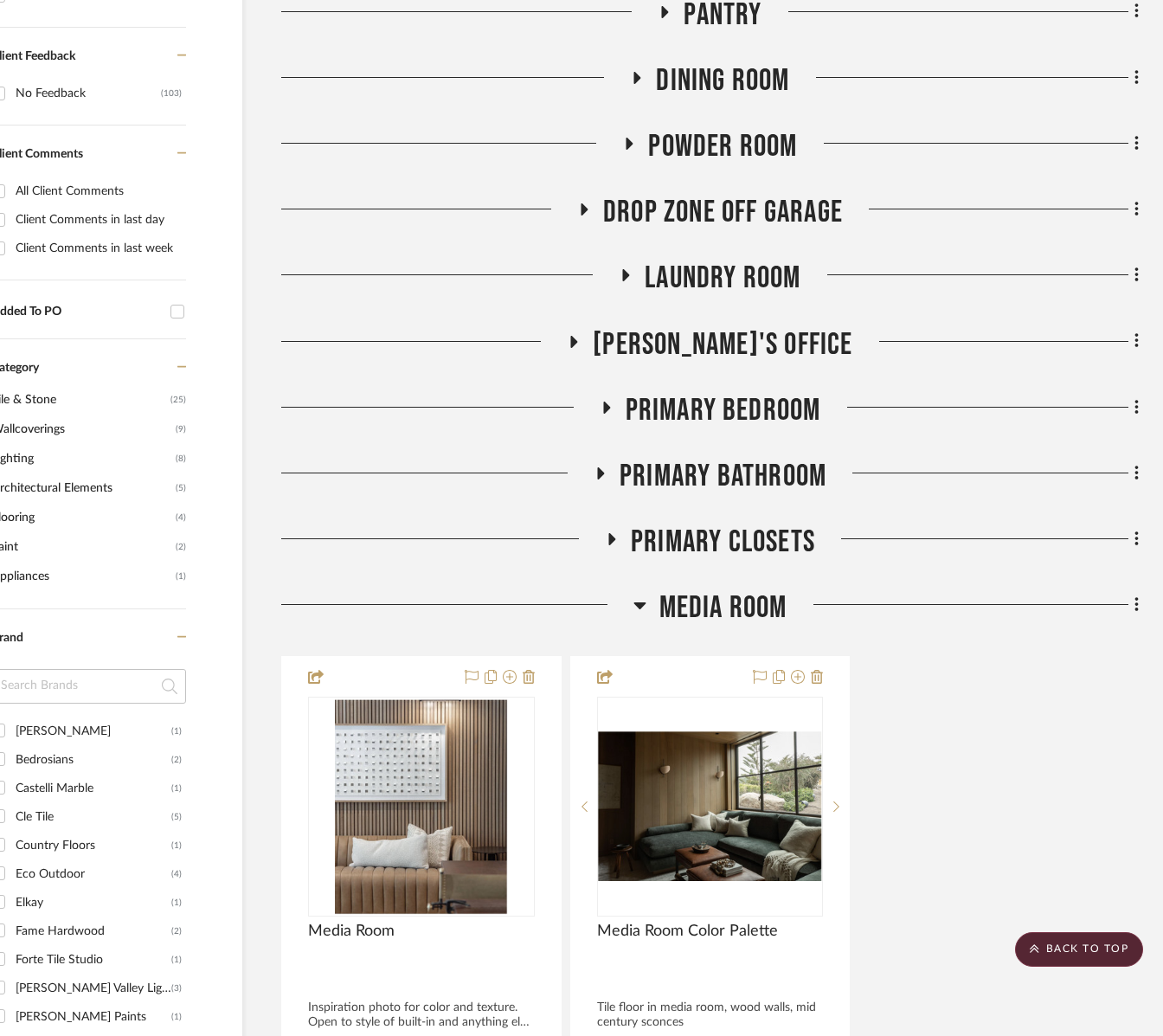
click at [705, 600] on span "Media Room" at bounding box center [723, 608] width 128 height 37
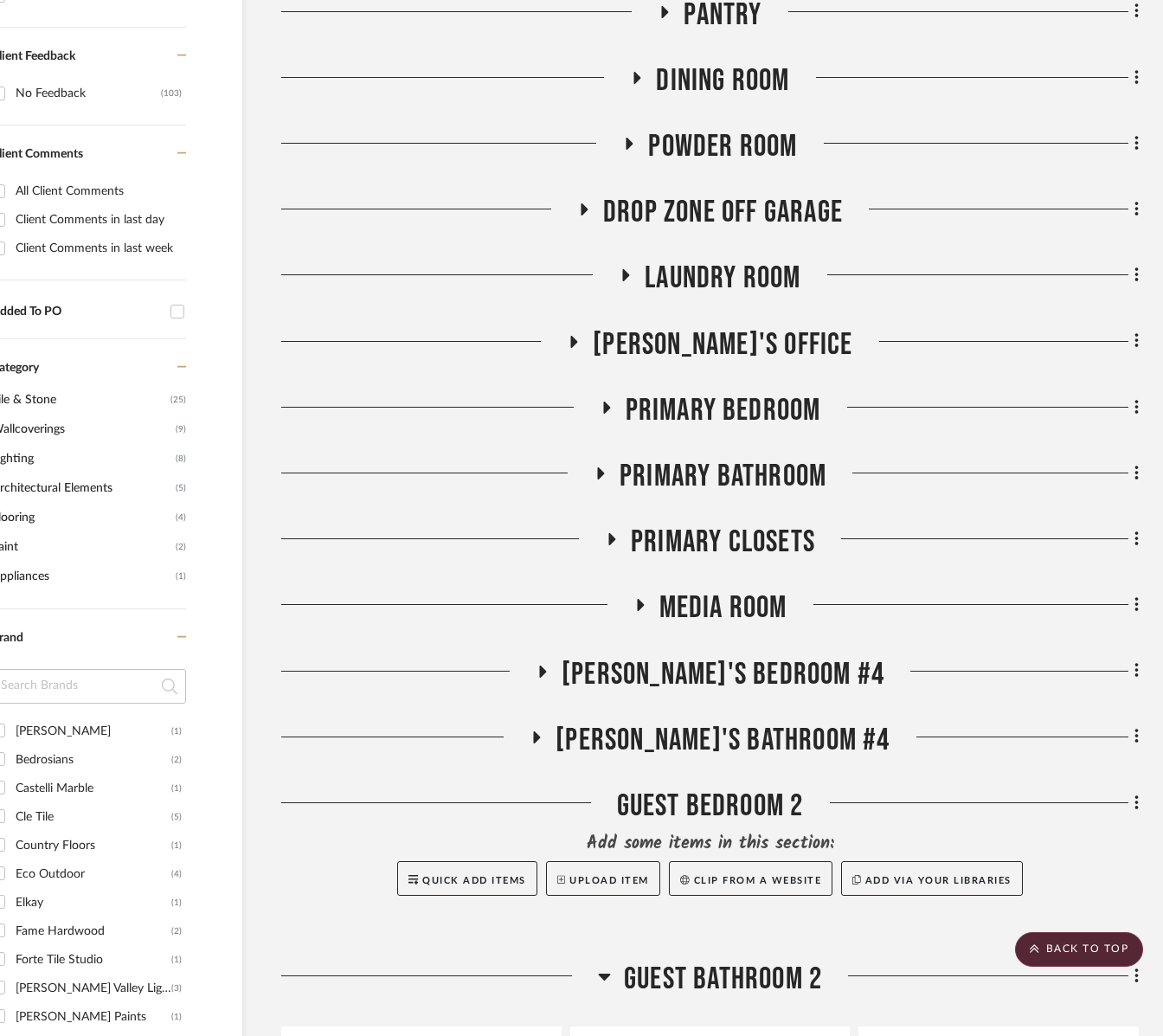
click at [729, 743] on span "Rachel's Bathroom #4" at bounding box center [722, 740] width 334 height 37
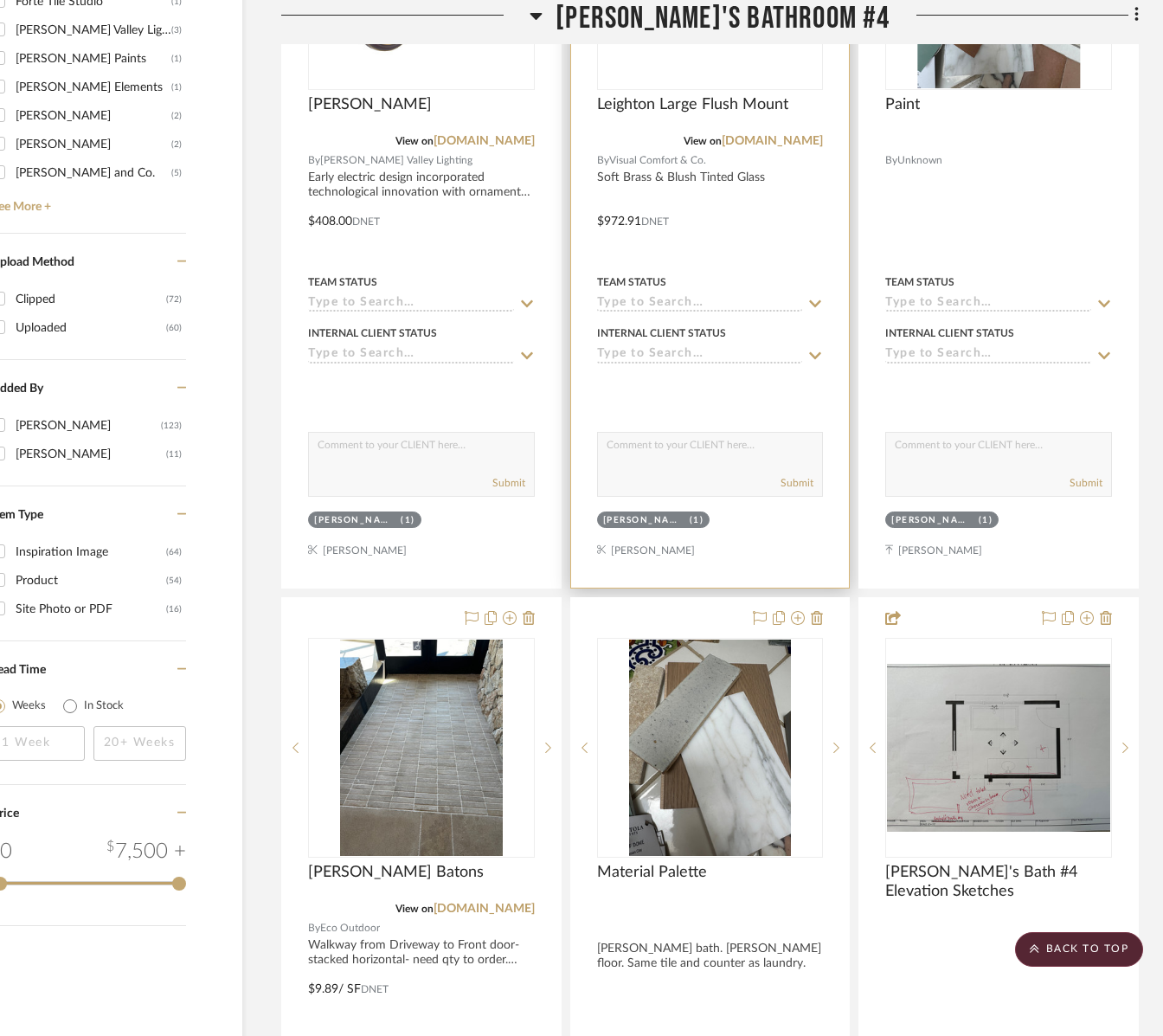
scroll to position [1840, 83]
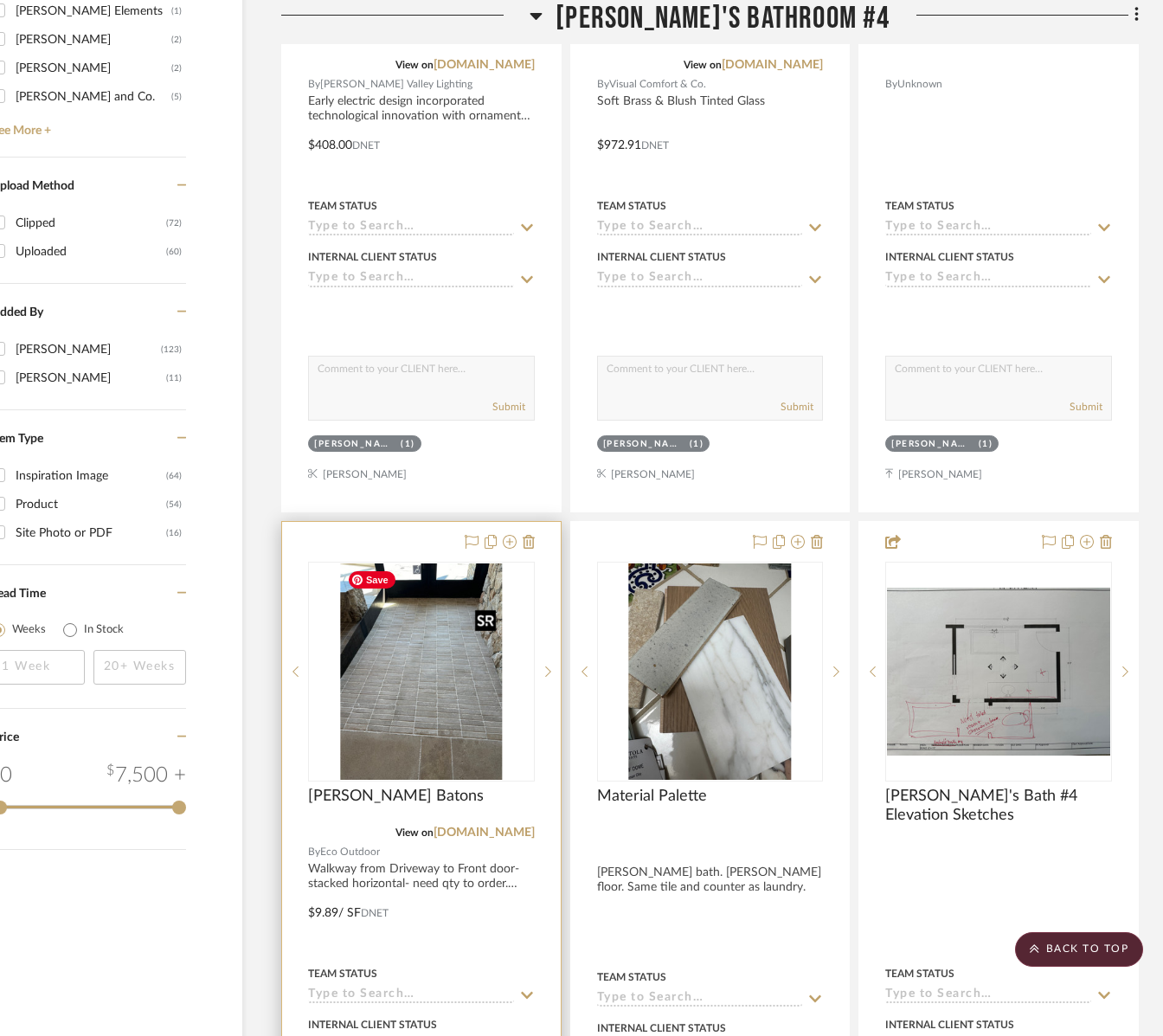
click at [375, 730] on img "0" at bounding box center [421, 671] width 163 height 216
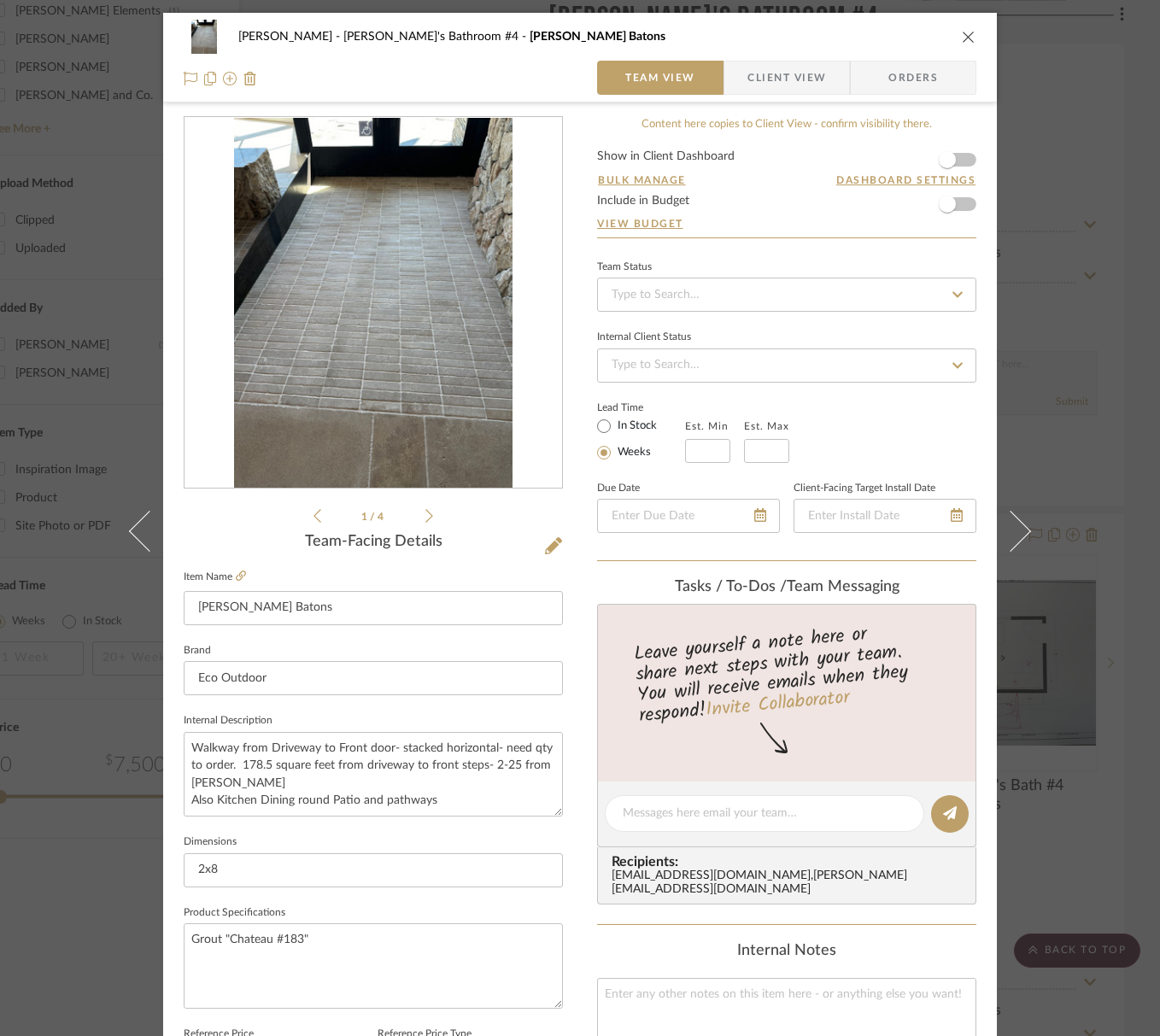
scroll to position [365, 0]
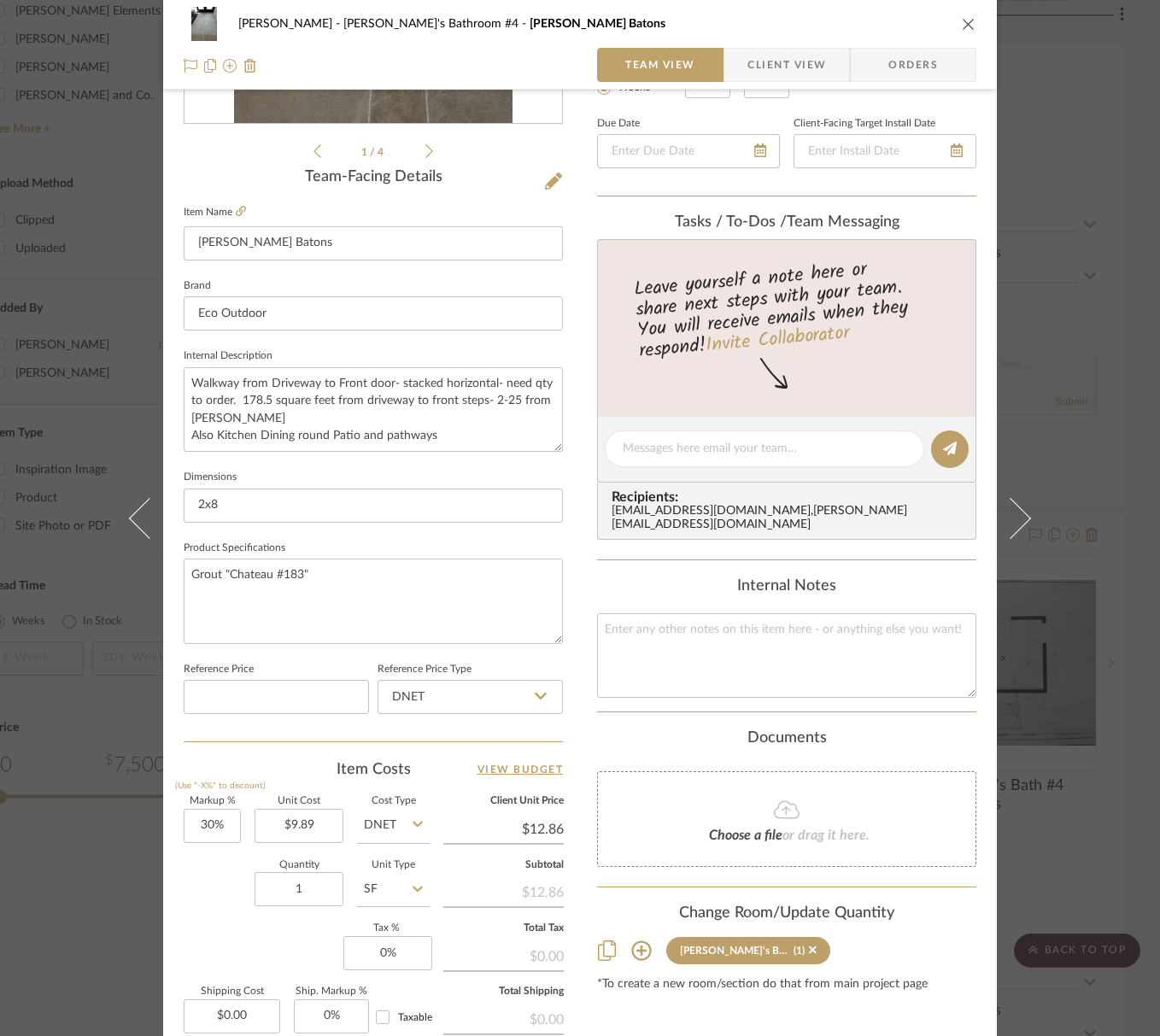
click at [960, 25] on button "close" at bounding box center [968, 24] width 15 height 15
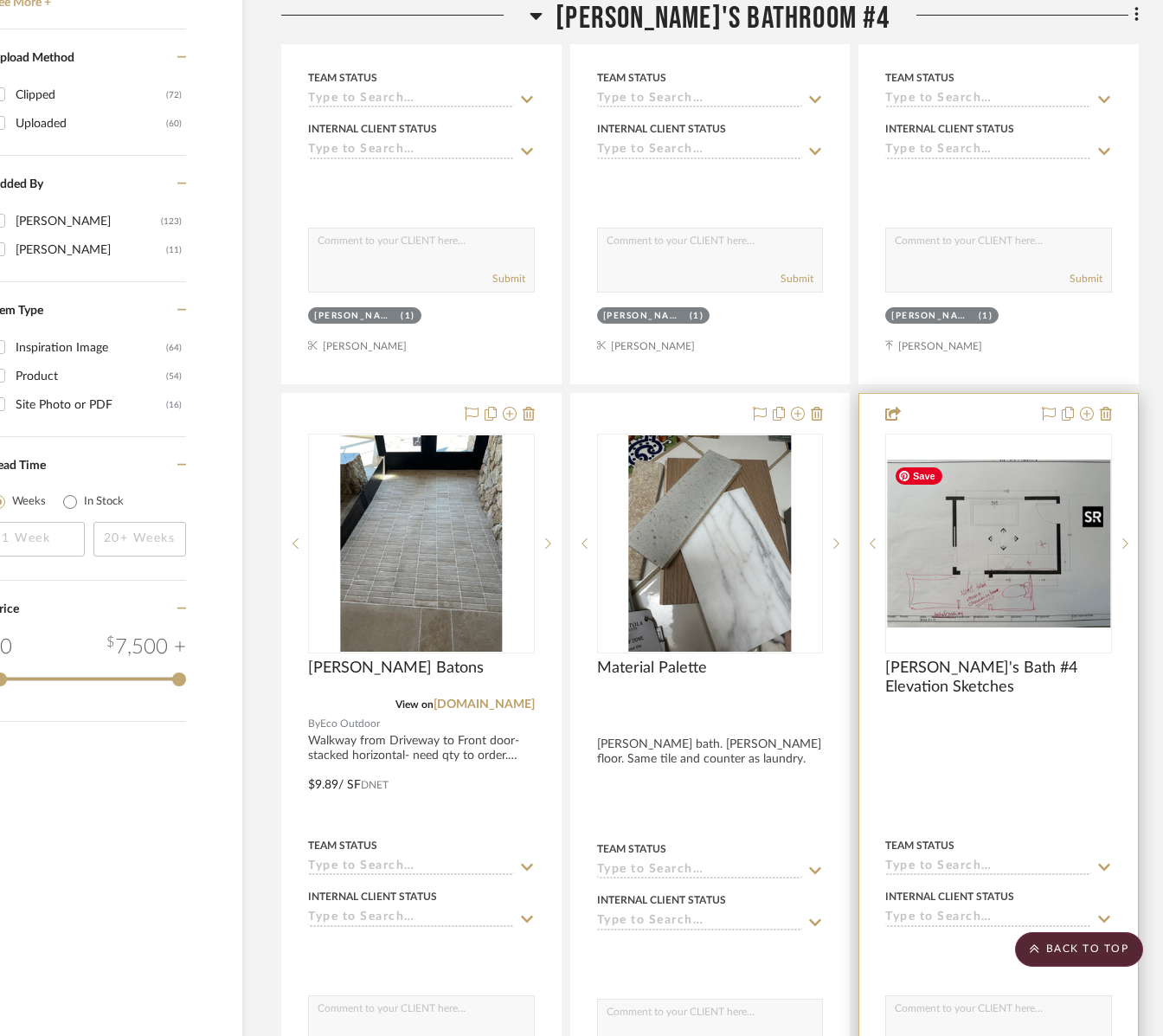
scroll to position [1969, 83]
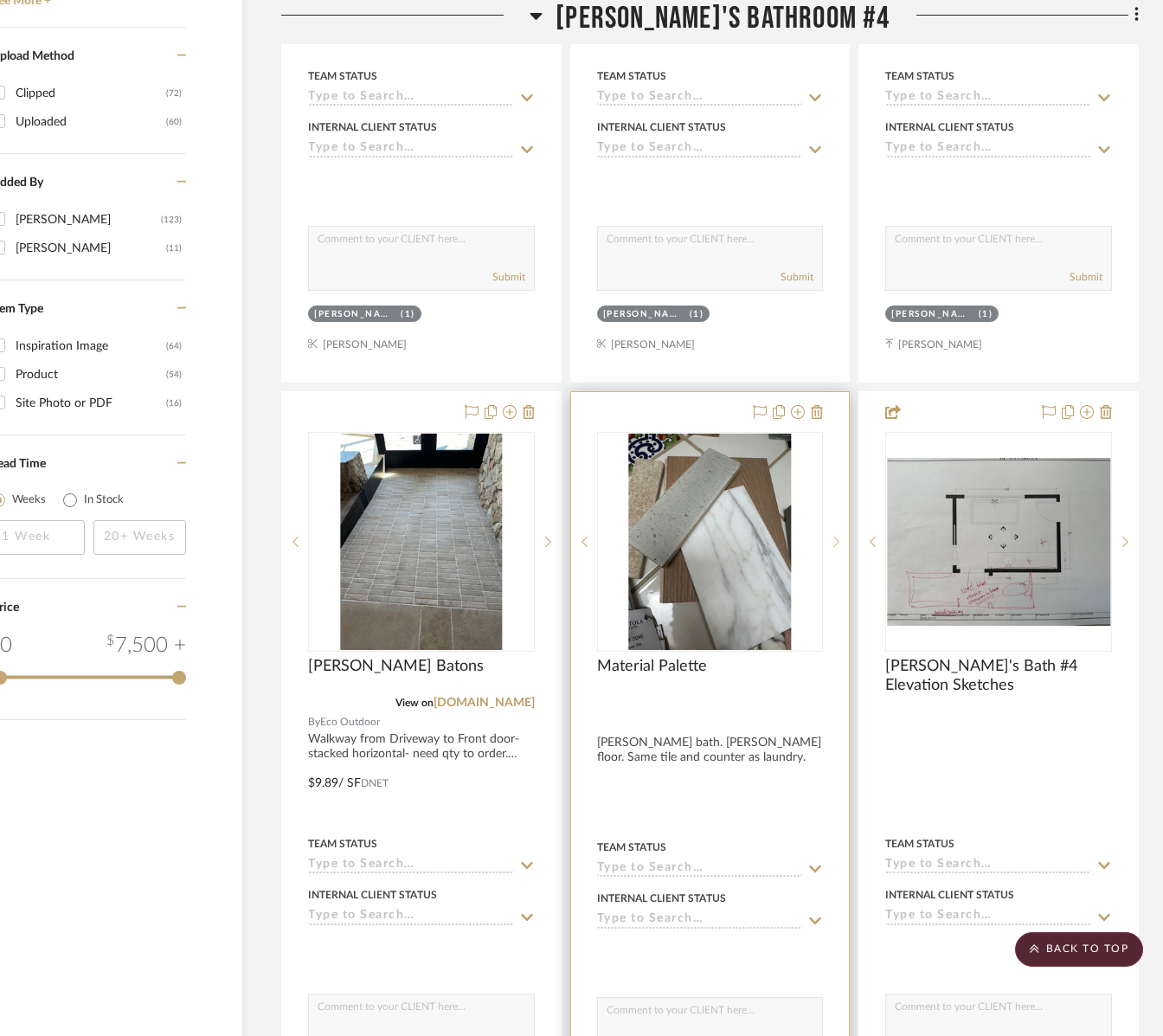
click at [837, 542] on icon at bounding box center [837, 541] width 6 height 11
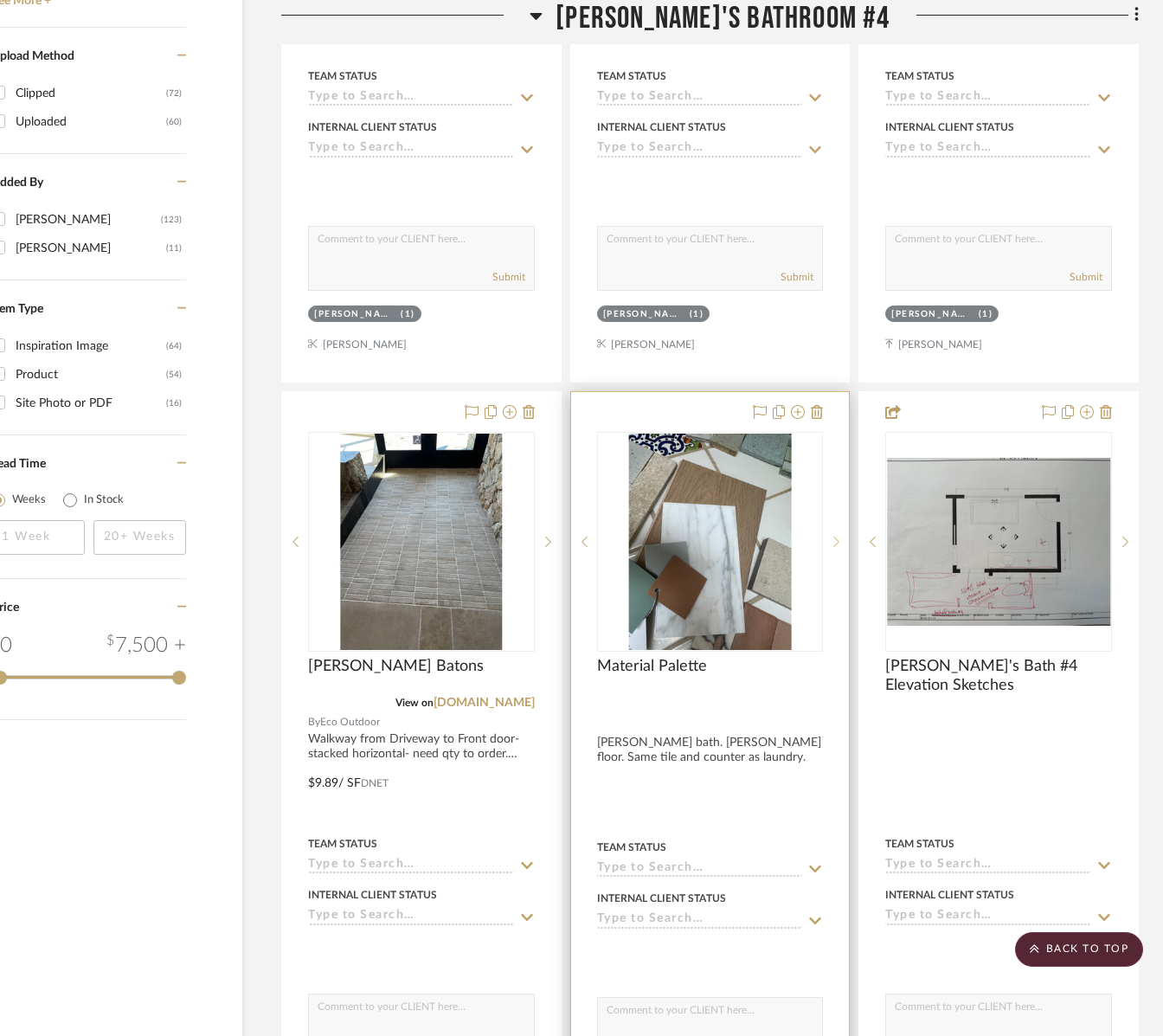
click at [837, 542] on icon at bounding box center [837, 541] width 6 height 11
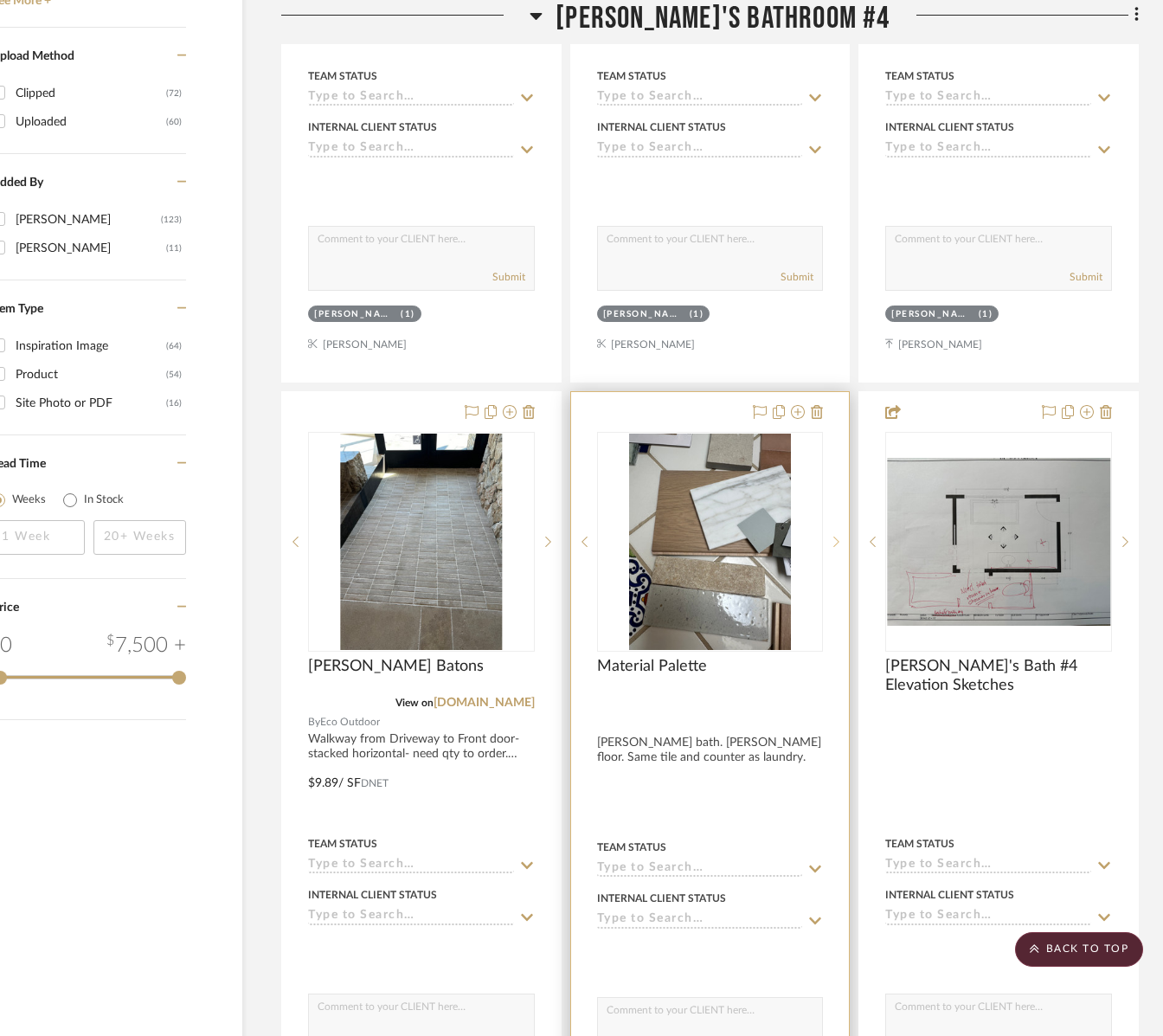
click at [837, 542] on icon at bounding box center [837, 541] width 6 height 11
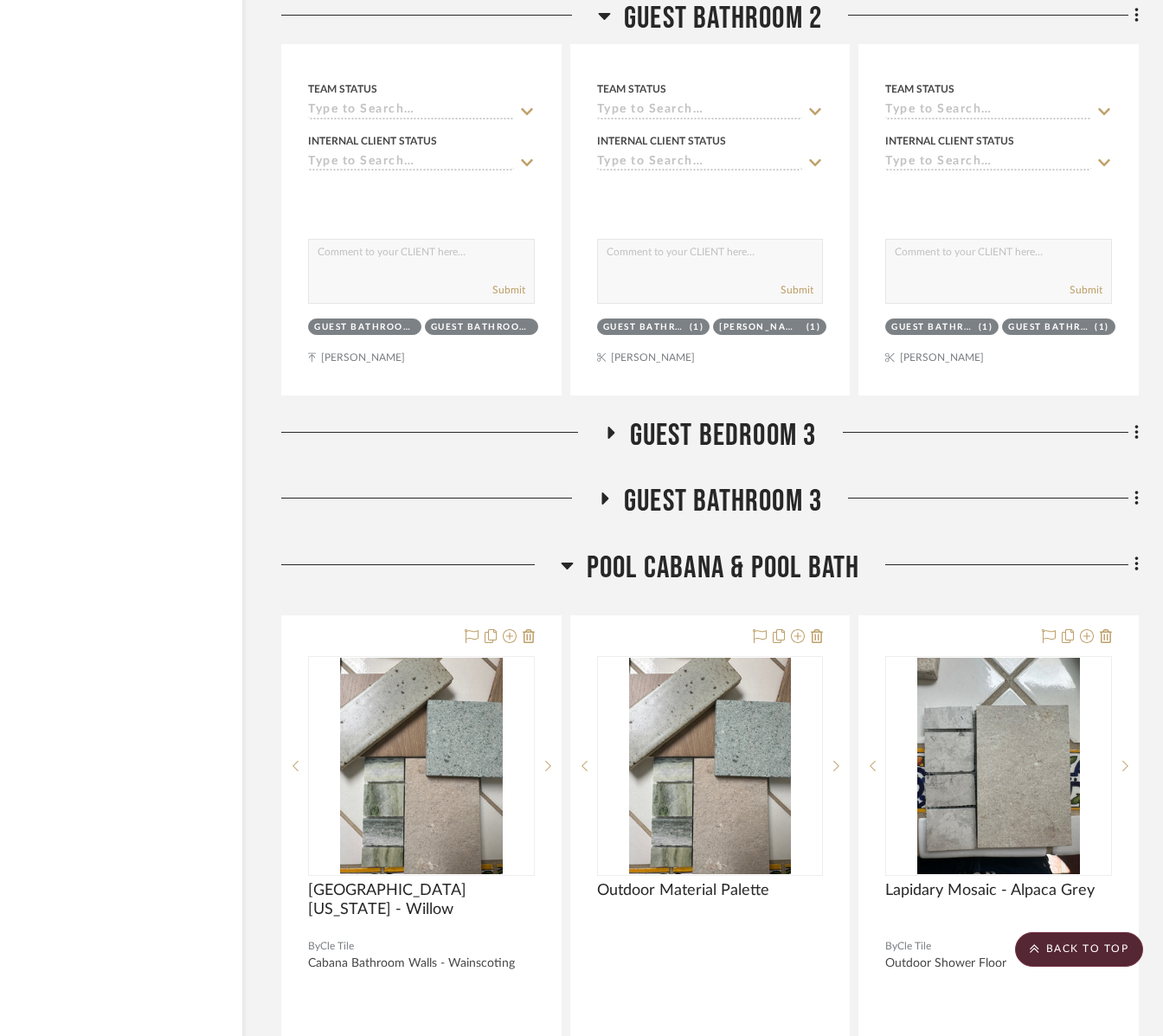
scroll to position [5482, 83]
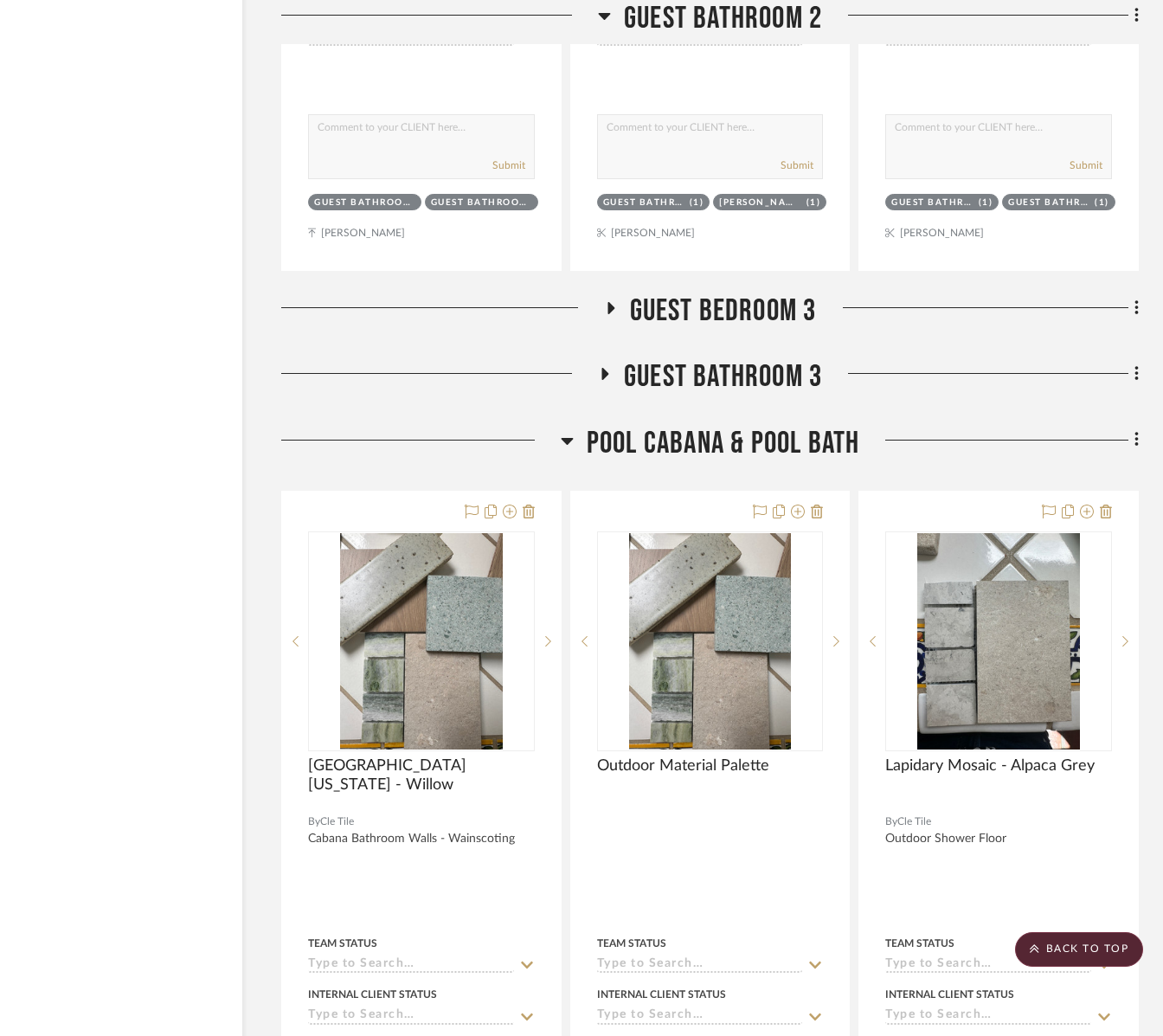
click at [631, 437] on span "Pool Cabana & Pool Bath" at bounding box center [723, 443] width 273 height 37
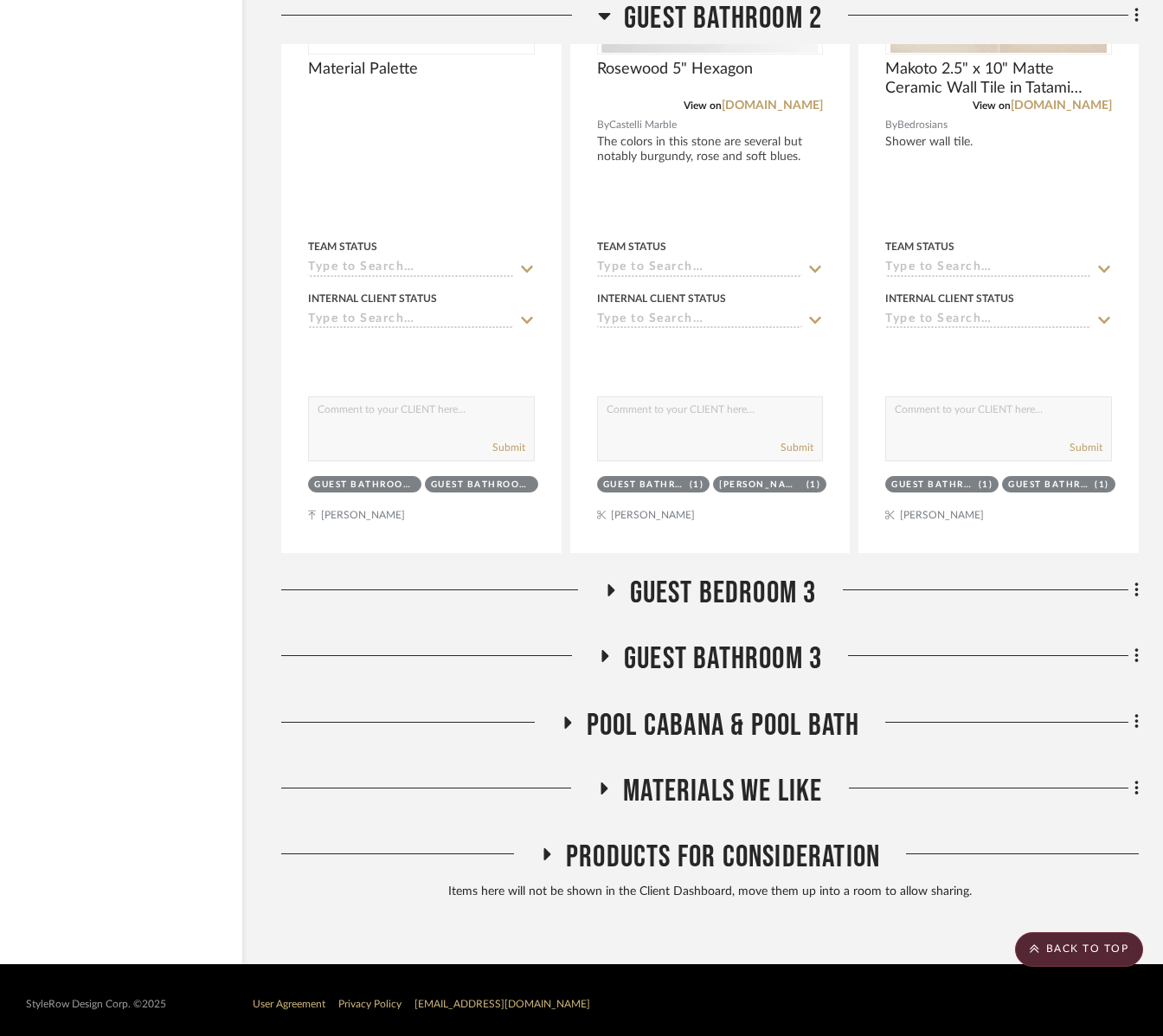
click at [765, 645] on span "Guest Bathroom 3" at bounding box center [722, 658] width 199 height 37
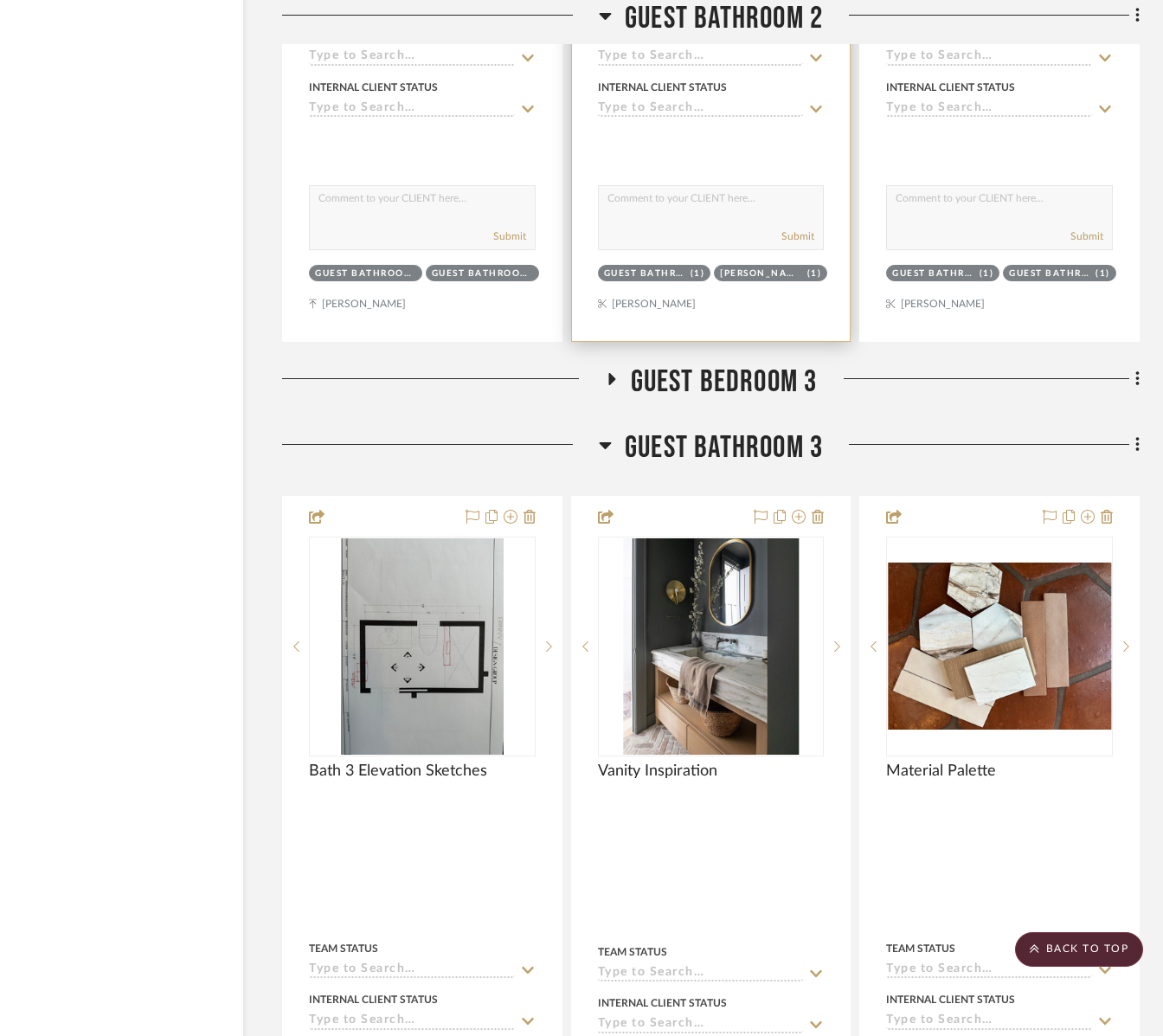
click at [690, 430] on span "Guest Bathroom 3" at bounding box center [723, 447] width 199 height 37
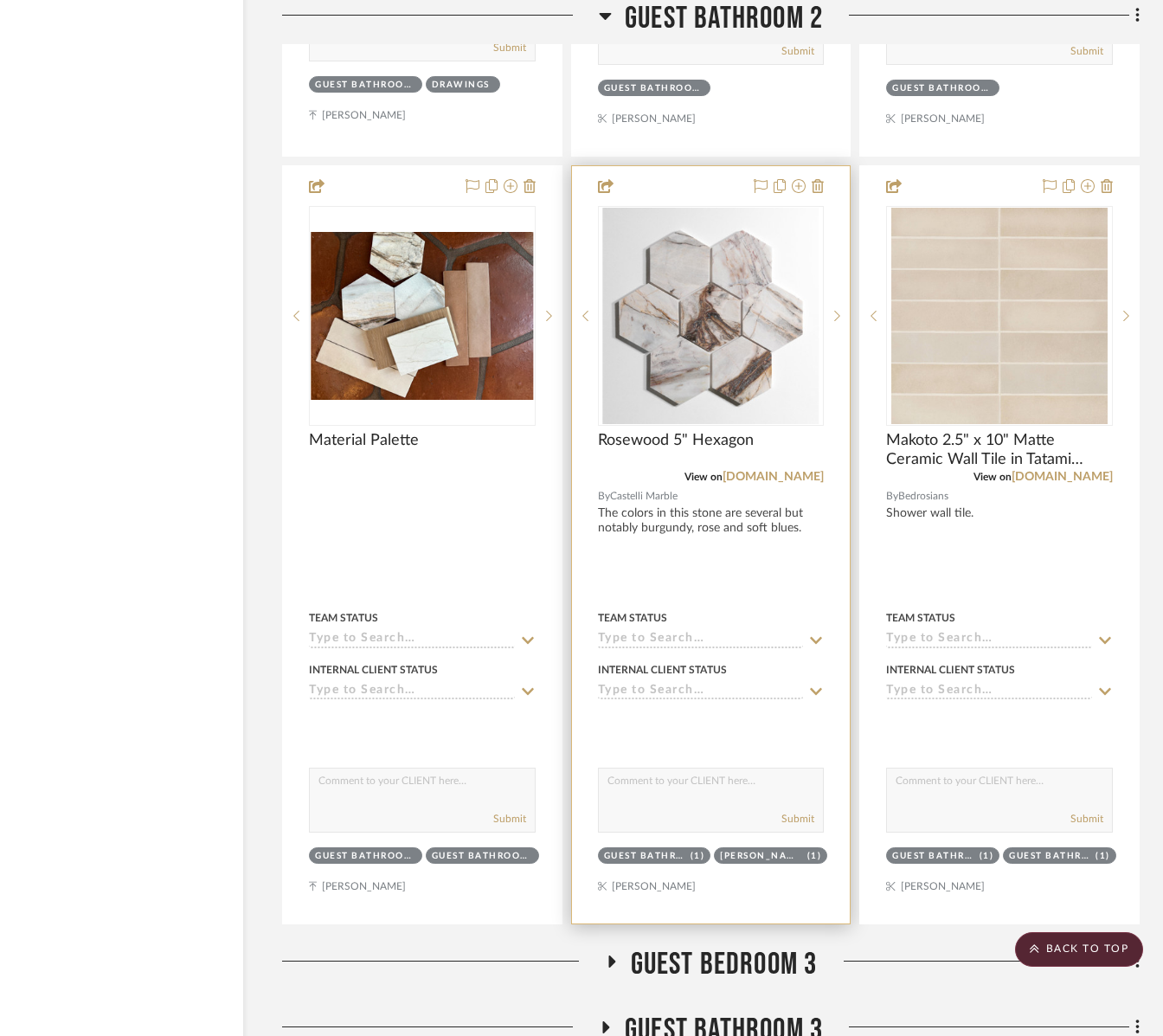
scroll to position [4765, 82]
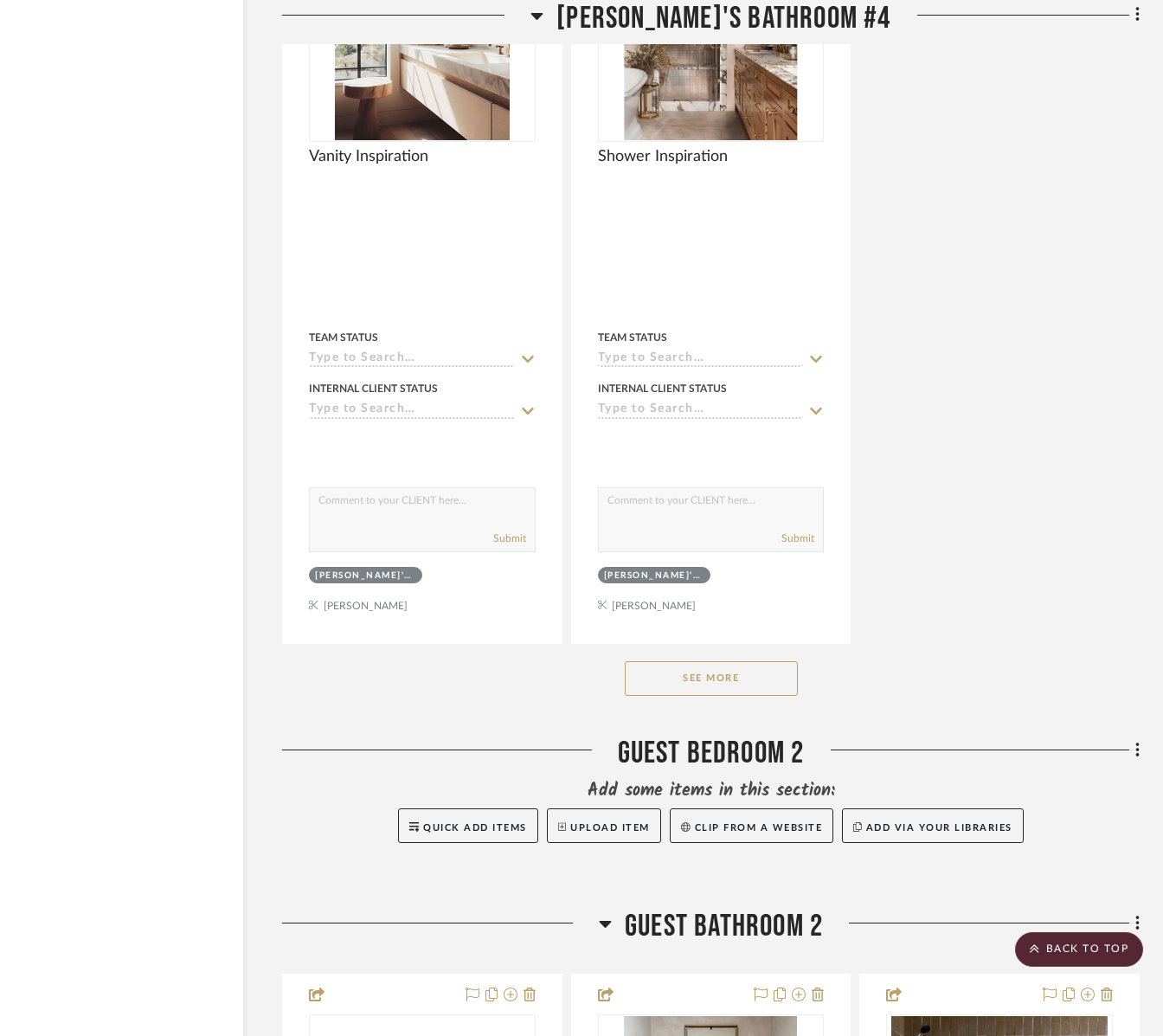
click at [768, 941] on div "Guest Bathroom 2" at bounding box center [711, 929] width 858 height 45
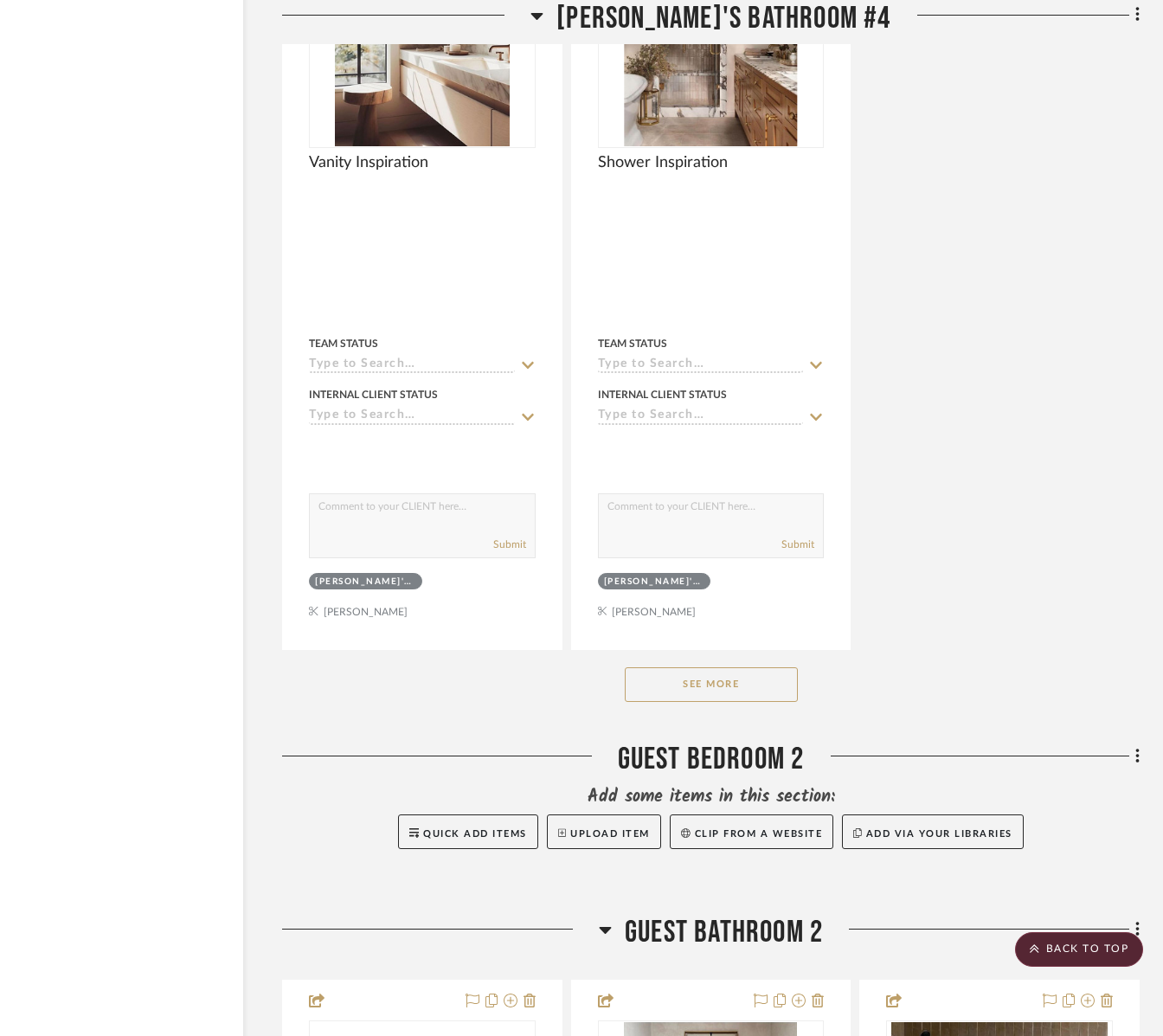
click at [767, 918] on span "Guest Bathroom 2" at bounding box center [723, 932] width 199 height 37
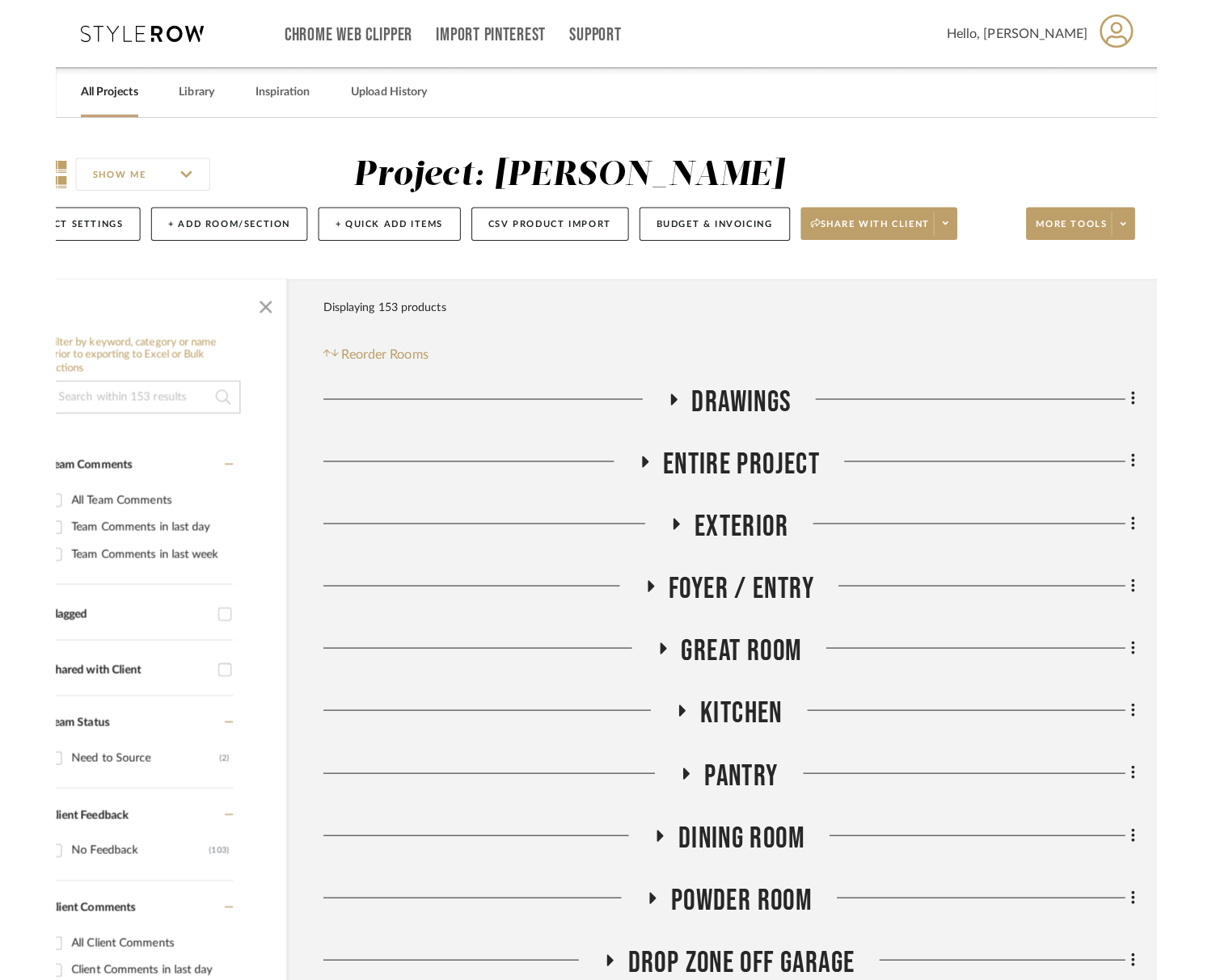
scroll to position [0, 0]
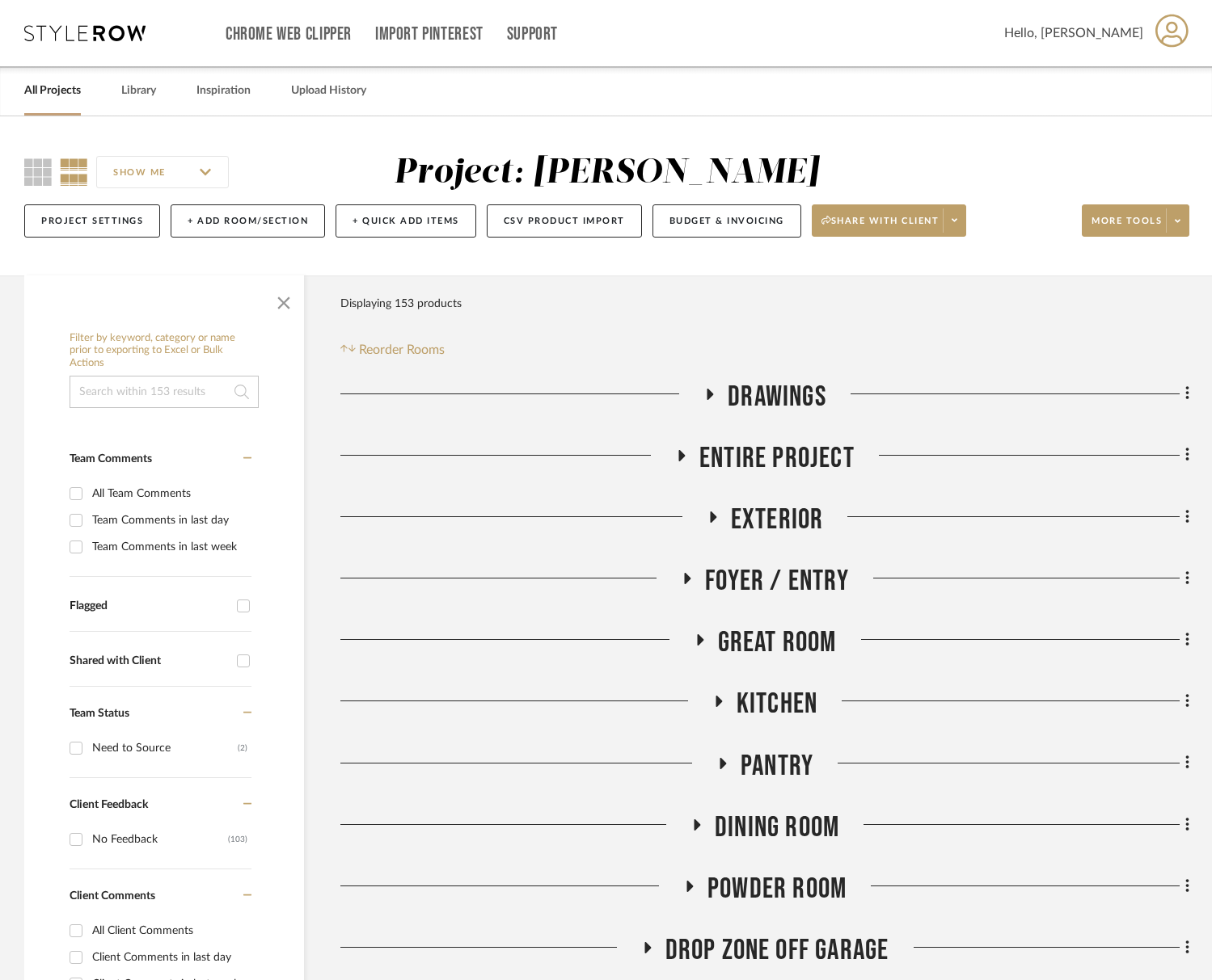
click at [782, 446] on span "Entire Project" at bounding box center [777, 458] width 156 height 34
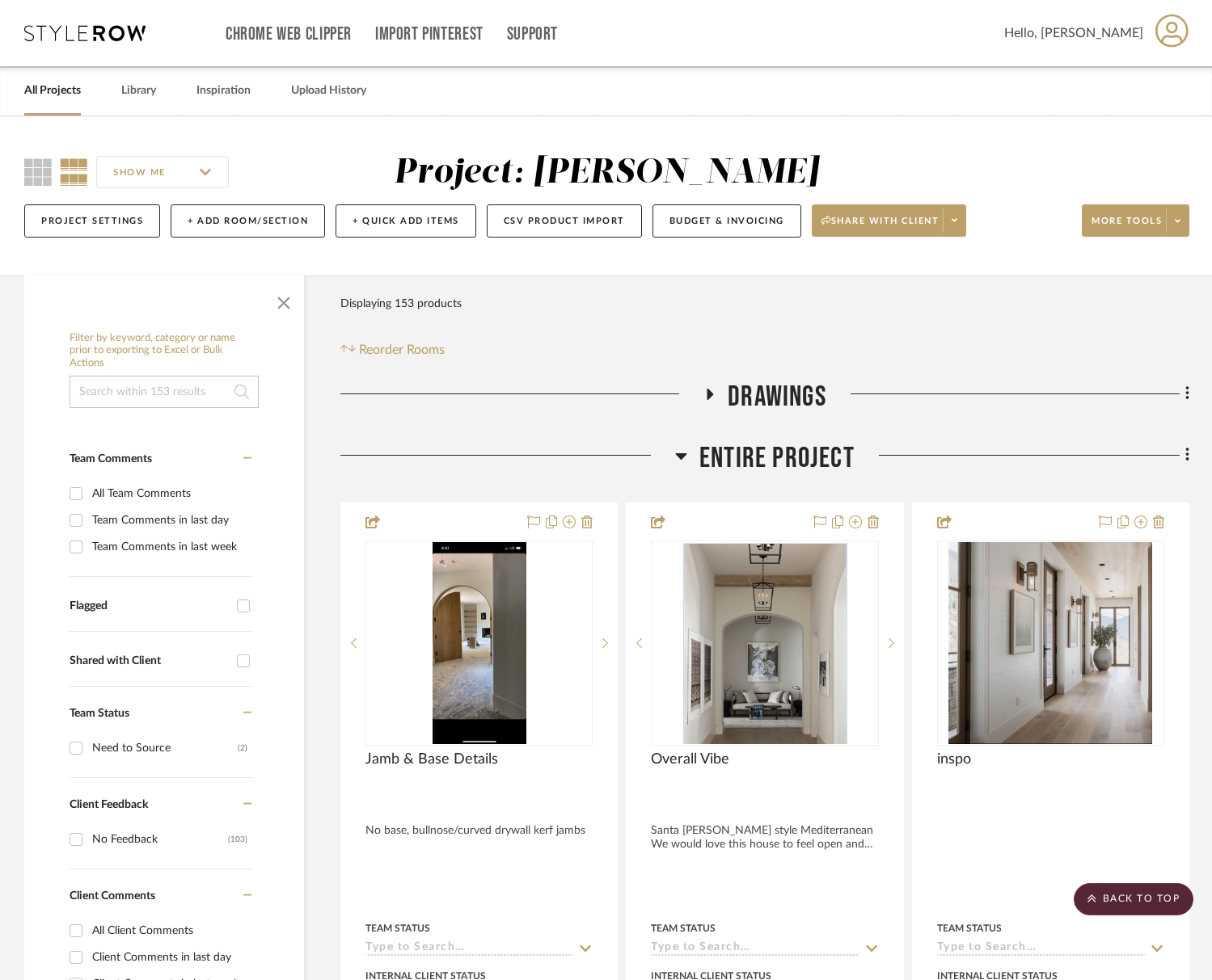
drag, startPoint x: 808, startPoint y: 467, endPoint x: 810, endPoint y: 459, distance: 8.2
click at [809, 463] on span "Entire Project" at bounding box center [777, 458] width 156 height 34
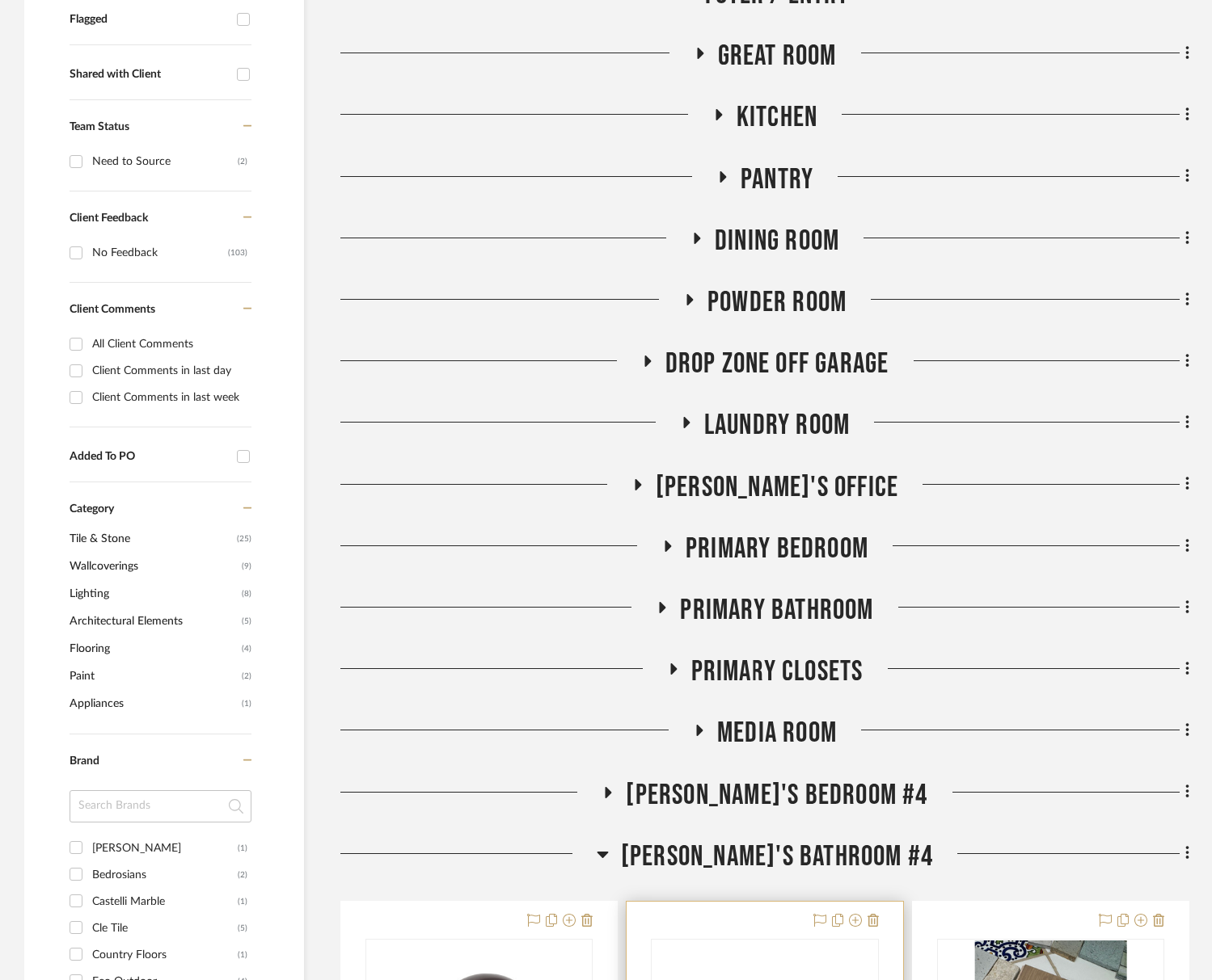
scroll to position [1234, 0]
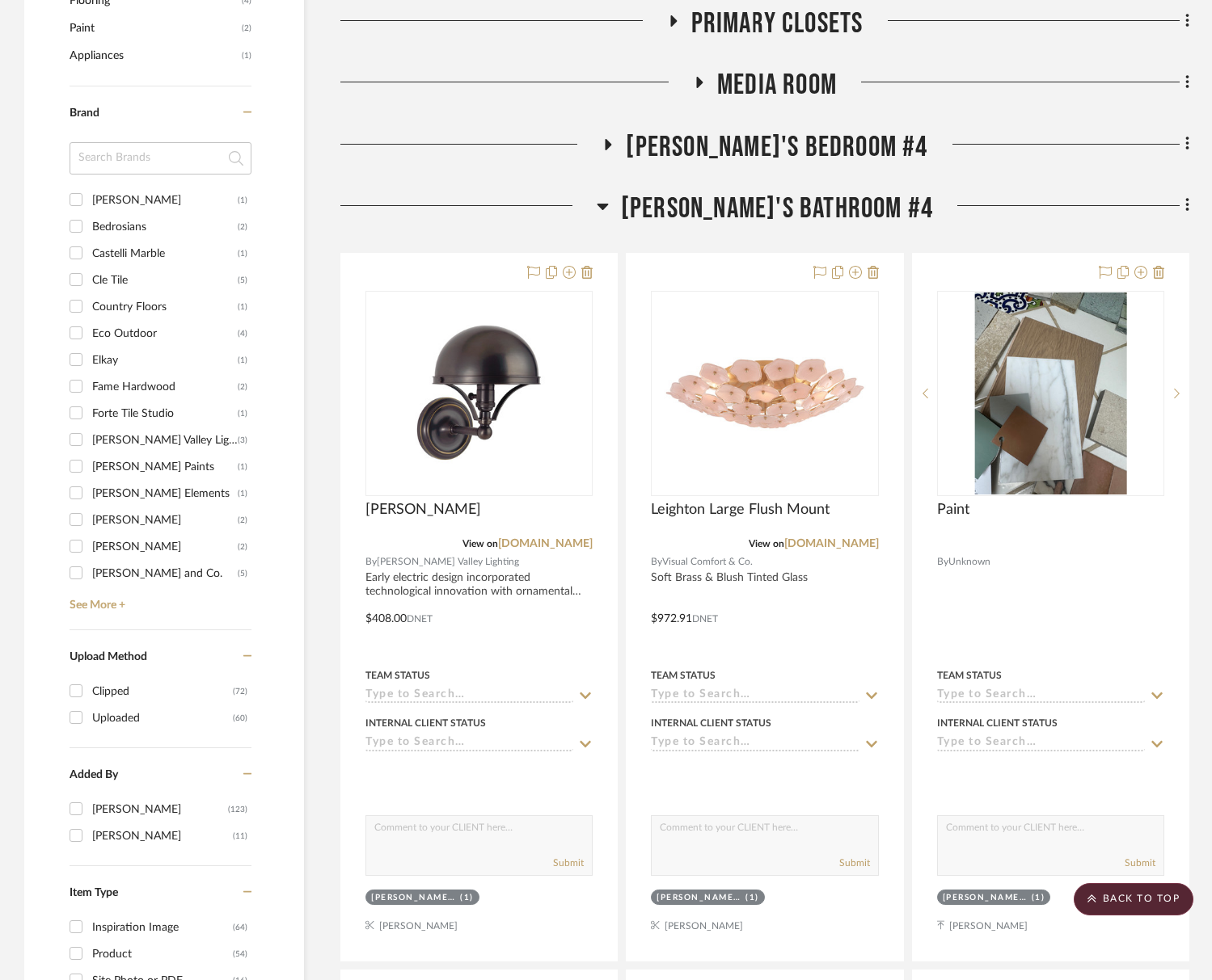
click at [759, 228] on div "Rachel's Bathroom #4" at bounding box center [764, 212] width 848 height 42
click at [768, 206] on span "Rachel's Bathroom #4" at bounding box center [776, 209] width 312 height 34
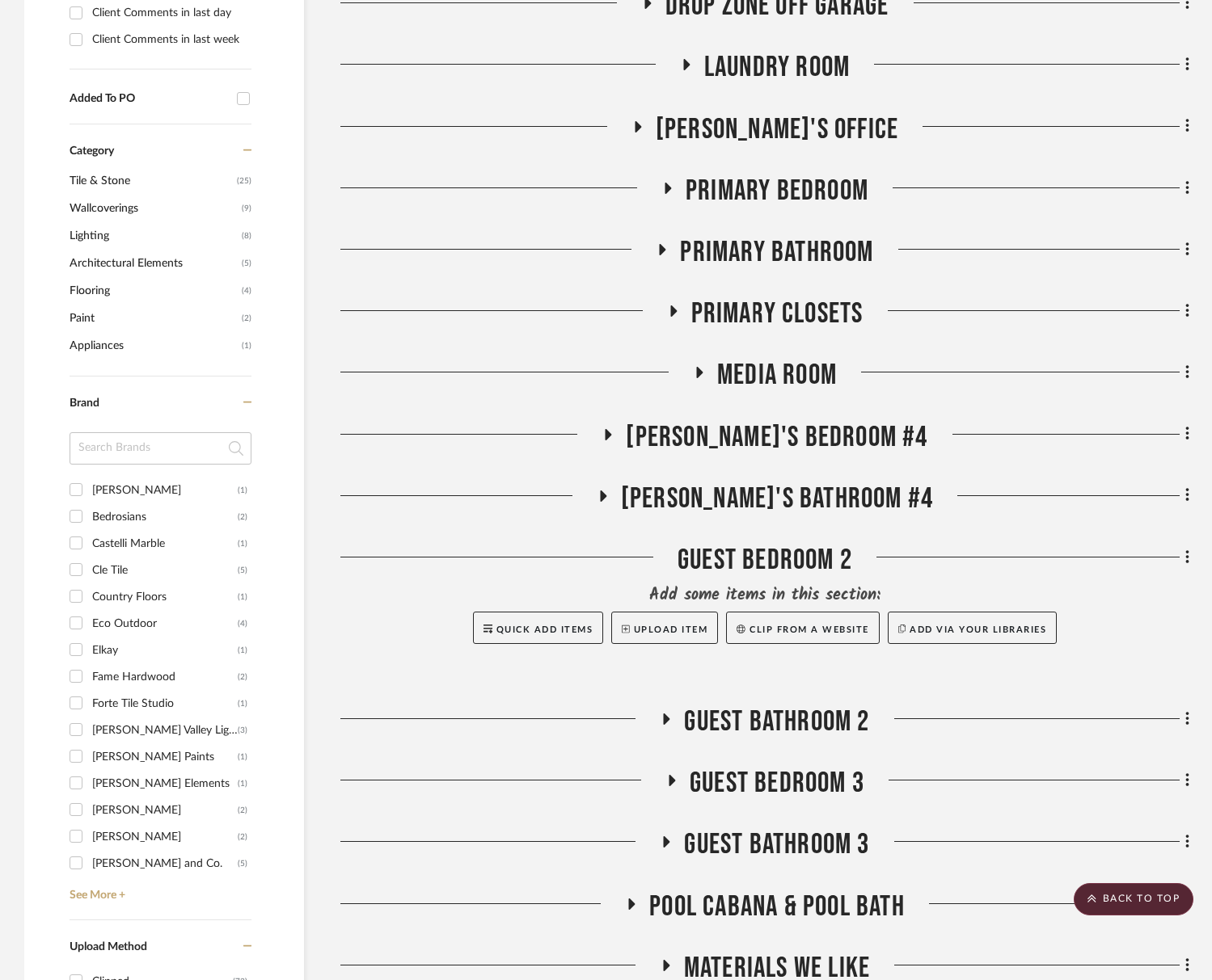
scroll to position [866, 0]
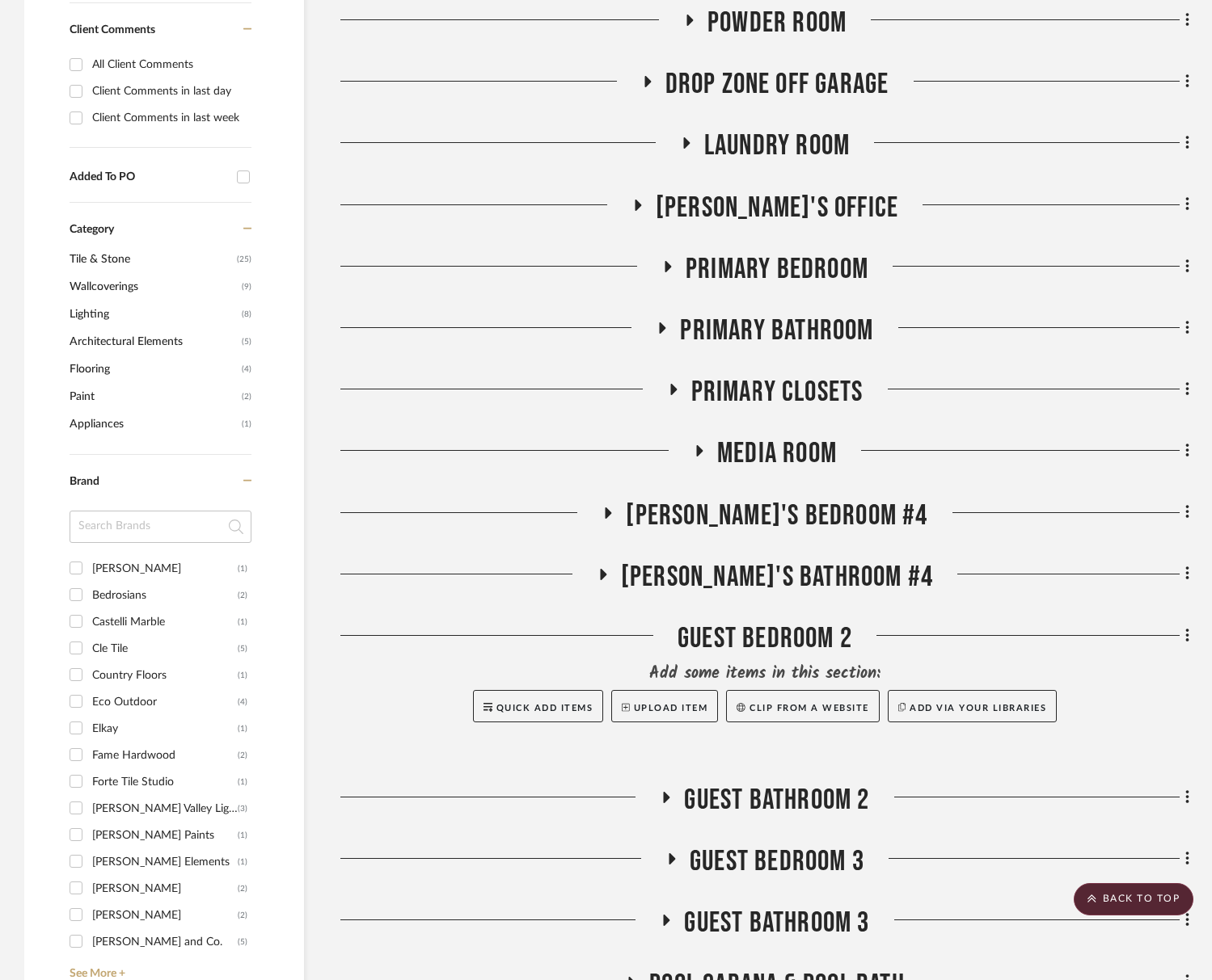
click at [778, 326] on span "Primary Bathroom" at bounding box center [777, 331] width 194 height 34
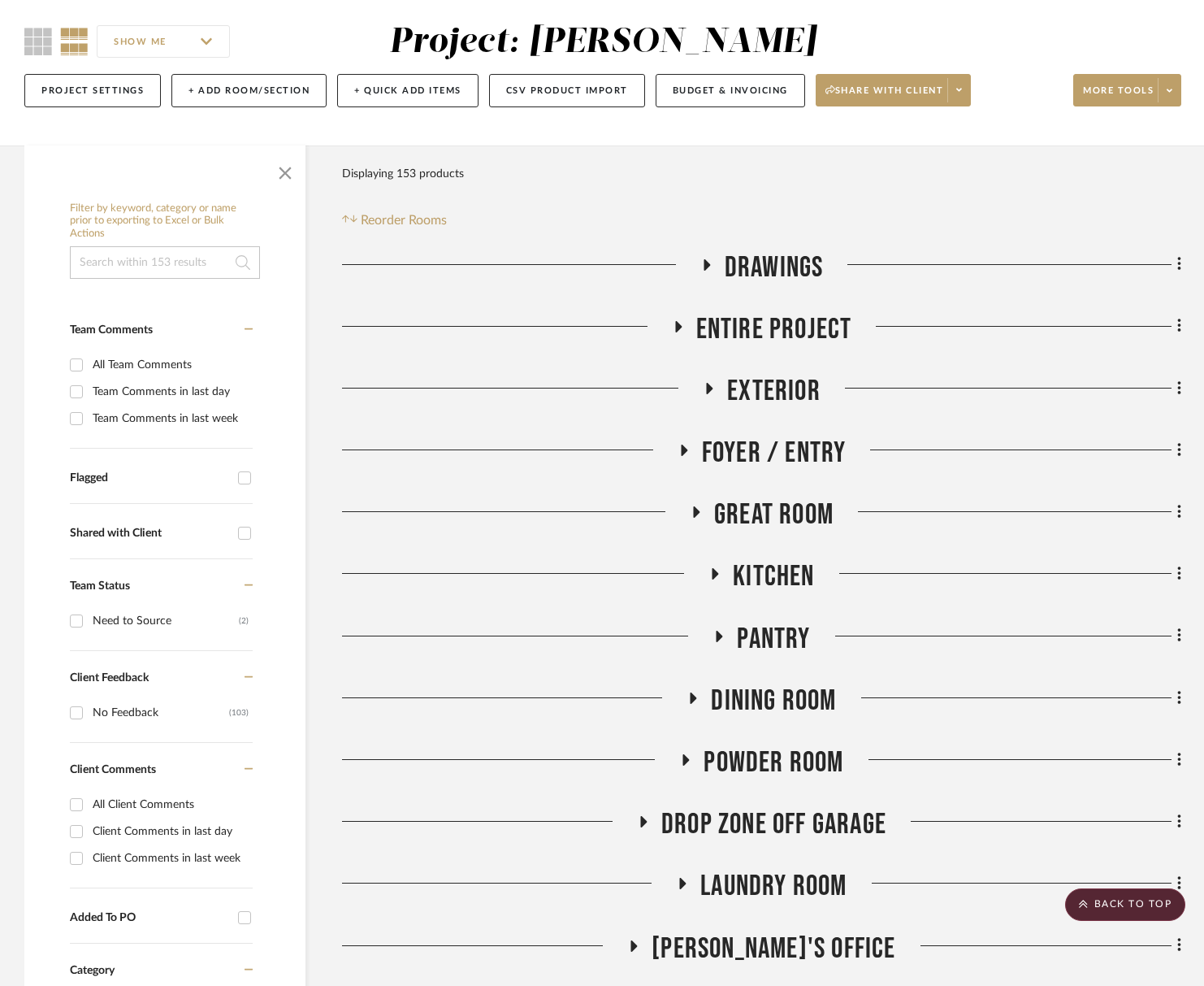
scroll to position [0, 0]
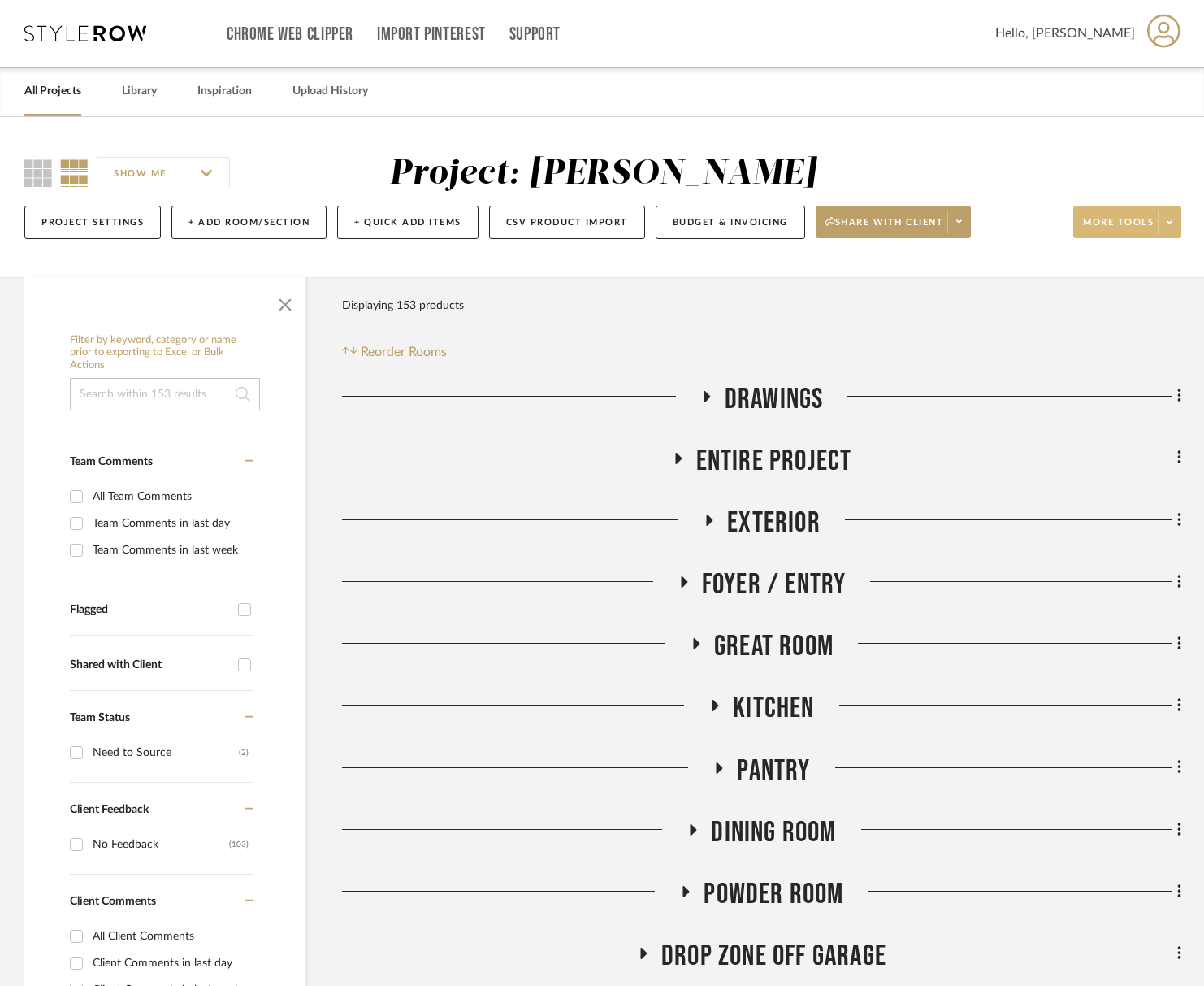
click at [1101, 217] on span "More tools" at bounding box center [1119, 228] width 71 height 25
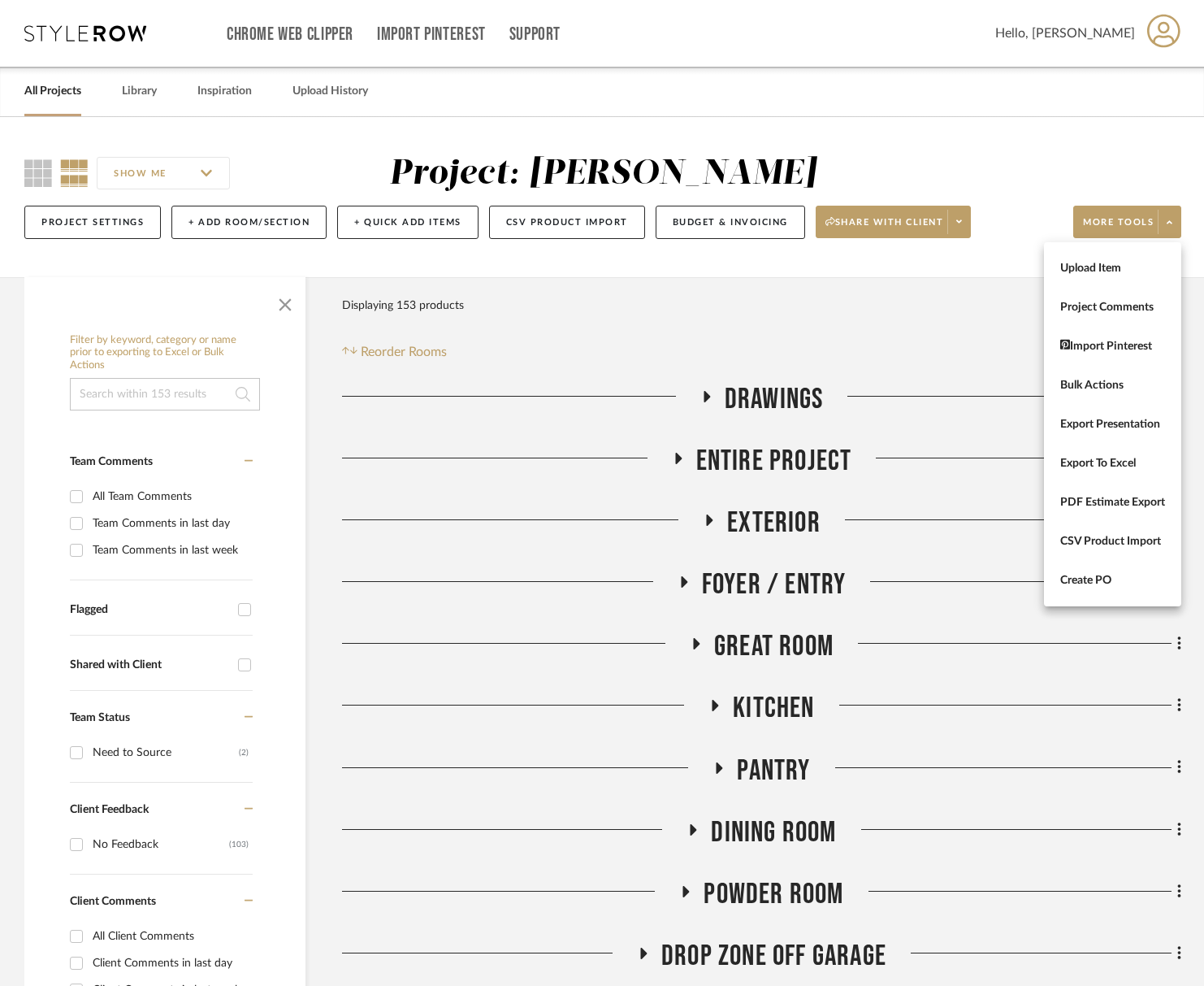
drag, startPoint x: 639, startPoint y: 354, endPoint x: 614, endPoint y: 363, distance: 26.6
click at [639, 354] on div at bounding box center [602, 493] width 1204 height 986
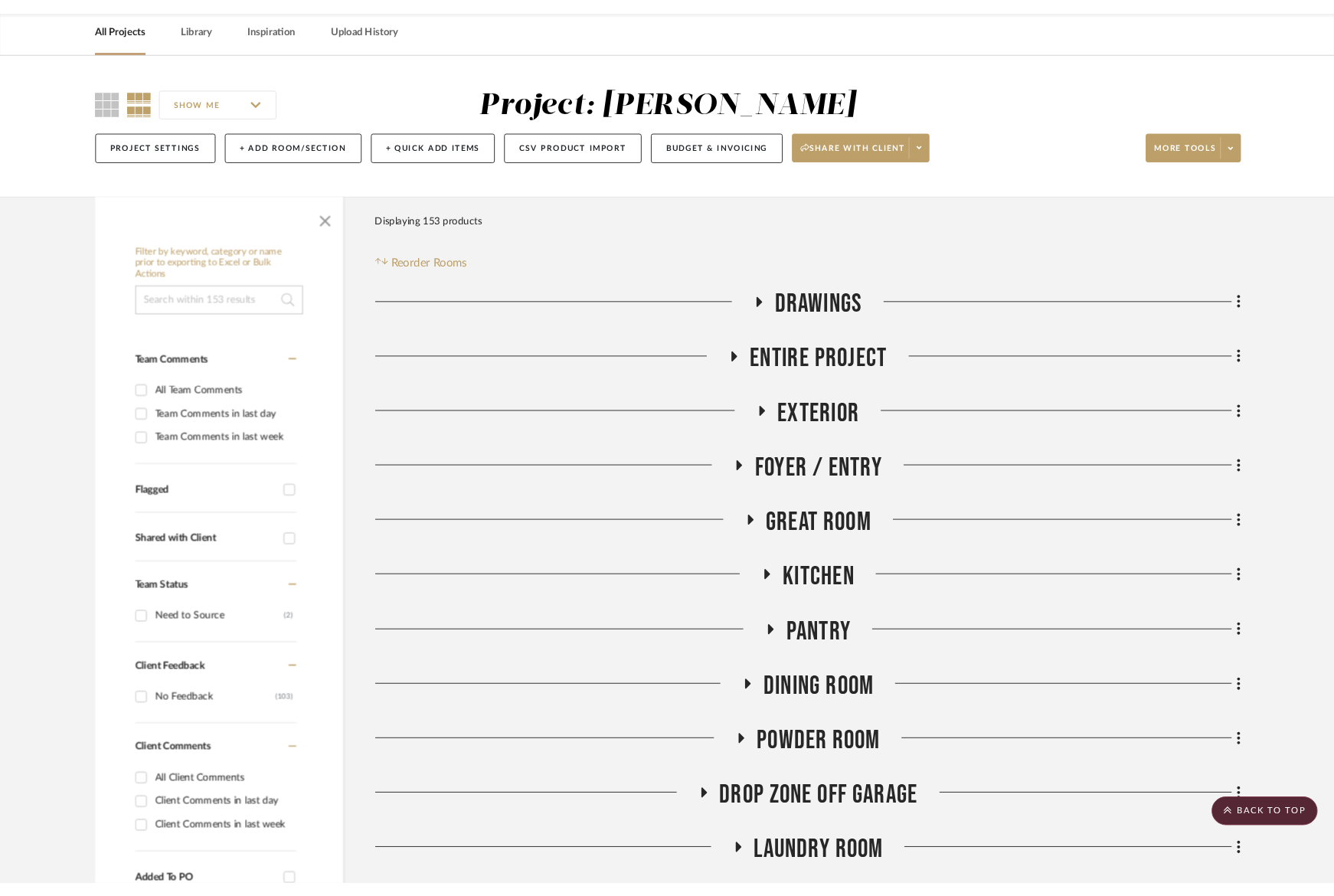
scroll to position [54, 0]
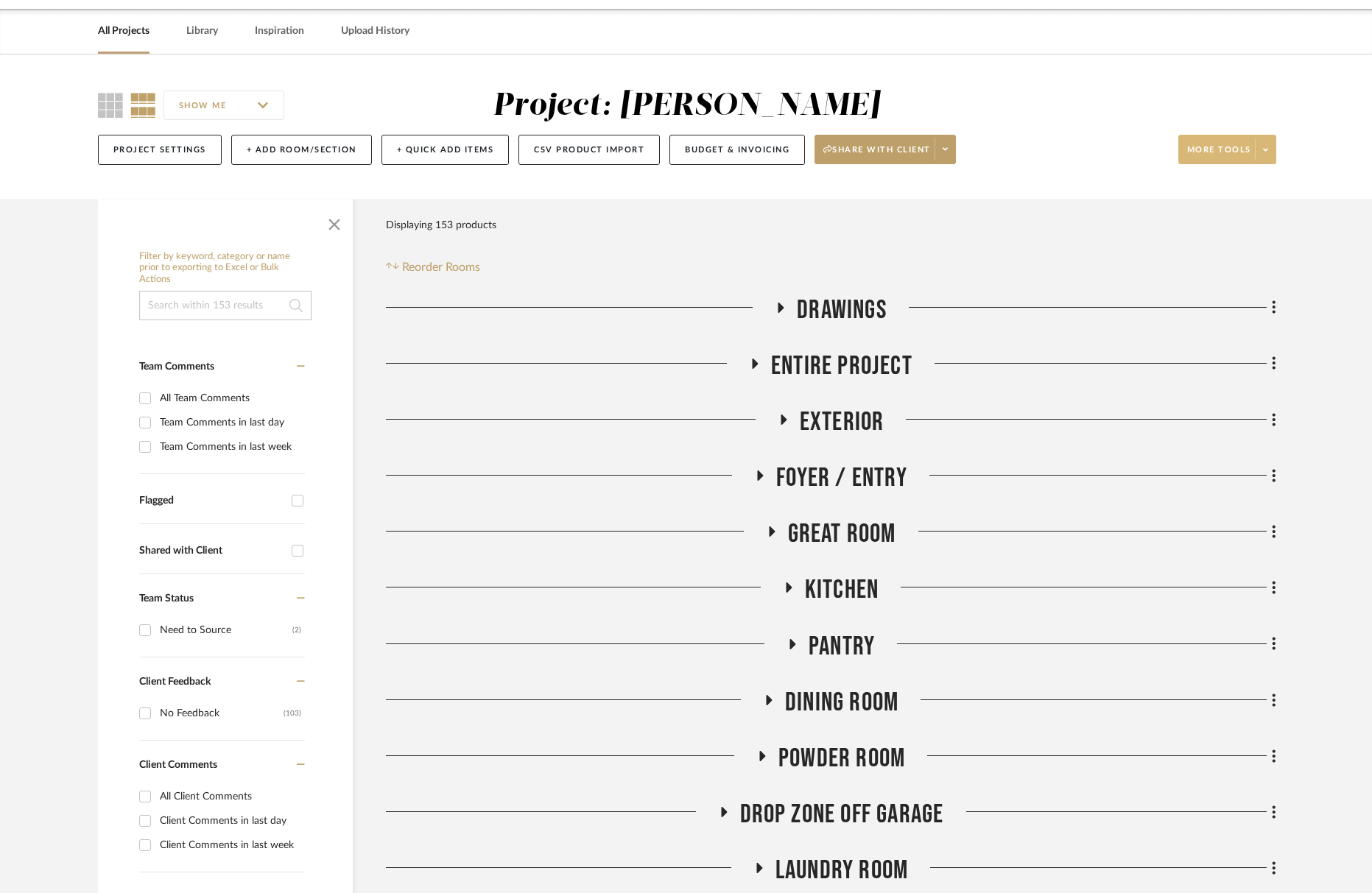
click at [1009, 156] on span "More tools" at bounding box center [1220, 155] width 64 height 22
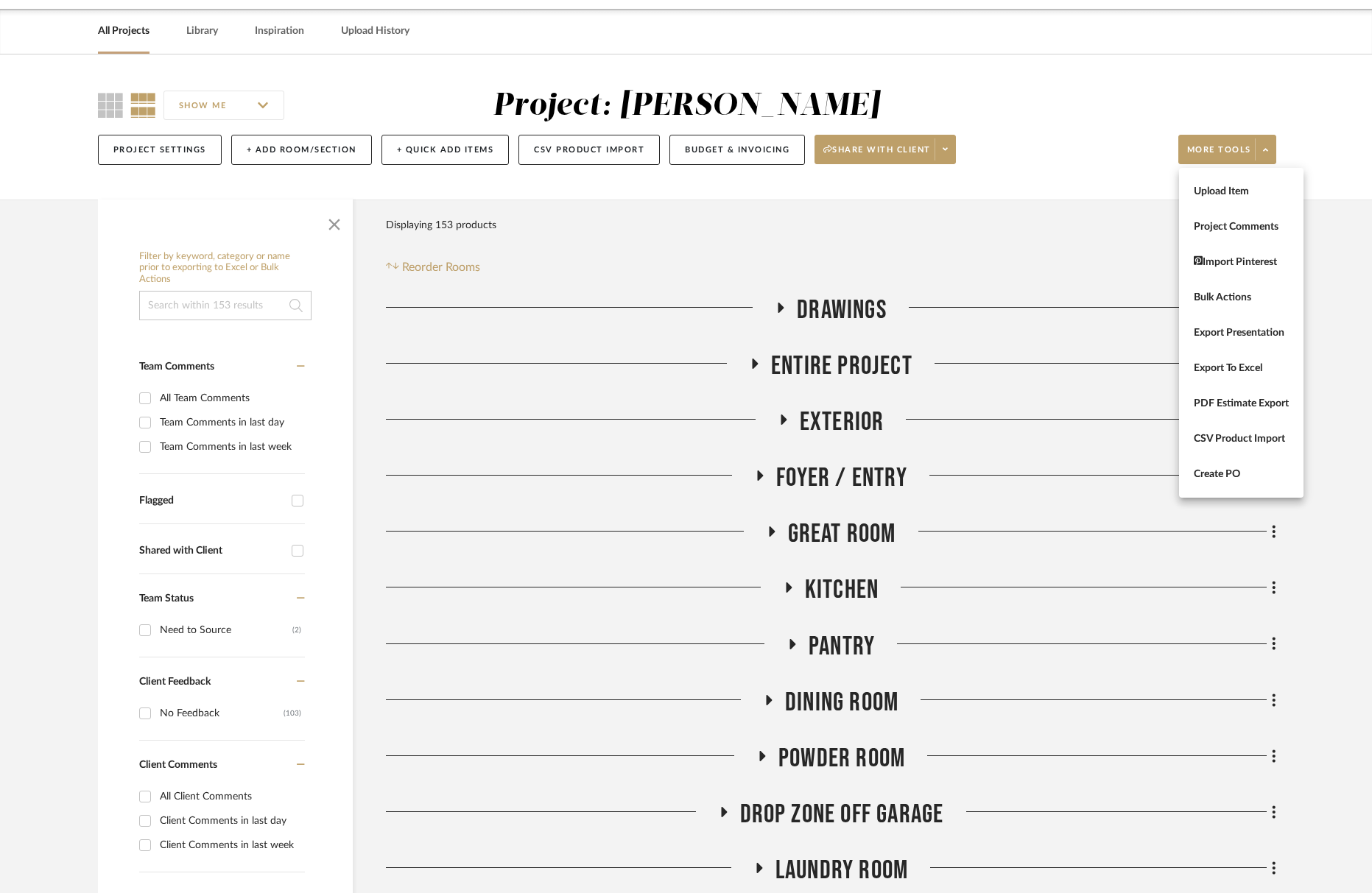
click at [1009, 373] on span "Export To Excel" at bounding box center [1241, 368] width 95 height 12
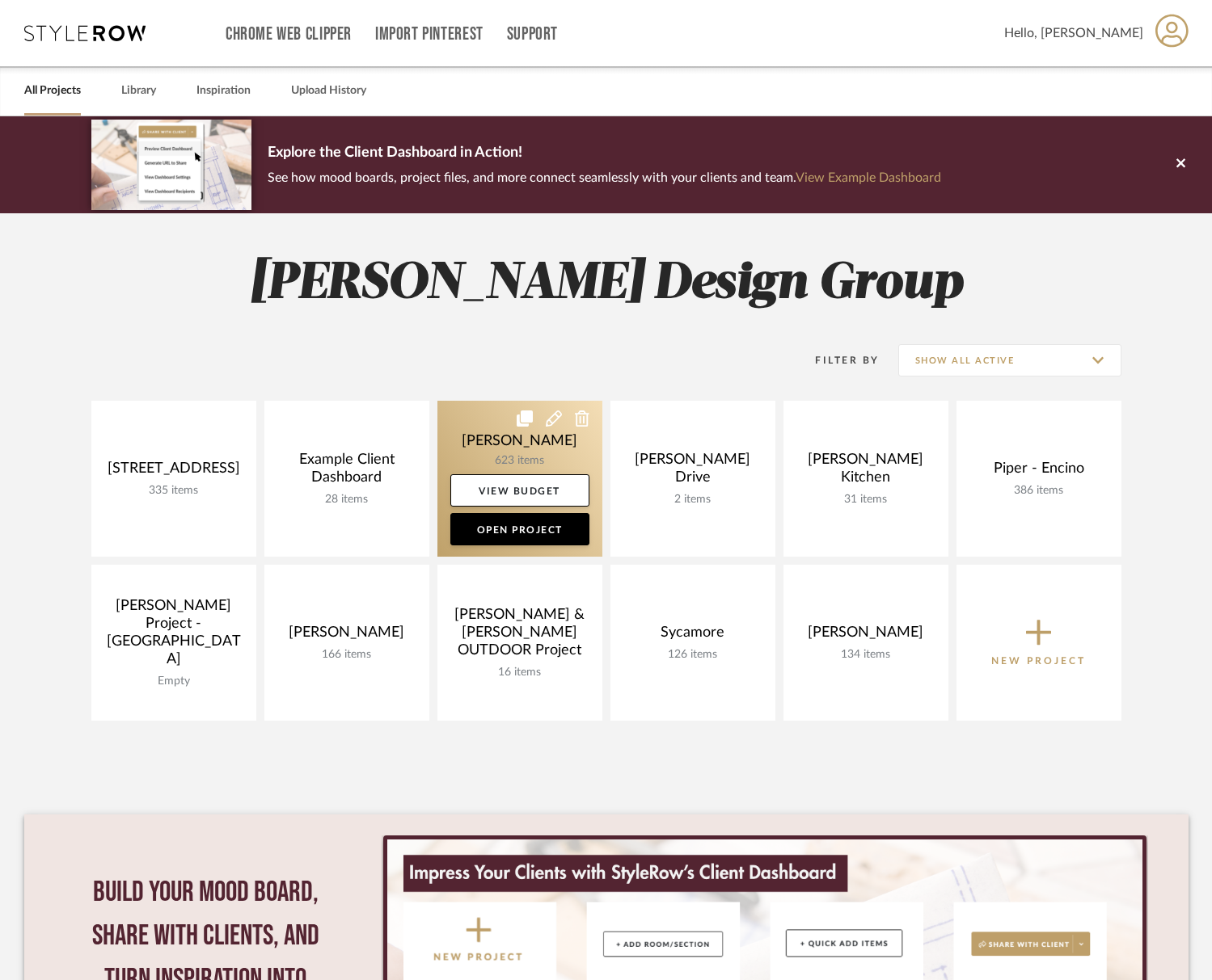
click at [535, 453] on link at bounding box center [519, 478] width 165 height 155
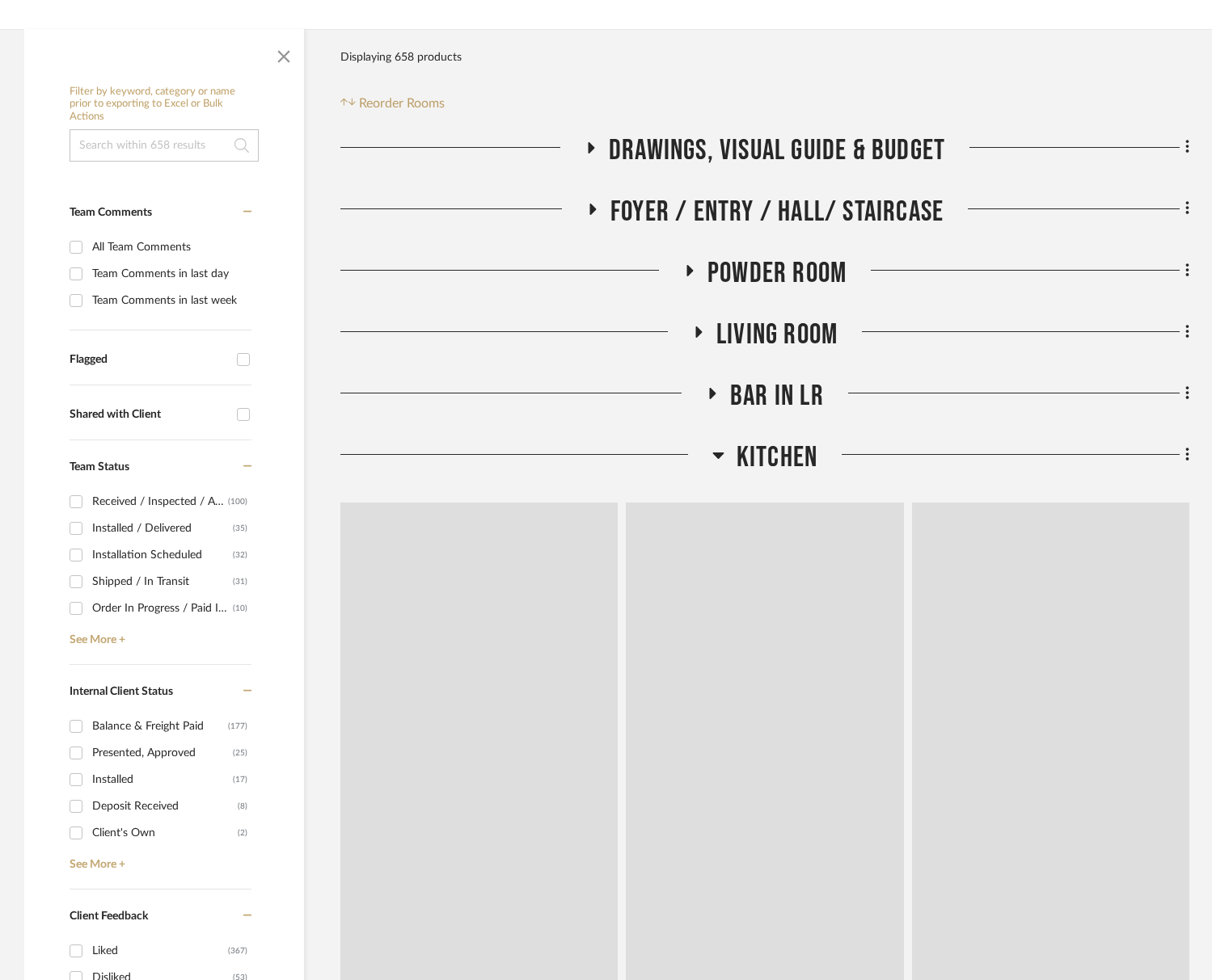
scroll to position [296, 0]
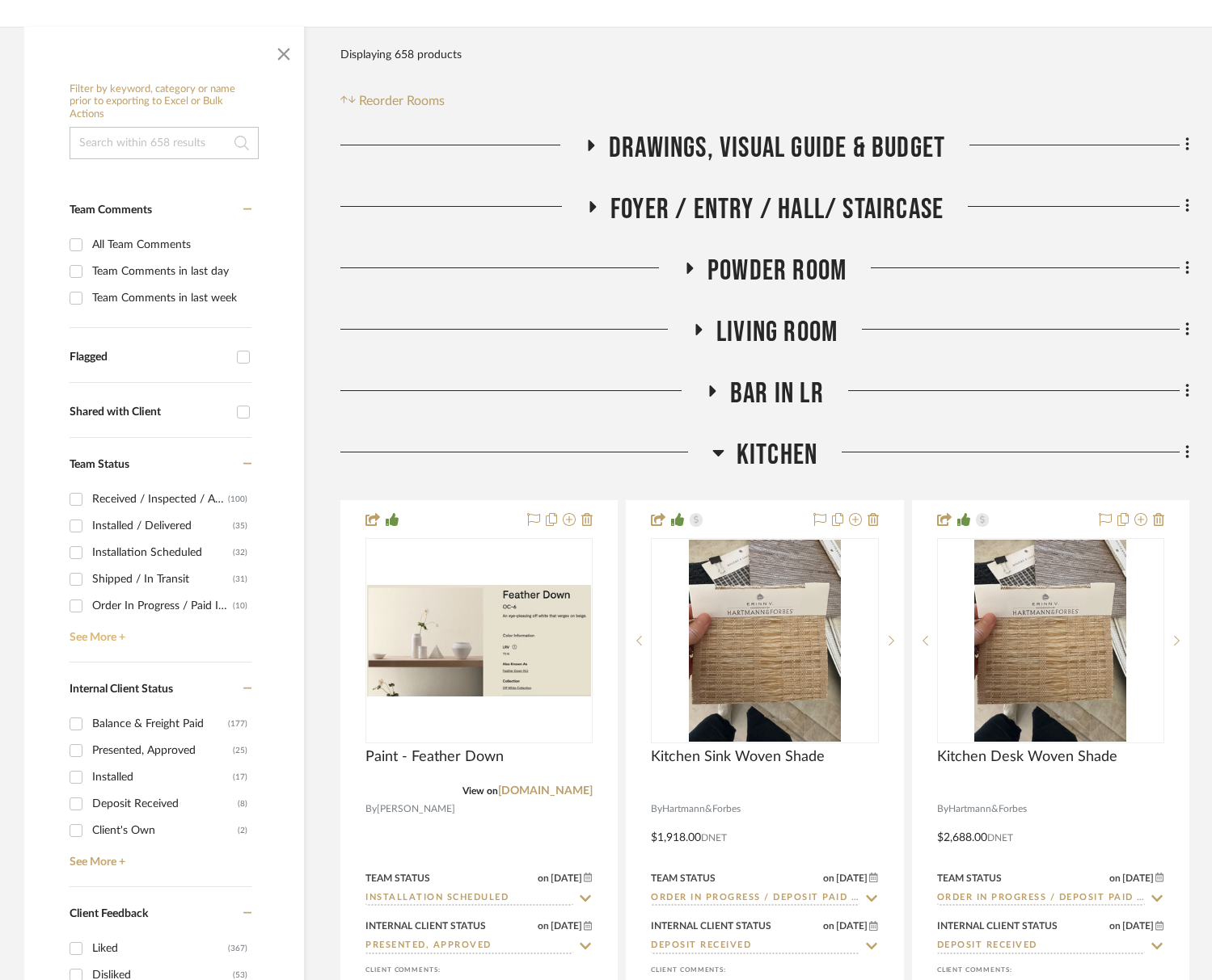
click at [90, 634] on link "See More +" at bounding box center [158, 632] width 186 height 26
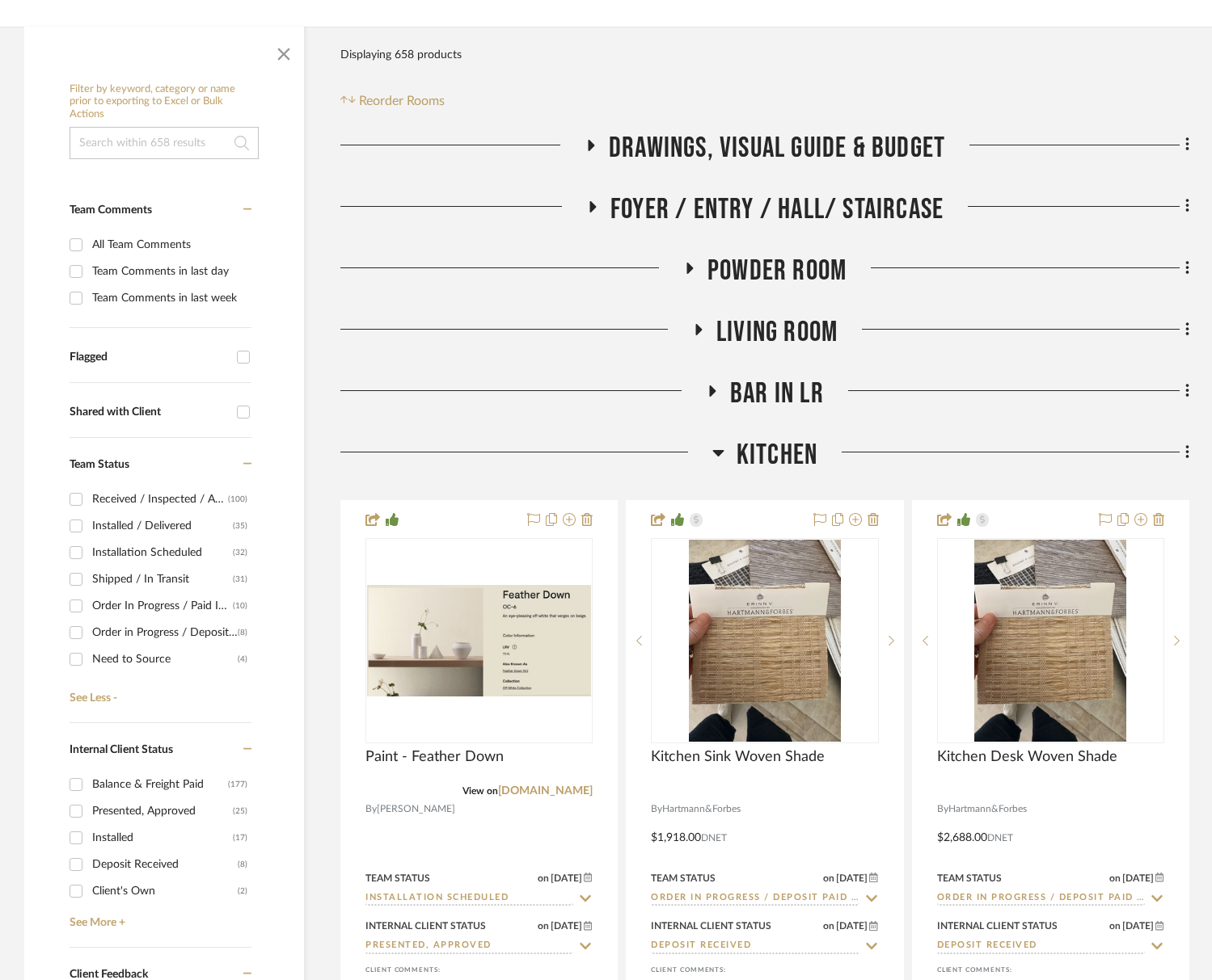
click at [138, 581] on div "Shipped / In Transit" at bounding box center [162, 579] width 140 height 26
click at [89, 581] on input "Shipped / In Transit (31)" at bounding box center [76, 579] width 26 height 26
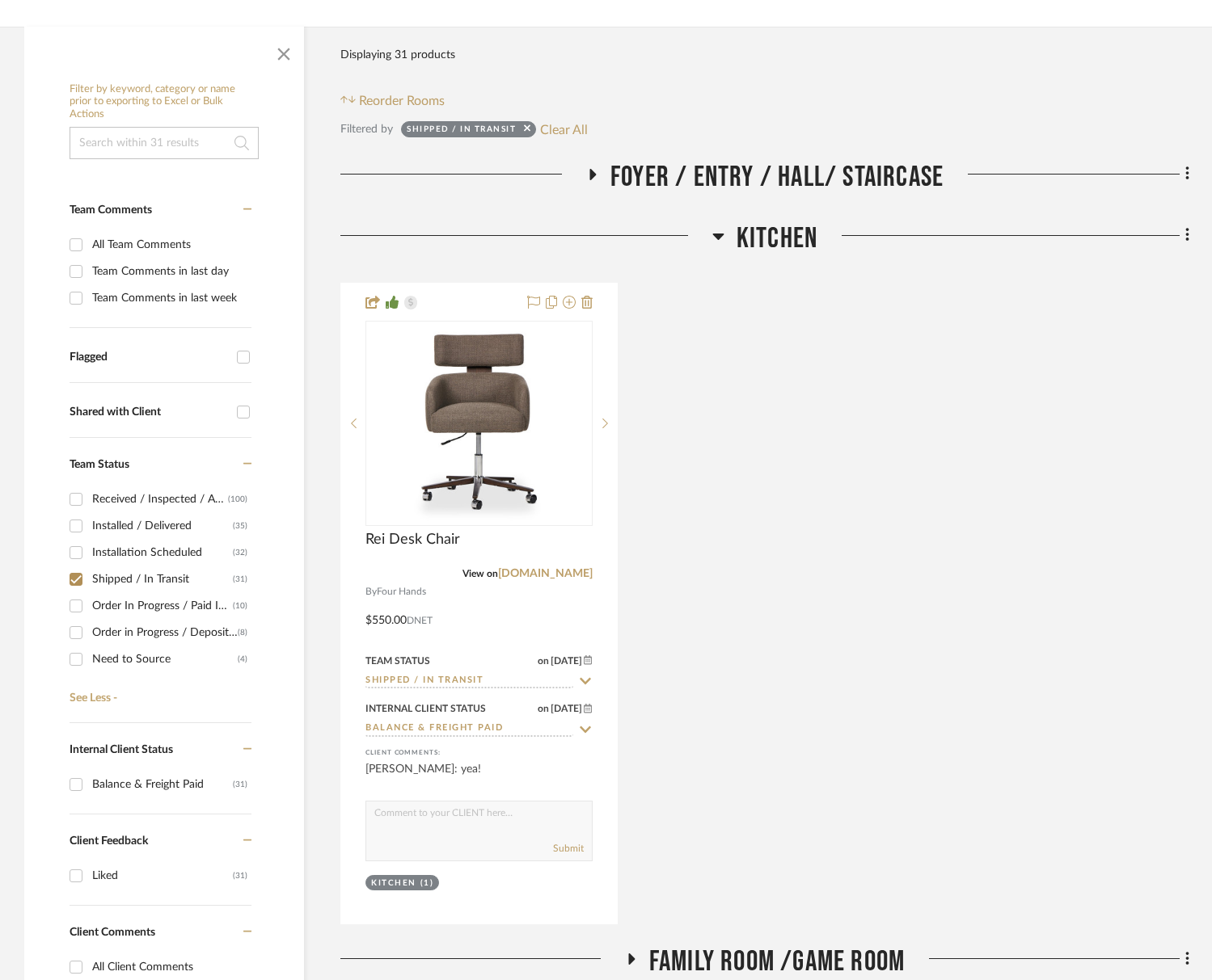
click at [772, 171] on span "Foyer / Entry / Hall/ Staircase" at bounding box center [777, 177] width 333 height 34
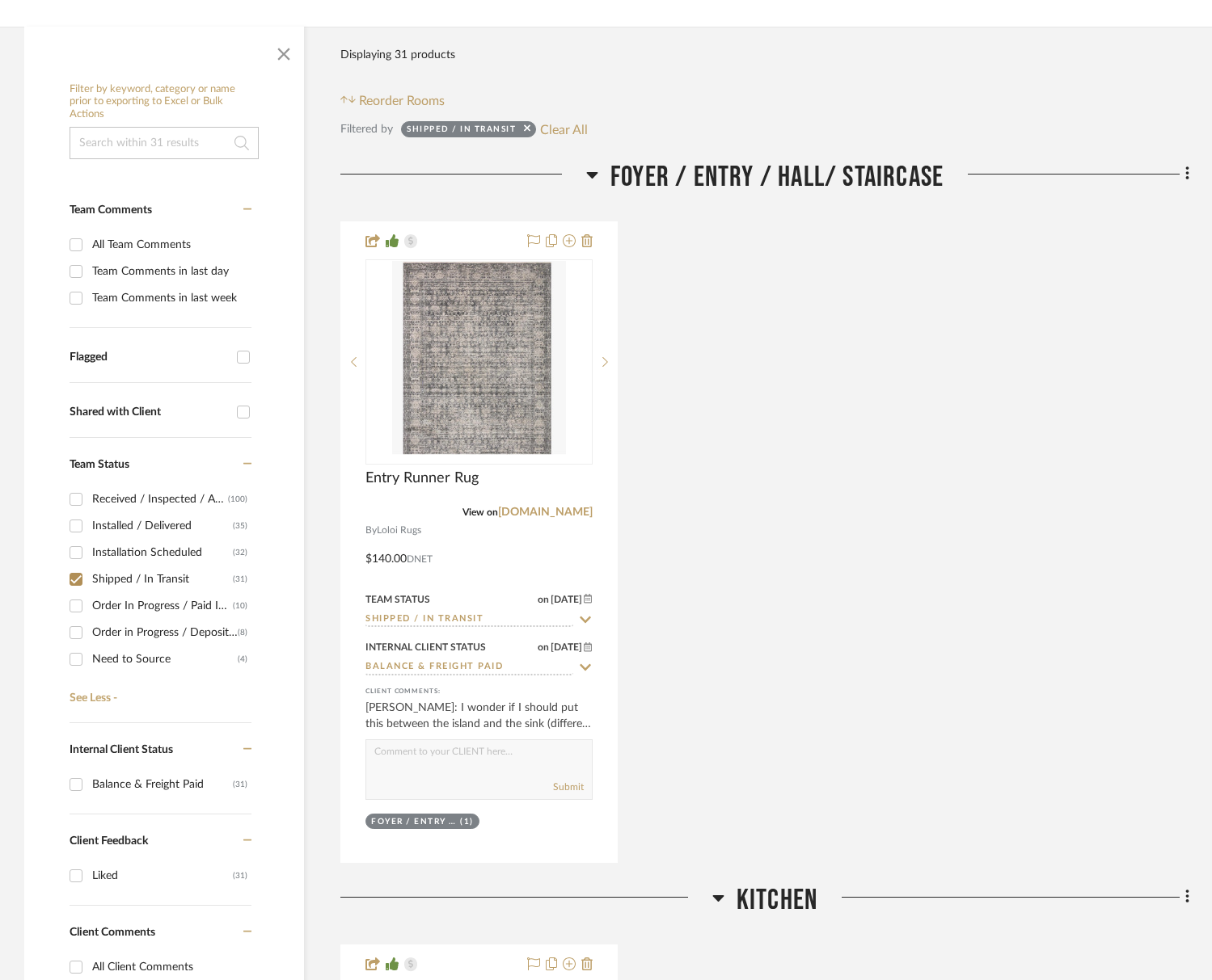
click at [772, 171] on span "Foyer / Entry / Hall/ Staircase" at bounding box center [777, 177] width 333 height 34
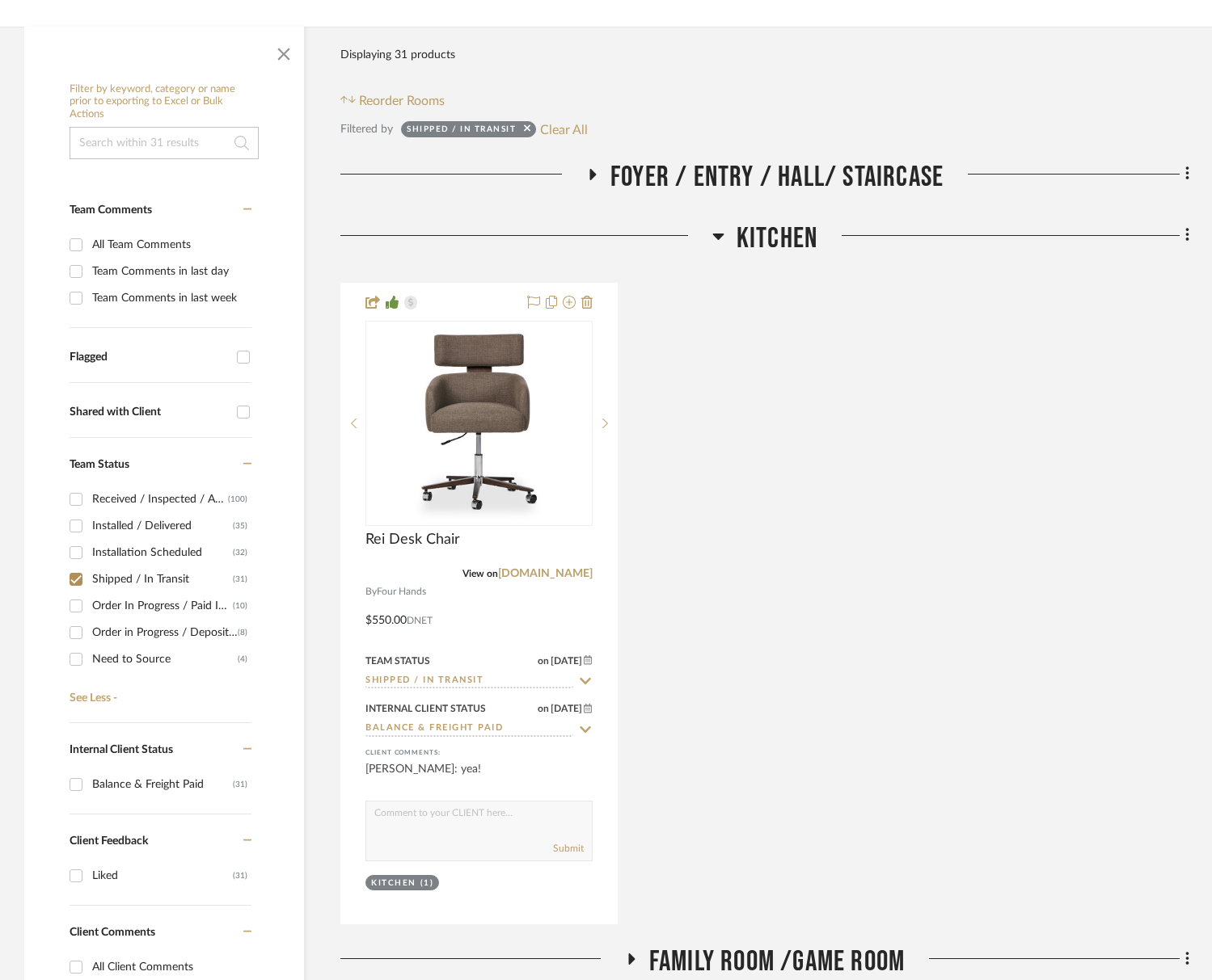
click at [779, 237] on span "Kitchen" at bounding box center [776, 239] width 80 height 34
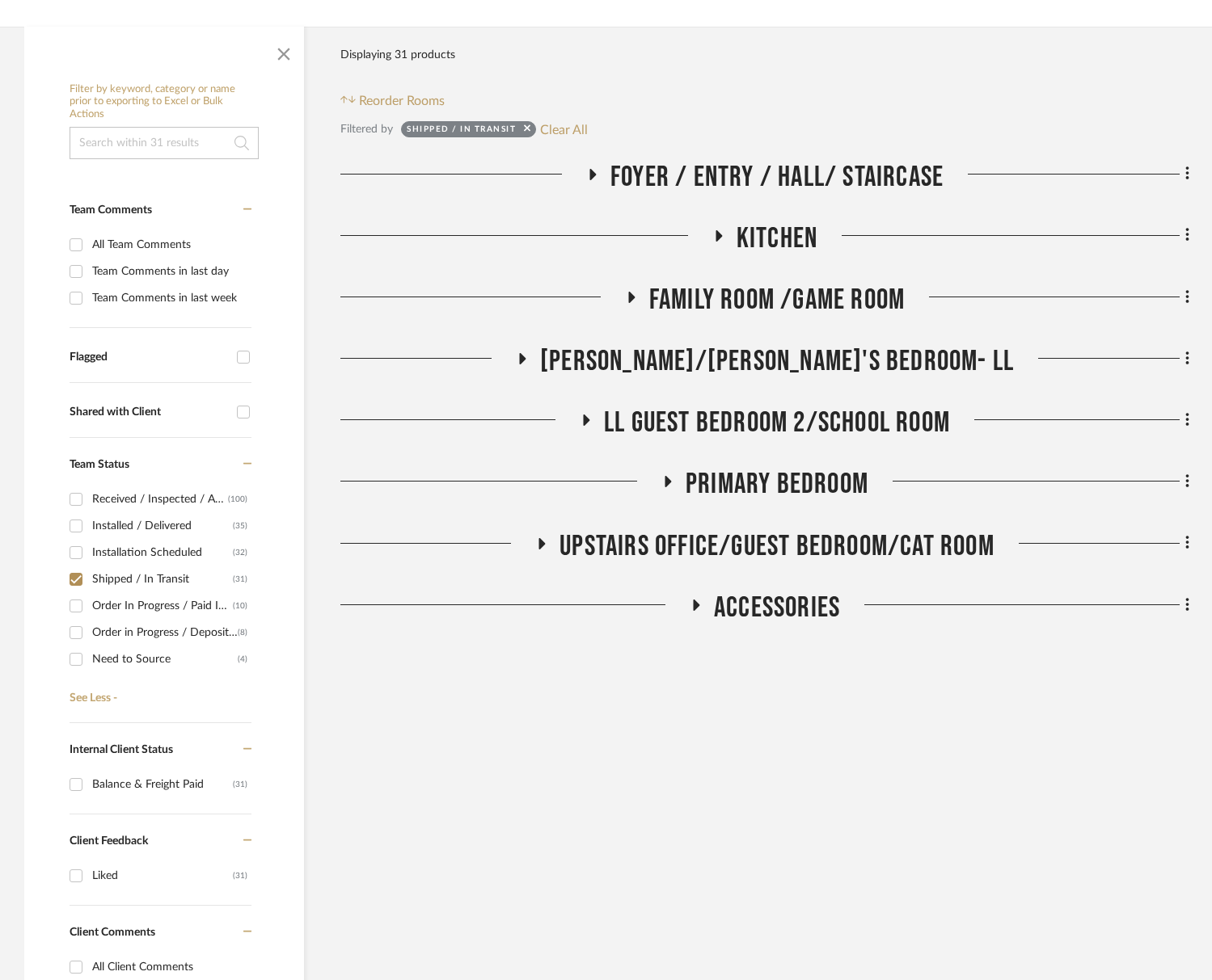
click at [774, 283] on span "Family Room /Game Room" at bounding box center [777, 300] width 255 height 34
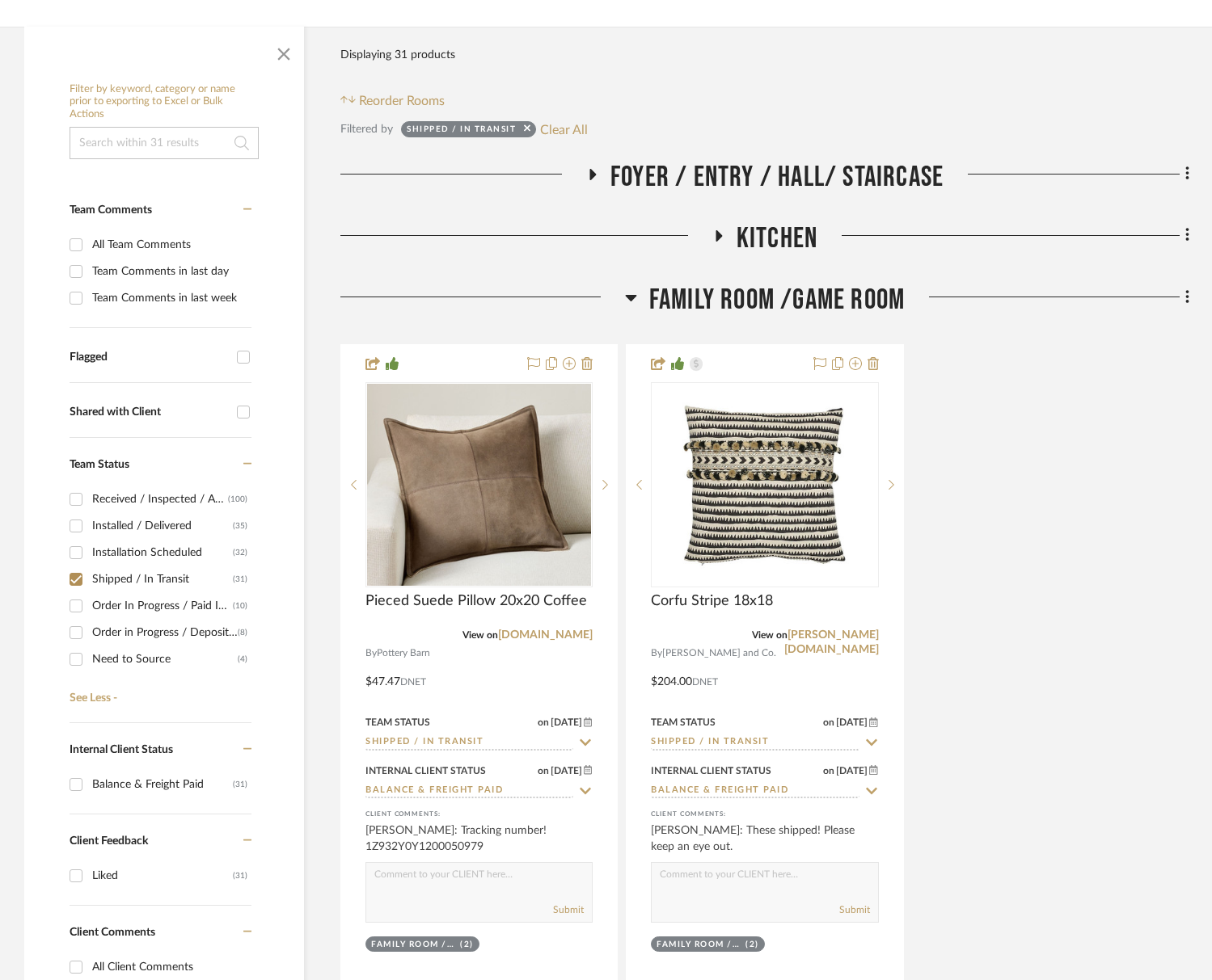
click at [774, 283] on span "Family Room /Game Room" at bounding box center [777, 300] width 255 height 34
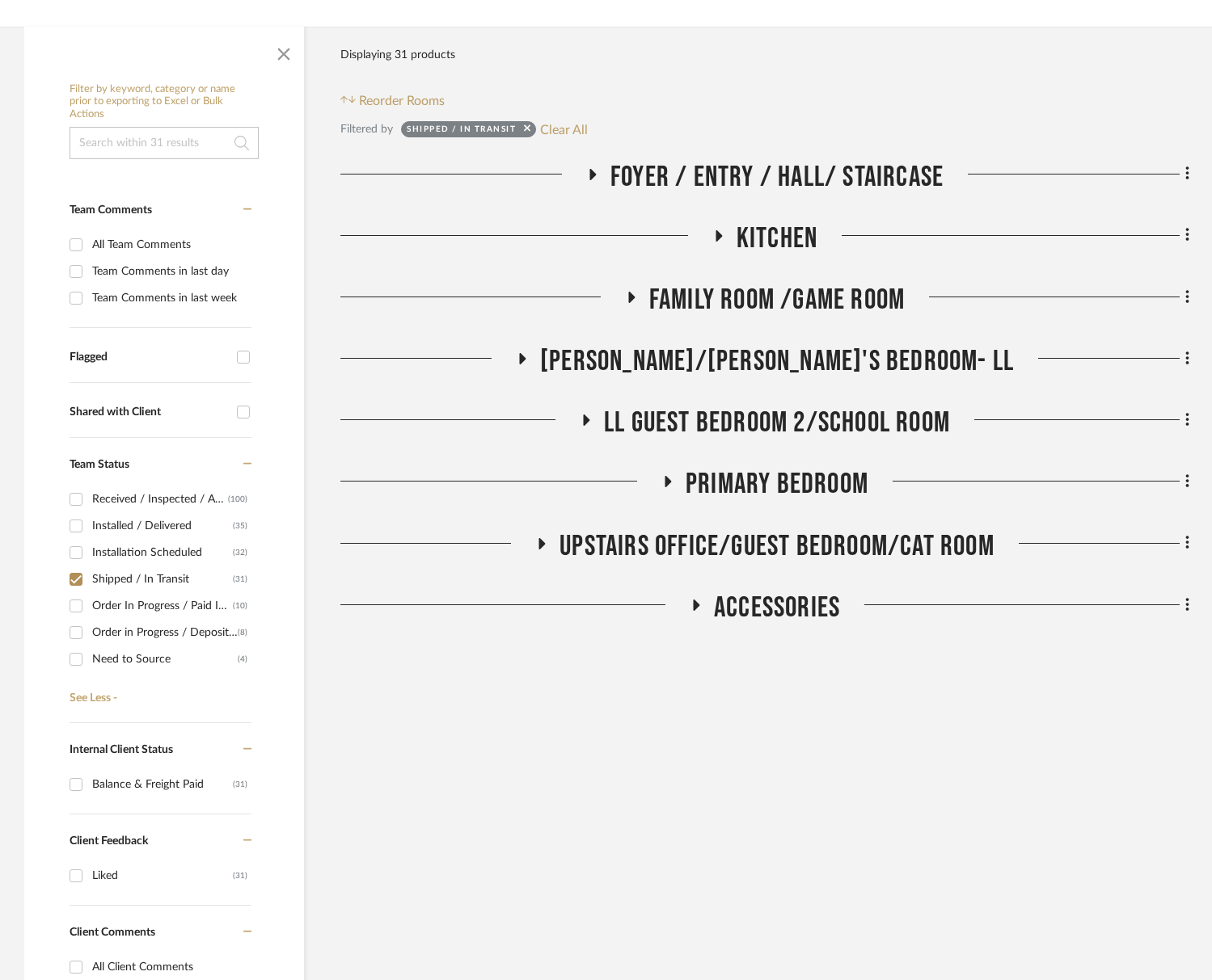
click at [773, 338] on div "Drawings, Visual Guide & Budget Foyer / Entry / Hall/ Staircase Powder Room Liv…" at bounding box center [764, 396] width 848 height 473
click at [776, 360] on span "[PERSON_NAME]/[PERSON_NAME]'s Bedroom- LL" at bounding box center [777, 362] width 474 height 34
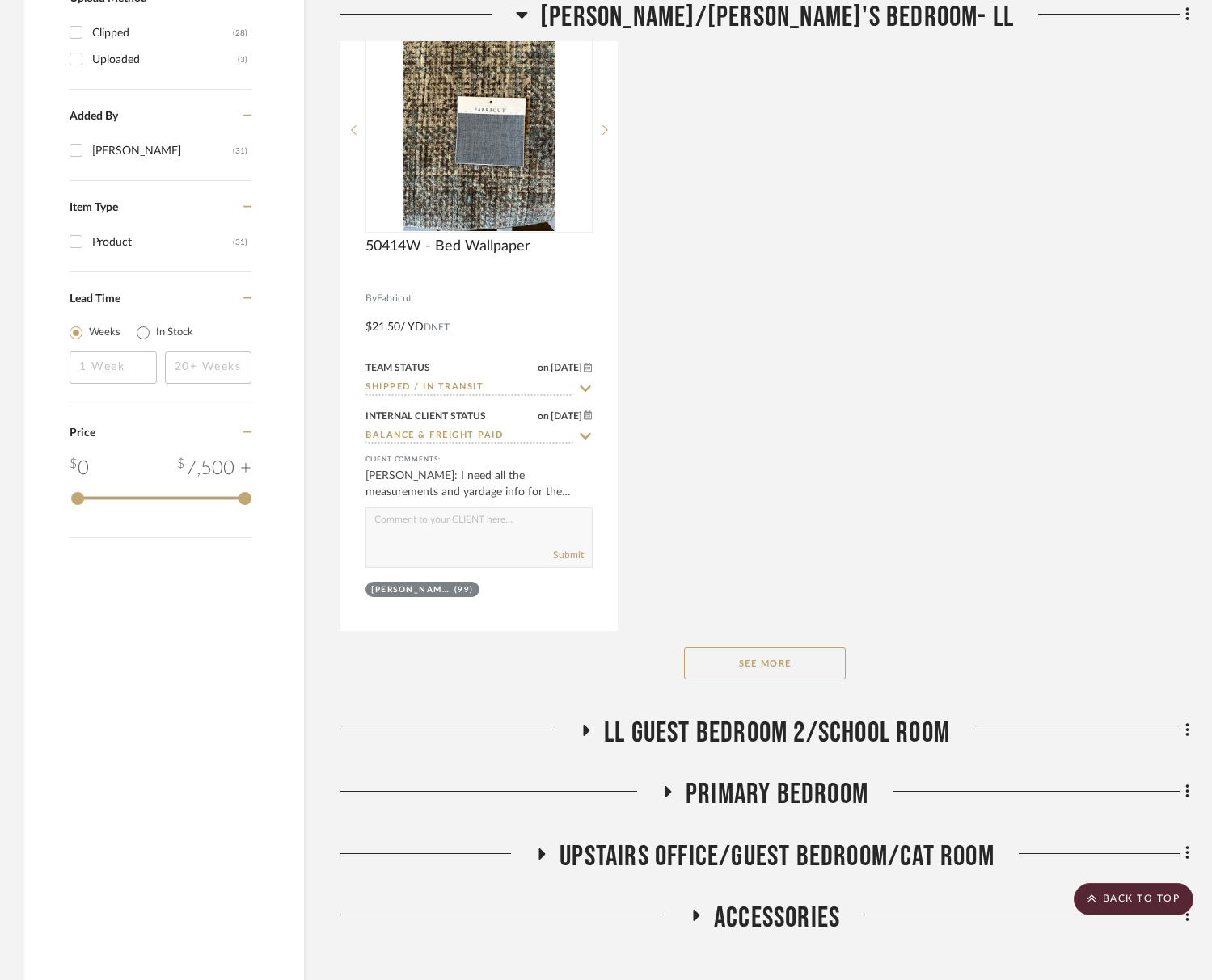
click at [799, 747] on span "LL Guest Bedroom 2/School Room" at bounding box center [777, 733] width 346 height 34
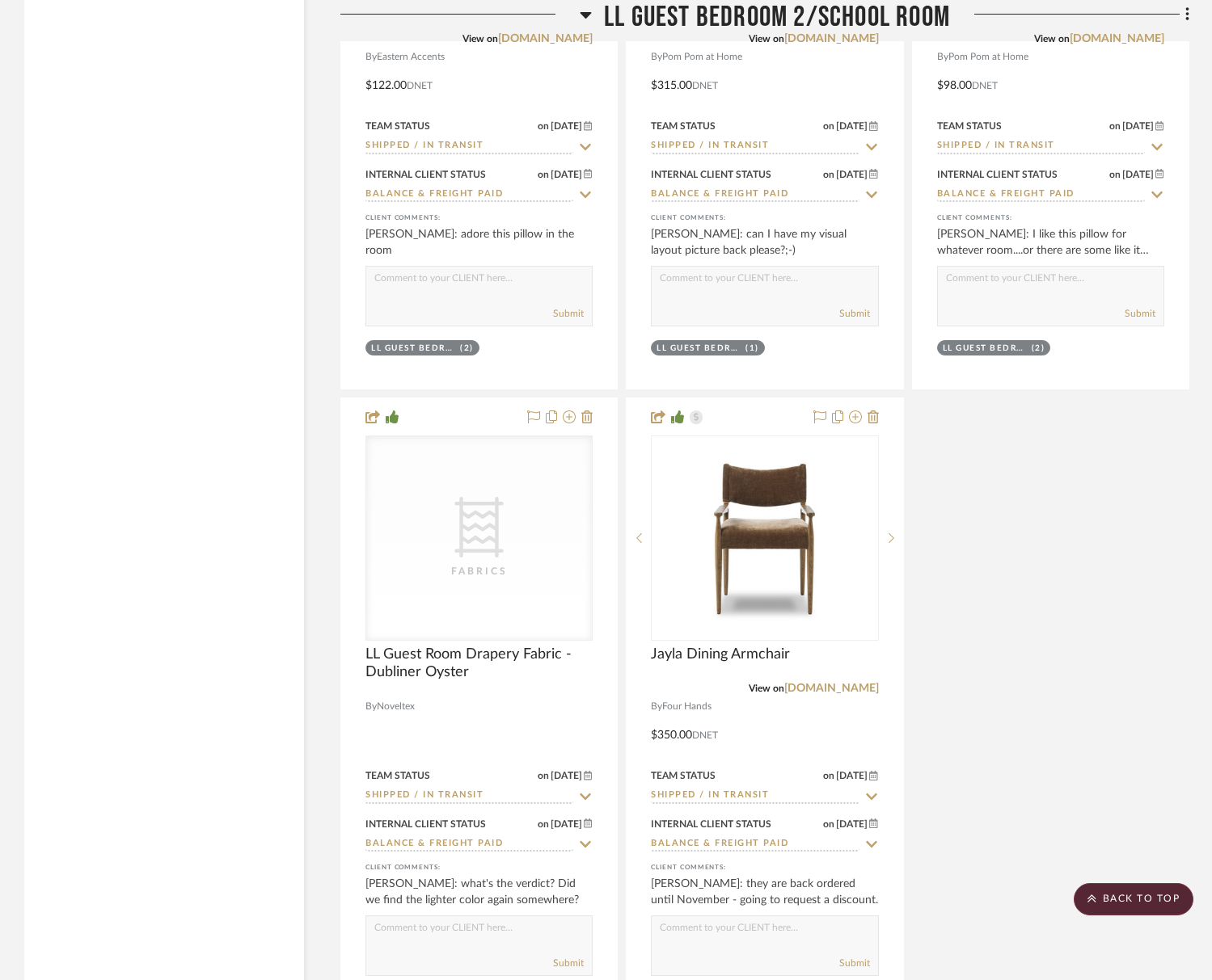
scroll to position [4120, 0]
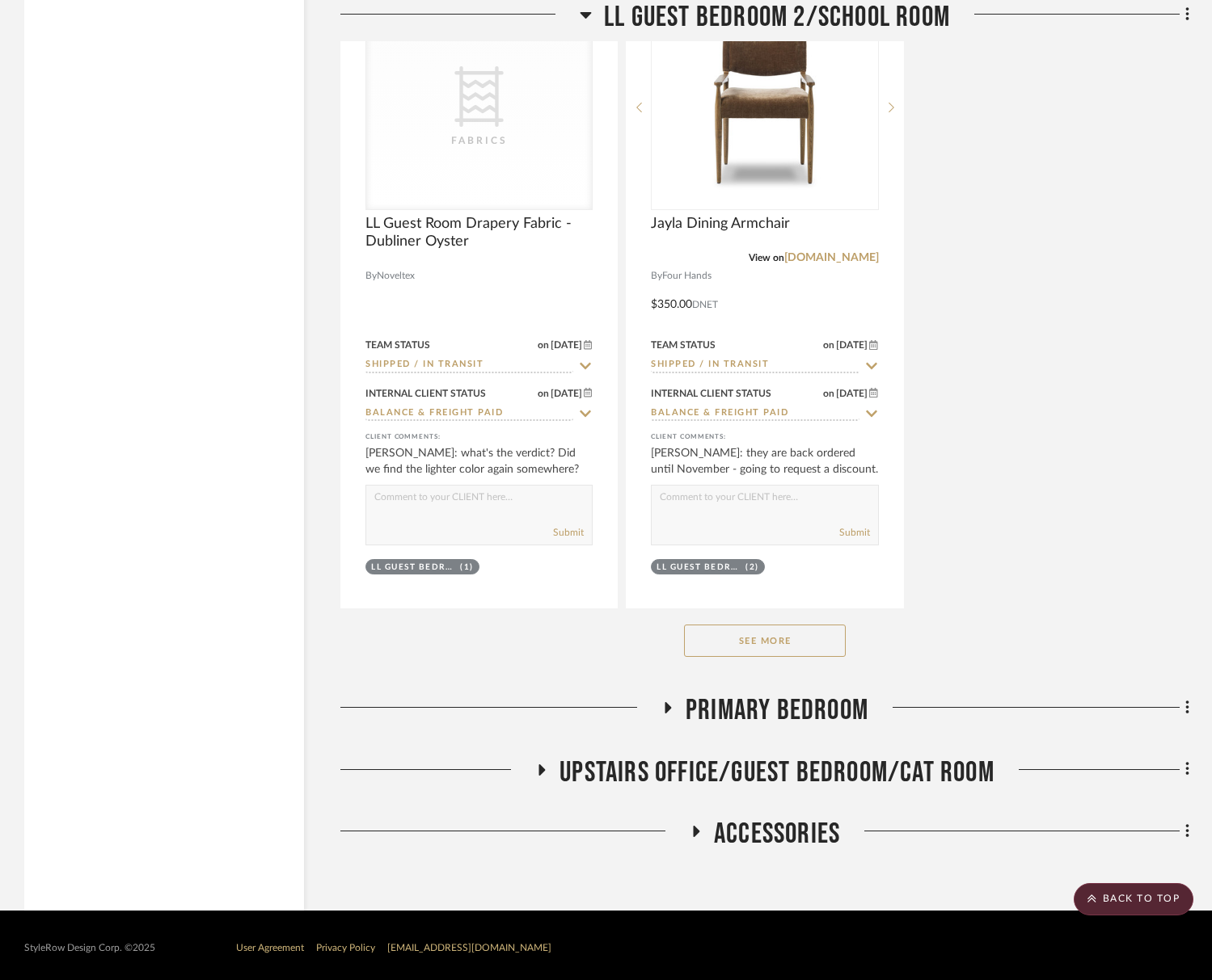
click at [788, 718] on span "Primary Bedroom" at bounding box center [777, 711] width 183 height 34
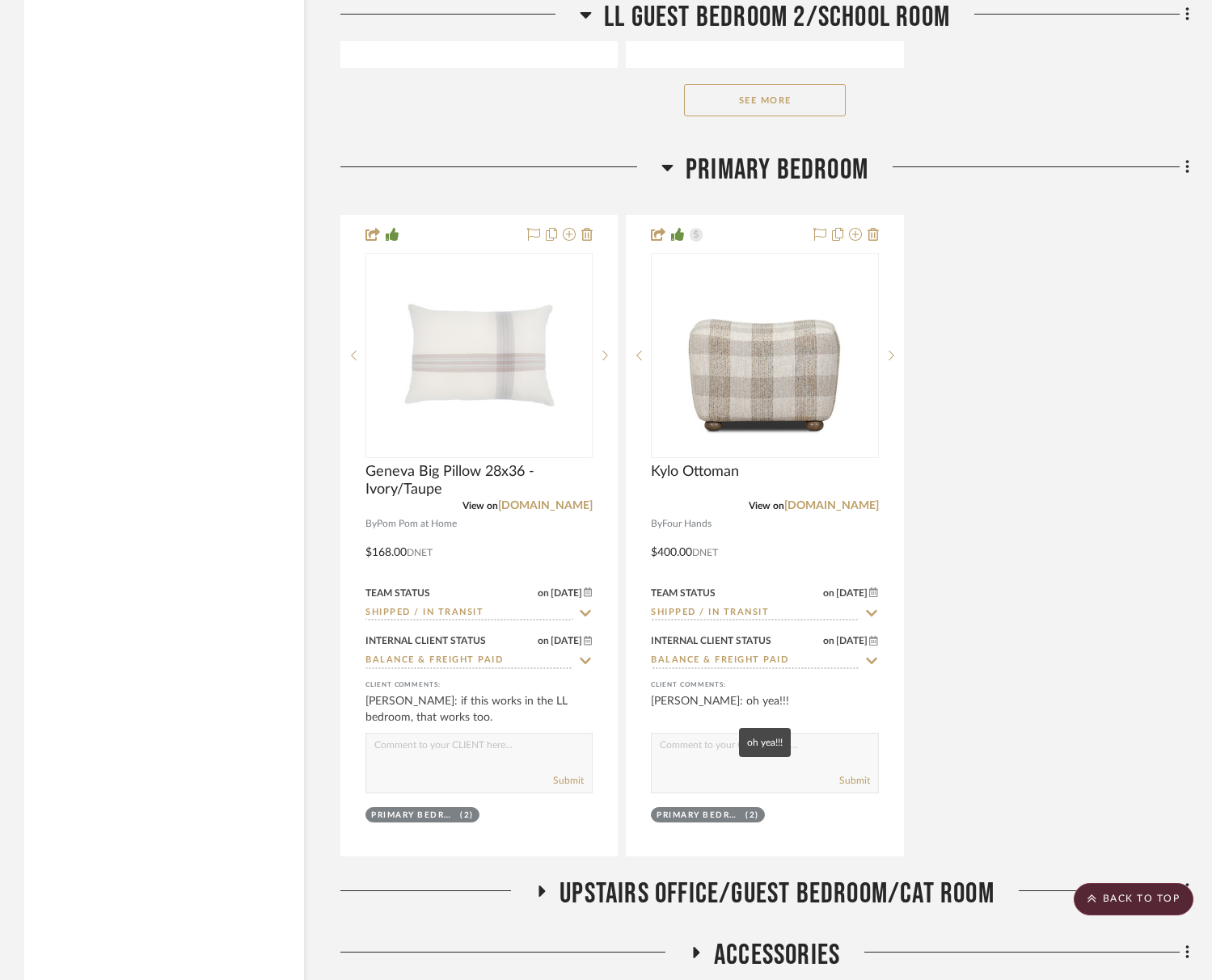
scroll to position [4781, 0]
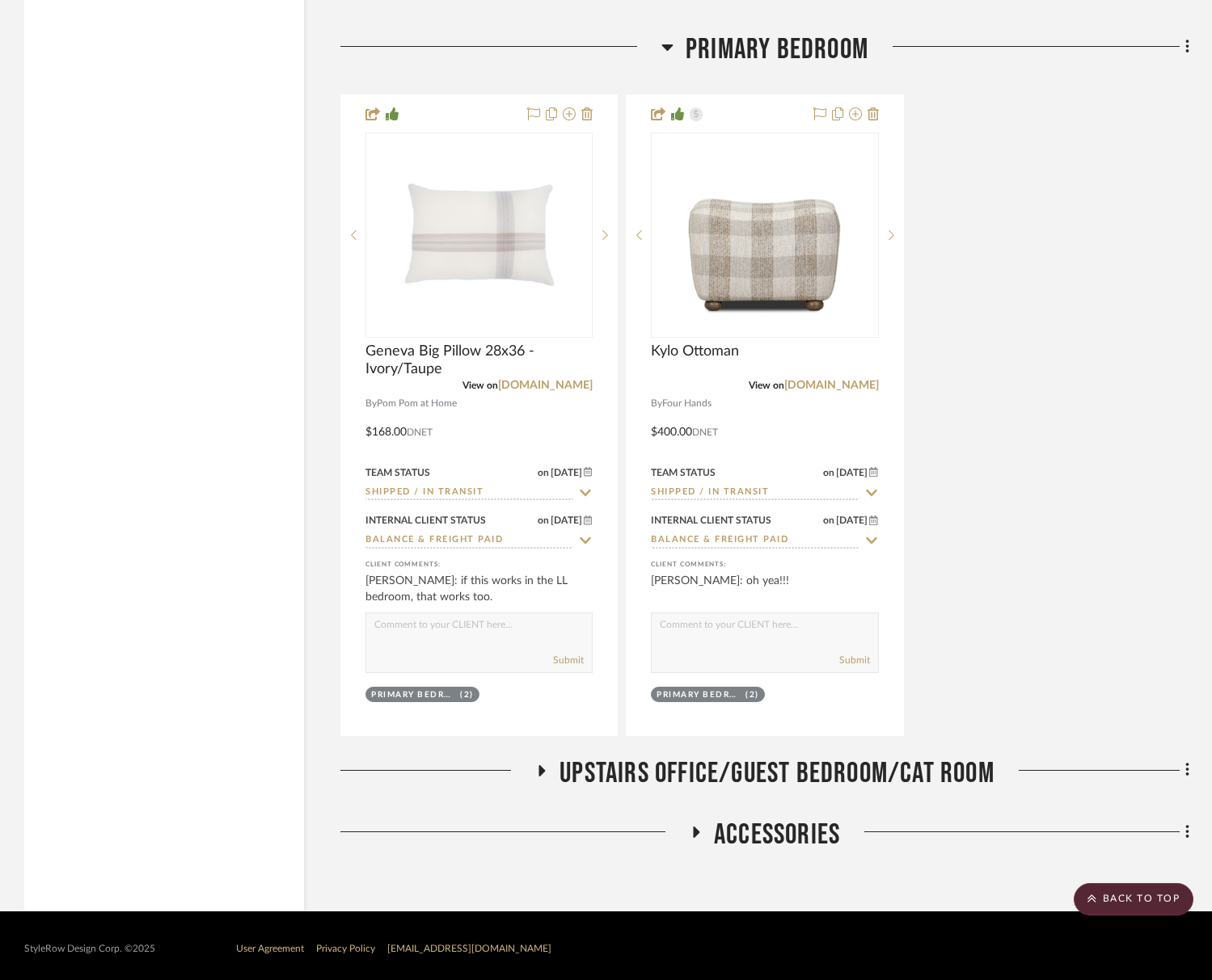
click at [783, 761] on span "Upstairs Office/Guest Bedroom/Cat Room" at bounding box center [776, 773] width 435 height 34
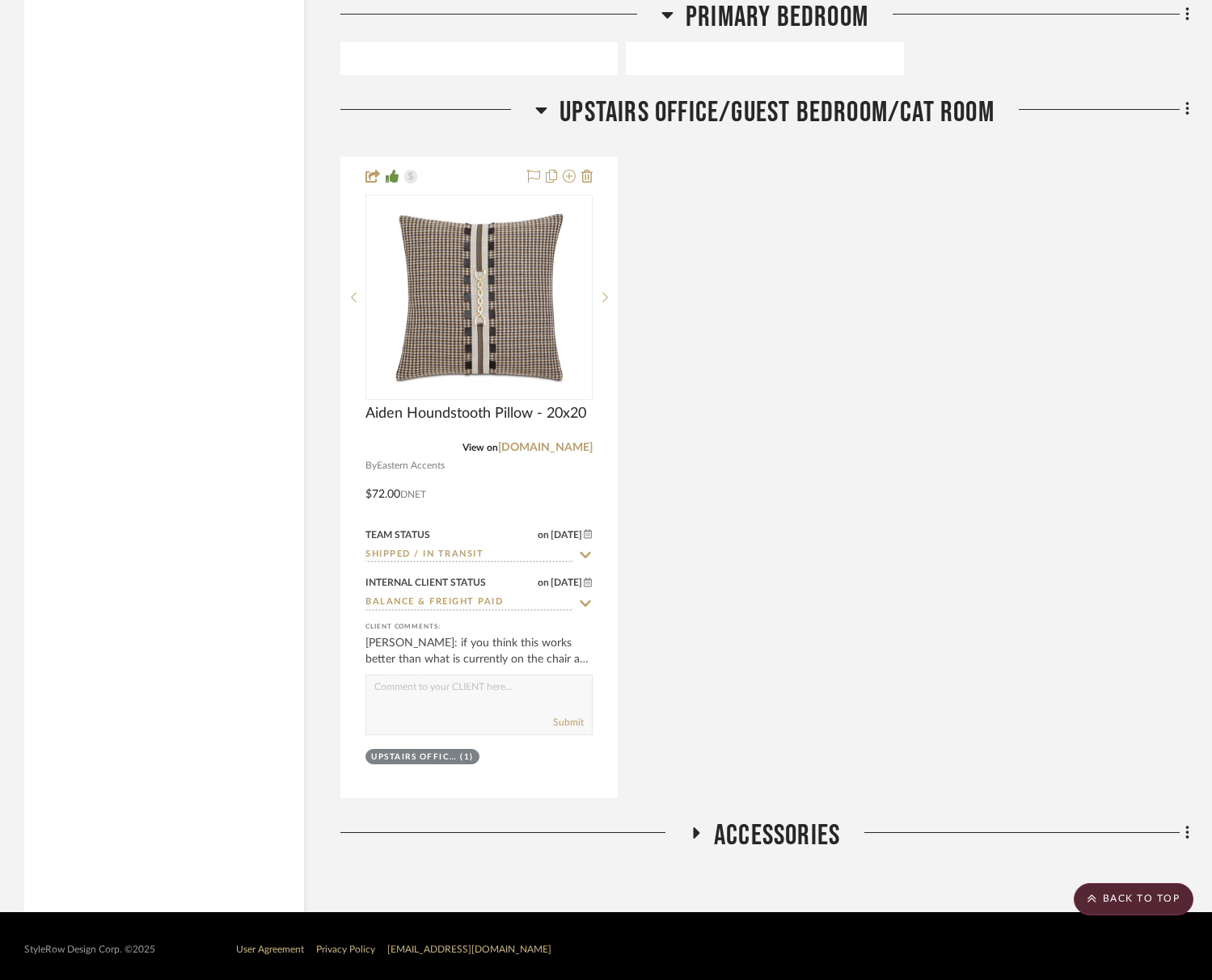
click at [786, 818] on span "Accessories" at bounding box center [776, 835] width 126 height 34
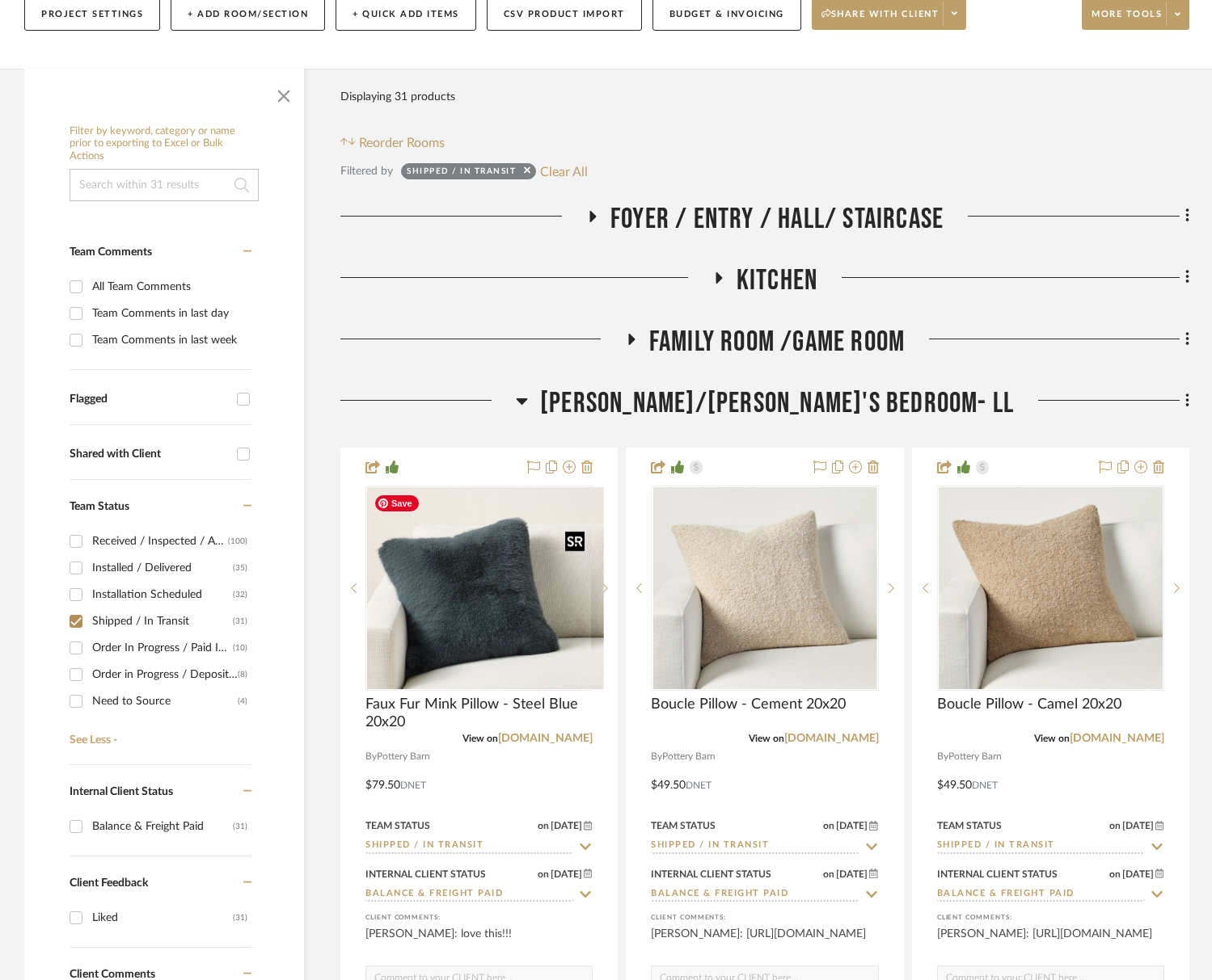
scroll to position [269, 0]
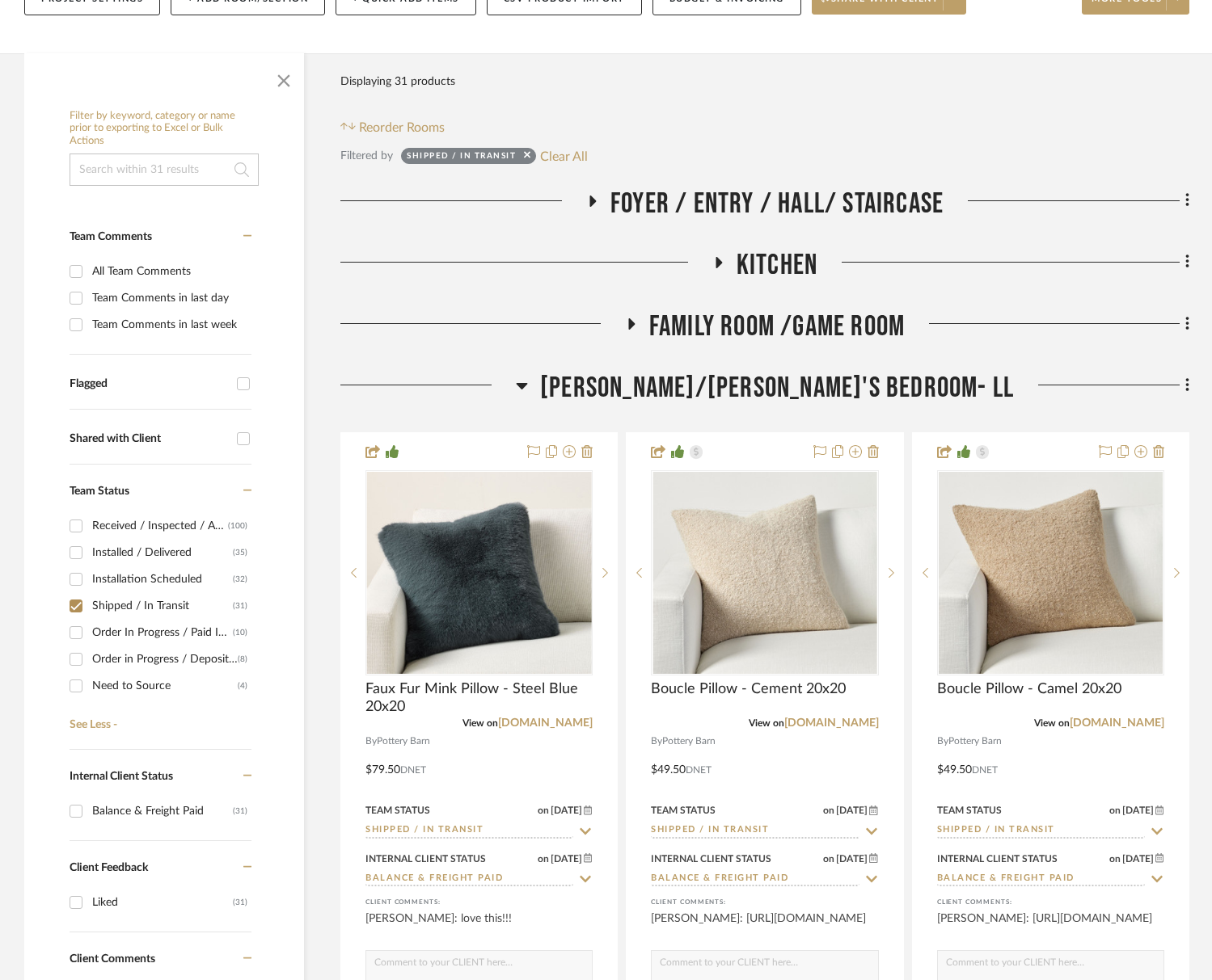
click at [143, 608] on div "Shipped / In Transit" at bounding box center [162, 606] width 140 height 26
click at [89, 608] on input "Shipped / In Transit (31)" at bounding box center [76, 606] width 26 height 26
checkbox input "false"
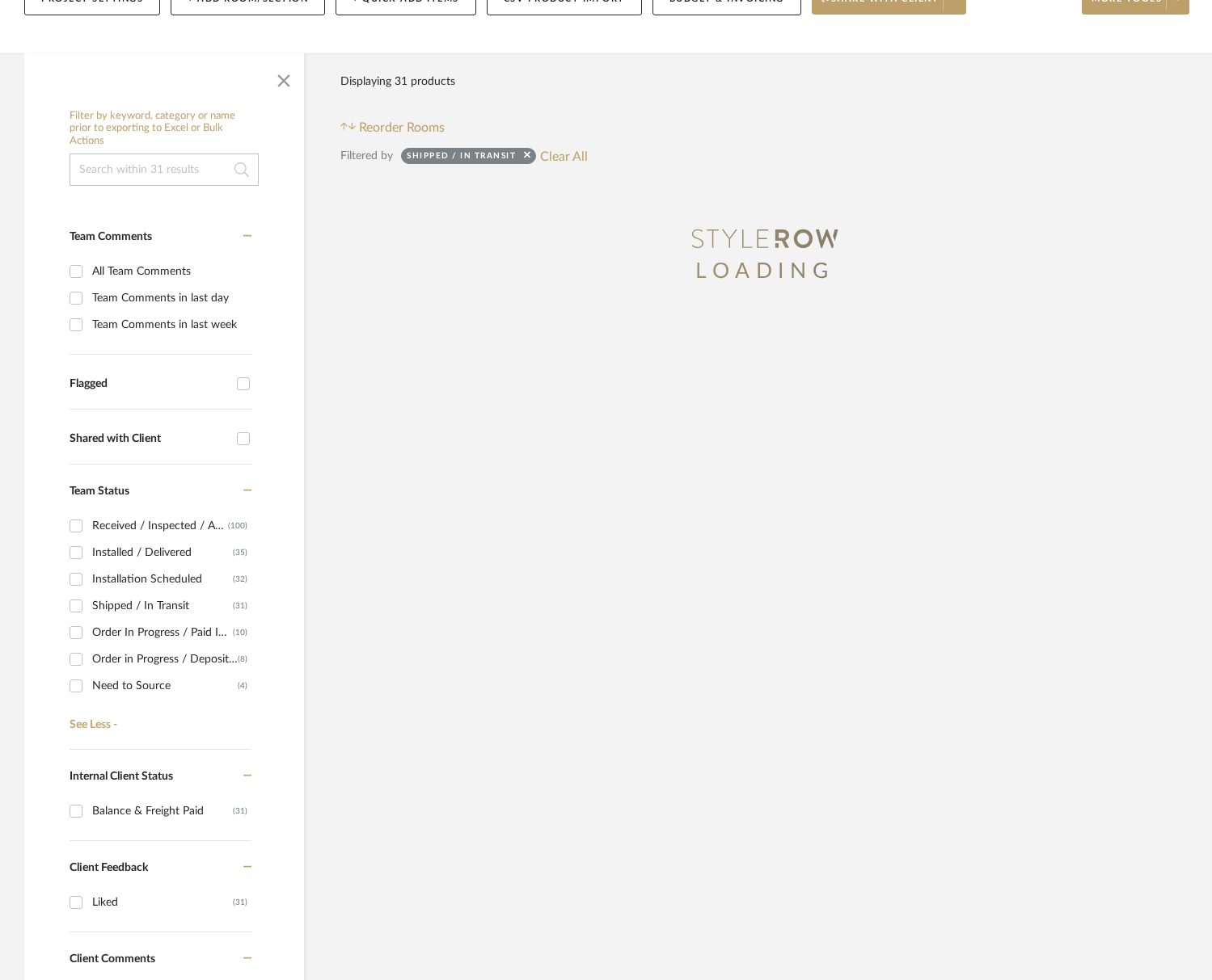
click at [156, 638] on div "Order In Progress / Paid In Full w/ Freight, No Balance due" at bounding box center [162, 632] width 140 height 26
click at [89, 638] on input "Order In Progress / Paid In Full w/ Freight, No Balance due (10)" at bounding box center [76, 632] width 26 height 26
checkbox input "true"
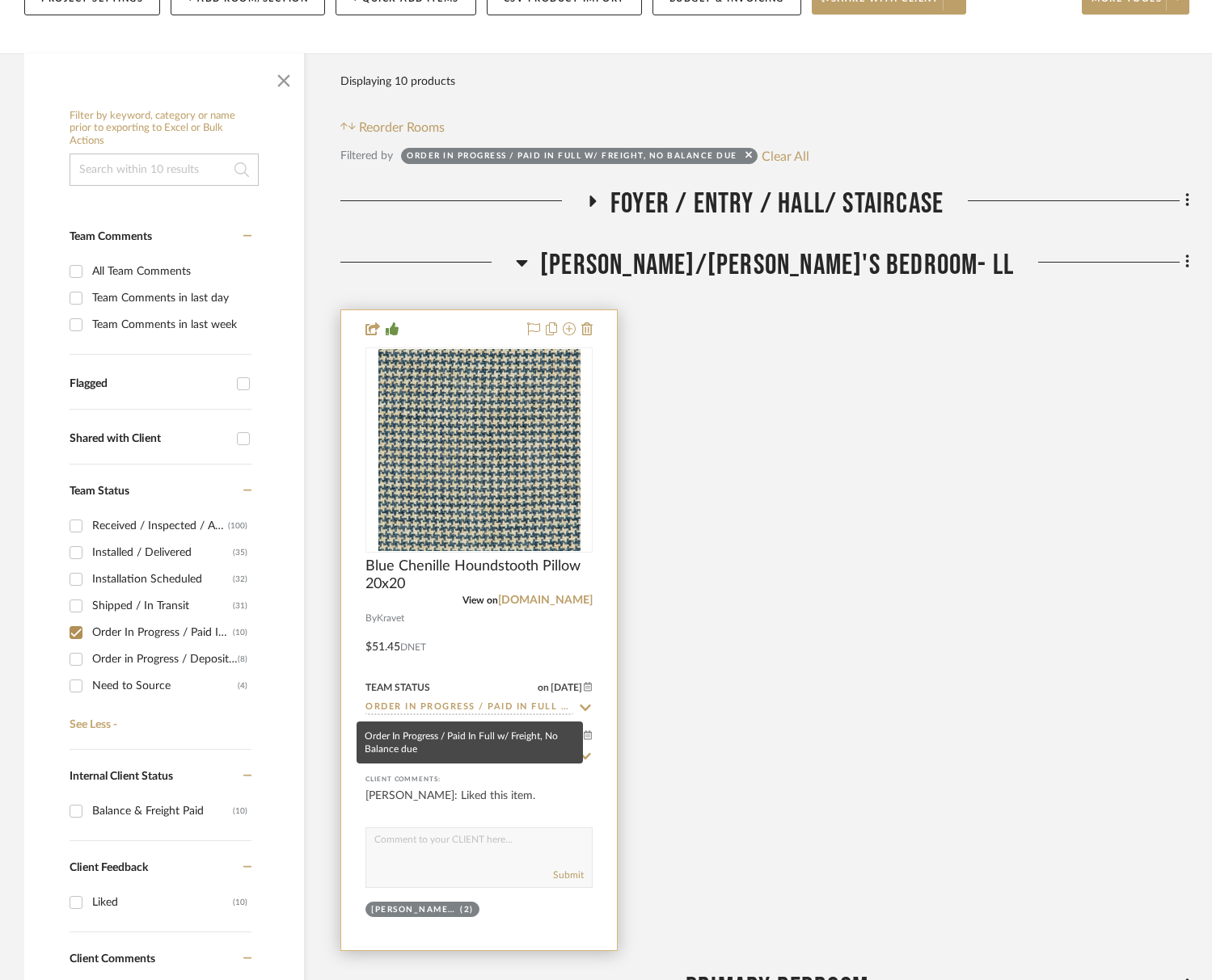
click at [415, 706] on input "Order In Progress / Paid In Full w/ Freight, No Balance due" at bounding box center [469, 708] width 208 height 15
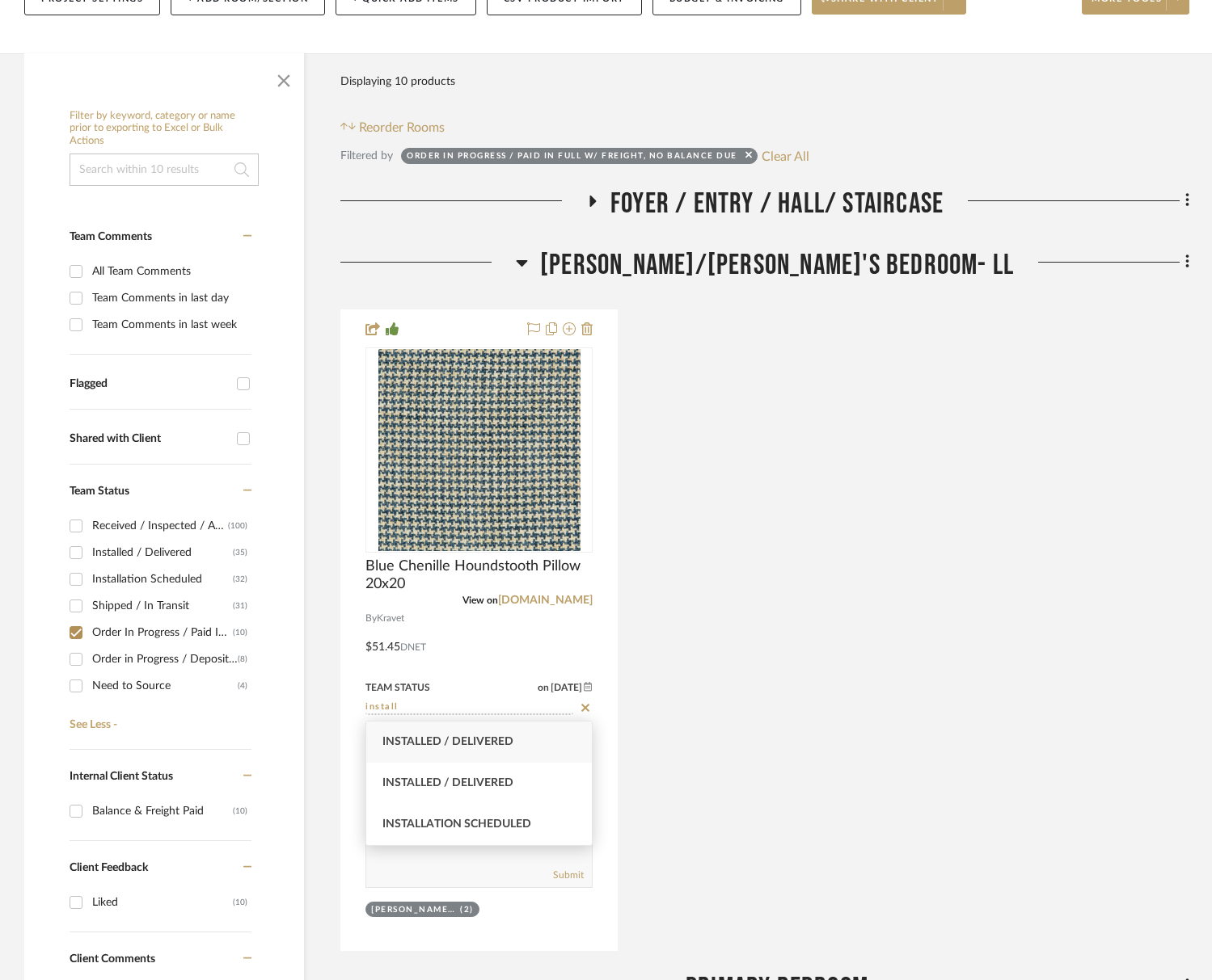
type input "install"
click at [428, 745] on span "Installed / Delivered" at bounding box center [448, 741] width 131 height 12
type input "[DATE]"
type input "Installed / Delivered"
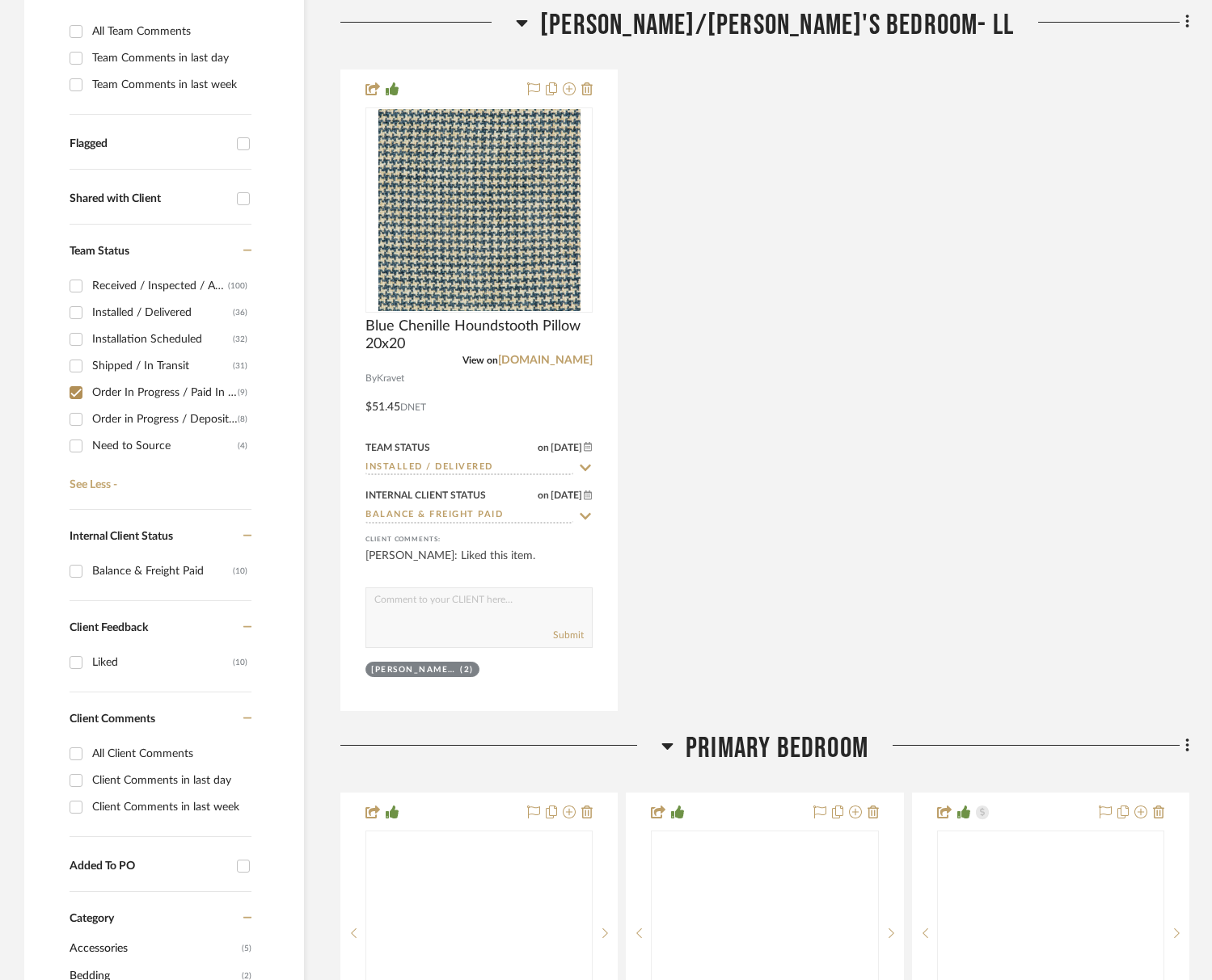
scroll to position [649, 0]
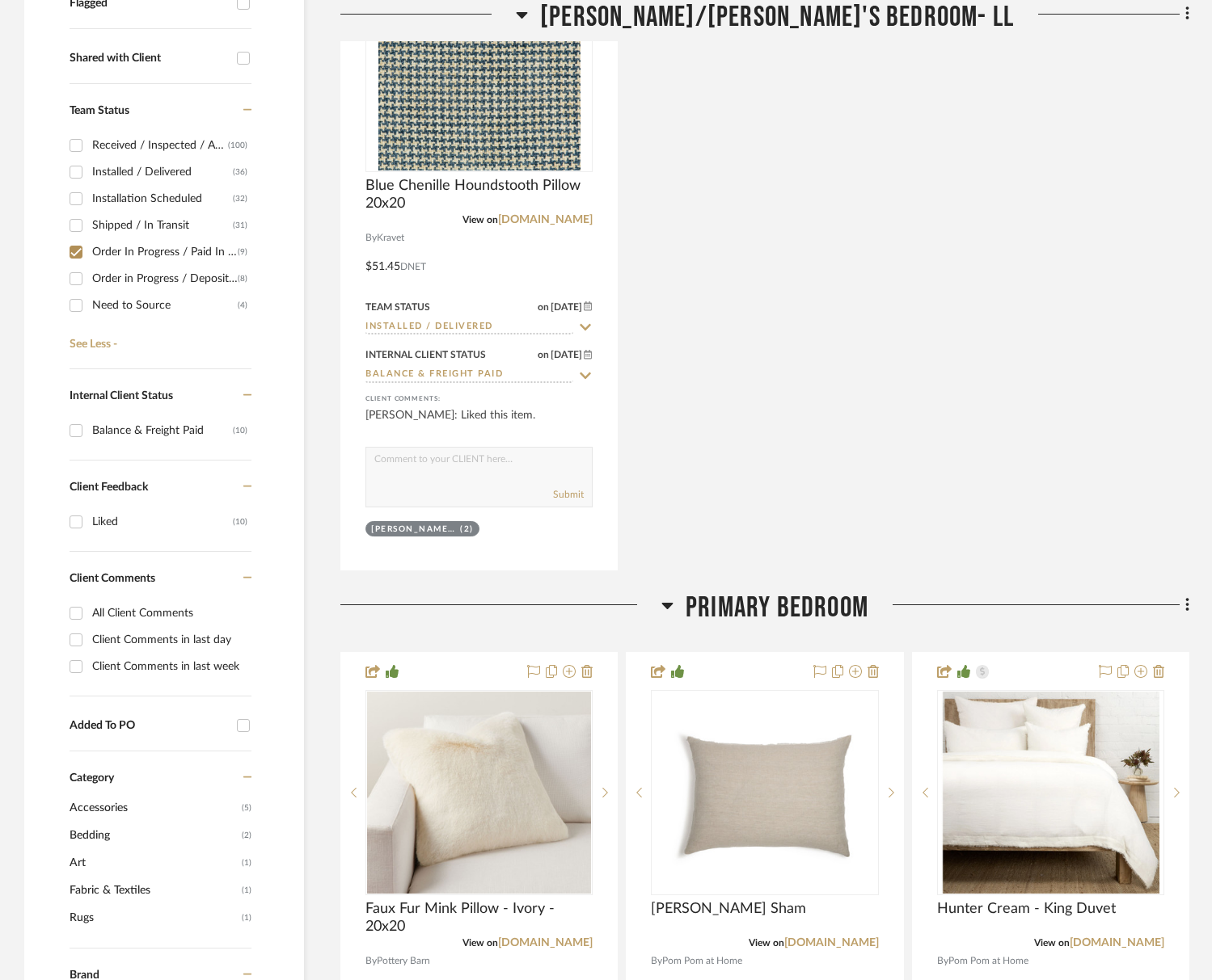
click at [710, 595] on span "Primary Bedroom" at bounding box center [777, 608] width 183 height 34
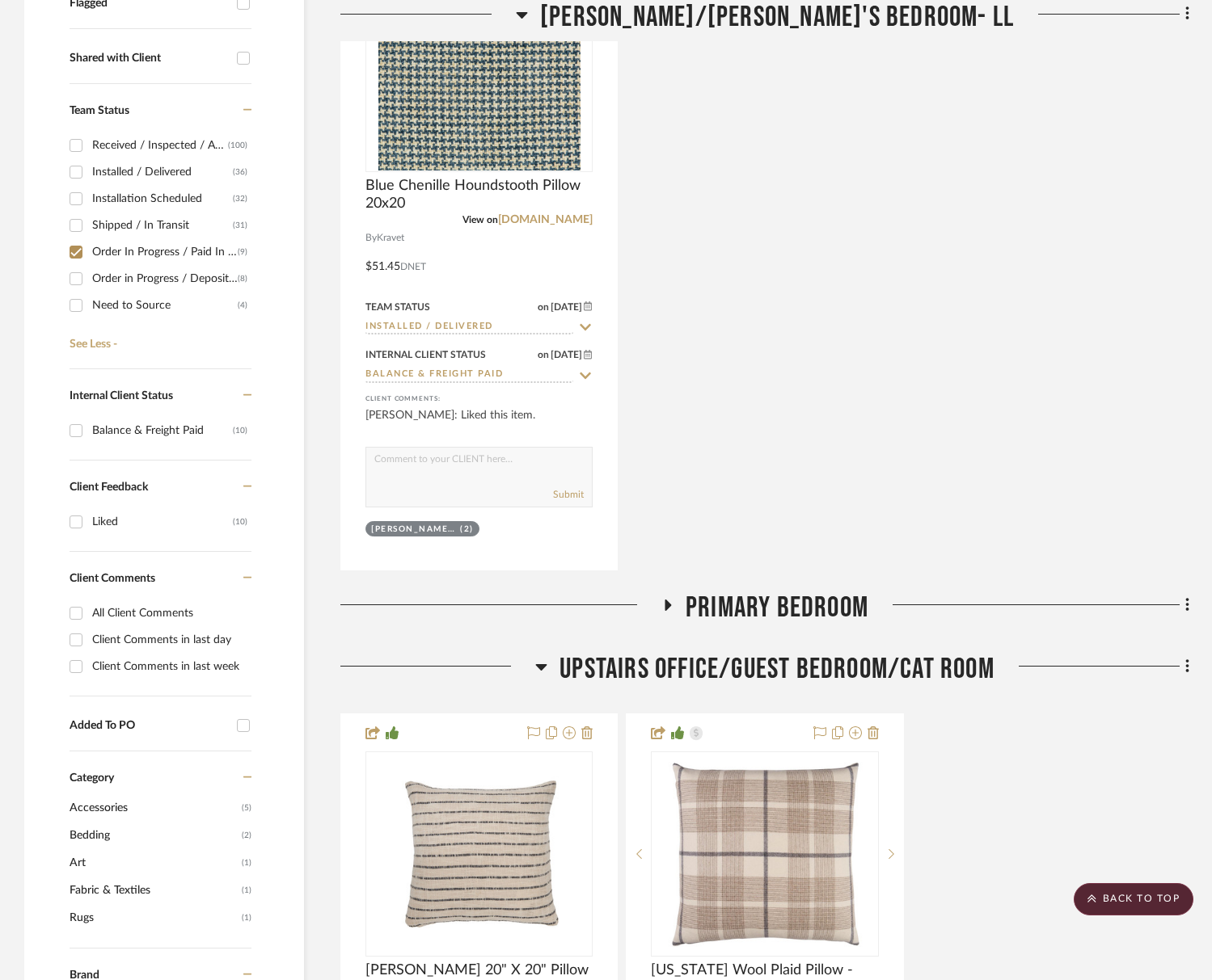
click at [710, 594] on span "Primary Bedroom" at bounding box center [777, 608] width 183 height 34
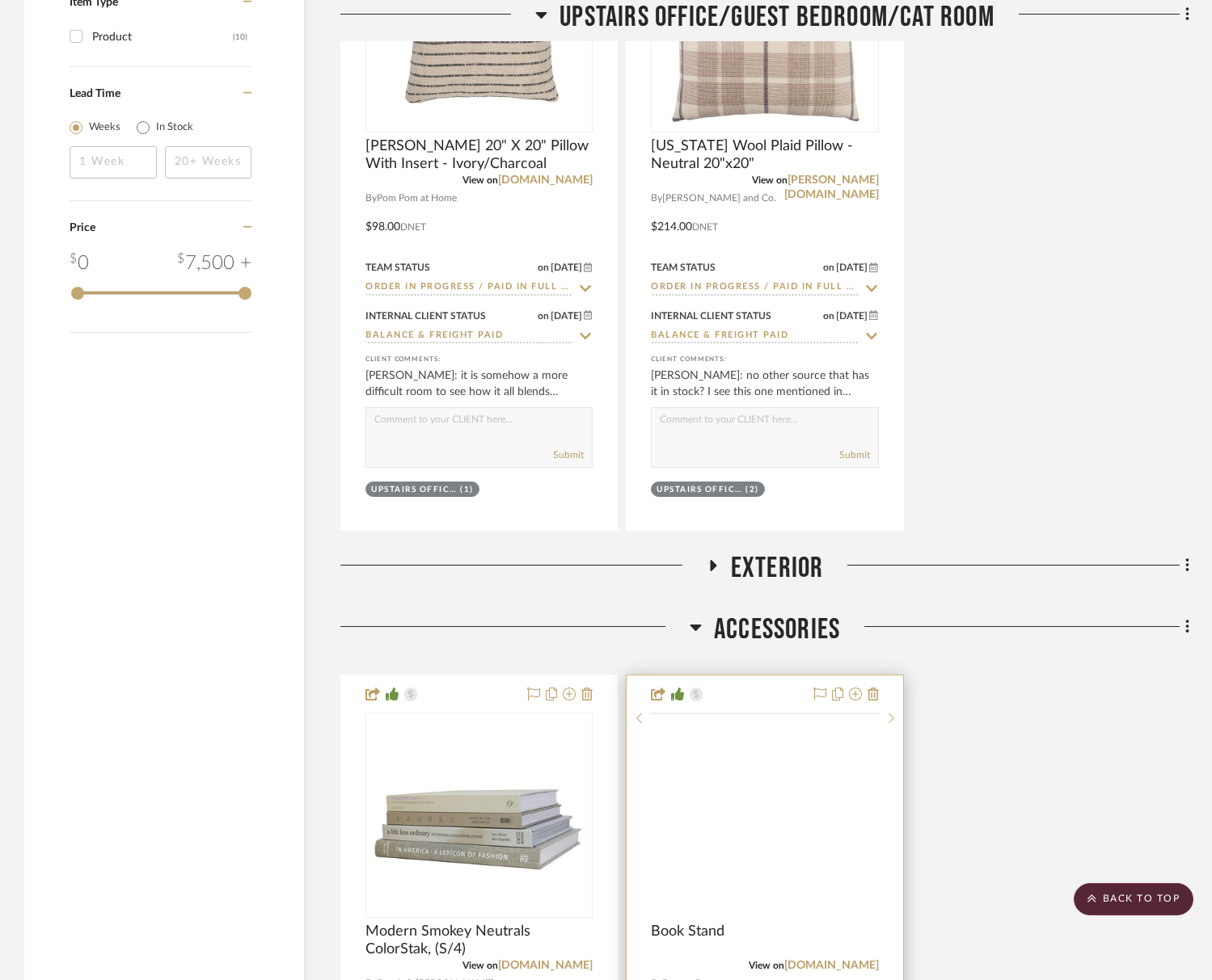
scroll to position [2497, 0]
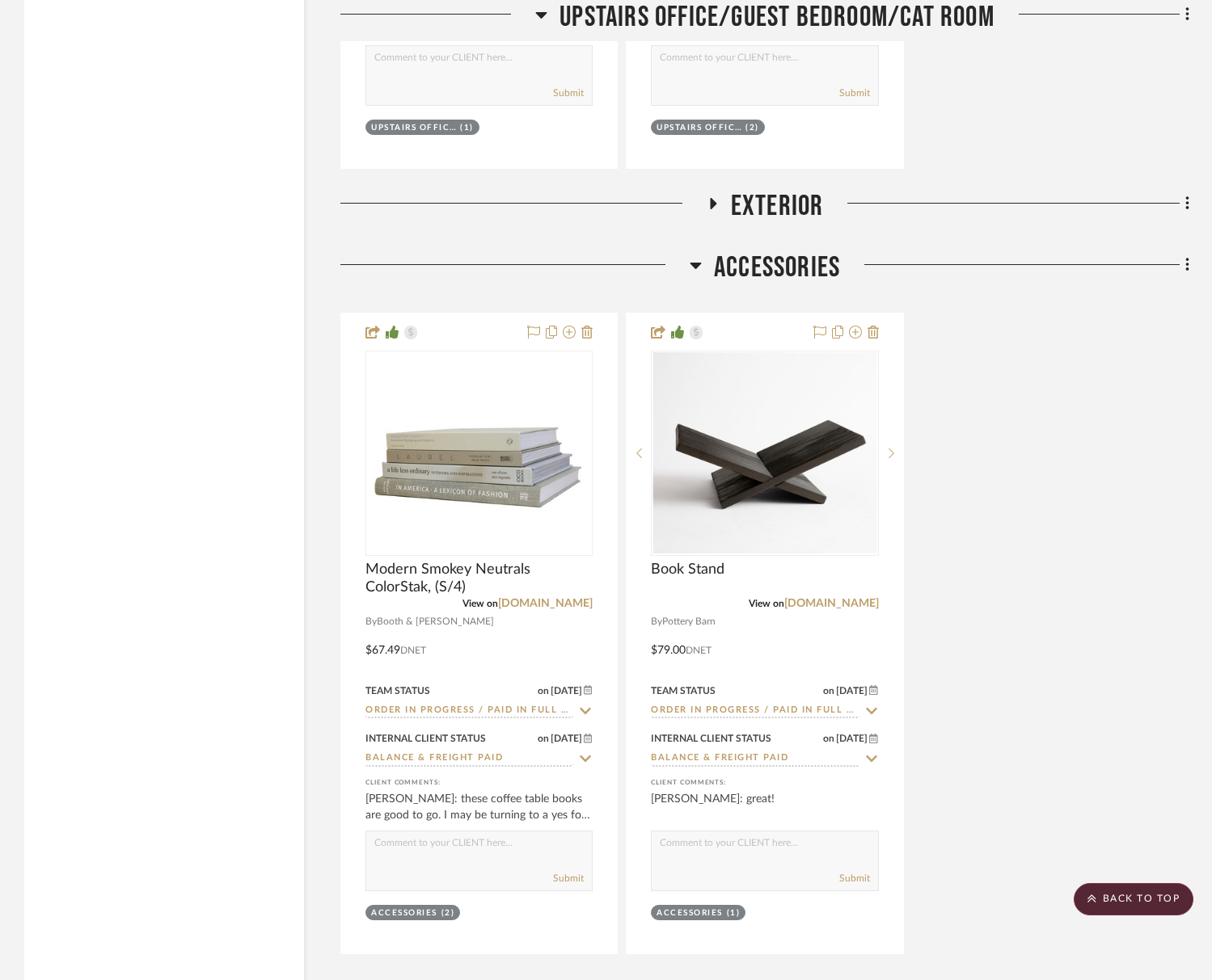
click at [819, 213] on span "Exterior" at bounding box center [777, 206] width 93 height 34
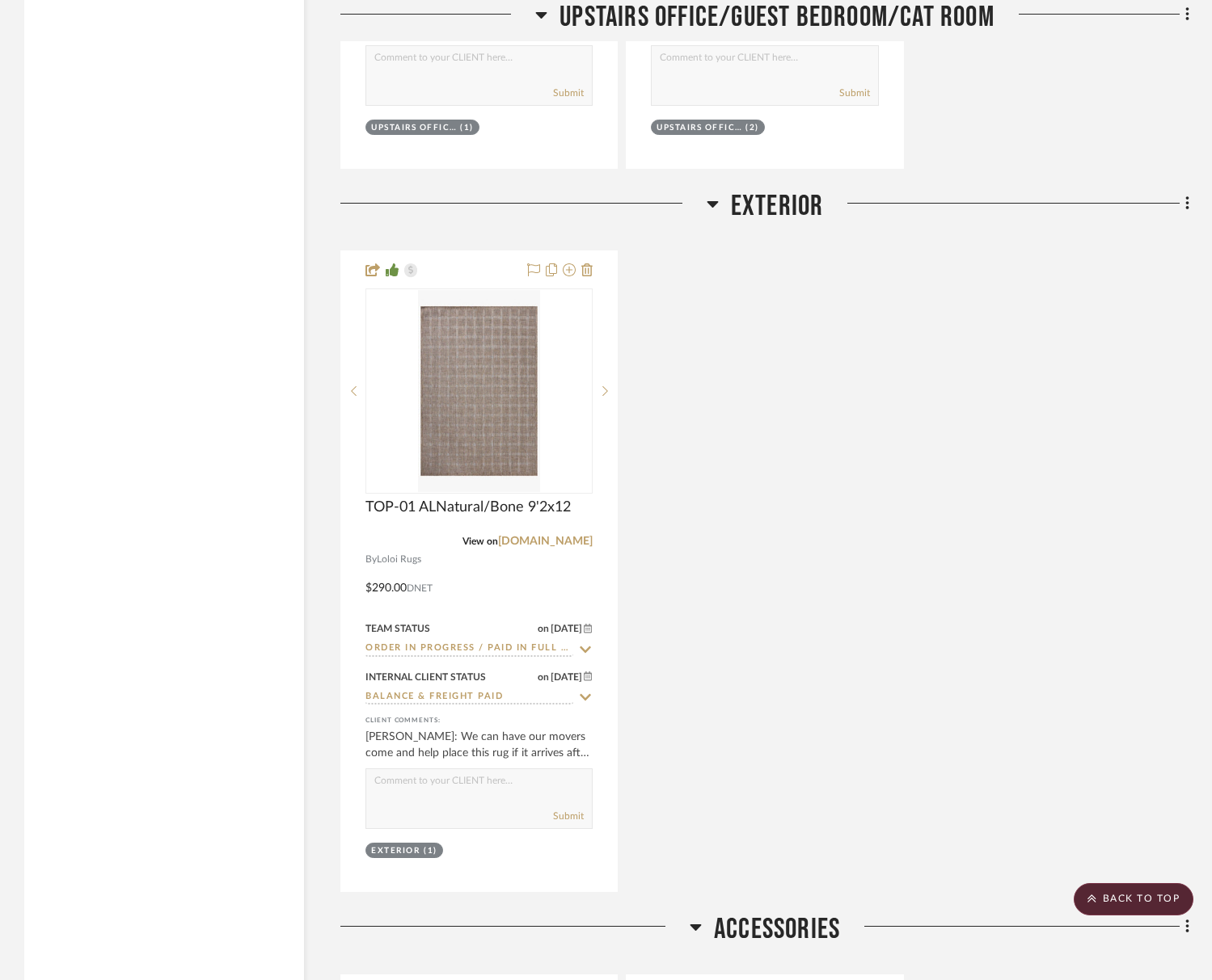
click at [819, 213] on span "Exterior" at bounding box center [777, 206] width 93 height 34
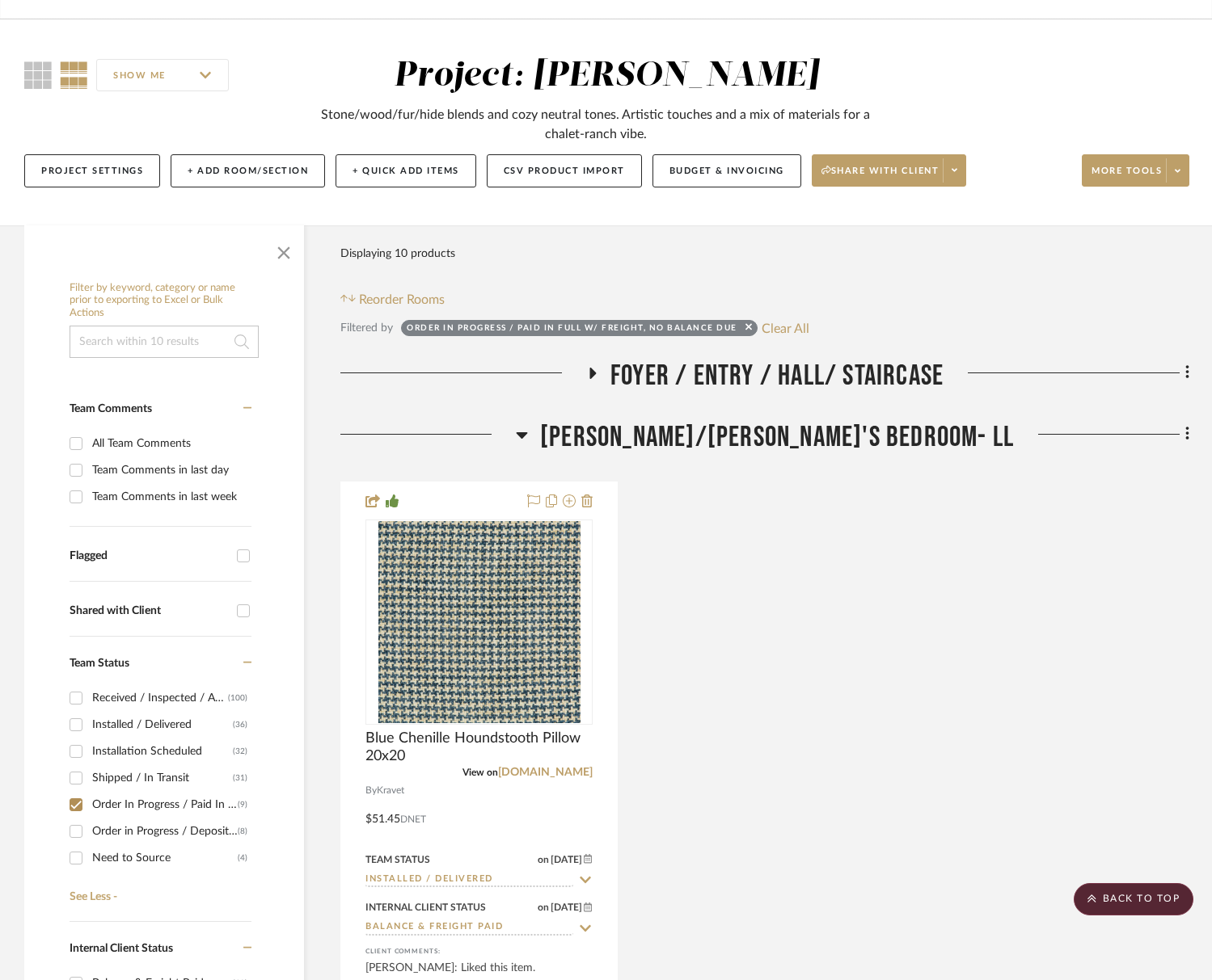
scroll to position [39, 0]
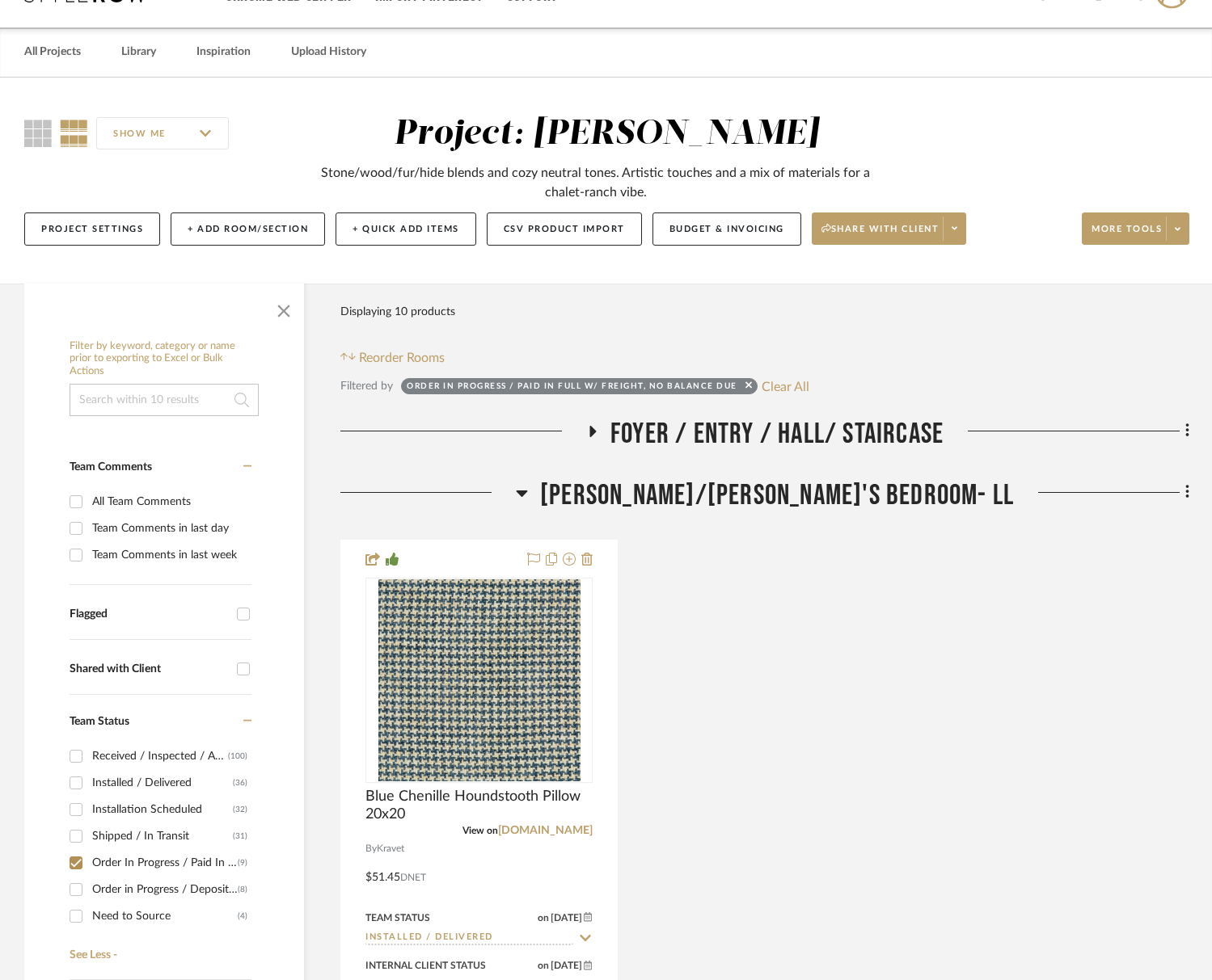
click at [800, 429] on span "Foyer / Entry / Hall/ Staircase" at bounding box center [777, 434] width 333 height 34
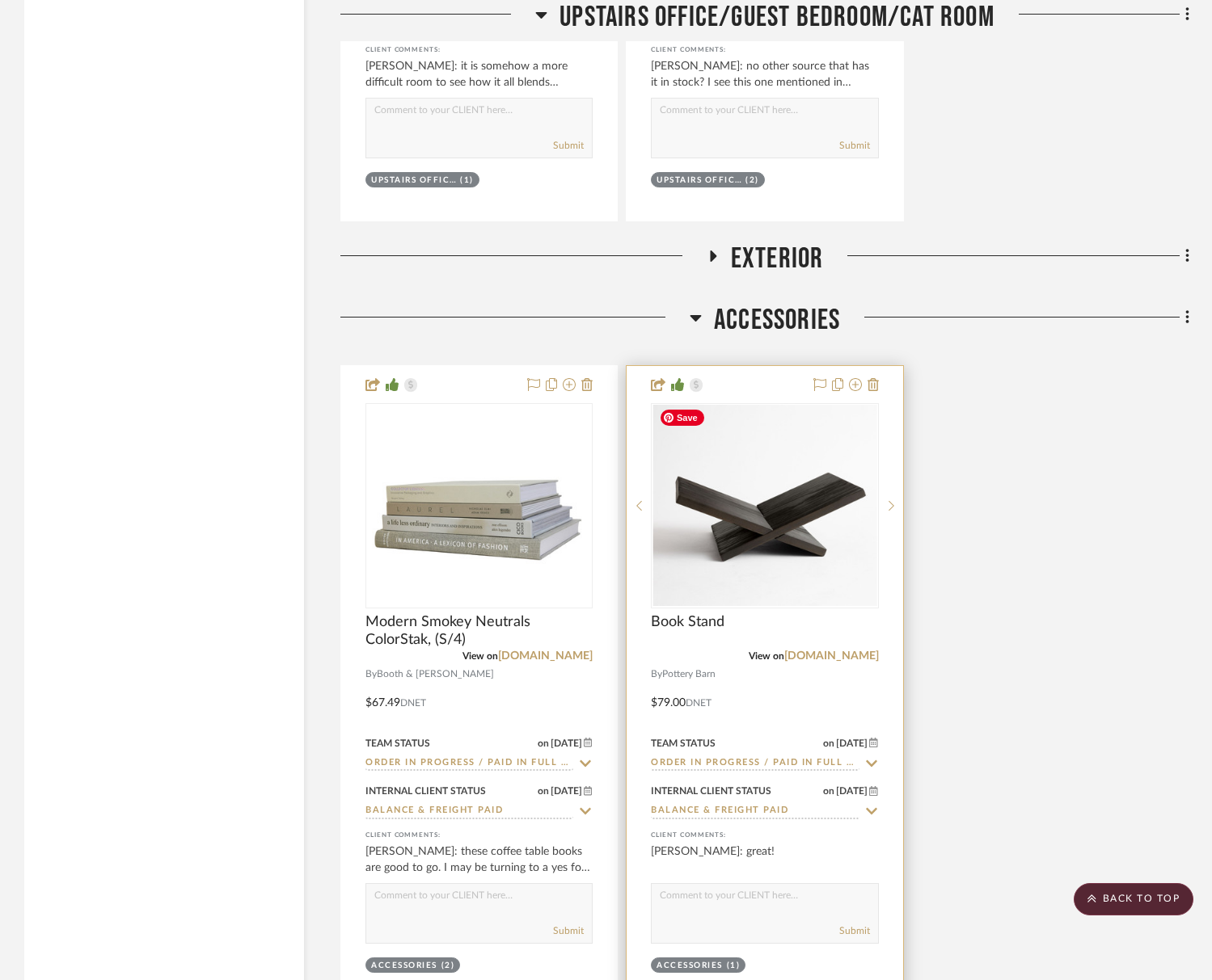
scroll to position [3235, 0]
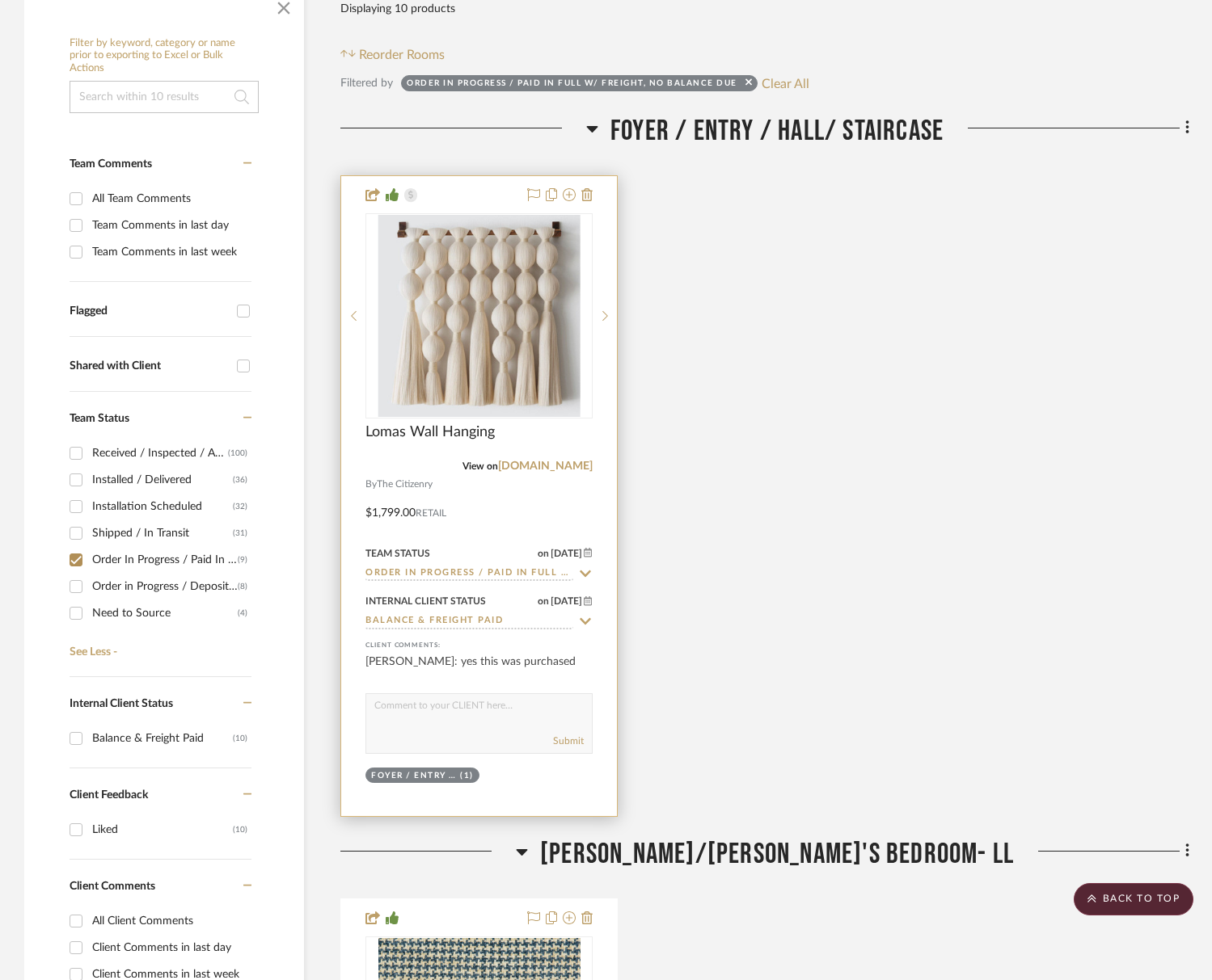
click at [455, 702] on textarea at bounding box center [478, 710] width 225 height 31
type textarea "I don't have an exact ETA for this piece"
click at [477, 373] on img "0" at bounding box center [478, 315] width 202 height 202
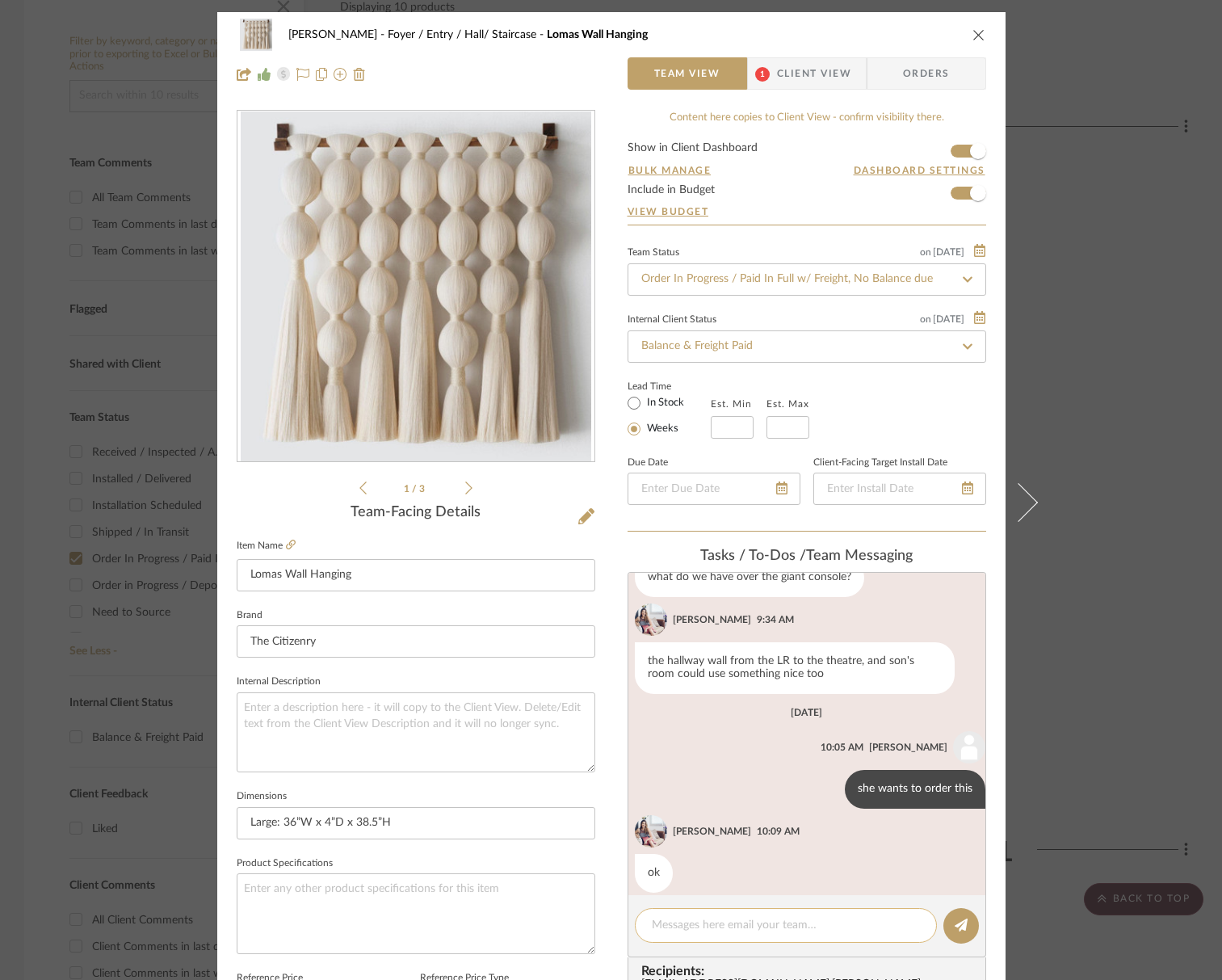
scroll to position [532, 0]
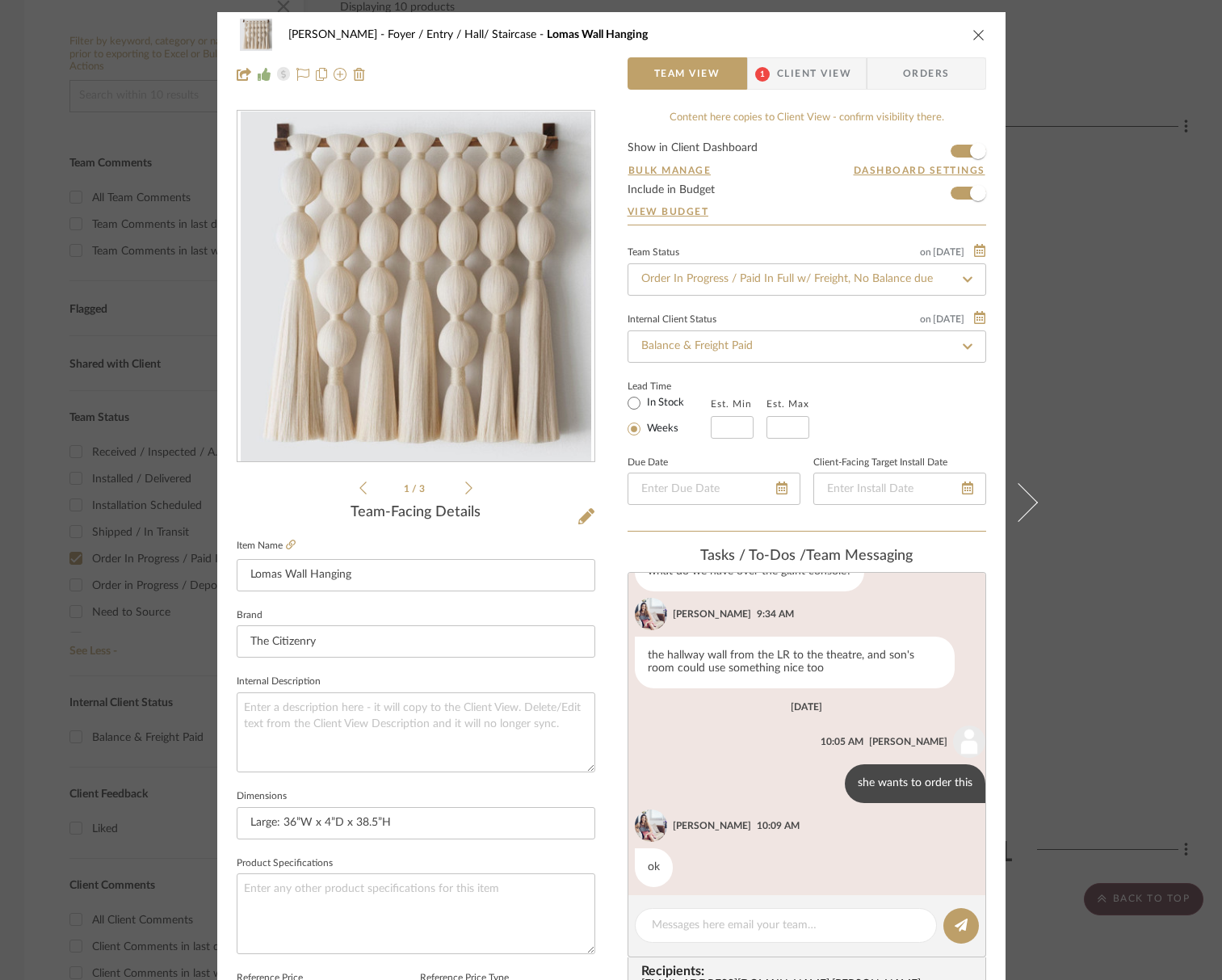
click at [802, 90] on div "[PERSON_NAME] Foyer / Entry / Hall/ Staircase Lomas Wall Hanging Team View 1 Cl…" at bounding box center [611, 54] width 788 height 85
click at [803, 33] on div "[PERSON_NAME] Foyer / Entry / Hall/ Staircase Lomas Wall Hanging" at bounding box center [624, 34] width 671 height 12
drag, startPoint x: 798, startPoint y: 73, endPoint x: 798, endPoint y: 99, distance: 26.0
click at [798, 73] on span "Client View" at bounding box center [814, 73] width 74 height 33
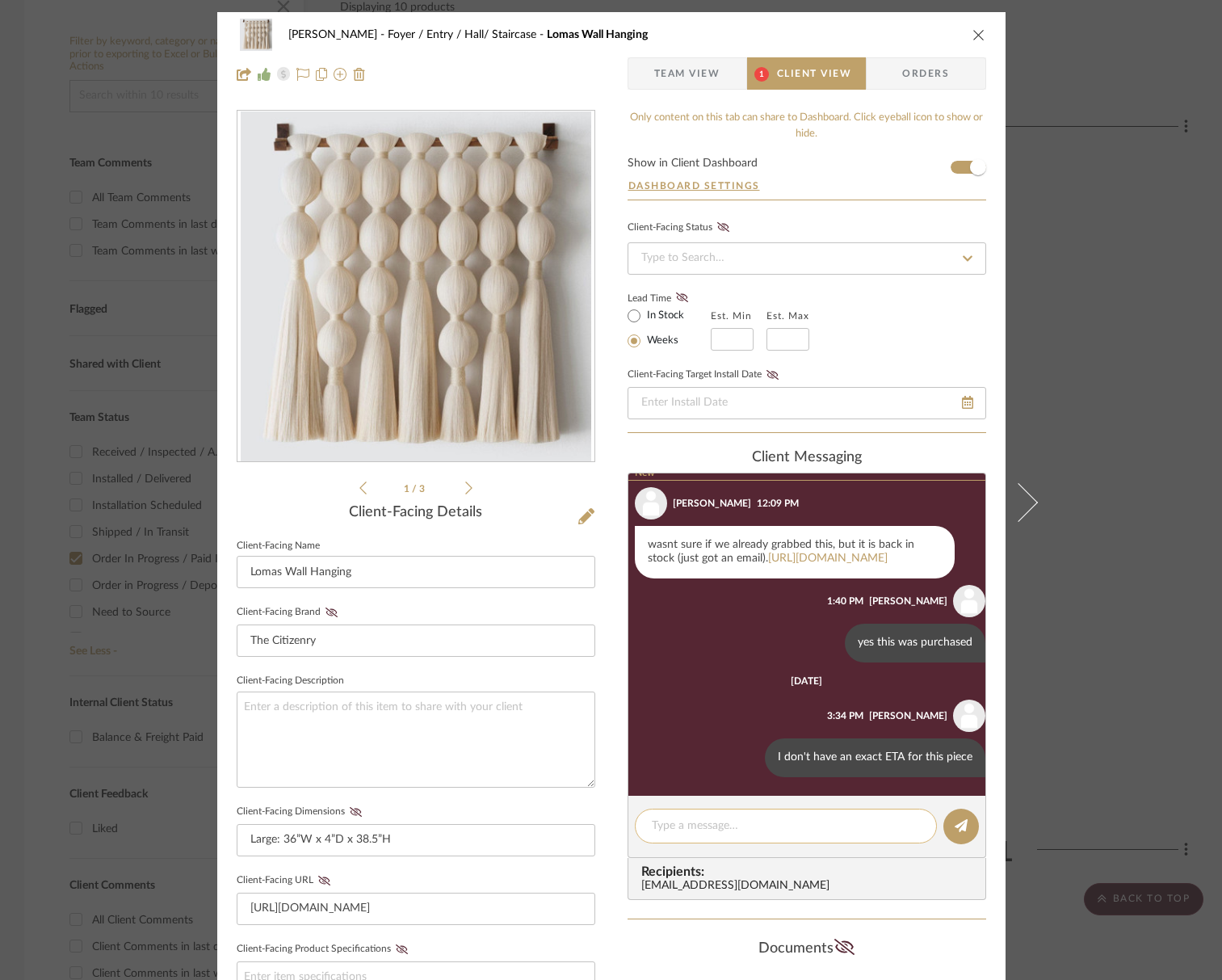
scroll to position [772, 0]
click at [710, 822] on textarea at bounding box center [785, 825] width 268 height 17
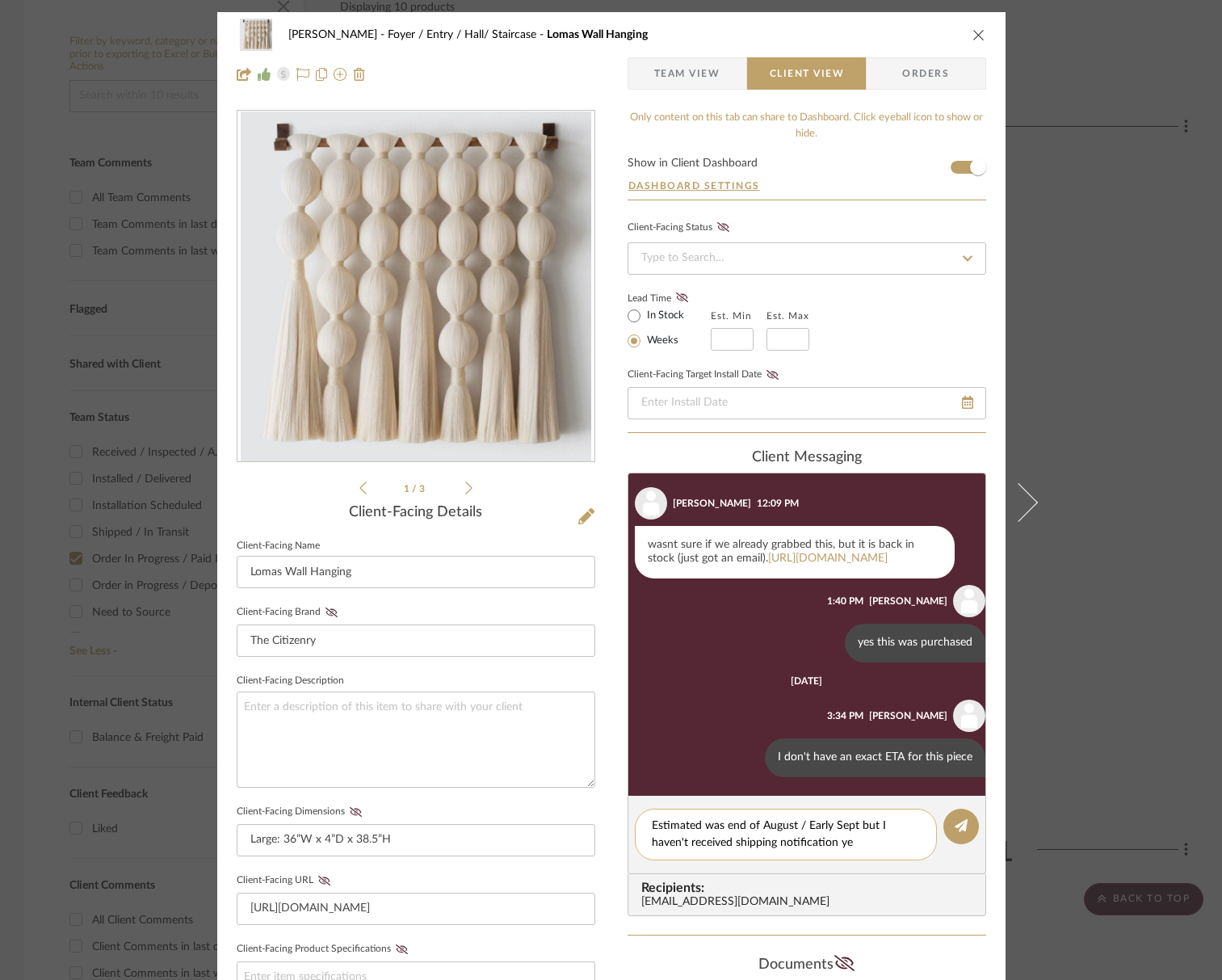
type textarea "Estimated was end of August / Early Sept but I haven't received shipping notifi…"
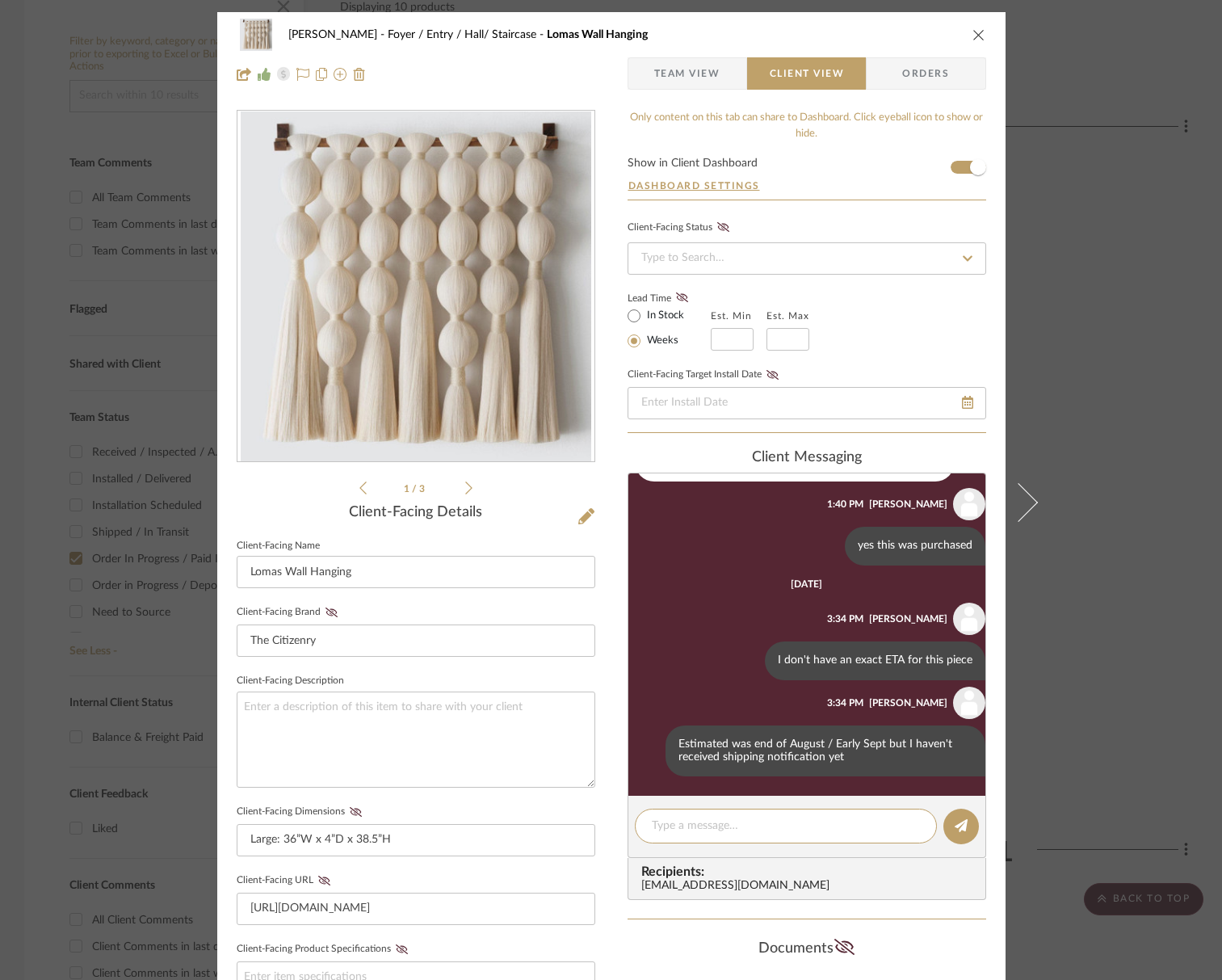
scroll to position [849, 0]
click at [972, 44] on div "[PERSON_NAME] Foyer / Entry / Hall/ Staircase Lomas Wall Hanging" at bounding box center [611, 35] width 749 height 33
drag, startPoint x: 970, startPoint y: 37, endPoint x: 935, endPoint y: 79, distance: 54.7
click at [973, 37] on icon "close" at bounding box center [979, 34] width 13 height 13
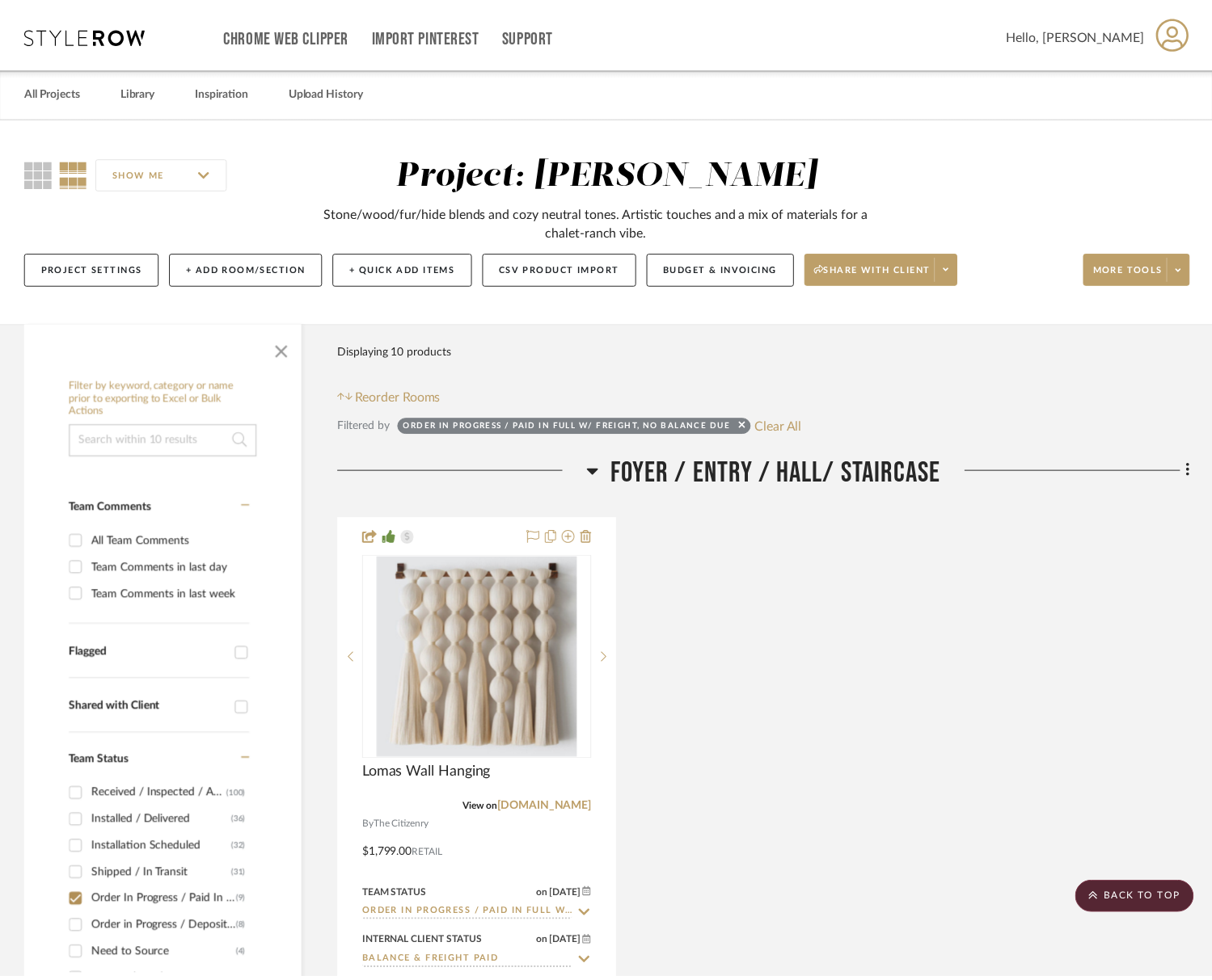
scroll to position [343, 0]
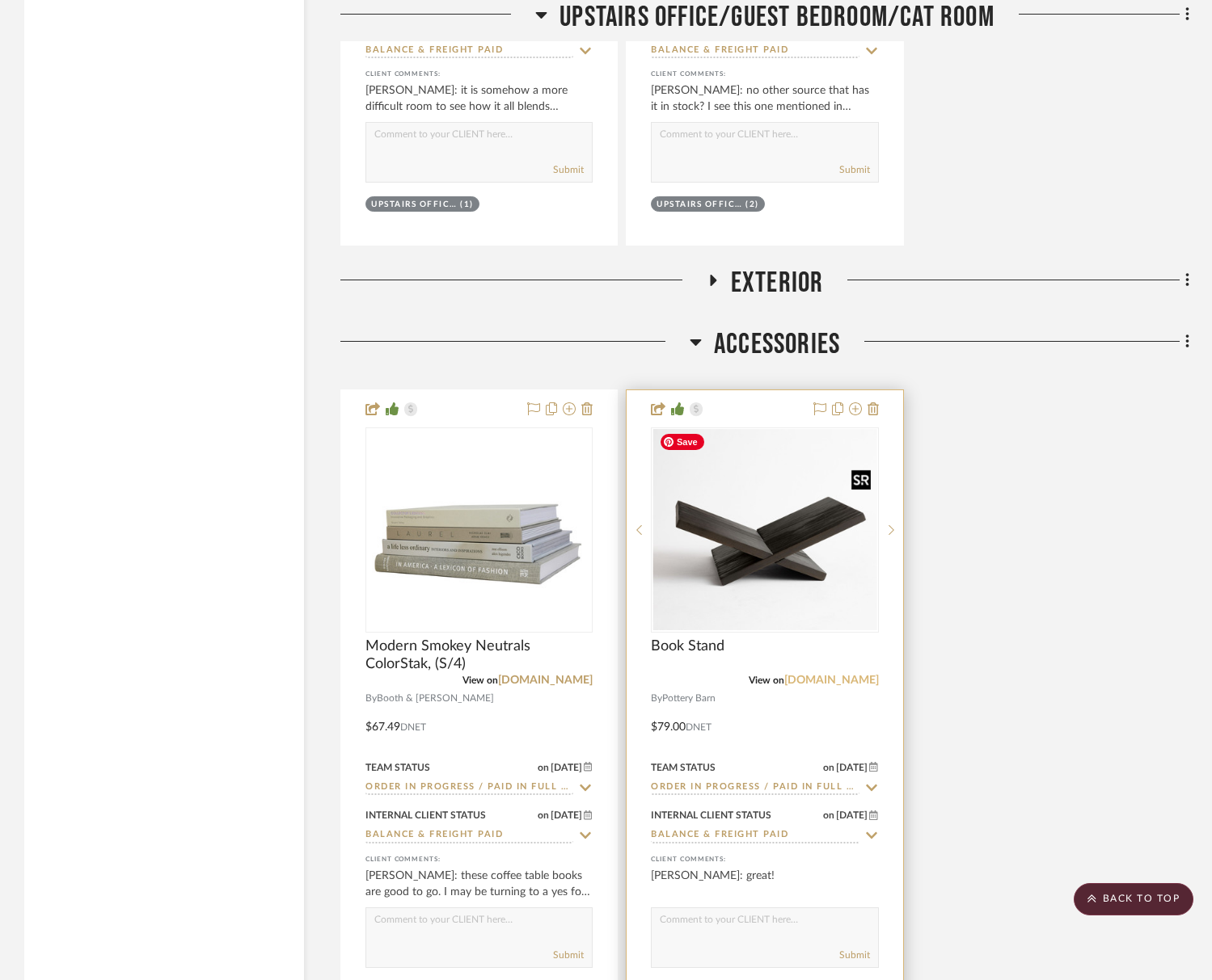
scroll to position [3235, 0]
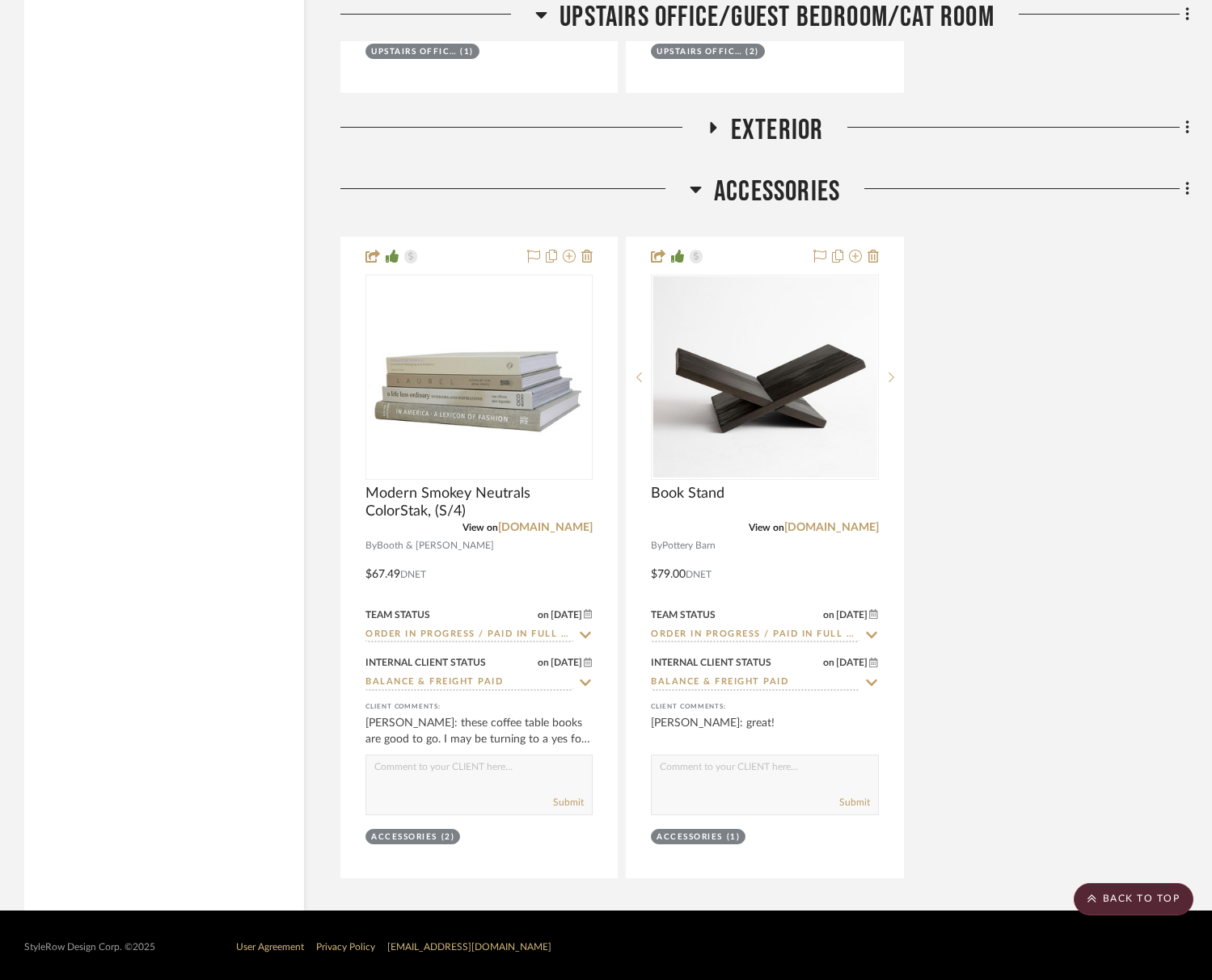
click at [752, 121] on span "Exterior" at bounding box center [777, 130] width 93 height 34
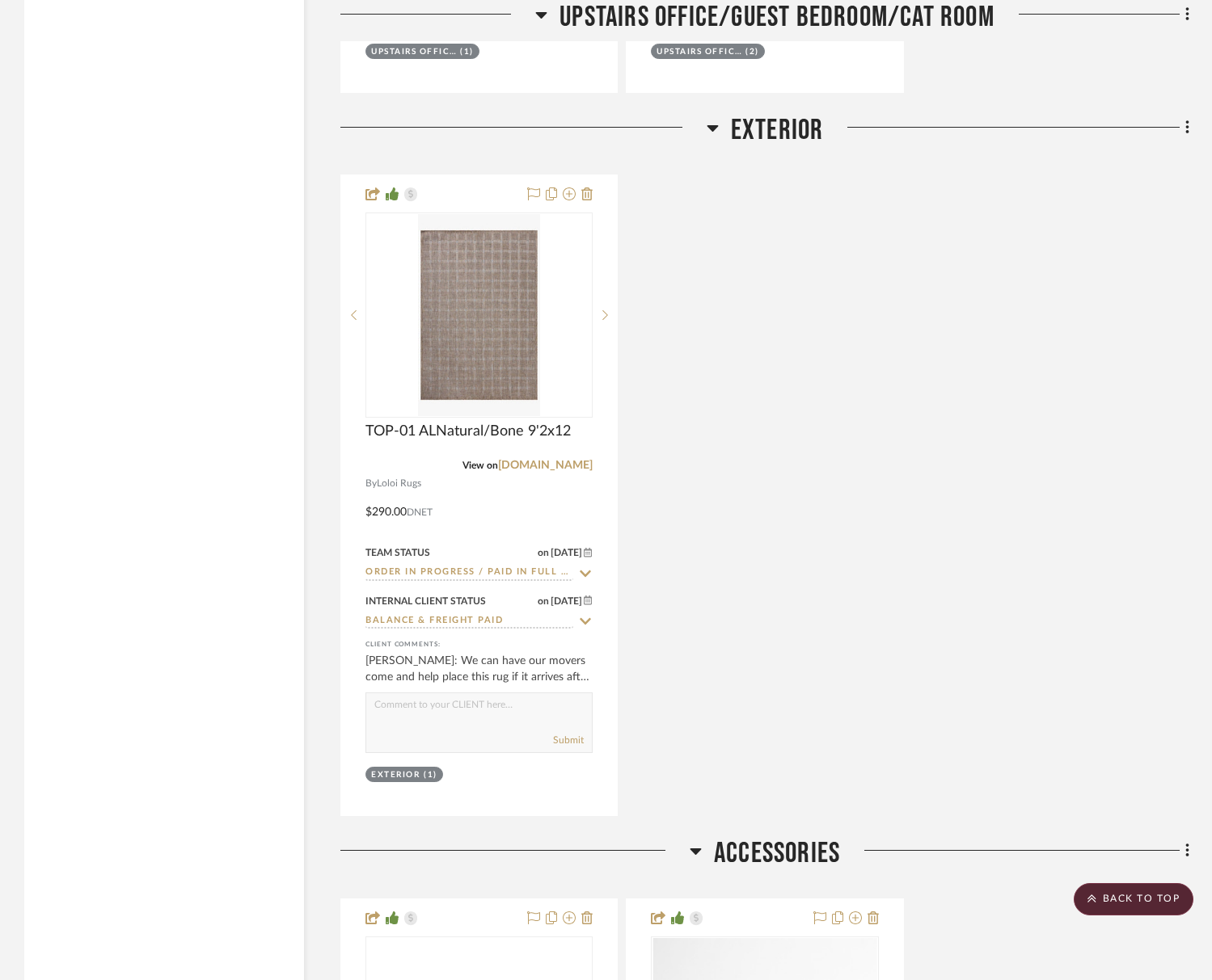
click at [752, 121] on span "Exterior" at bounding box center [777, 130] width 93 height 34
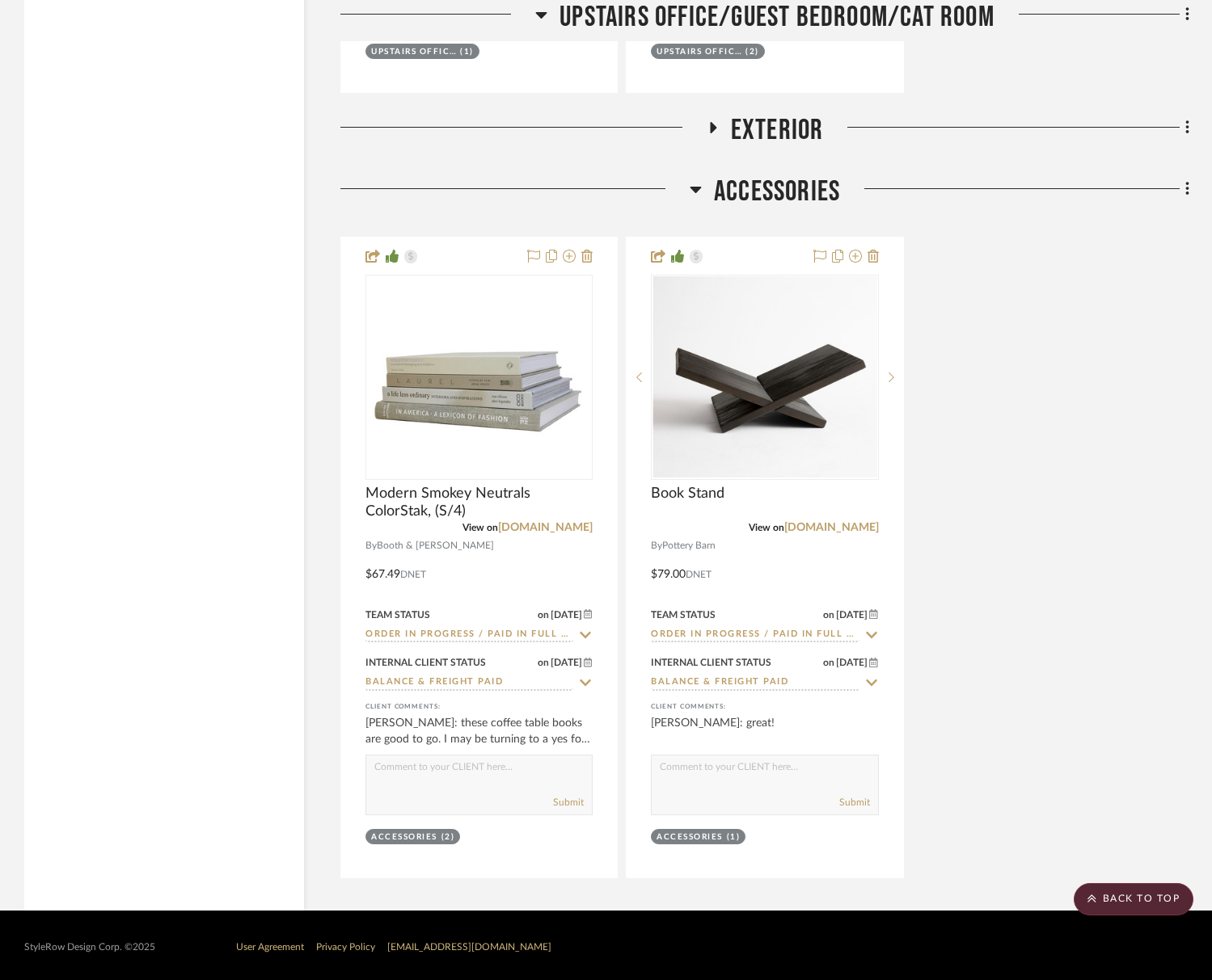
click at [751, 178] on span "Accessories" at bounding box center [776, 192] width 126 height 34
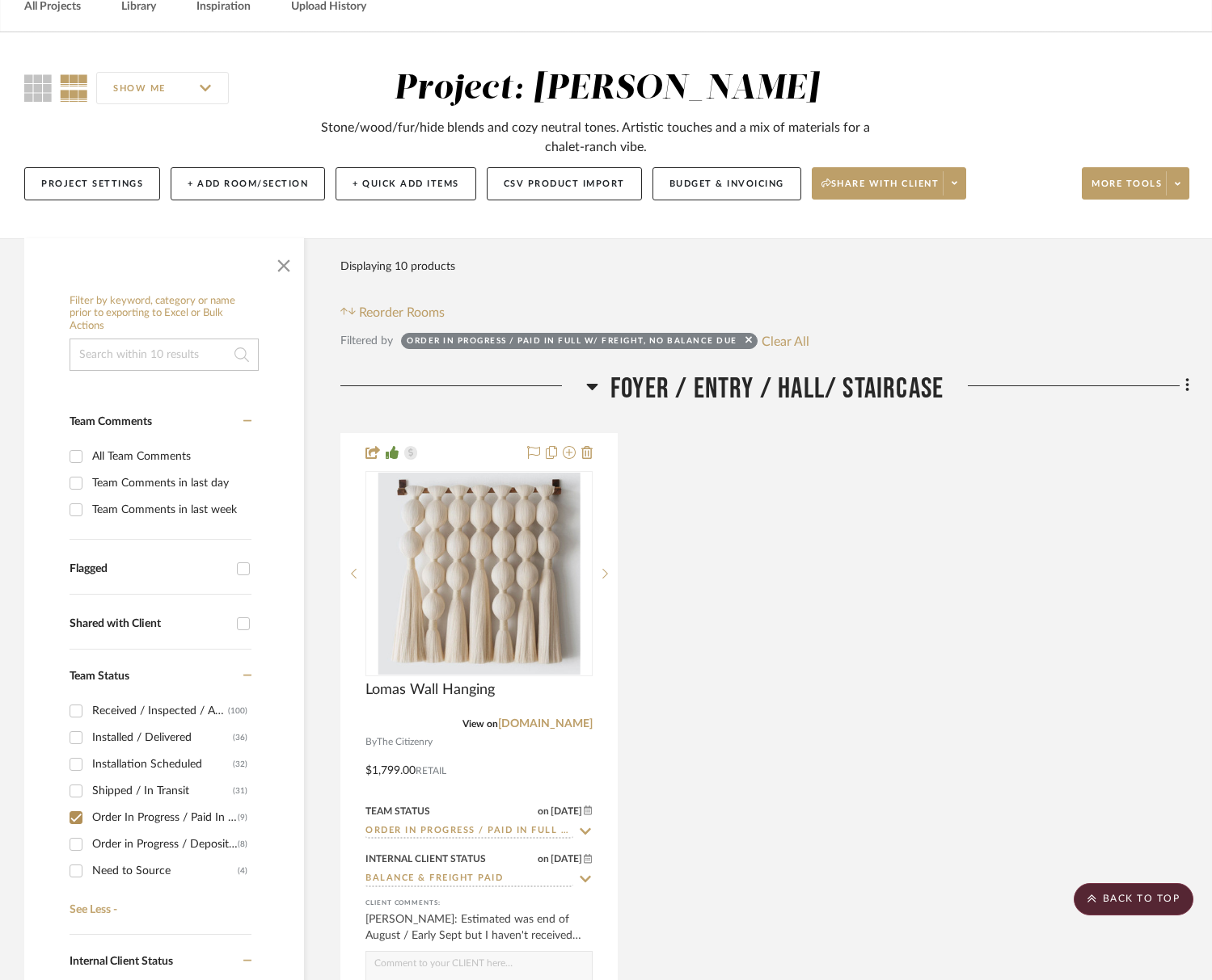
scroll to position [0, 0]
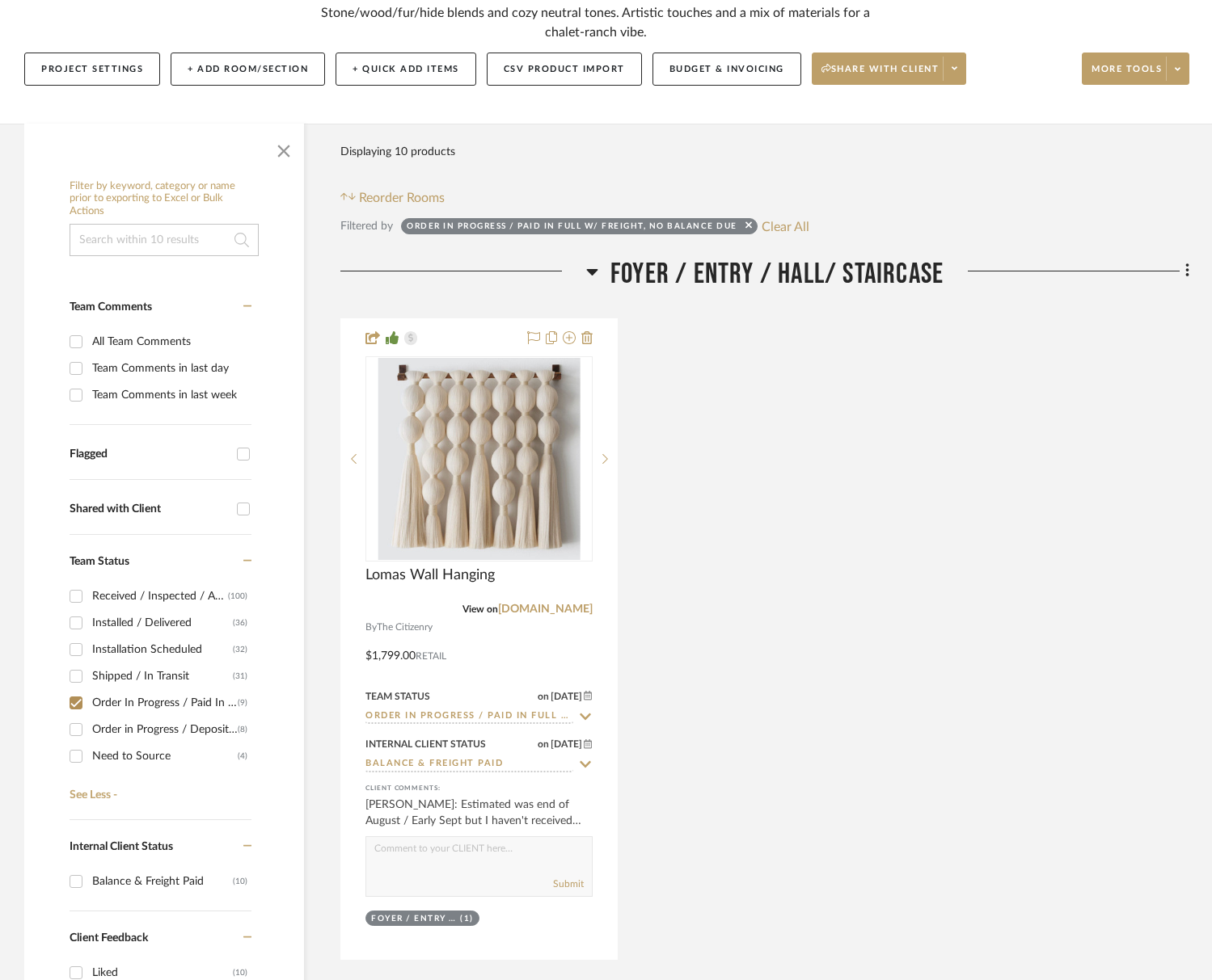
click at [160, 728] on div "Order in Progress / Deposit Paid / Balance due" at bounding box center [165, 730] width 146 height 26
click at [89, 728] on input "Order in Progress / Deposit Paid / Balance due (8)" at bounding box center [76, 730] width 26 height 26
checkbox input "true"
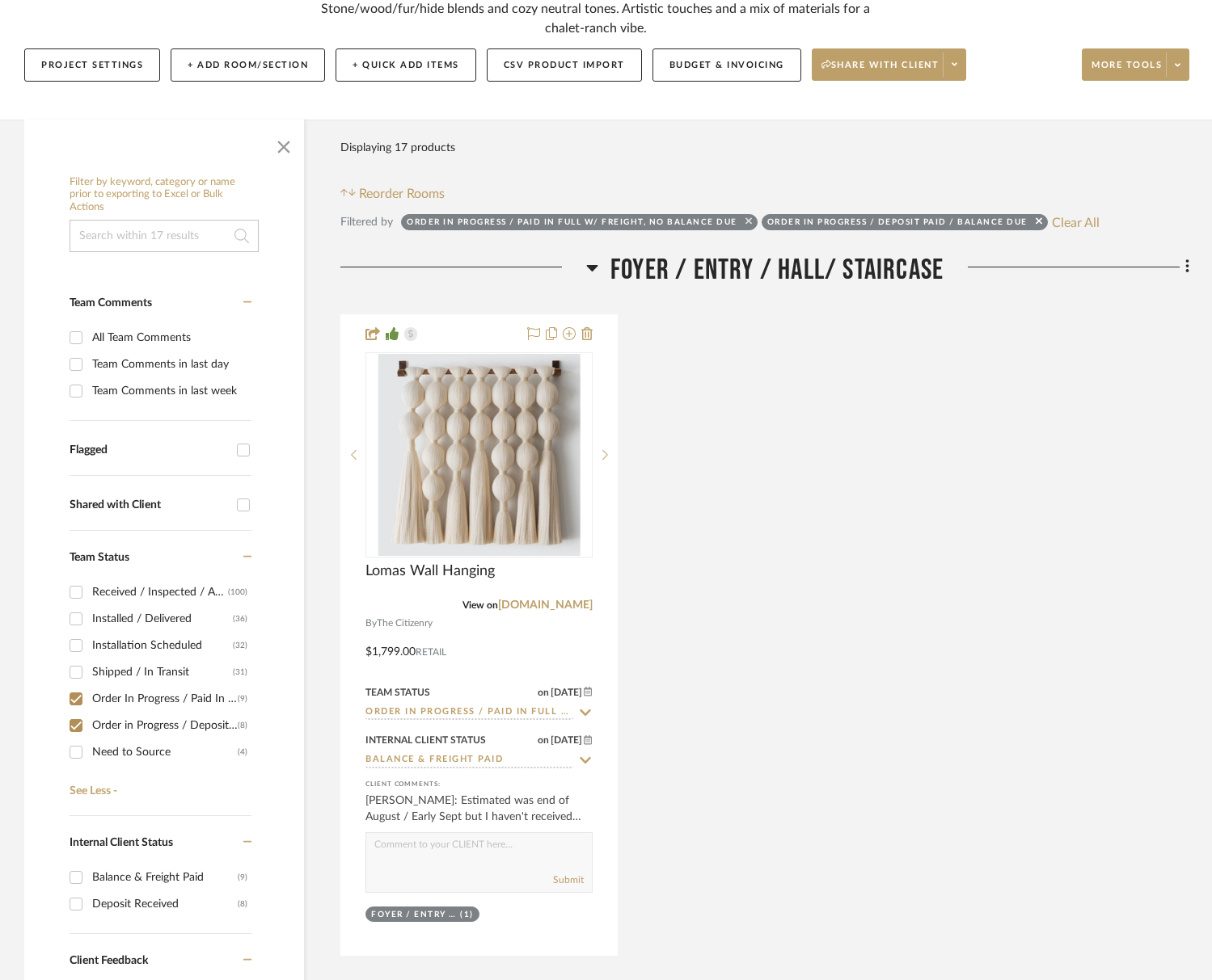
click at [751, 223] on icon at bounding box center [748, 221] width 6 height 6
checkbox input "false"
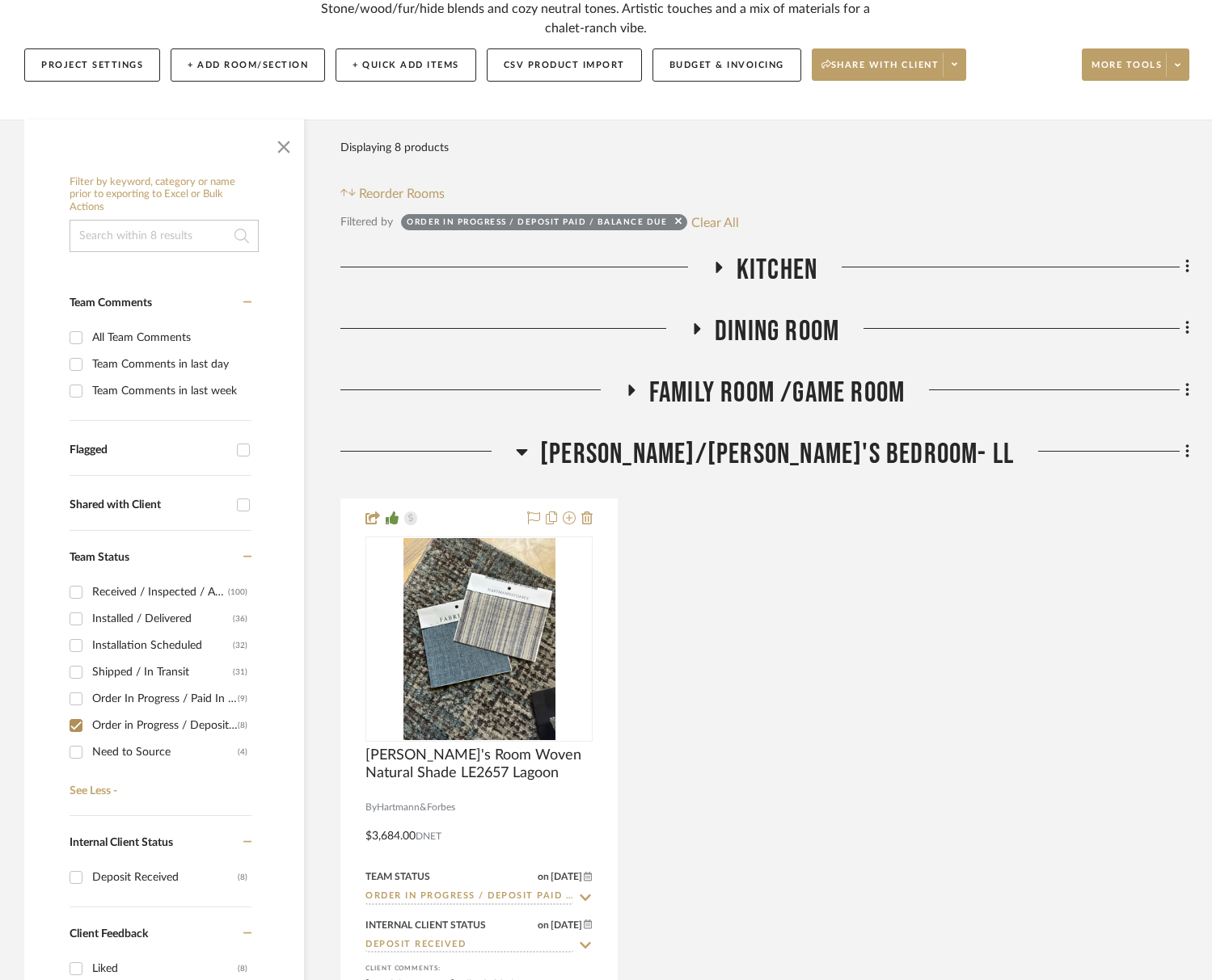
click at [745, 284] on span "Kitchen" at bounding box center [776, 270] width 80 height 34
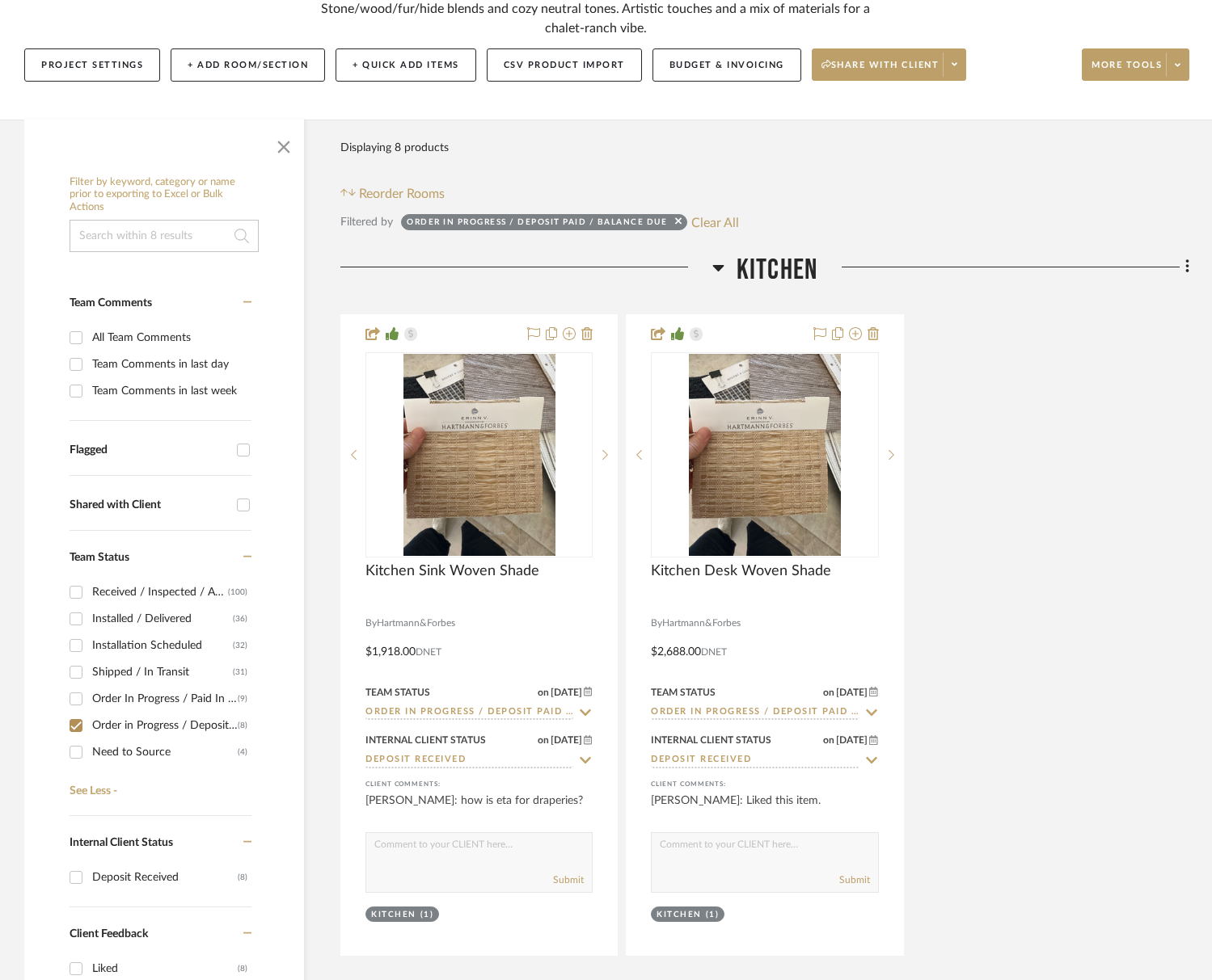
click at [745, 285] on span "Kitchen" at bounding box center [776, 270] width 80 height 34
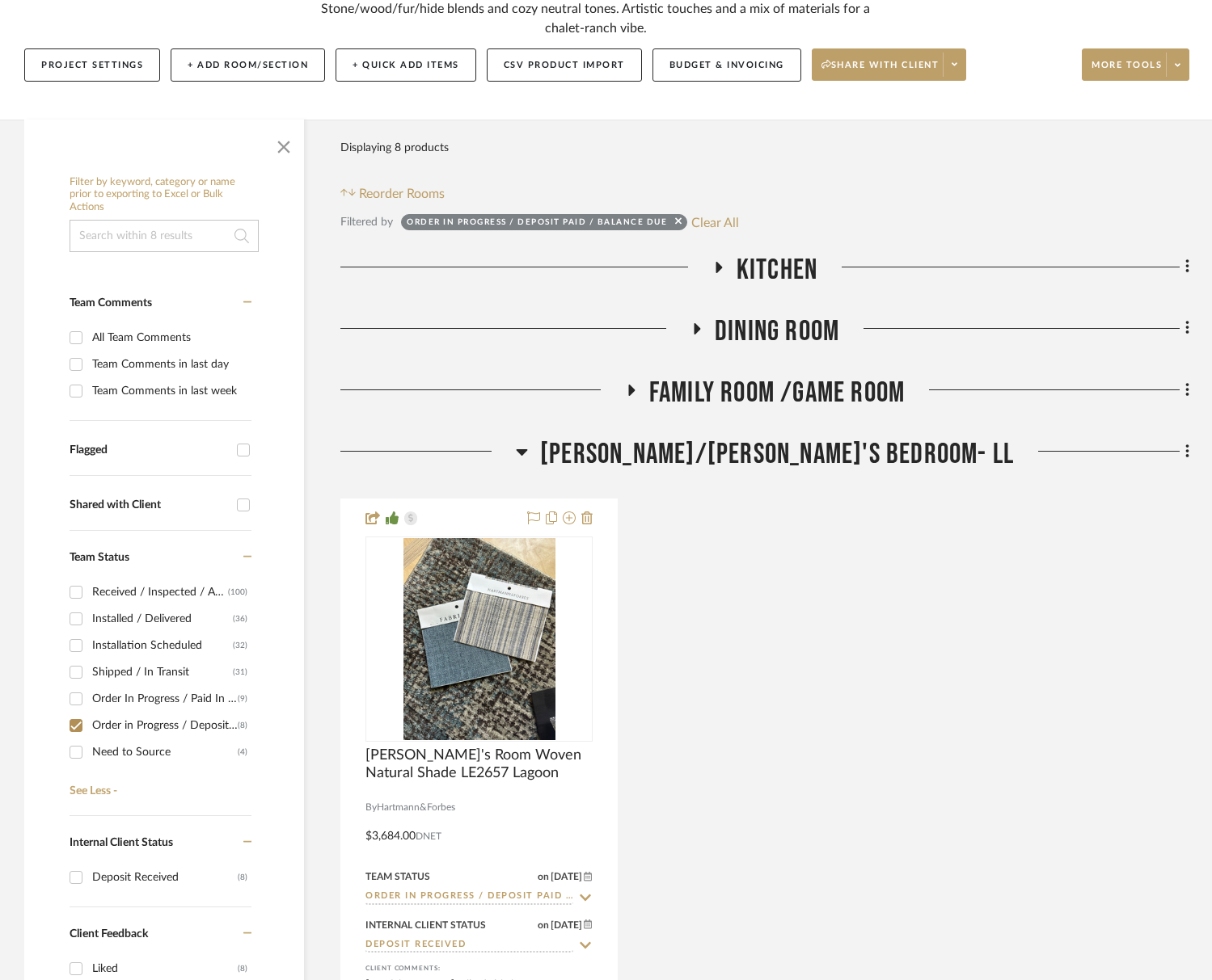
click at [748, 321] on span "Dining Room" at bounding box center [777, 332] width 125 height 34
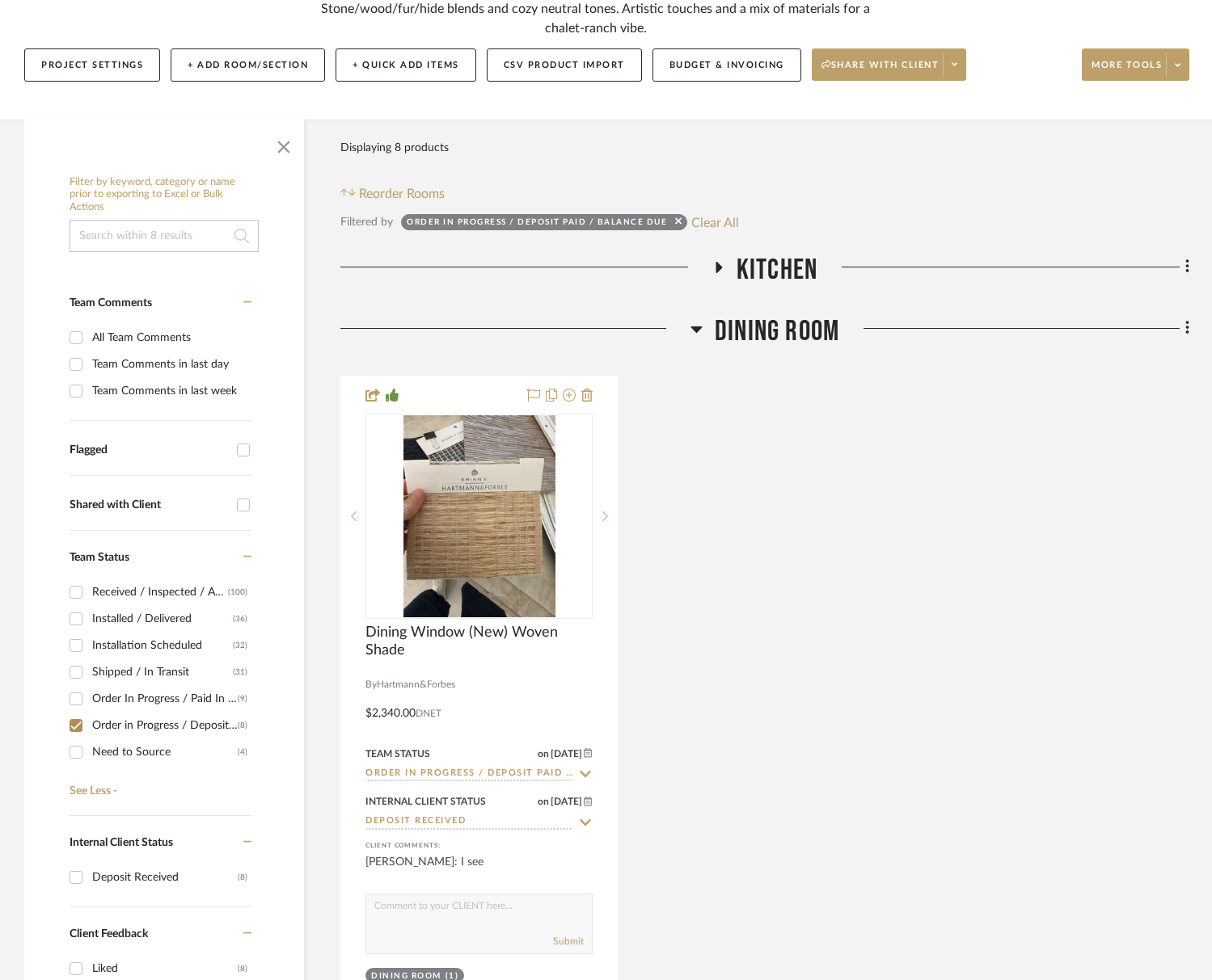
click at [749, 322] on span "Dining Room" at bounding box center [777, 332] width 125 height 34
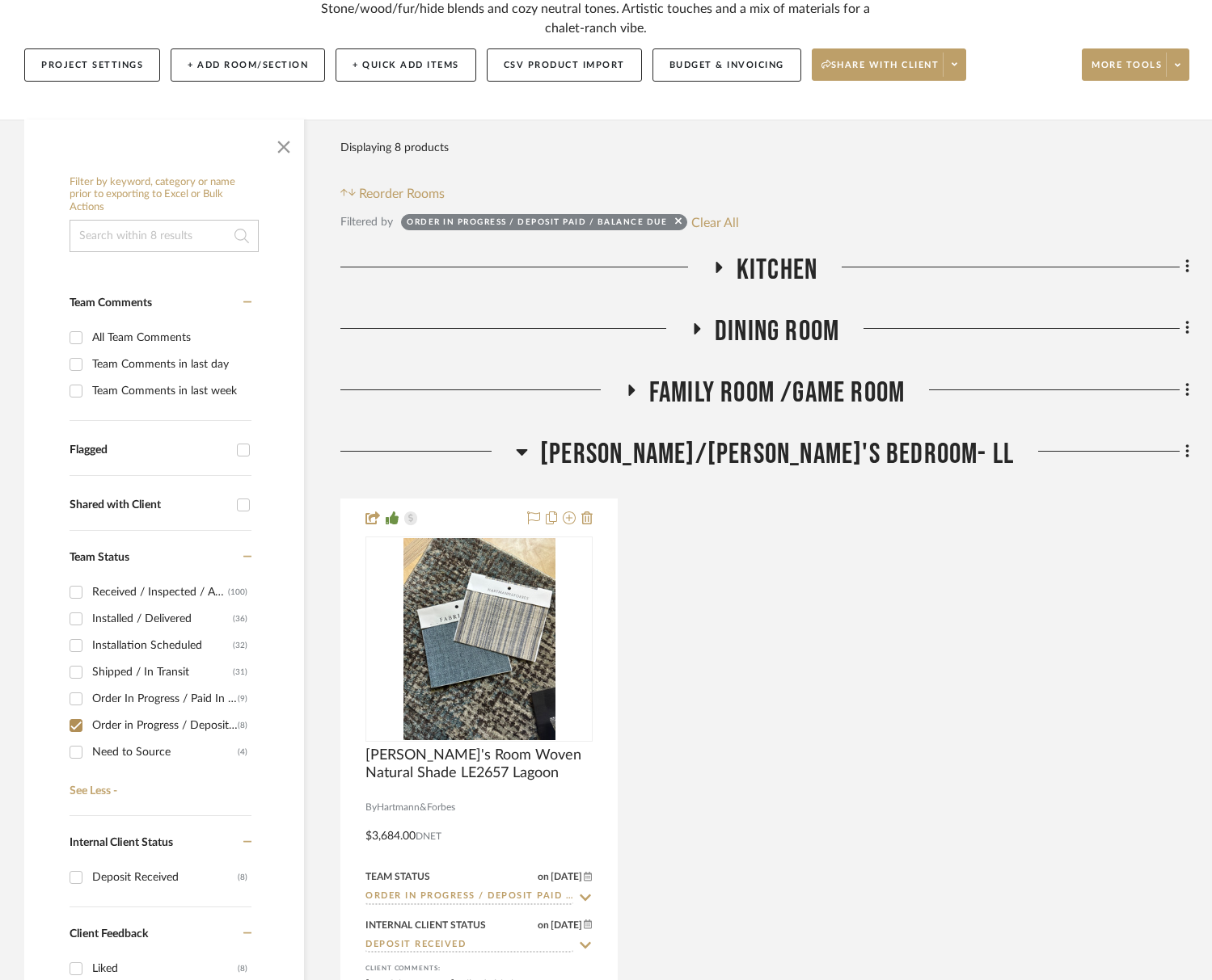
click at [773, 395] on span "Family Room /Game Room" at bounding box center [777, 393] width 255 height 34
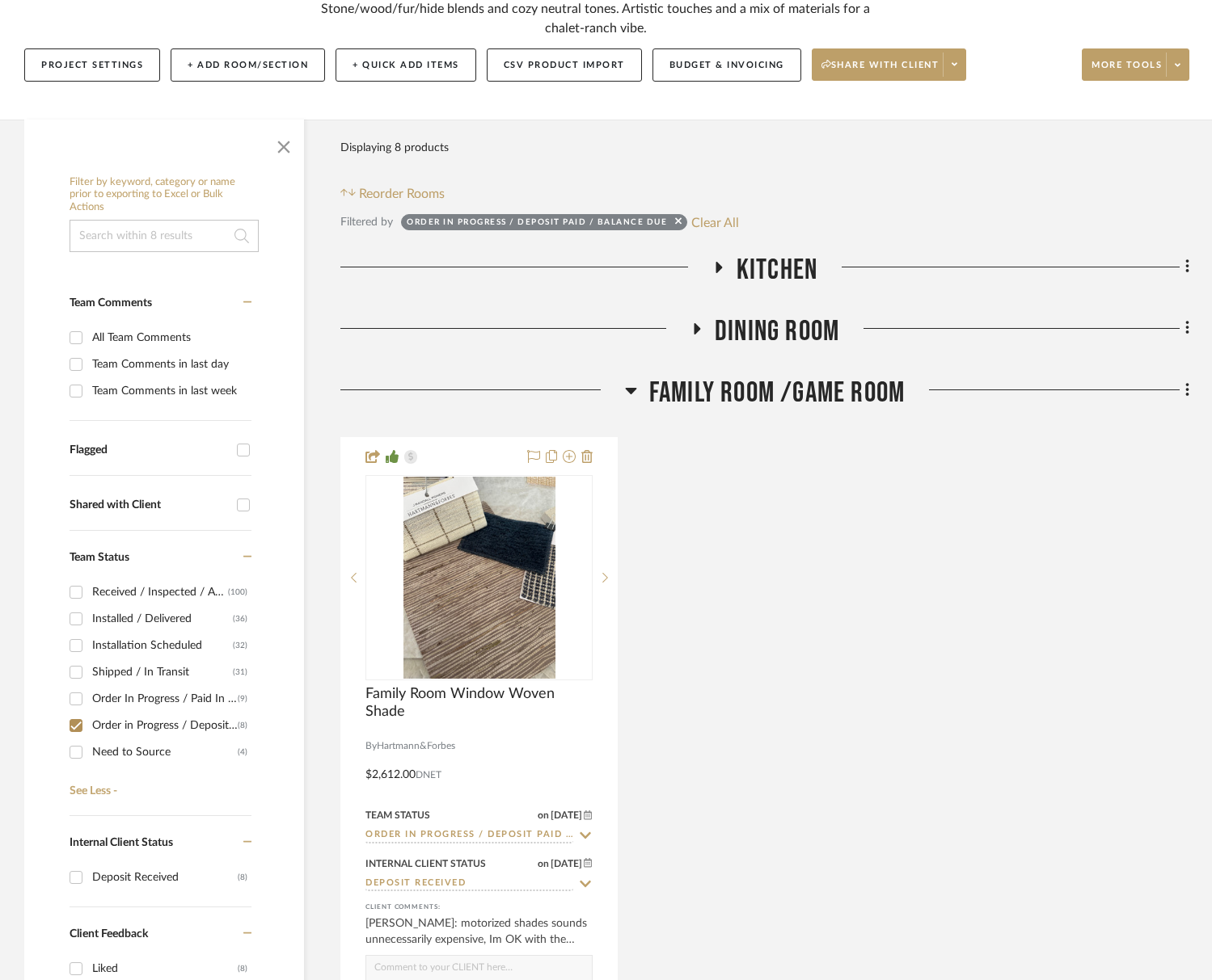
click at [773, 395] on span "Family Room /Game Room" at bounding box center [777, 393] width 255 height 34
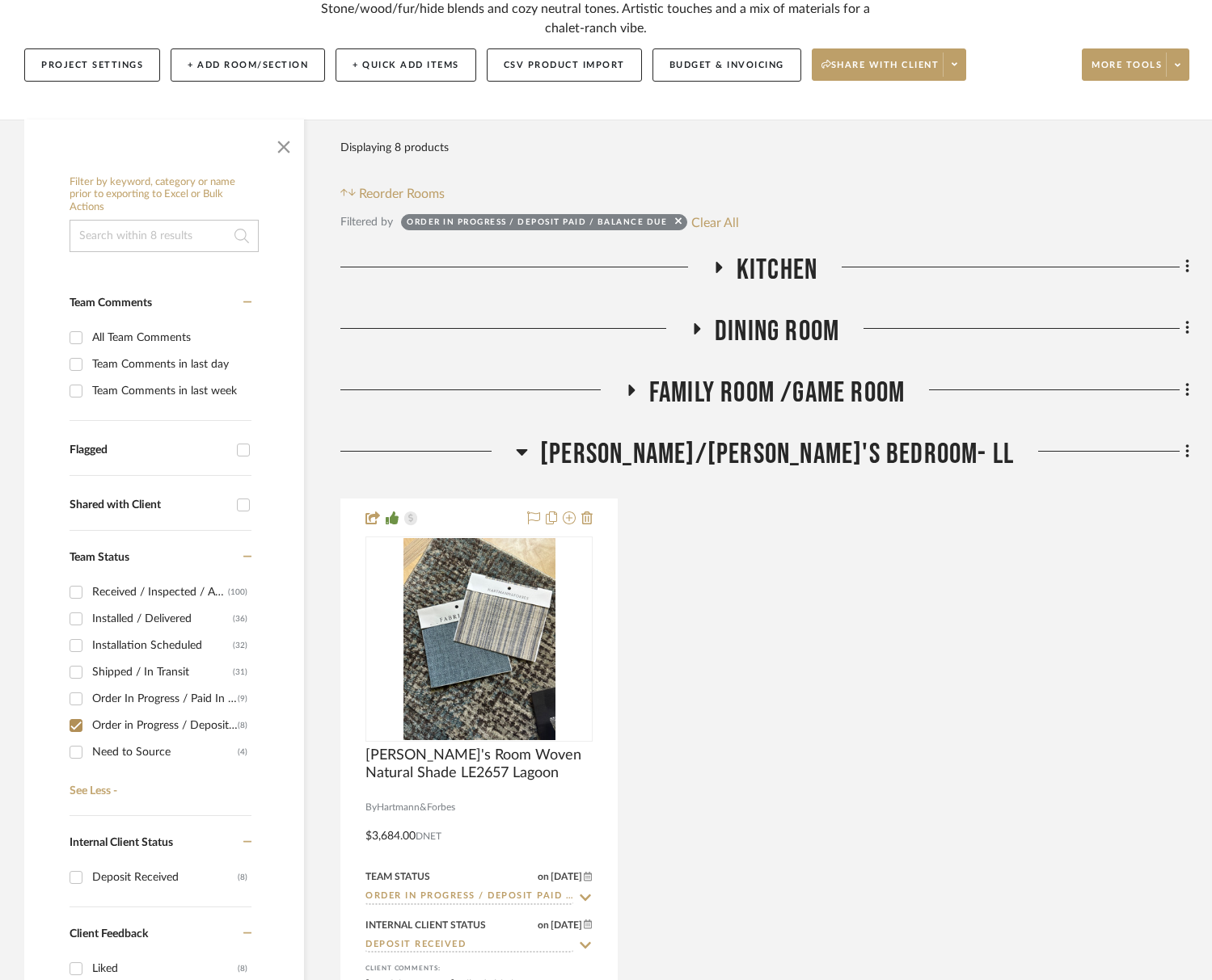
scroll to position [1334, 0]
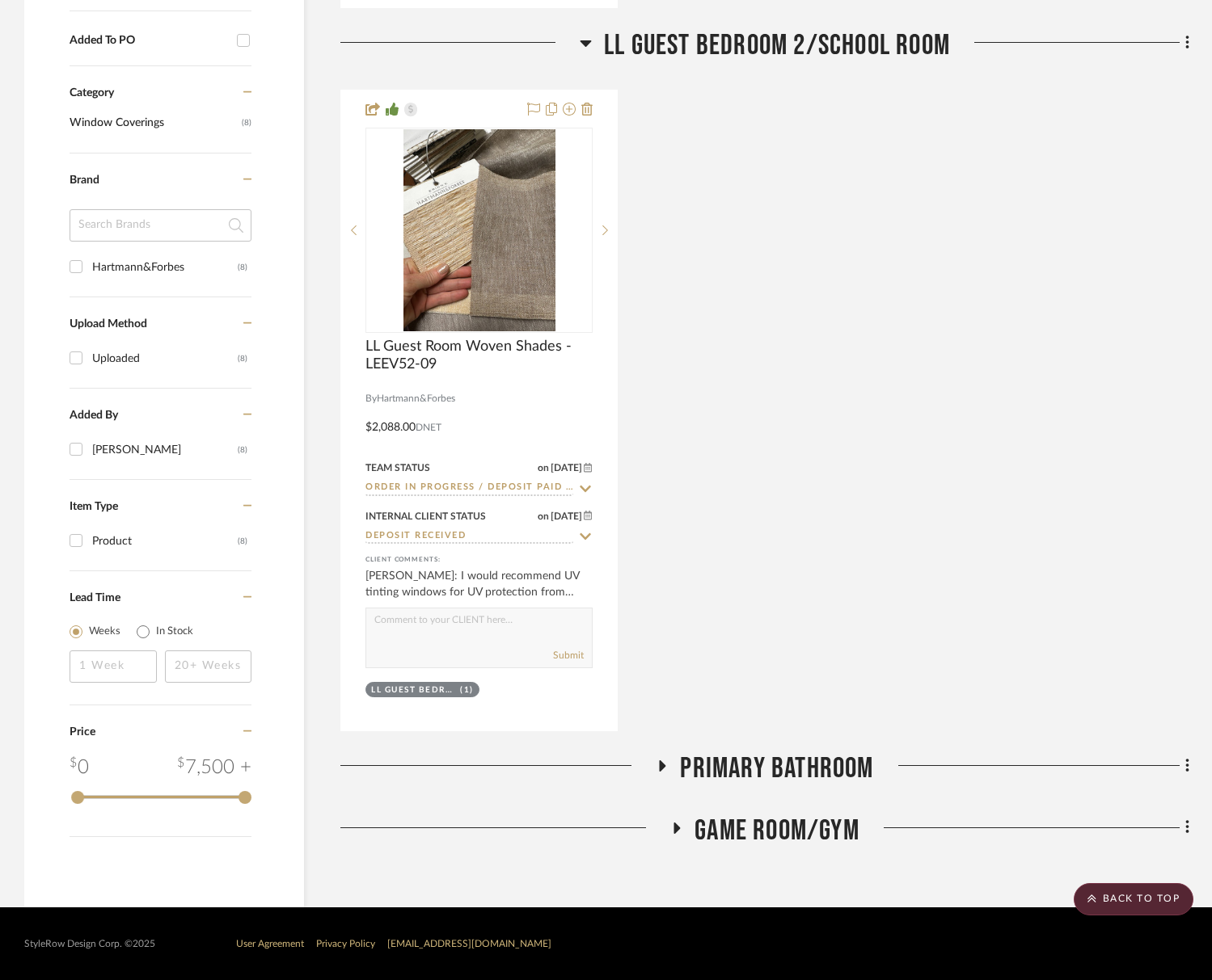
click at [772, 823] on span "Game Room/Gym" at bounding box center [777, 831] width 165 height 34
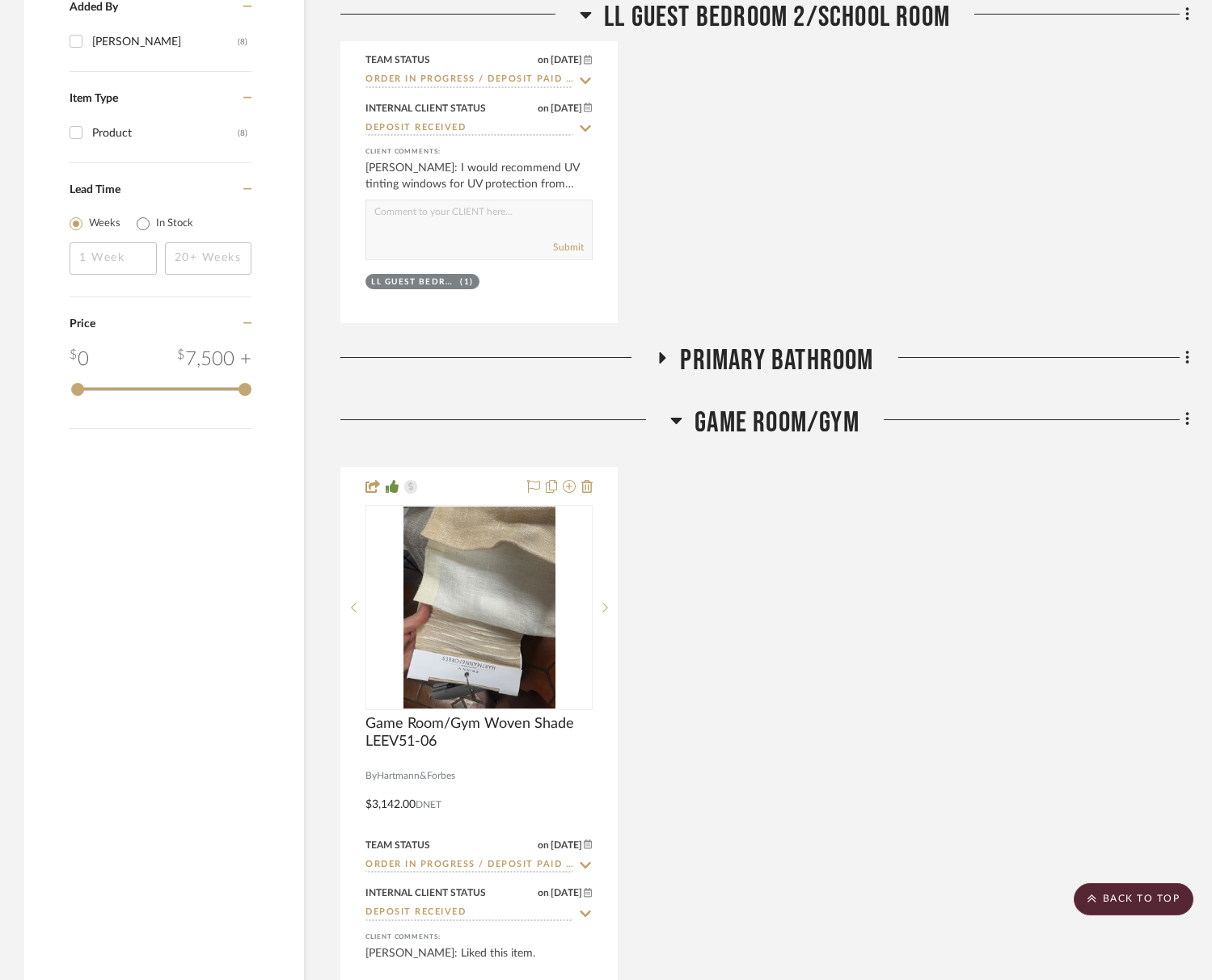
scroll to position [1899, 0]
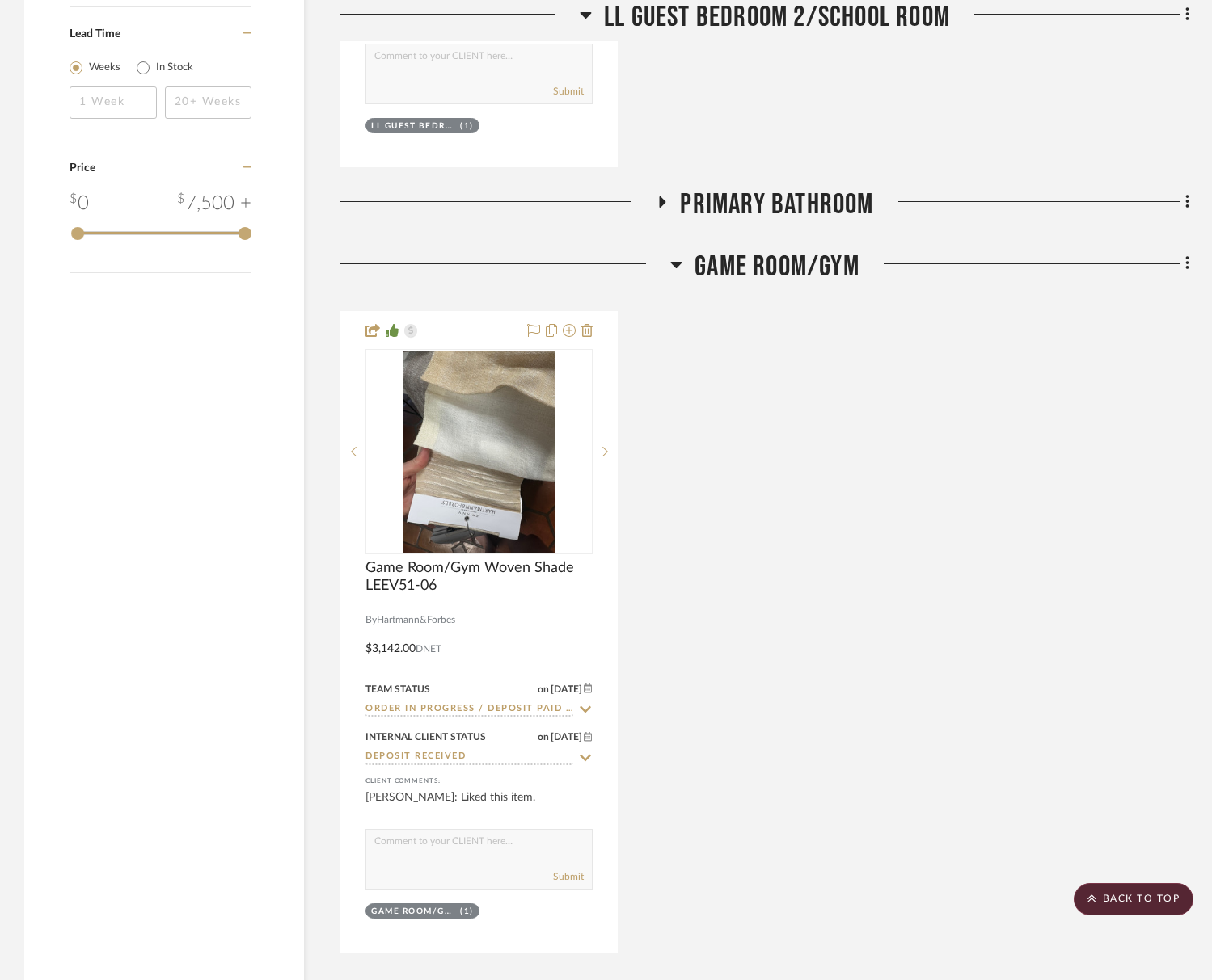
click at [753, 191] on span "Primary Bathroom" at bounding box center [777, 204] width 194 height 34
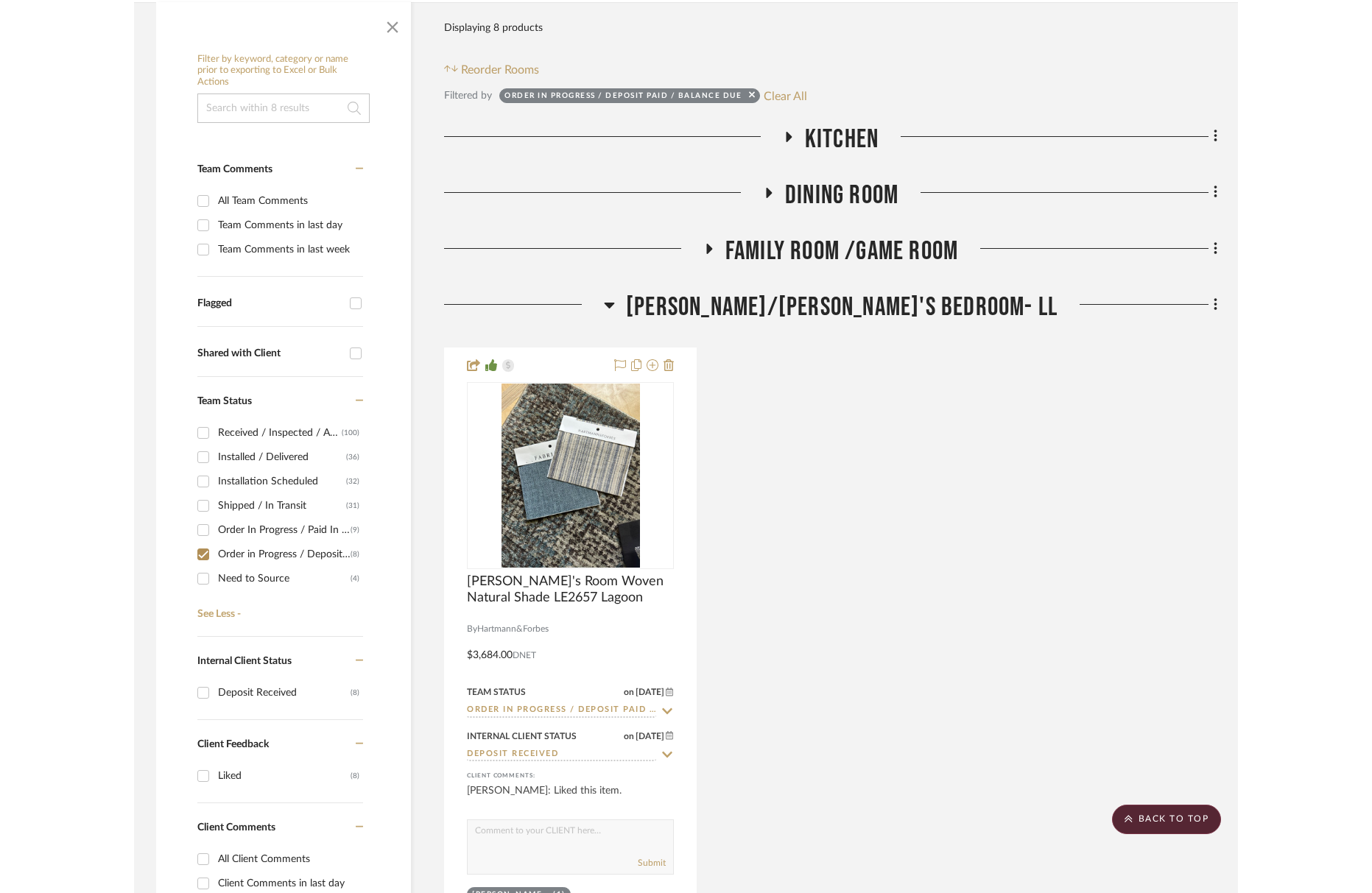
scroll to position [0, 0]
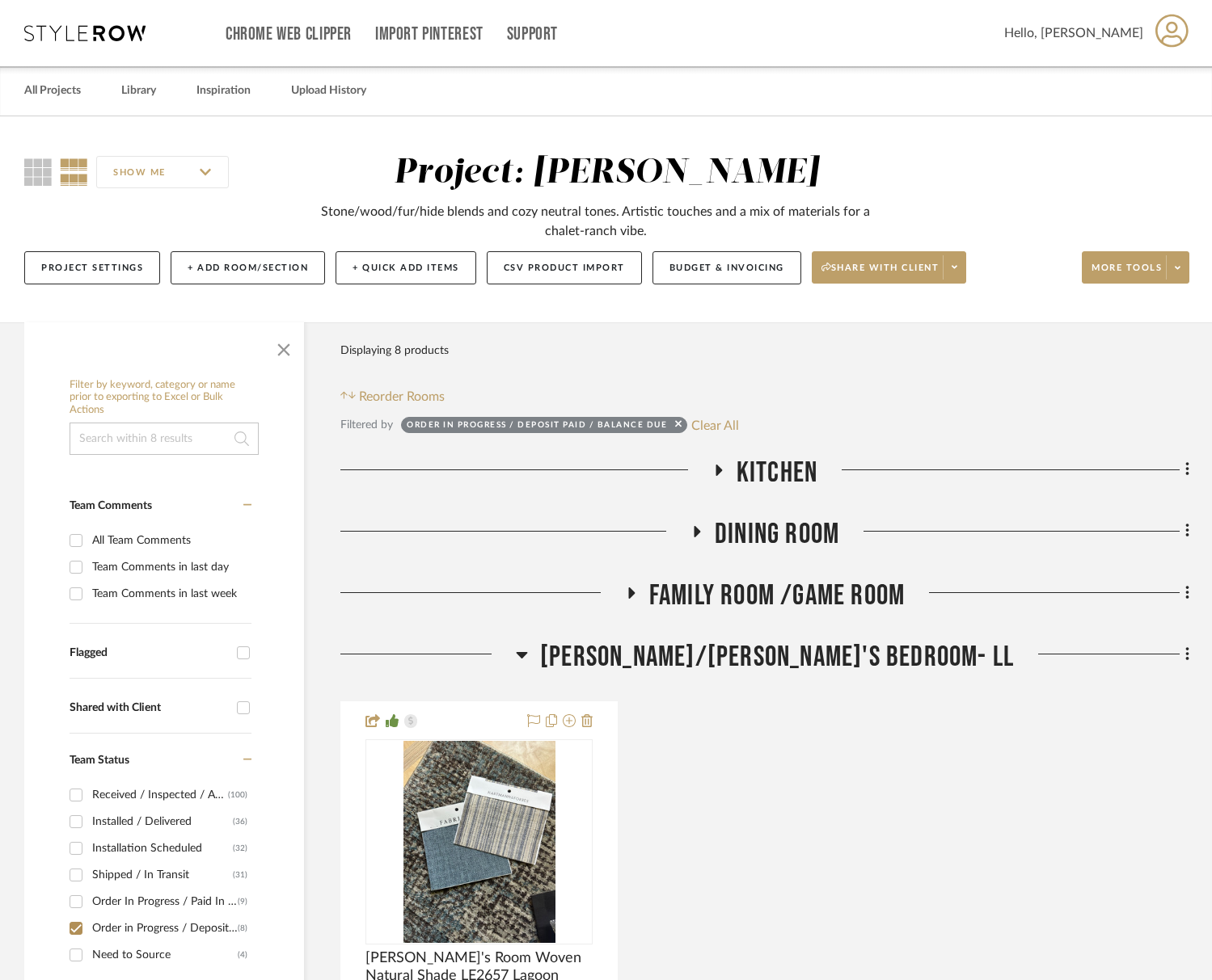
click at [742, 427] on div "Filtered by Order in Progress / Deposit Paid / Balance due Clear All" at bounding box center [764, 424] width 848 height 21
click at [725, 427] on button "Clear All" at bounding box center [715, 424] width 48 height 21
checkbox input "false"
